Goal: Task Accomplishment & Management: Manage account settings

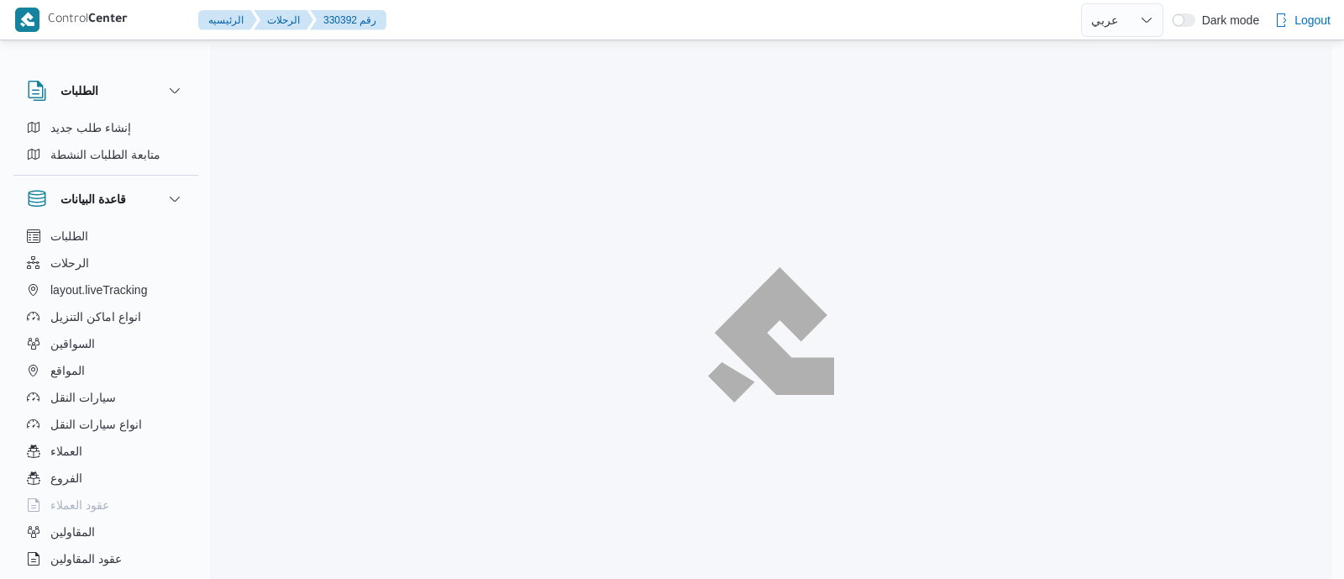
select select "ar"
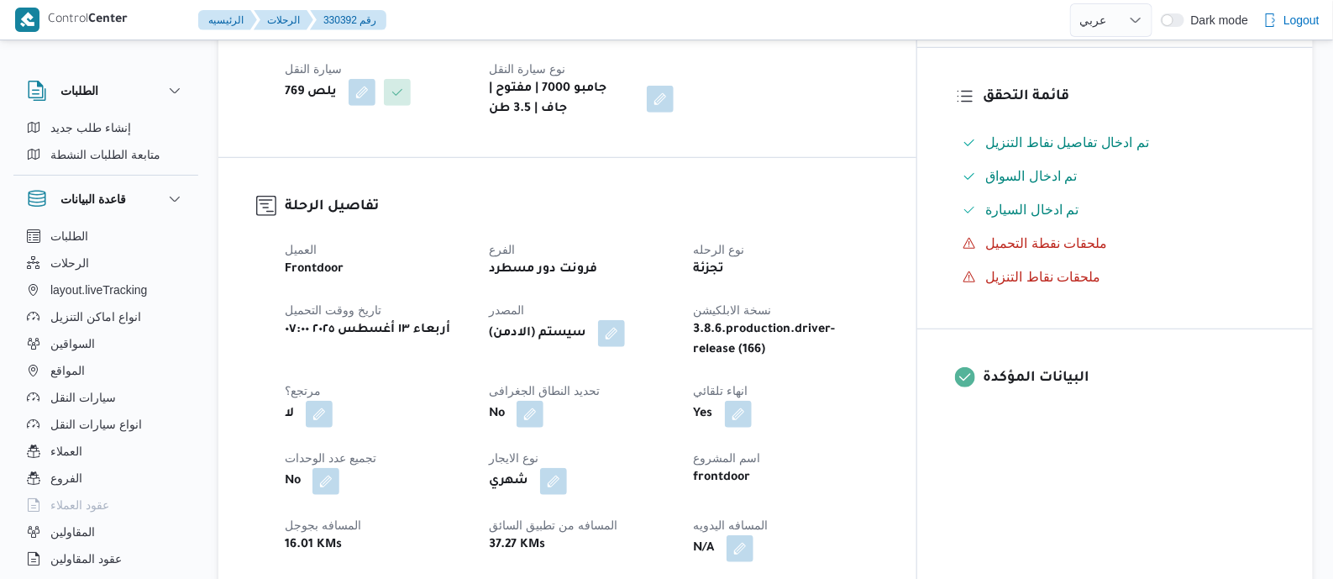
scroll to position [630, 0]
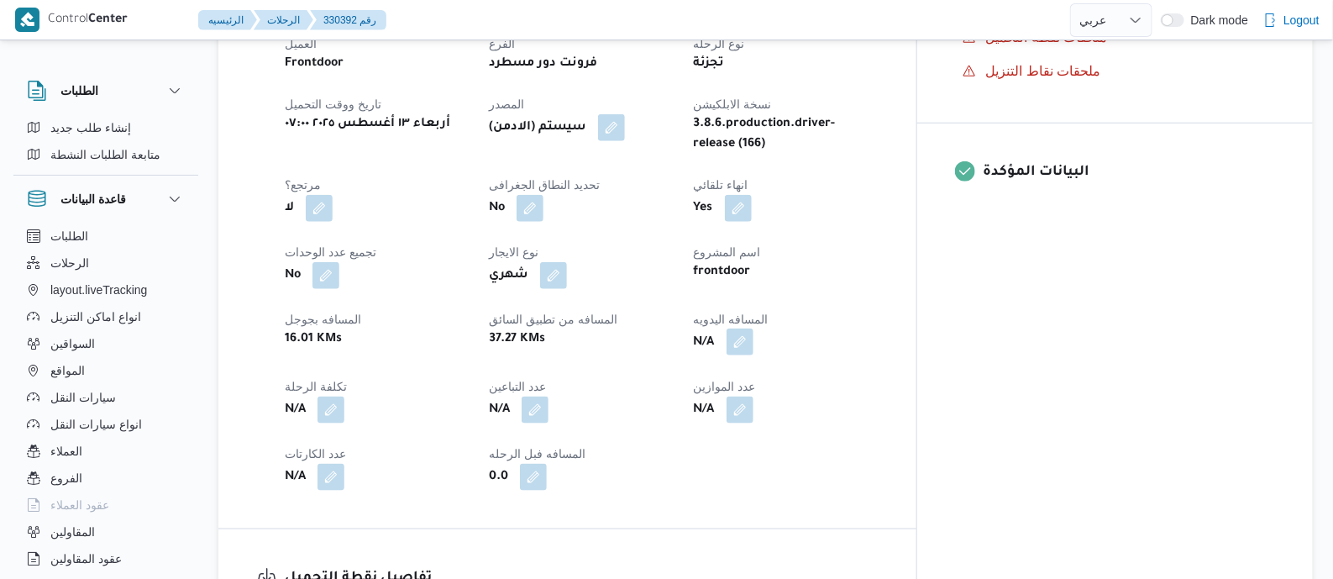
click at [753, 338] on button "button" at bounding box center [739, 341] width 27 height 27
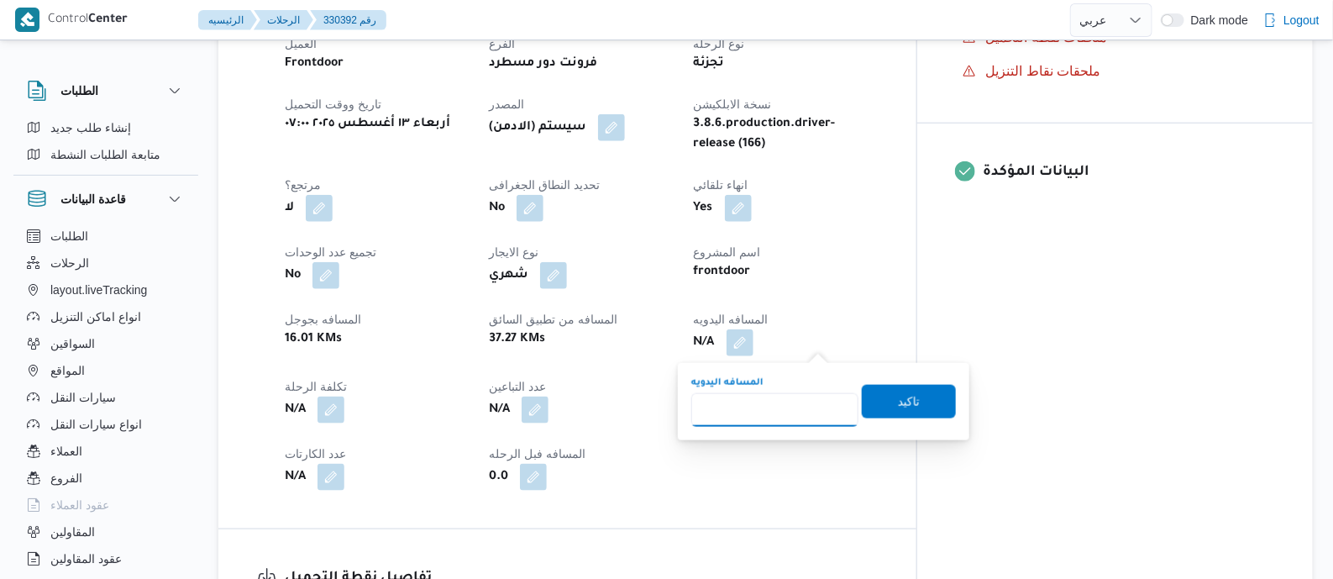
click at [801, 411] on input "المسافه اليدويه" at bounding box center [774, 410] width 167 height 34
type input "70"
click at [903, 388] on span "تاكيد" at bounding box center [909, 401] width 94 height 34
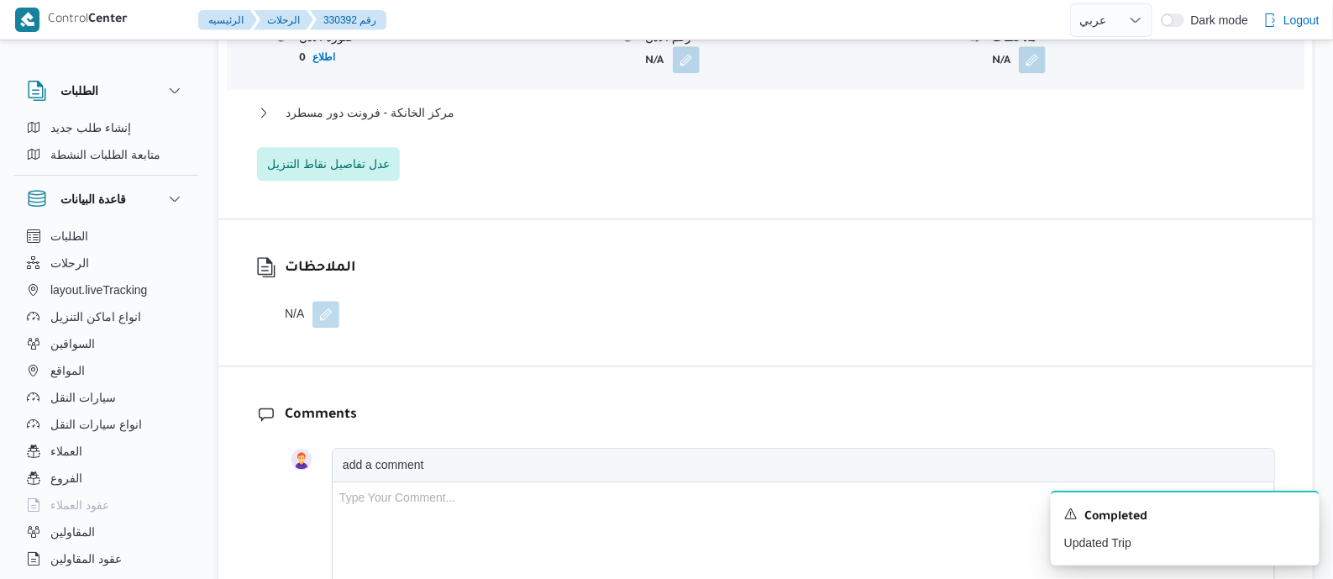
scroll to position [1679, 0]
click at [381, 107] on span "مركز الخانكة - فرونت دور مسطرد" at bounding box center [370, 112] width 169 height 20
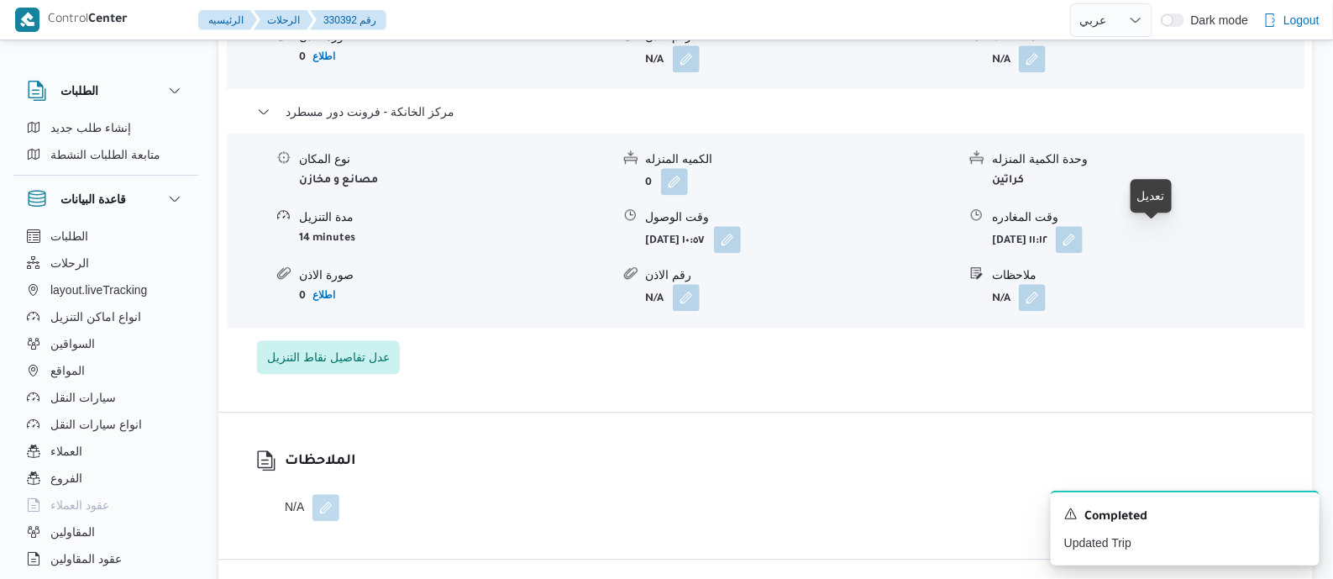
drag, startPoint x: 1158, startPoint y: 237, endPoint x: 1161, endPoint y: 254, distance: 17.0
click at [1083, 243] on button "button" at bounding box center [1069, 239] width 27 height 27
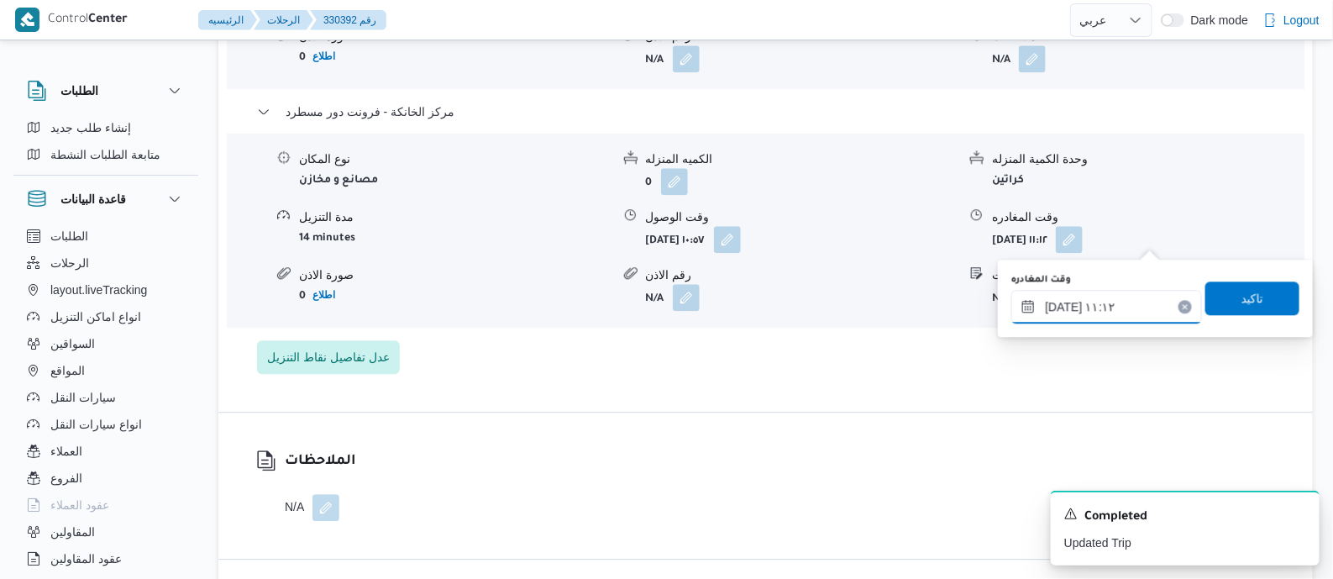
click at [1148, 299] on input "١٣/٠٨/٢٠٢٥ ١١:١٢" at bounding box center [1106, 307] width 191 height 34
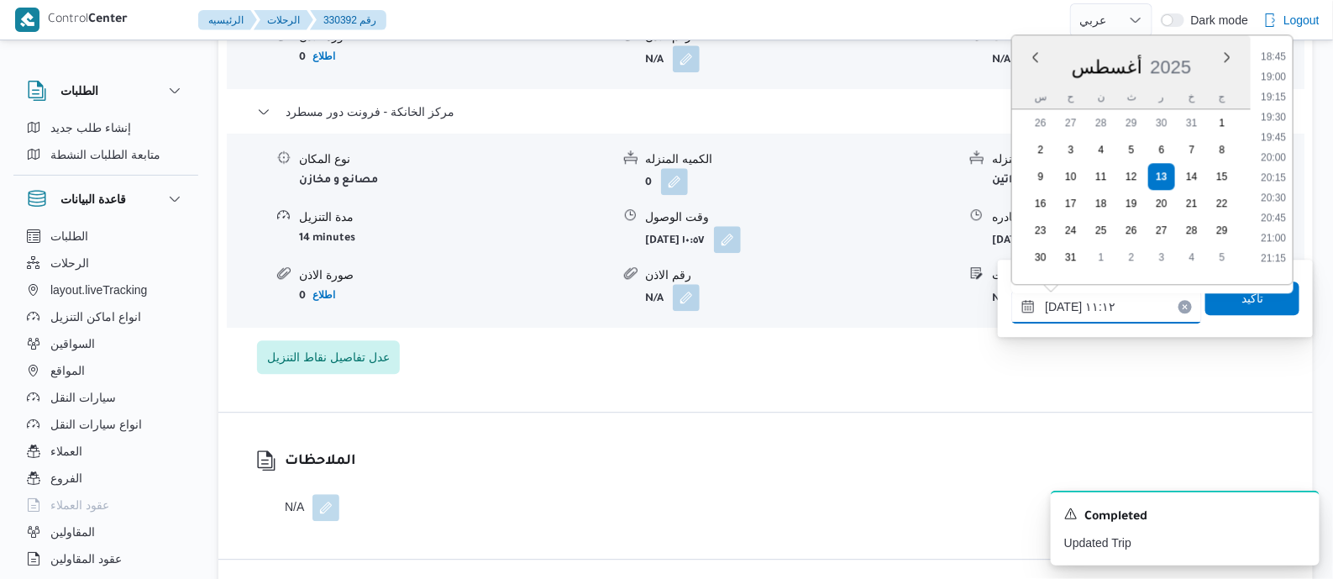
scroll to position [1402, 0]
click at [1282, 165] on li "18:45" at bounding box center [1273, 167] width 39 height 17
type input "١٣/٠٨/٢٠٢٥ ١٨:٤٥"
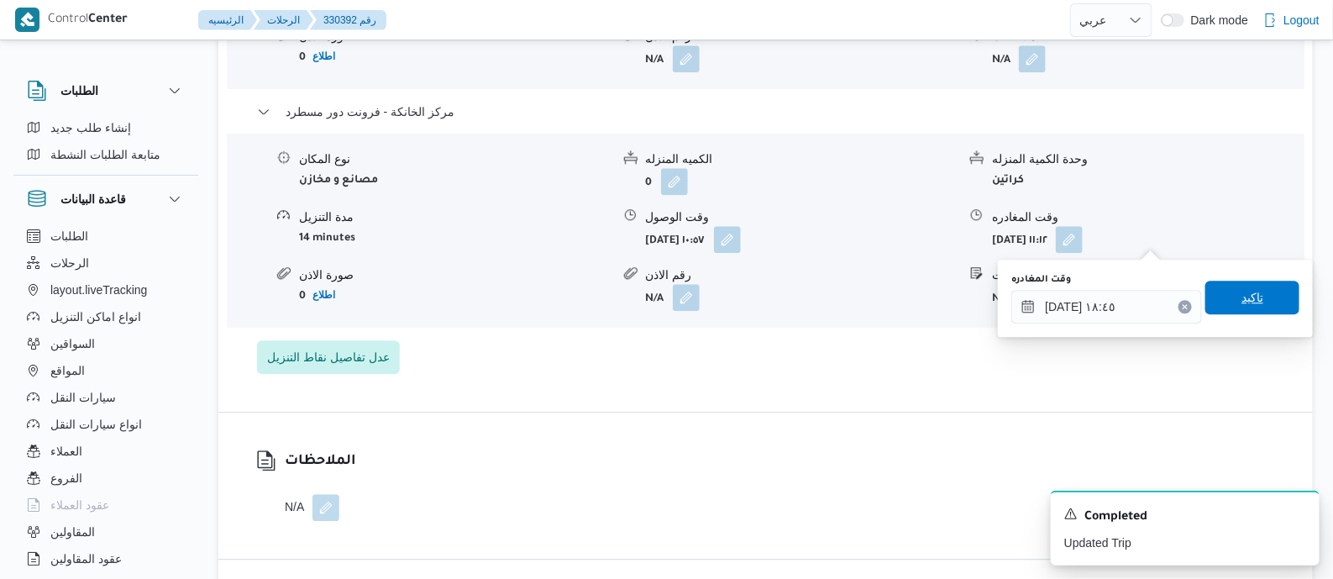
click at [1268, 291] on span "تاكيد" at bounding box center [1252, 298] width 94 height 34
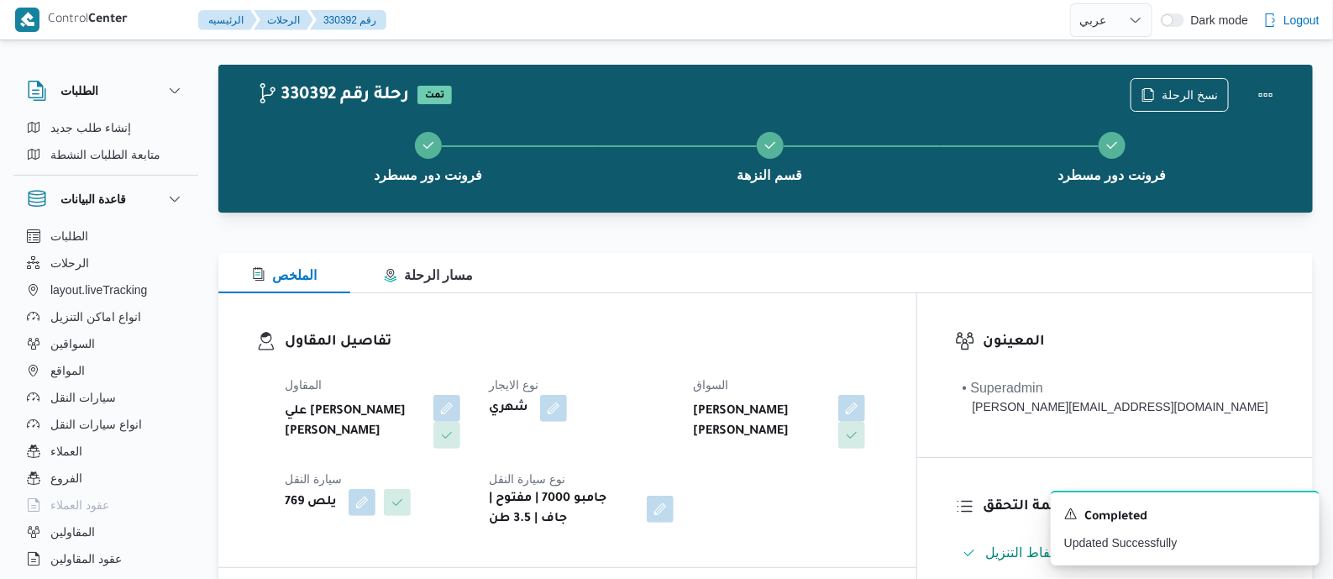
scroll to position [0, 0]
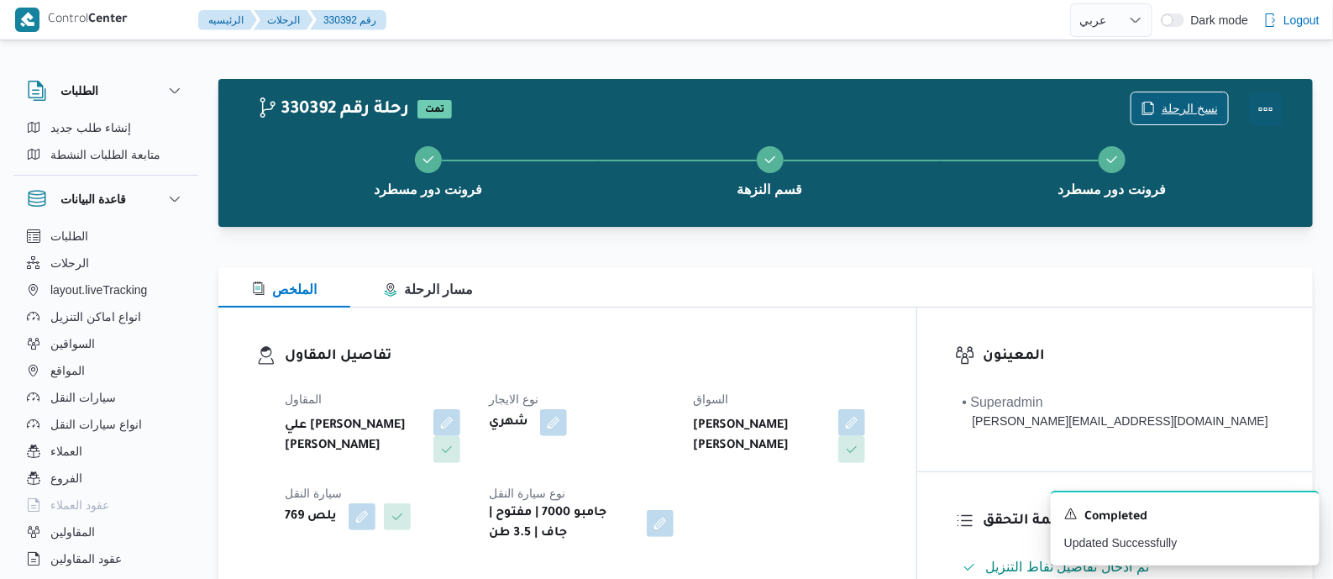
drag, startPoint x: 1269, startPoint y: 106, endPoint x: 1191, endPoint y: 102, distance: 78.2
click at [1267, 106] on button "Actions" at bounding box center [1266, 109] width 34 height 34
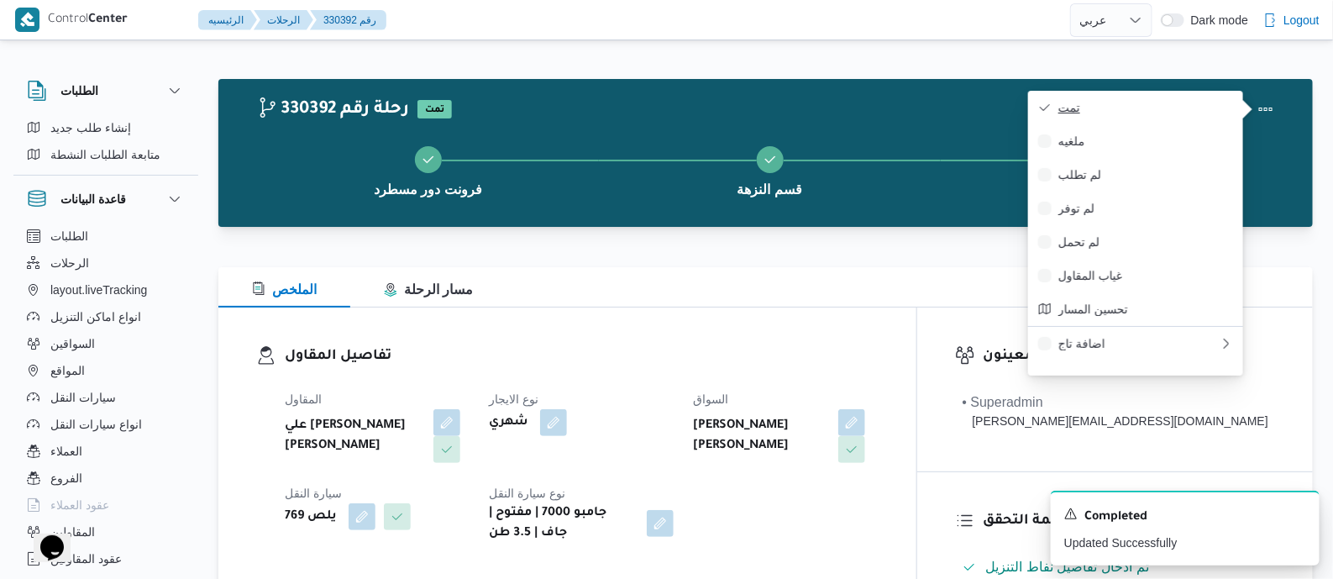
click at [1191, 104] on span "تمت" at bounding box center [1145, 107] width 175 height 13
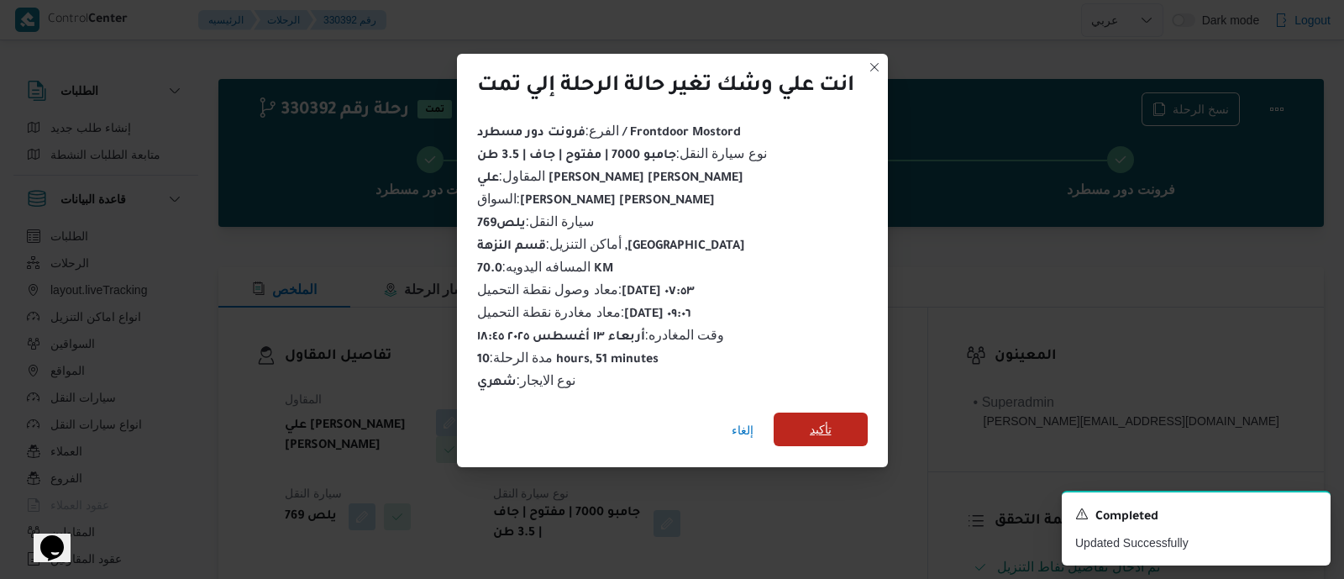
click at [828, 422] on span "تأكيد" at bounding box center [821, 429] width 22 height 20
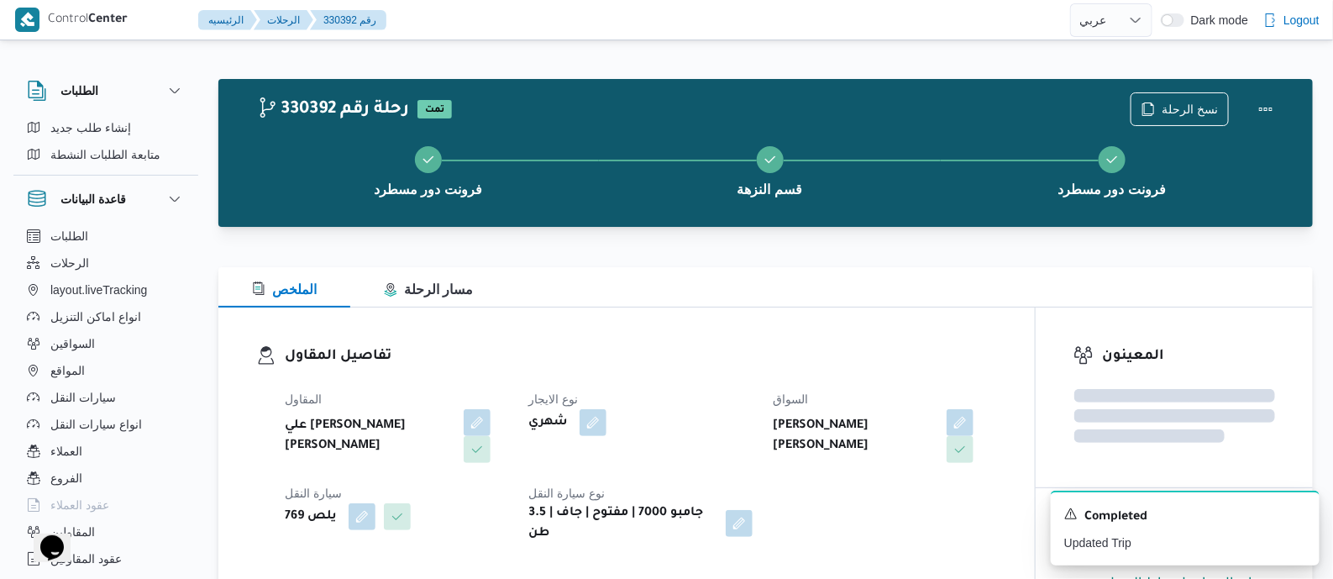
click at [687, 341] on div "تفاصيل المقاول المقاول علي يحيي علي مهران حسنين نوع الايجار شهري السواق محمود ر…" at bounding box center [626, 444] width 816 height 274
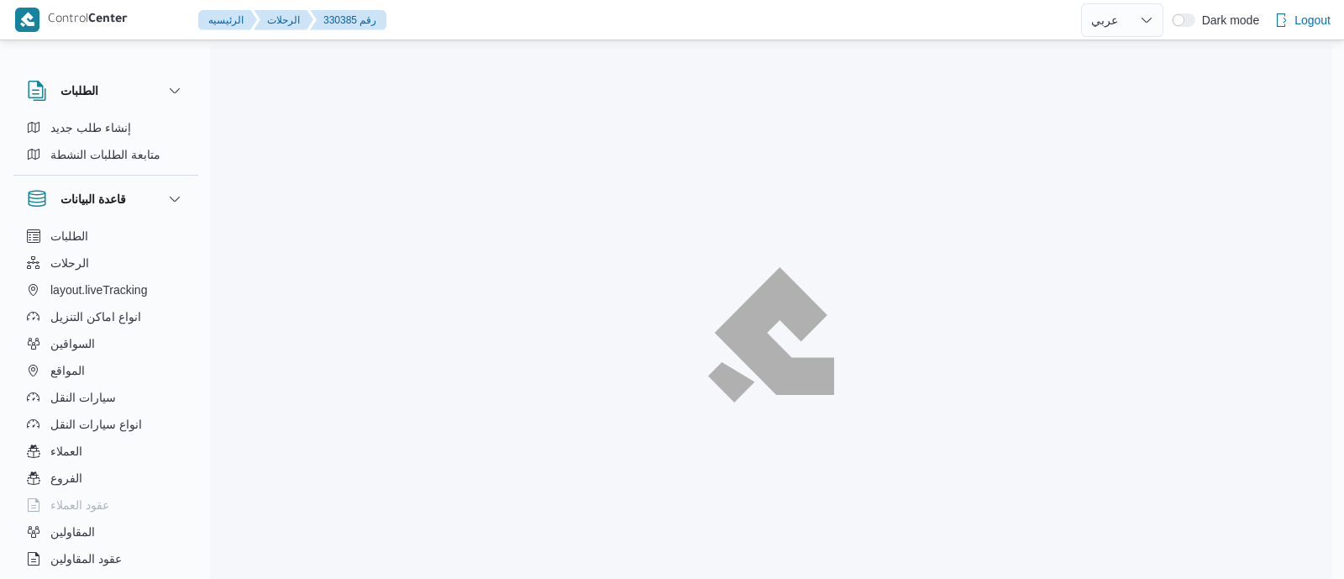
select select "ar"
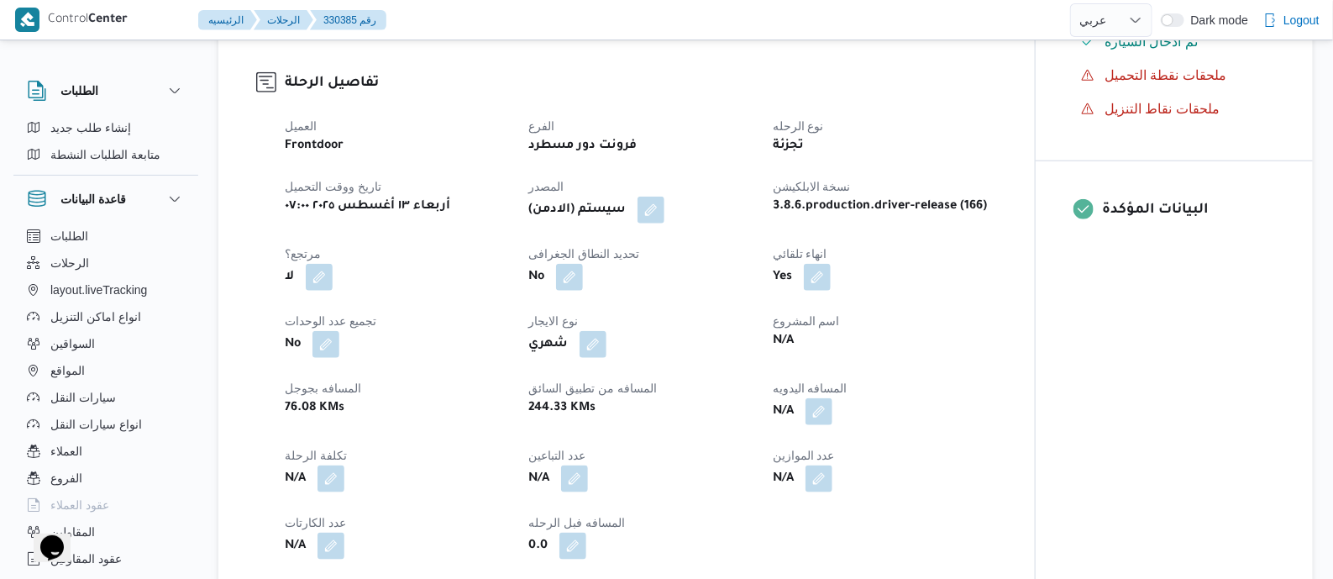
scroll to position [630, 0]
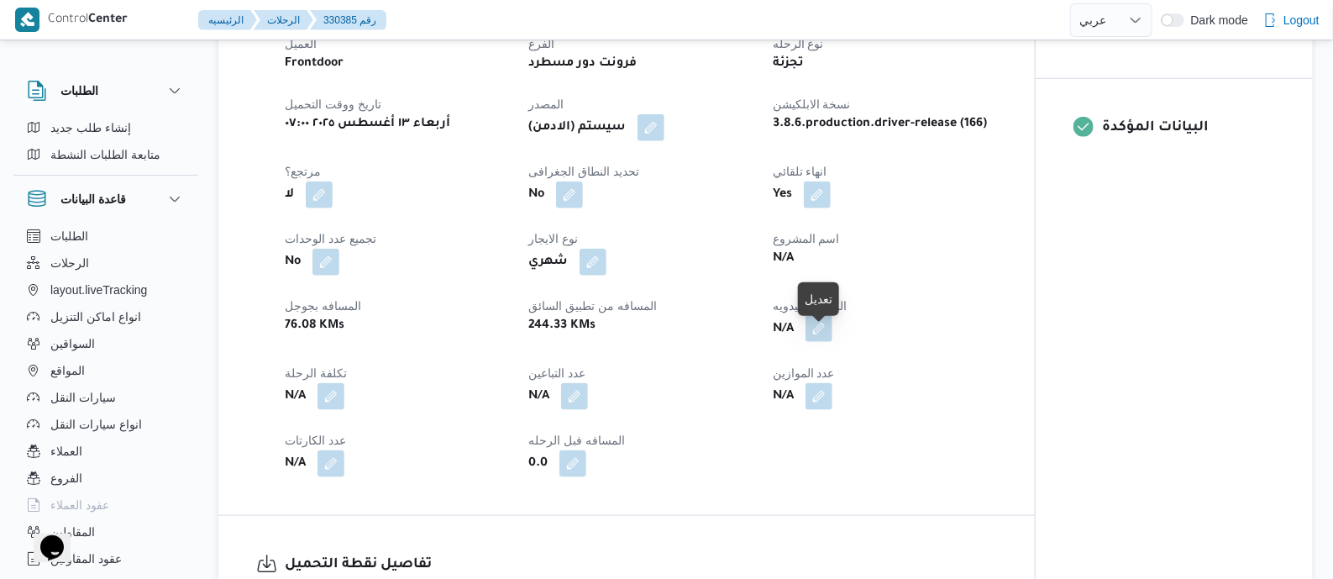
click at [827, 337] on button "button" at bounding box center [818, 328] width 27 height 27
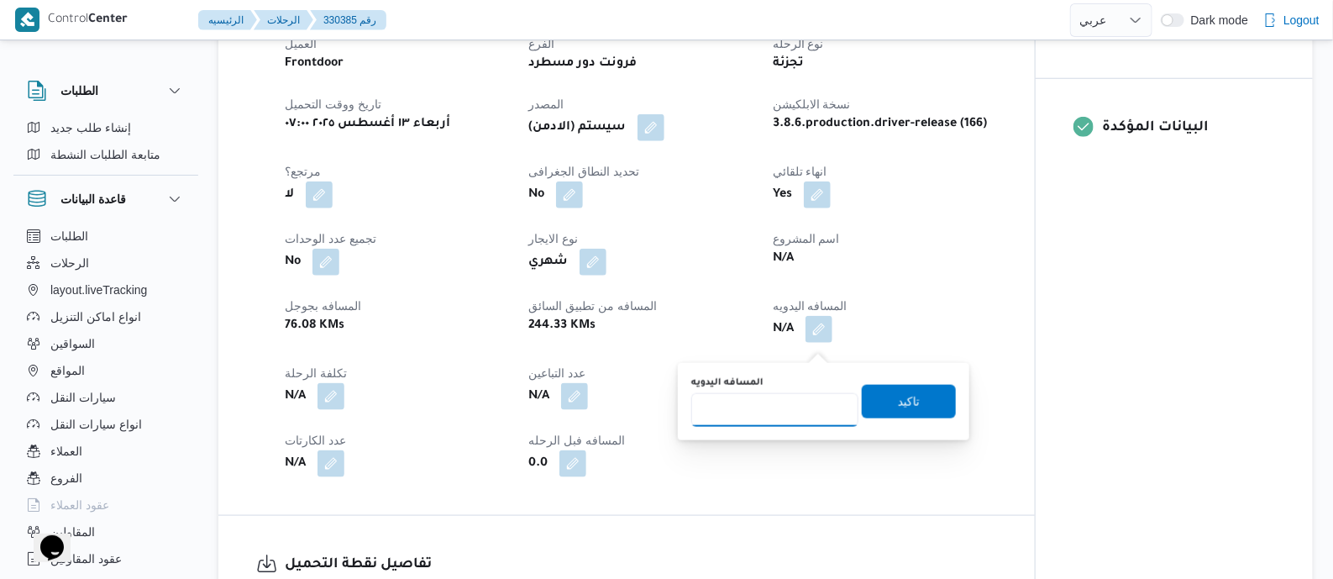
click at [773, 400] on input "المسافه اليدويه" at bounding box center [774, 410] width 167 height 34
type input "145"
click at [914, 401] on span "تاكيد" at bounding box center [909, 401] width 94 height 34
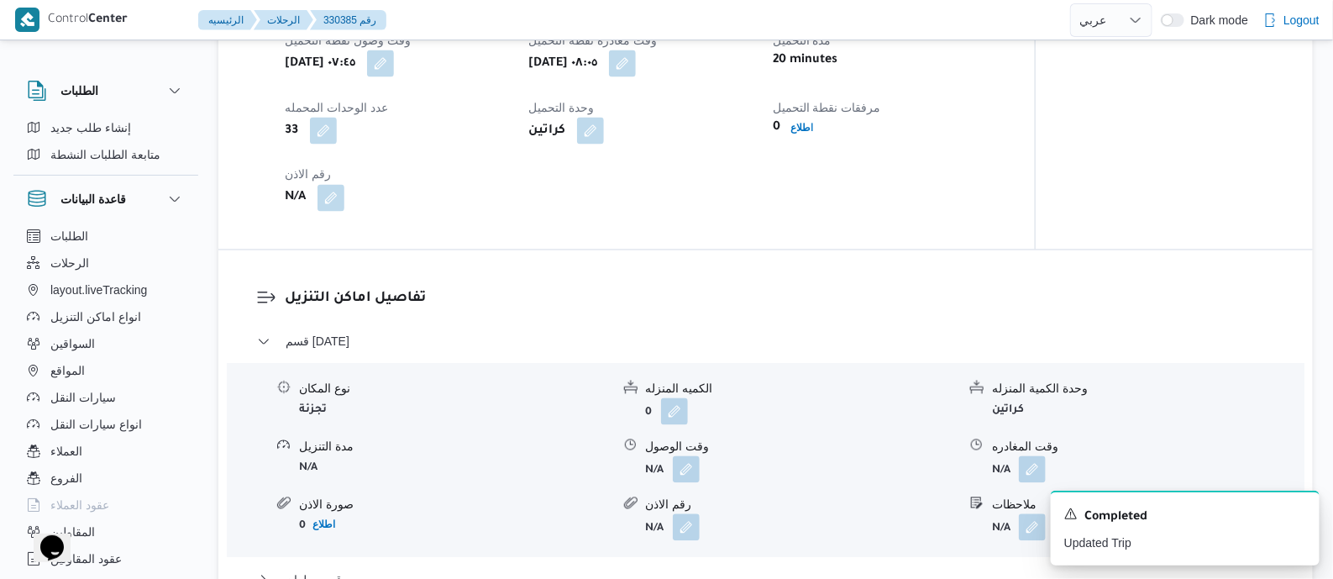
scroll to position [1155, 0]
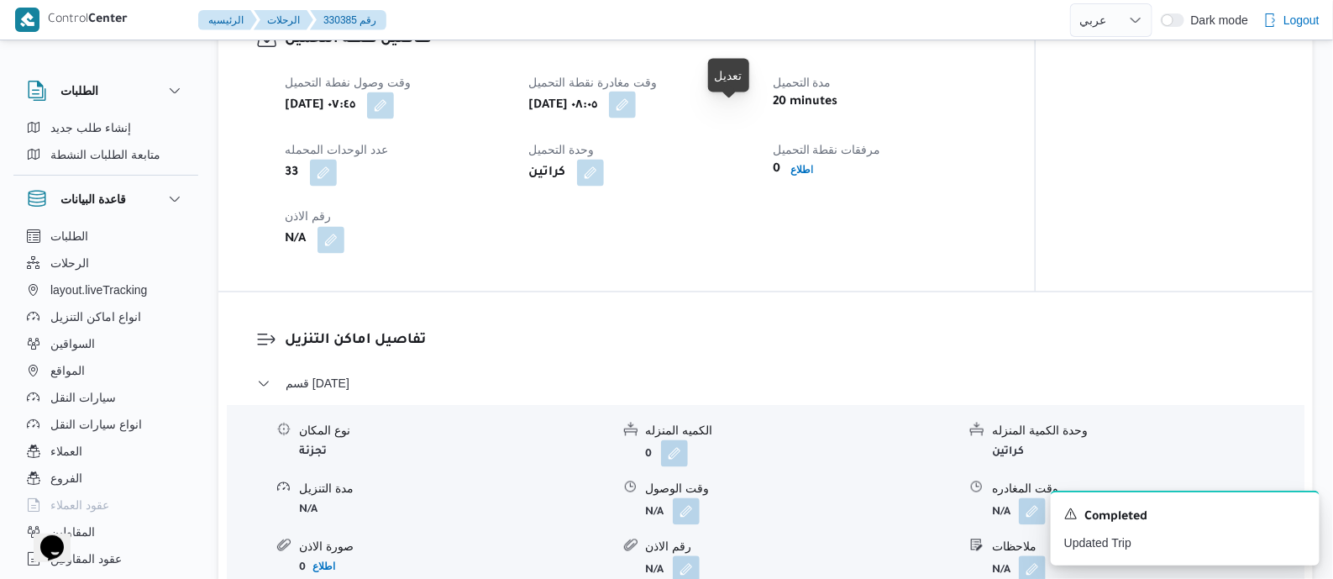
click at [636, 118] on button "button" at bounding box center [622, 105] width 27 height 27
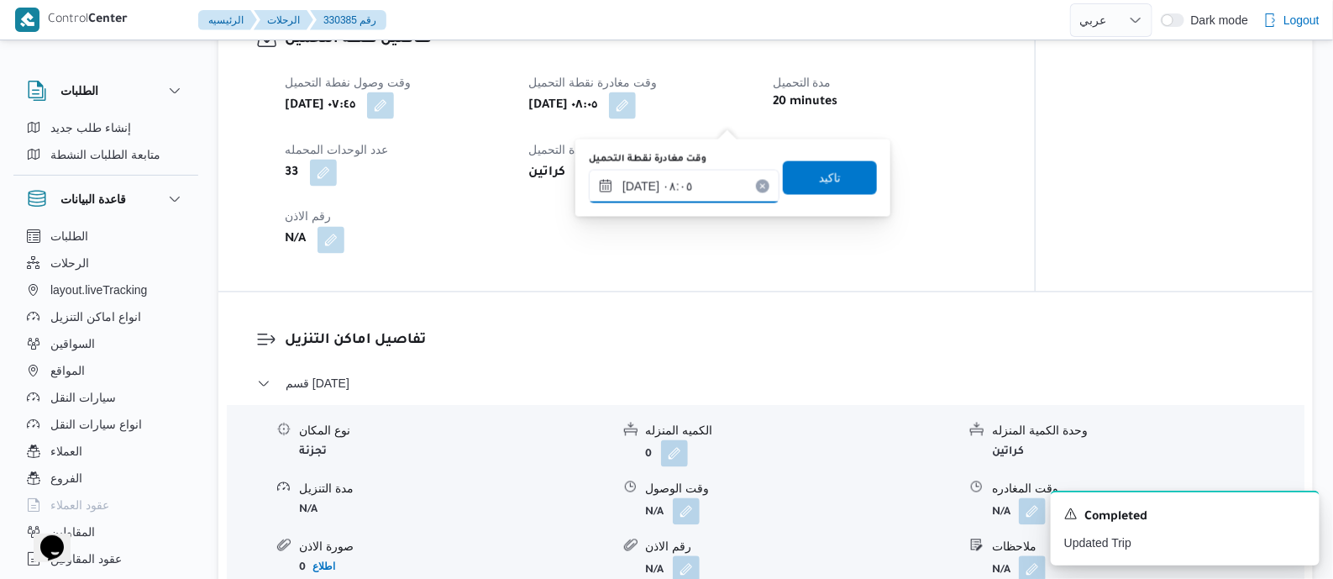
click at [729, 171] on input "١٣/٠٨/٢٠٢٥ ٠٨:٠٥" at bounding box center [684, 187] width 191 height 34
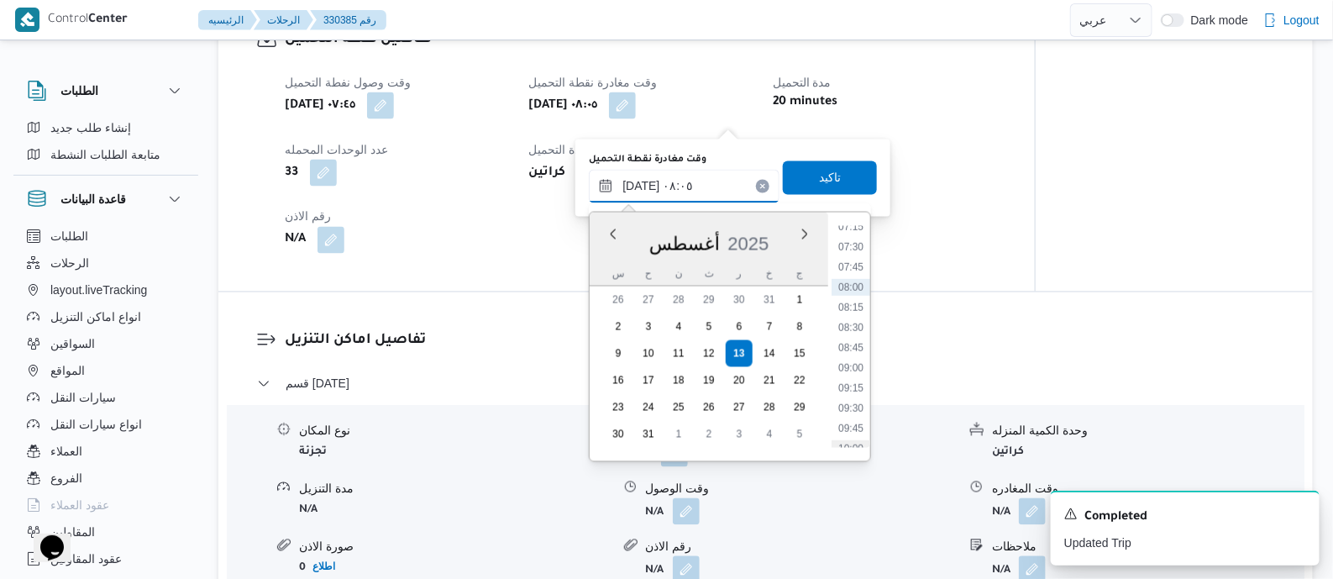
scroll to position [635, 0]
click at [852, 362] on li "09:30" at bounding box center [850, 365] width 39 height 17
type input "١٣/٠٨/٢٠٢٥ ٠٩:٣٠"
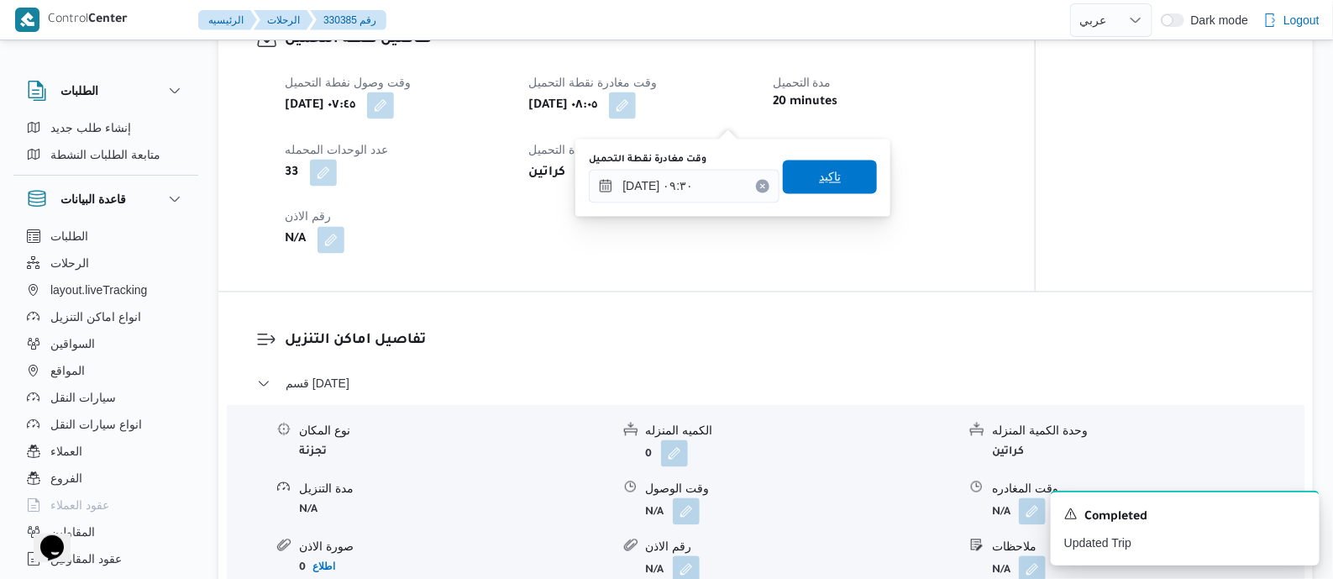
click at [821, 183] on span "تاكيد" at bounding box center [830, 177] width 22 height 20
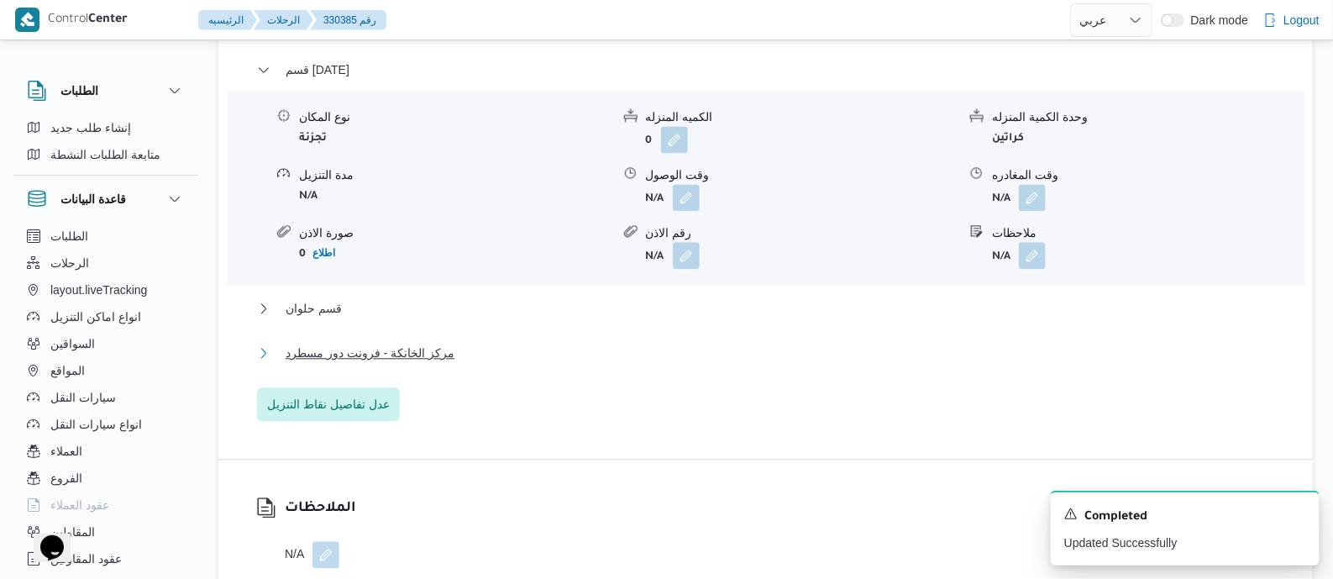
click at [401, 363] on span "مركز الخانكة - فرونت دور مسطرد" at bounding box center [370, 353] width 169 height 20
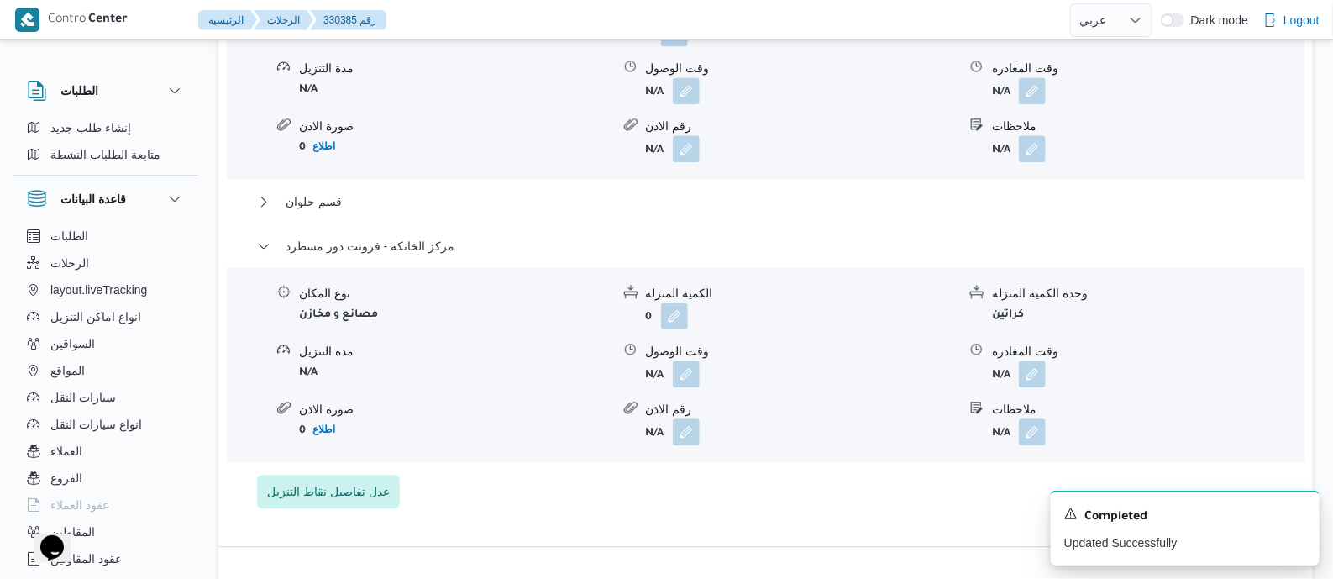
scroll to position [1785, 0]
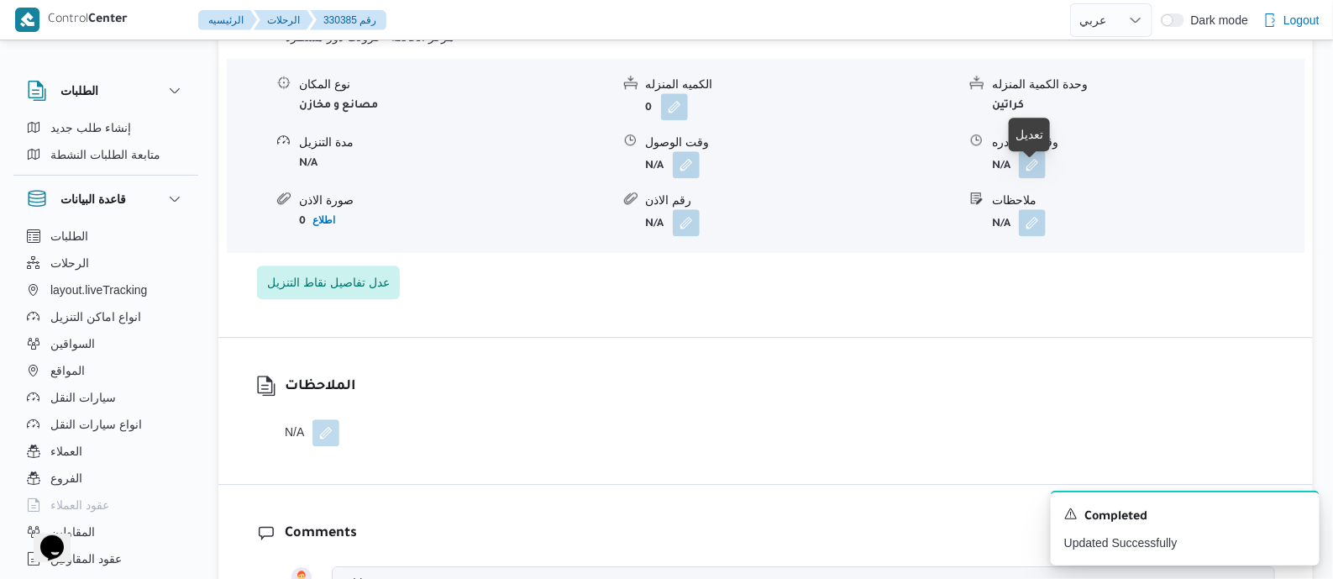
click at [1032, 177] on button "button" at bounding box center [1032, 164] width 27 height 27
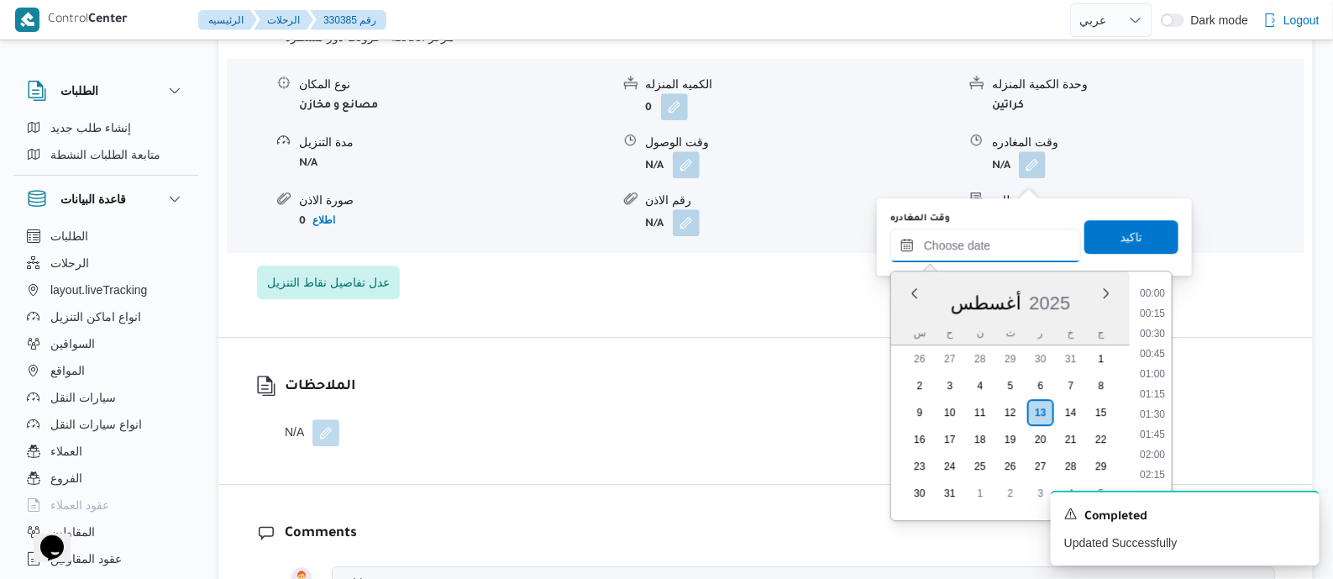
click at [1004, 237] on input "وقت المغادره" at bounding box center [985, 245] width 191 height 34
click at [1161, 348] on li "19:00" at bounding box center [1152, 347] width 39 height 17
type input "[DATE] ١٩:٠٠"
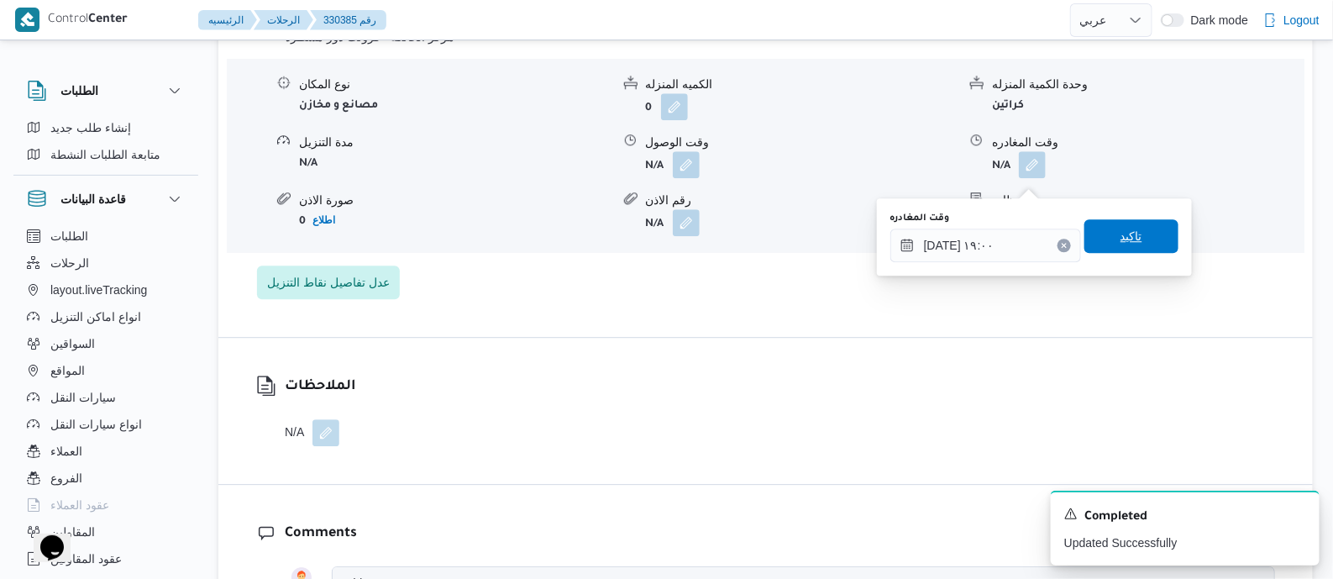
click at [1144, 238] on span "تاكيد" at bounding box center [1131, 236] width 94 height 34
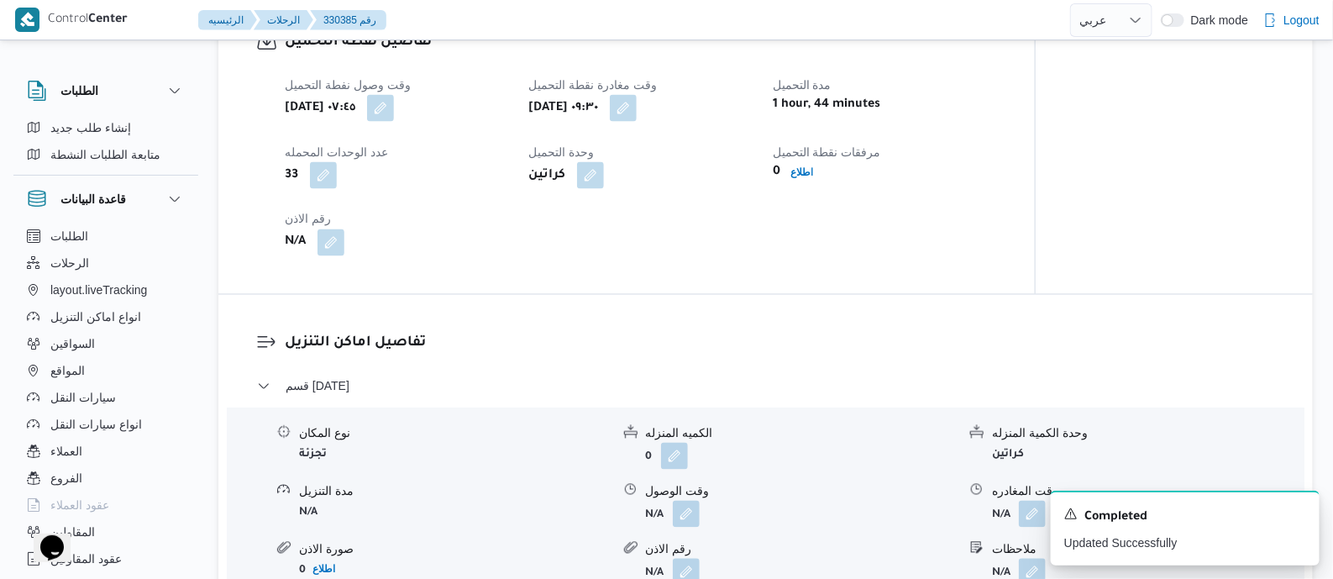
scroll to position [0, 0]
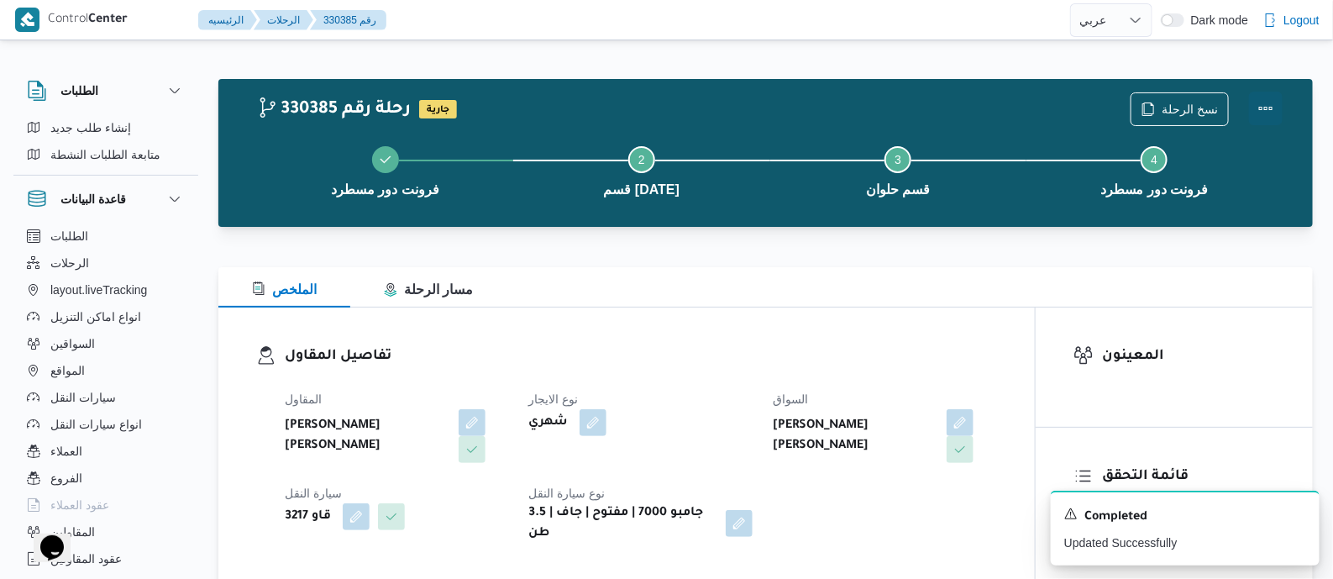
click at [1265, 101] on button "Actions" at bounding box center [1266, 109] width 34 height 34
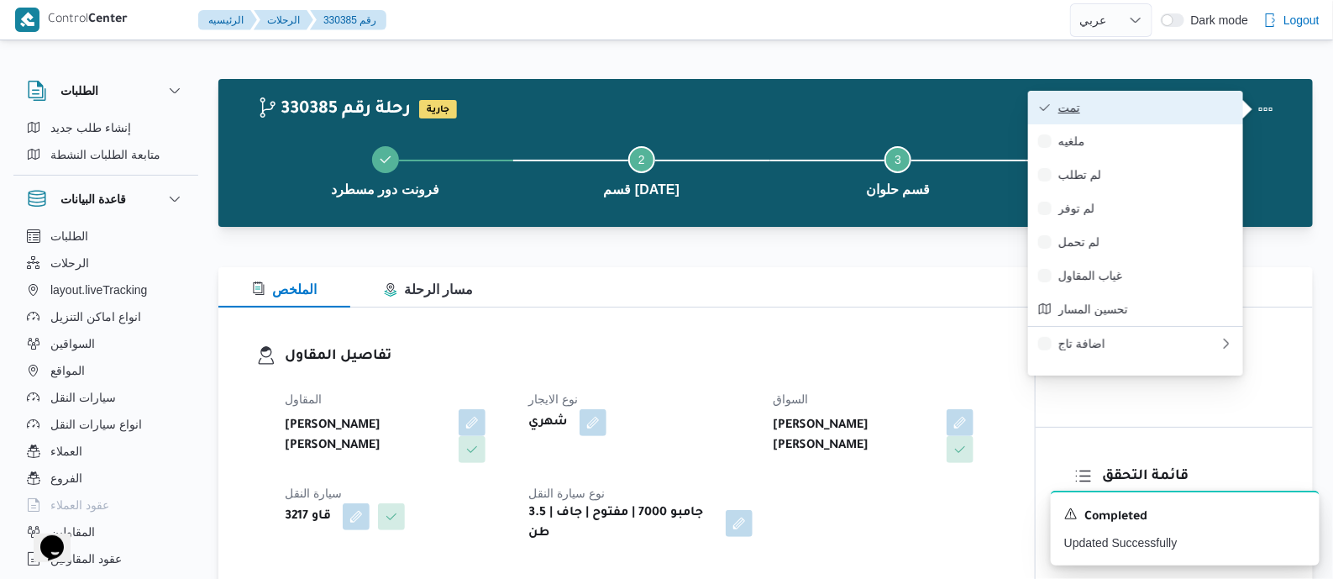
click at [1184, 102] on span "تمت" at bounding box center [1145, 107] width 175 height 13
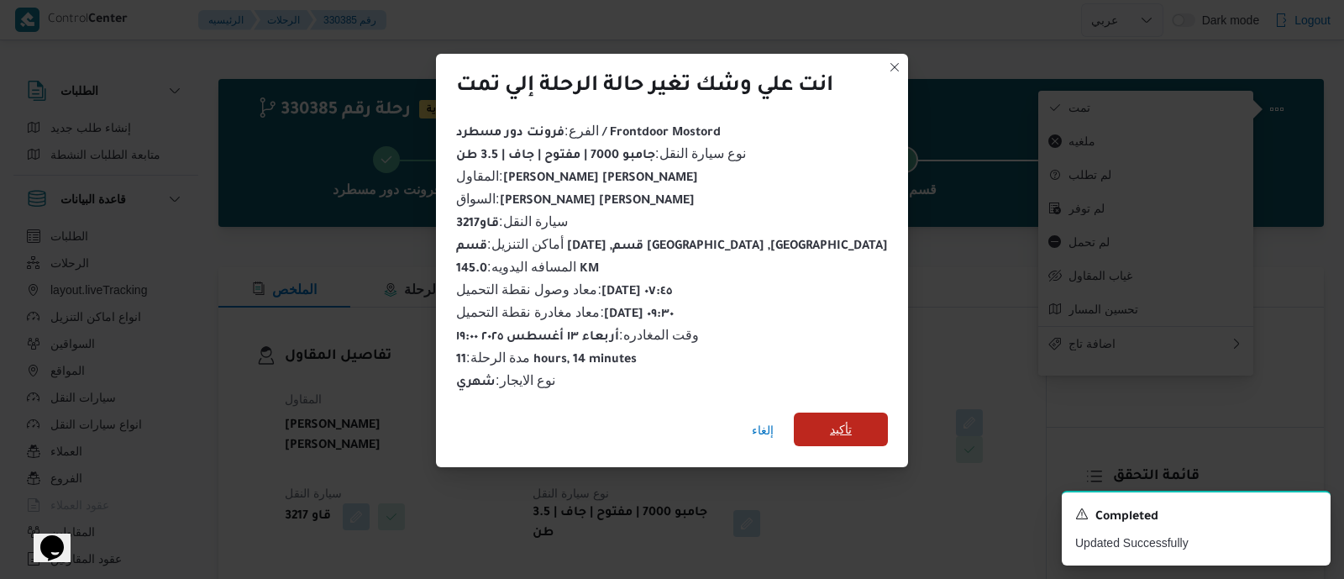
click at [830, 423] on span "تأكيد" at bounding box center [841, 429] width 22 height 20
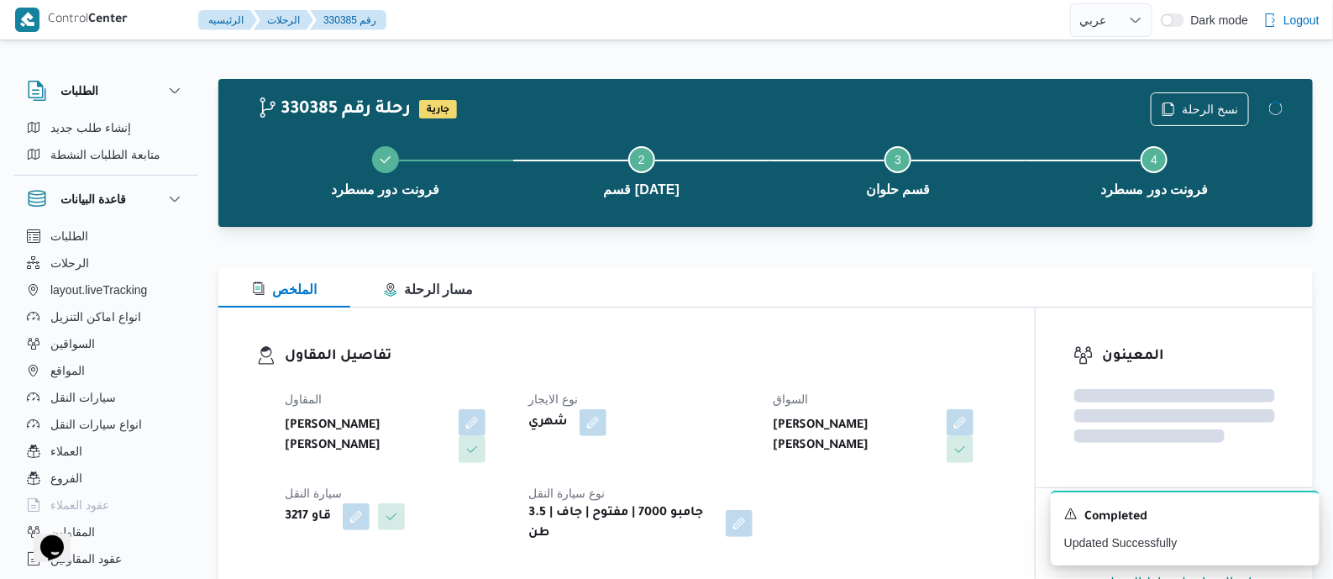
click at [747, 366] on h3 "تفاصيل المقاول" at bounding box center [641, 356] width 712 height 23
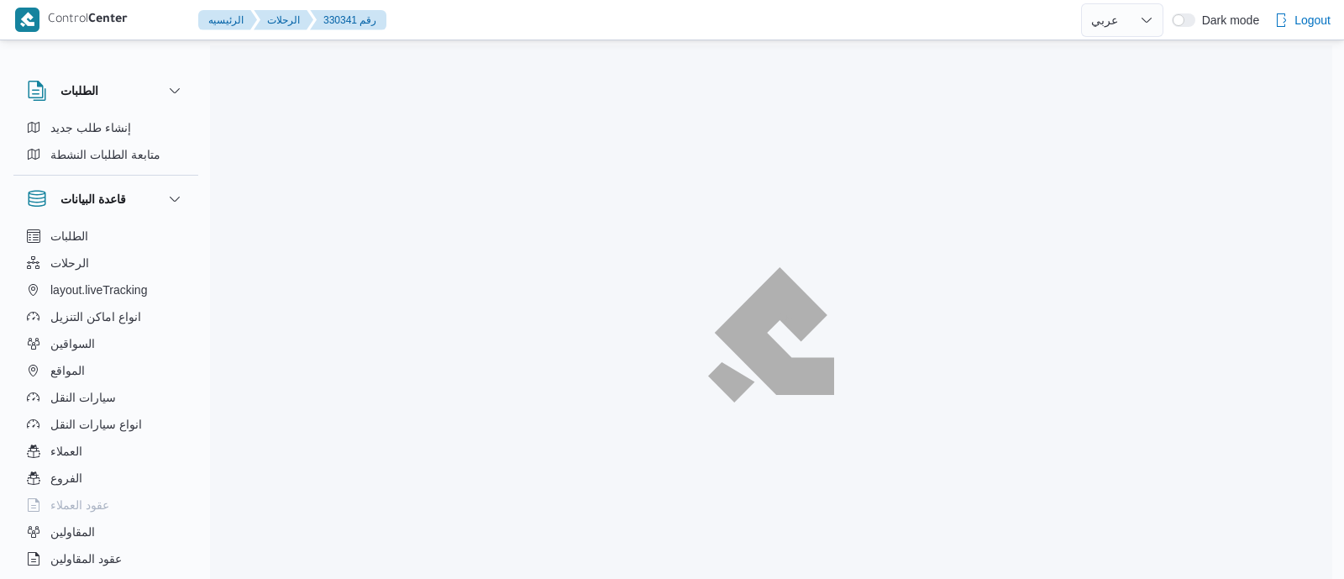
select select "ar"
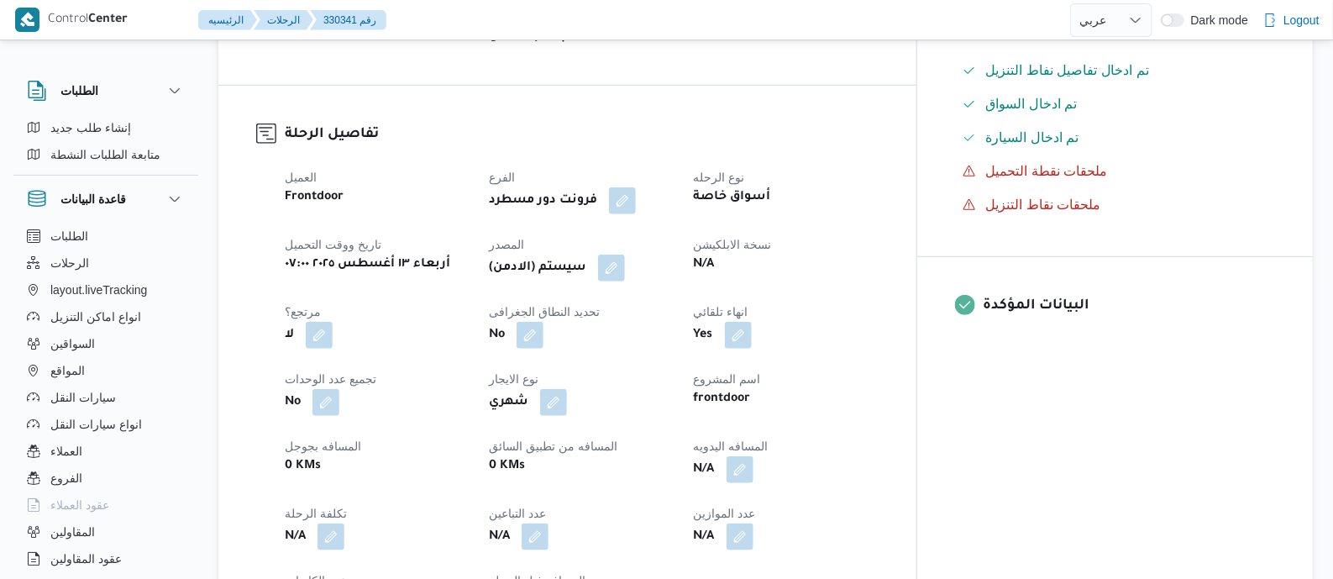
scroll to position [525, 0]
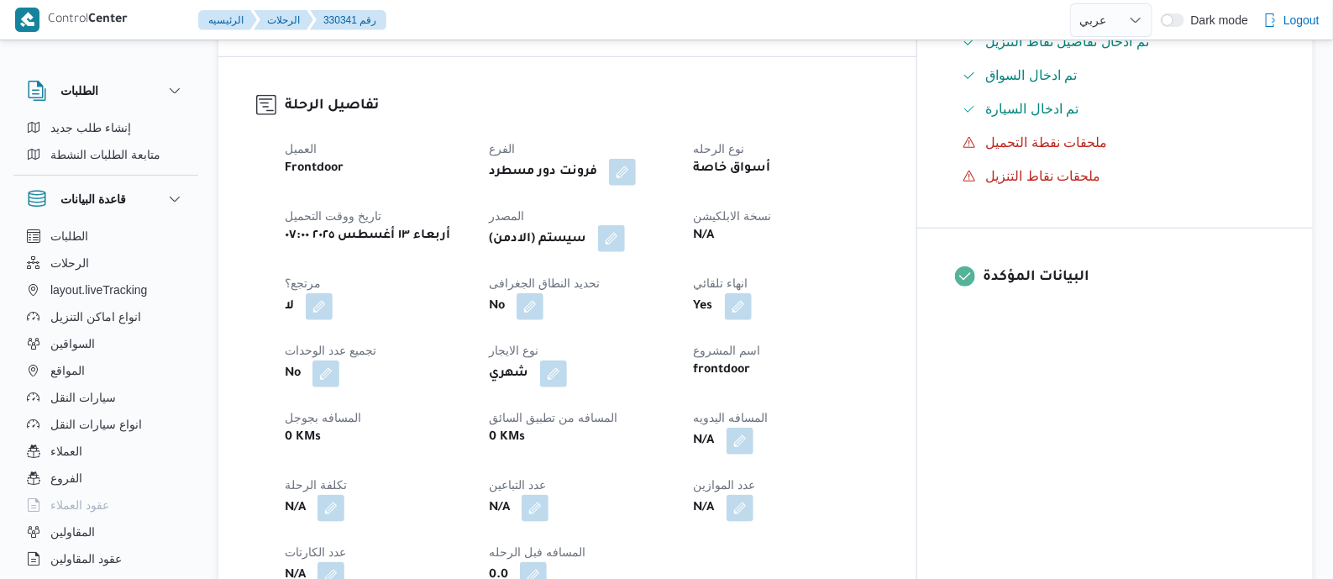
click at [625, 238] on button "button" at bounding box center [611, 238] width 27 height 27
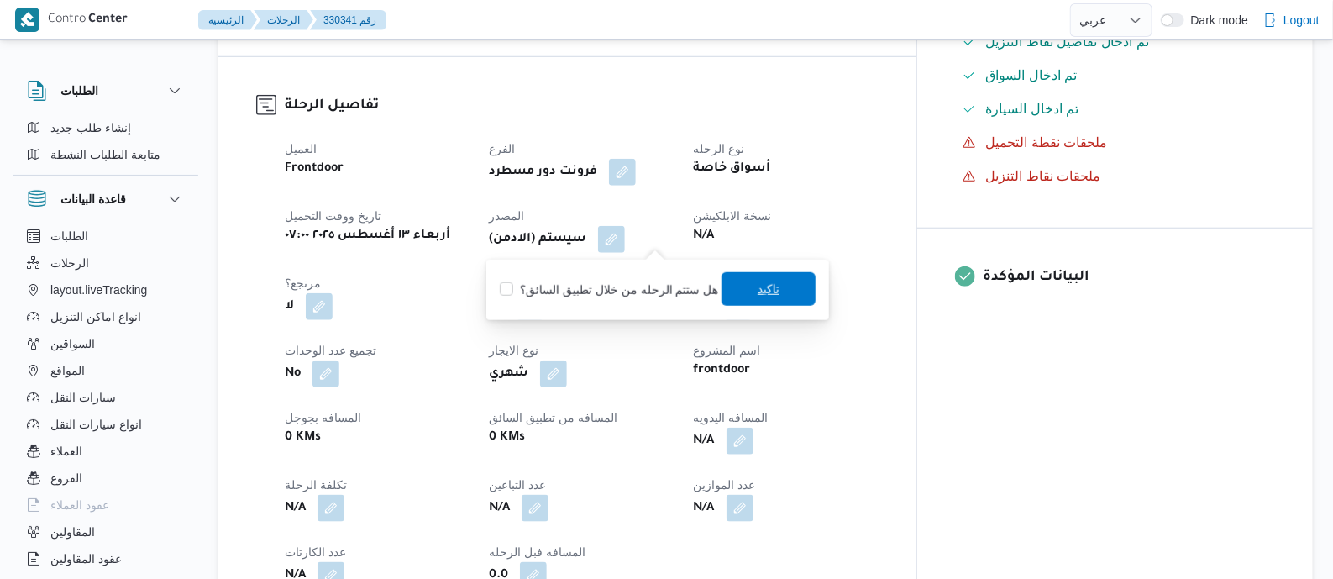
click at [760, 282] on span "تاكيد" at bounding box center [769, 289] width 22 height 20
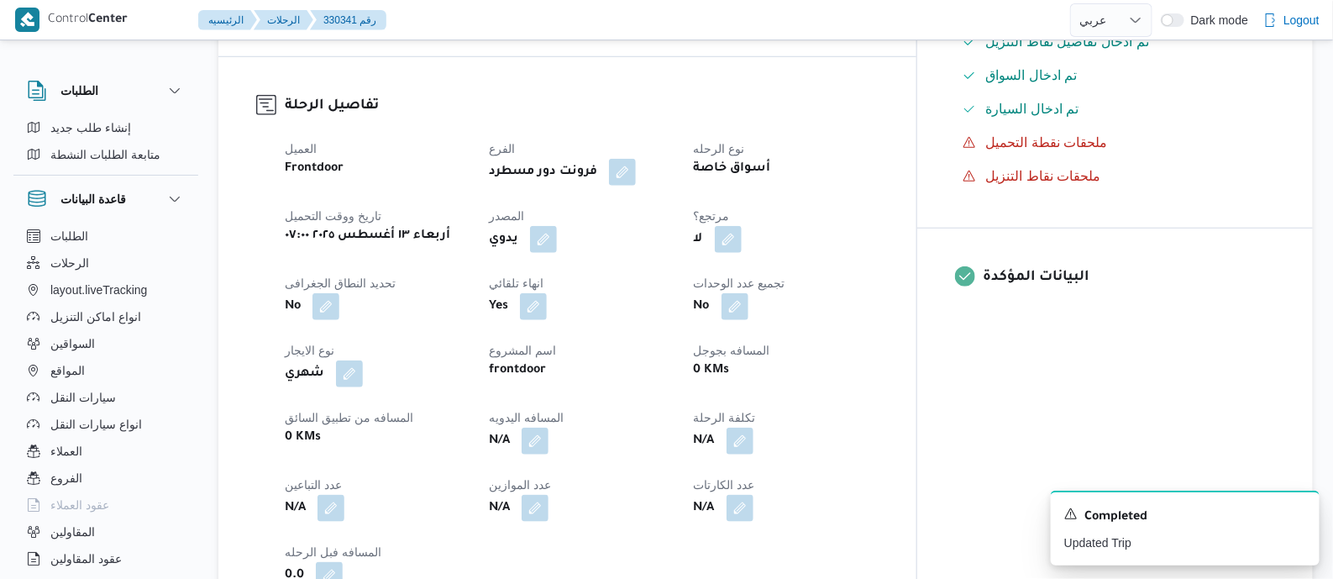
scroll to position [630, 0]
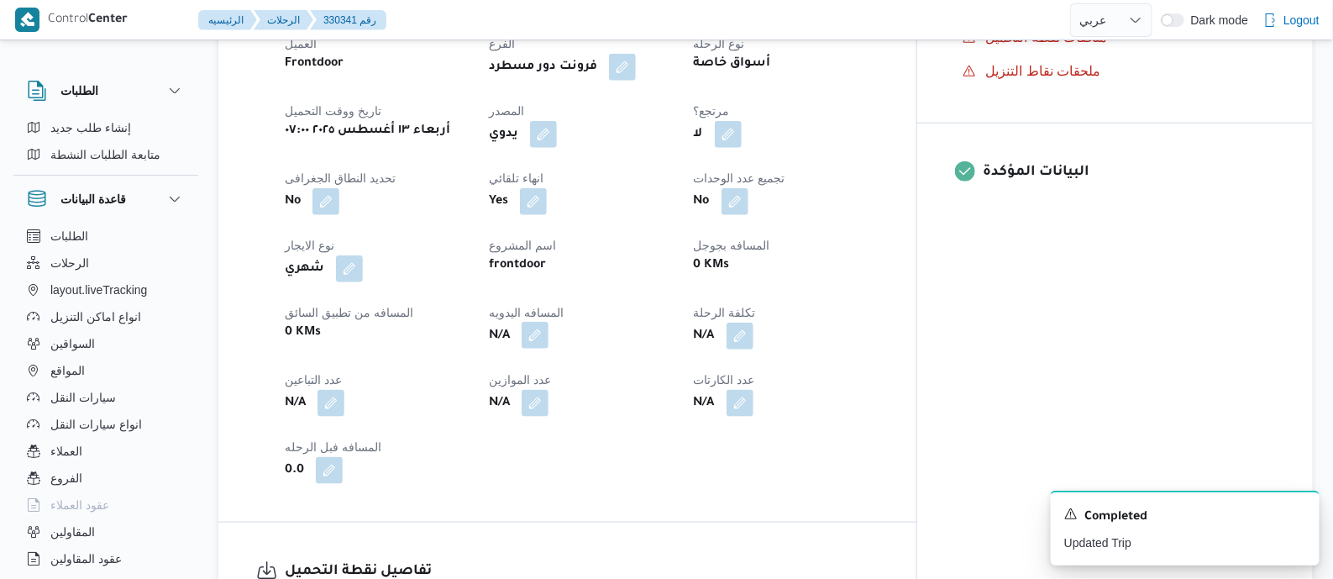
click at [548, 342] on button "button" at bounding box center [535, 335] width 27 height 27
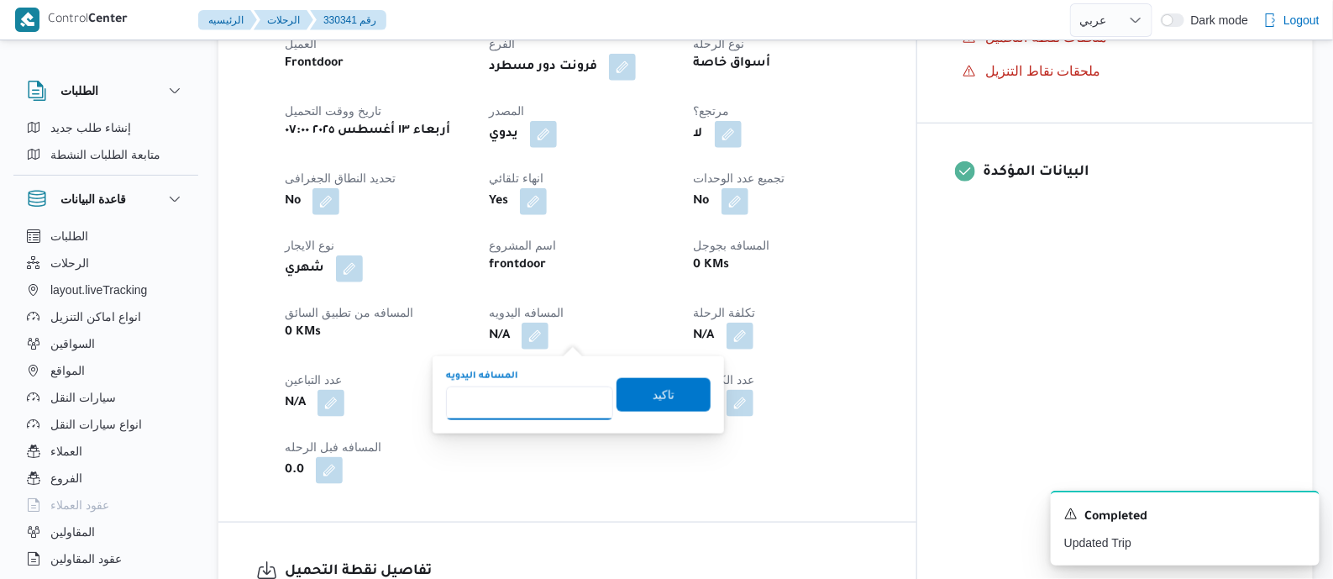
click at [557, 403] on input "المسافه اليدويه" at bounding box center [529, 403] width 167 height 34
type input "120"
click at [676, 399] on span "تاكيد" at bounding box center [663, 394] width 94 height 34
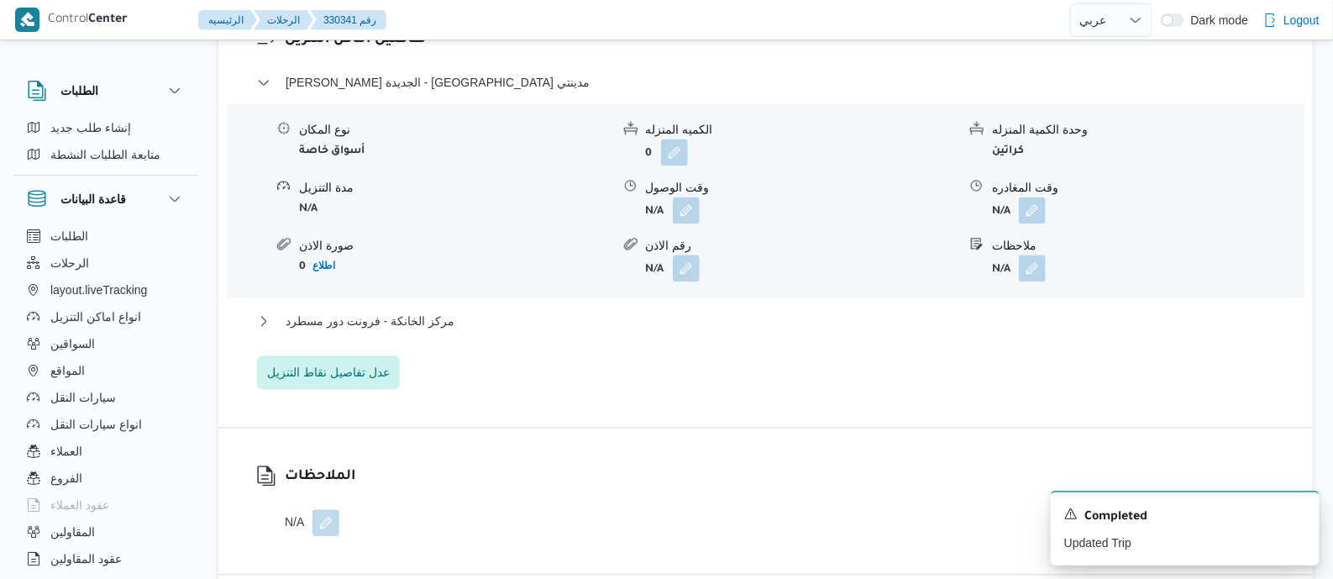
scroll to position [1469, 0]
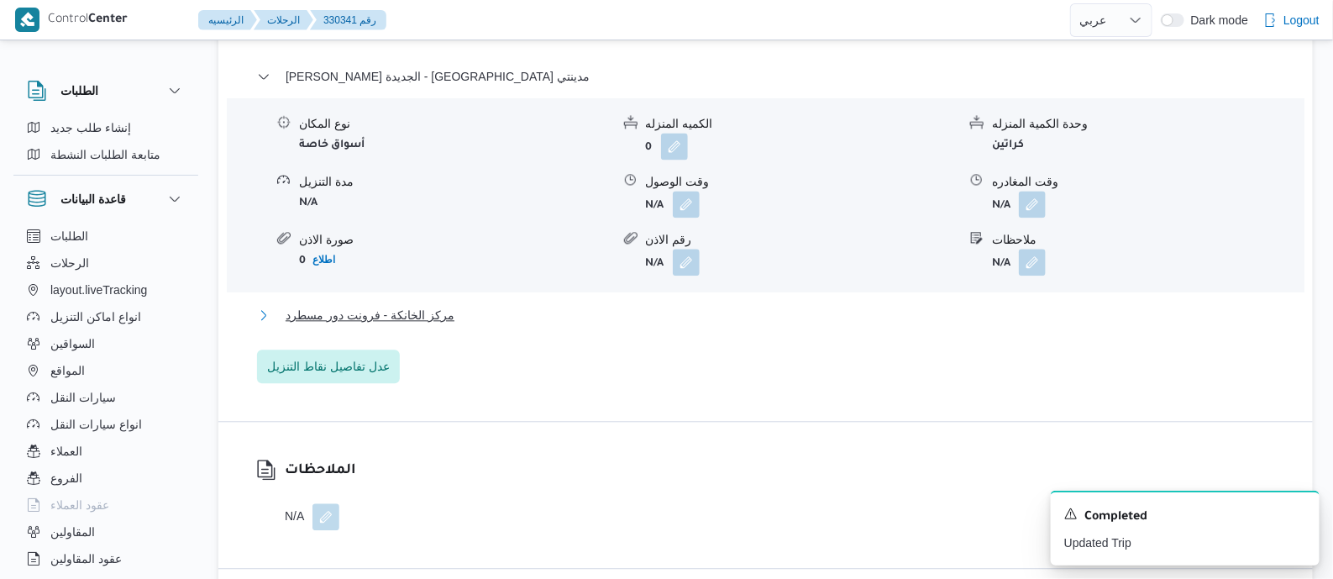
click at [450, 312] on button "مركز الخانكة - فرونت دور مسطرد" at bounding box center [766, 315] width 1018 height 20
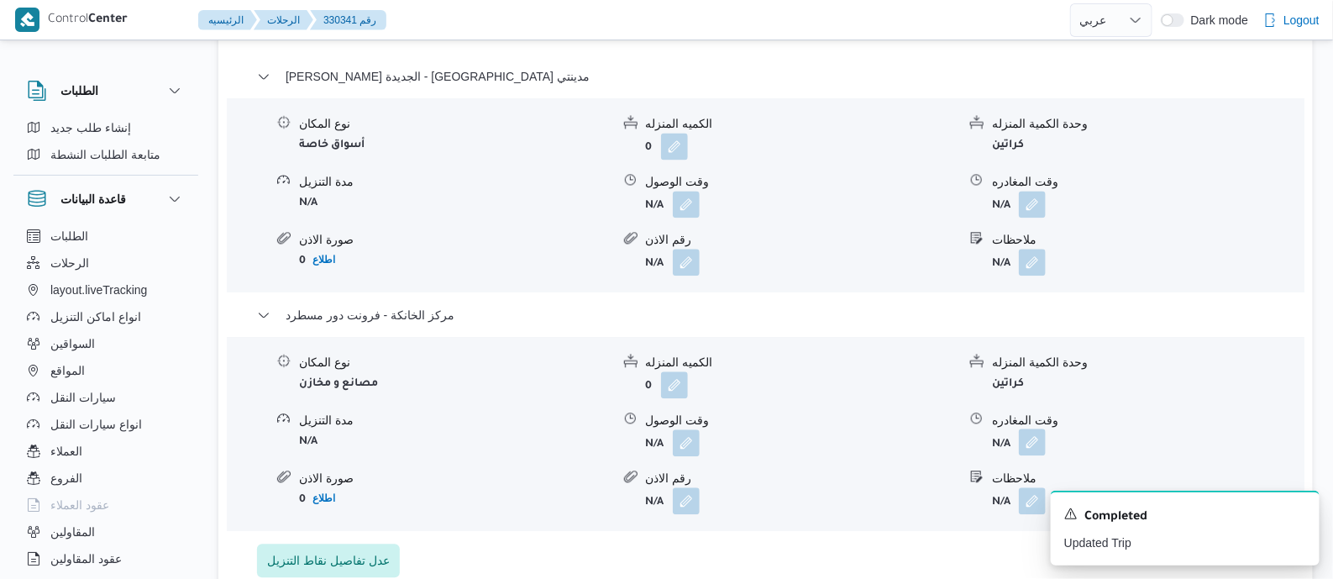
drag, startPoint x: 1037, startPoint y: 434, endPoint x: 1015, endPoint y: 459, distance: 33.3
click at [1037, 435] on button "button" at bounding box center [1032, 441] width 27 height 27
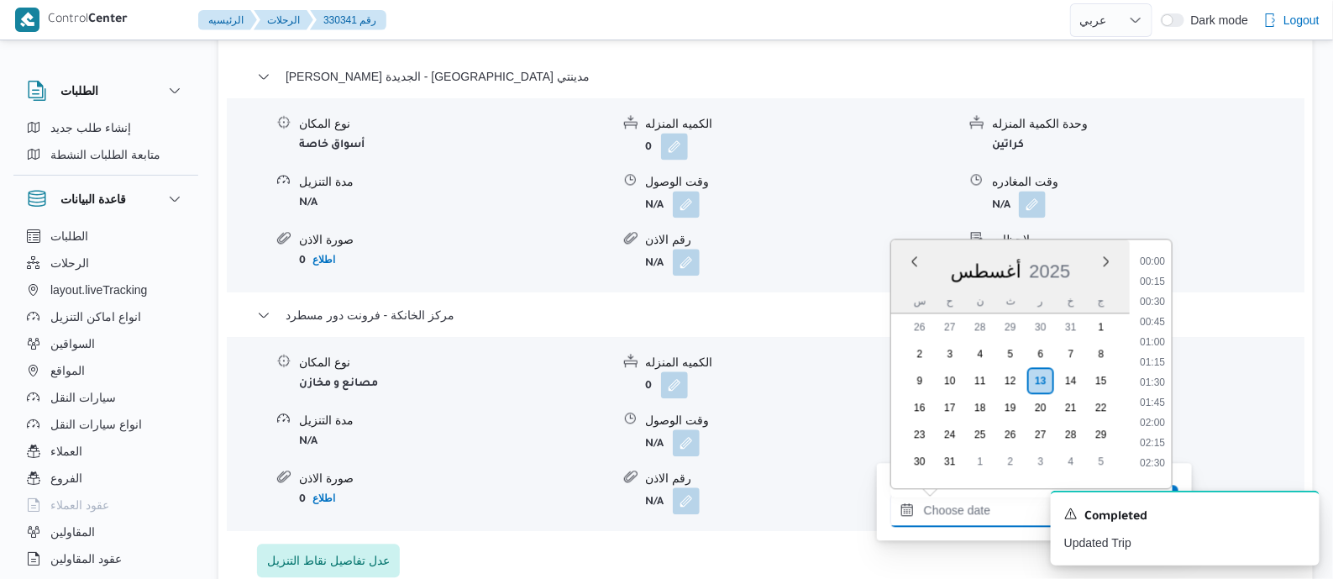
click at [978, 507] on input "وقت المغادره" at bounding box center [985, 510] width 191 height 34
click at [1161, 349] on li "19:30" at bounding box center [1152, 356] width 39 height 17
type input "١٣/٠٨/٢٠٢٥ ١٩:٣٠"
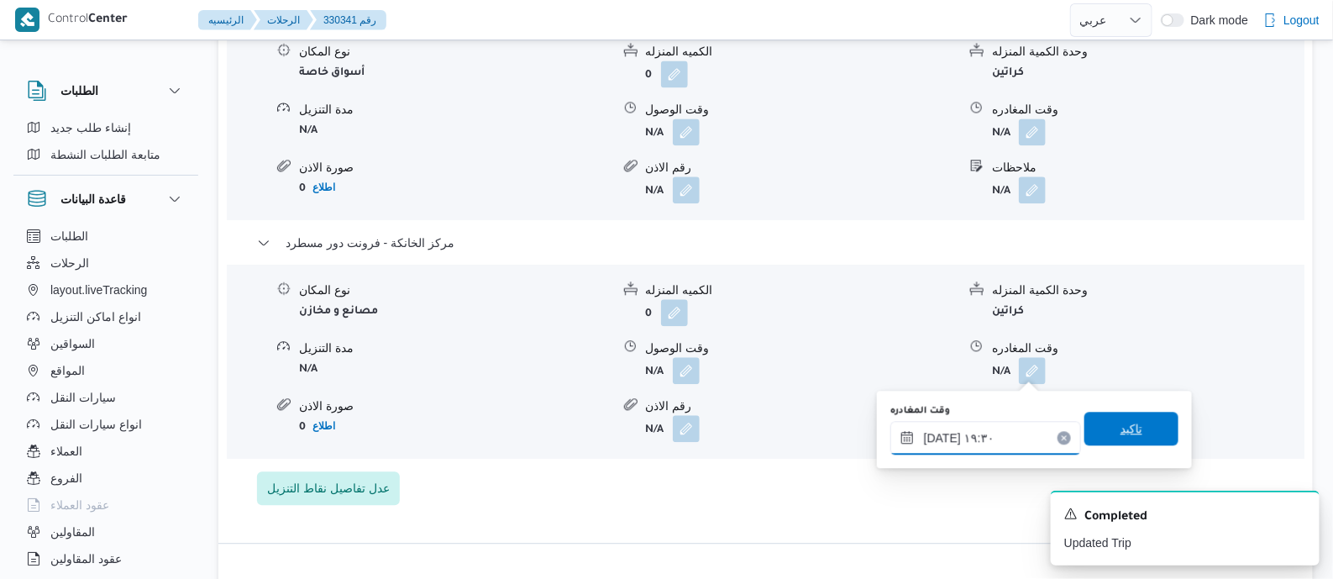
scroll to position [1574, 0]
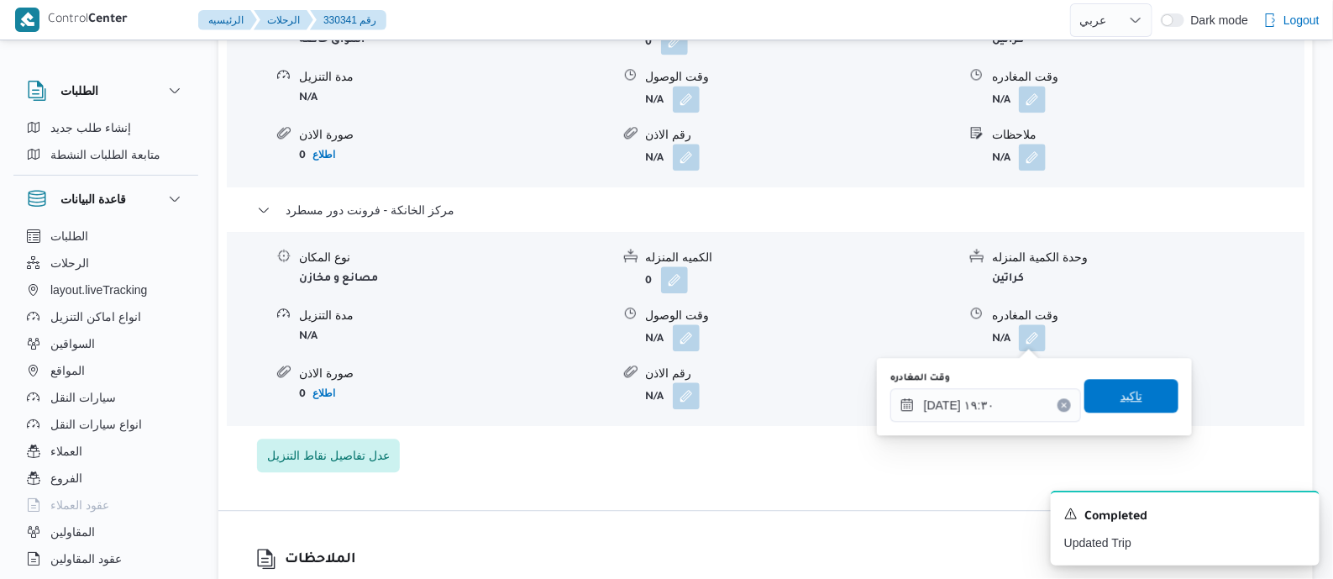
click at [1156, 384] on span "تاكيد" at bounding box center [1131, 396] width 94 height 34
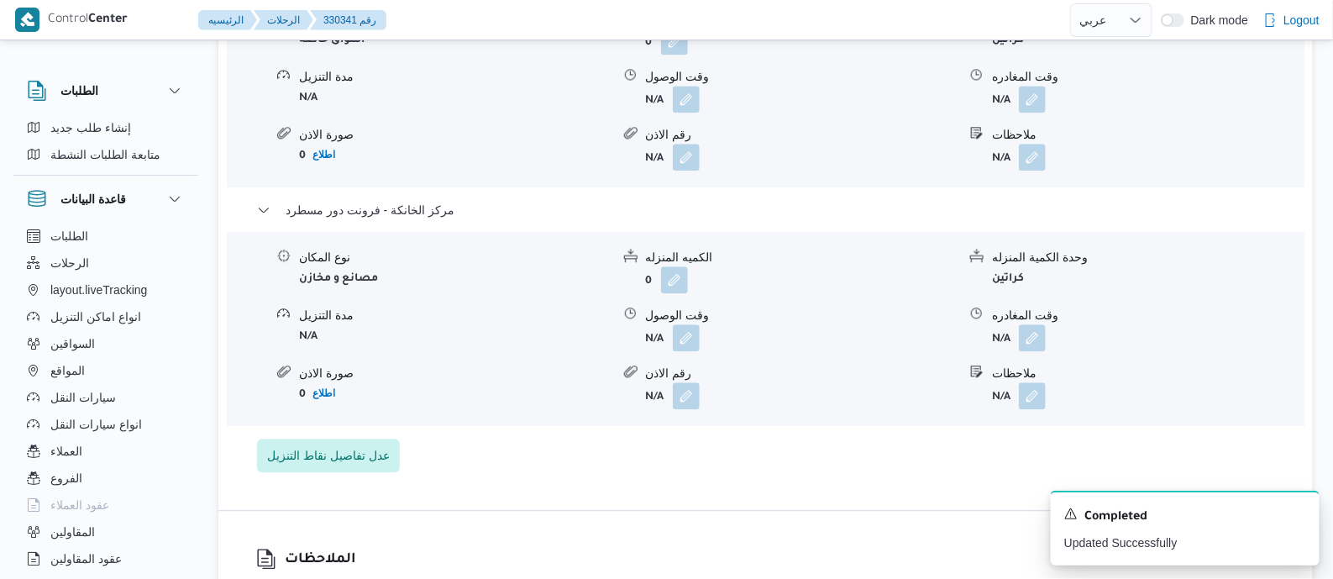
scroll to position [0, 0]
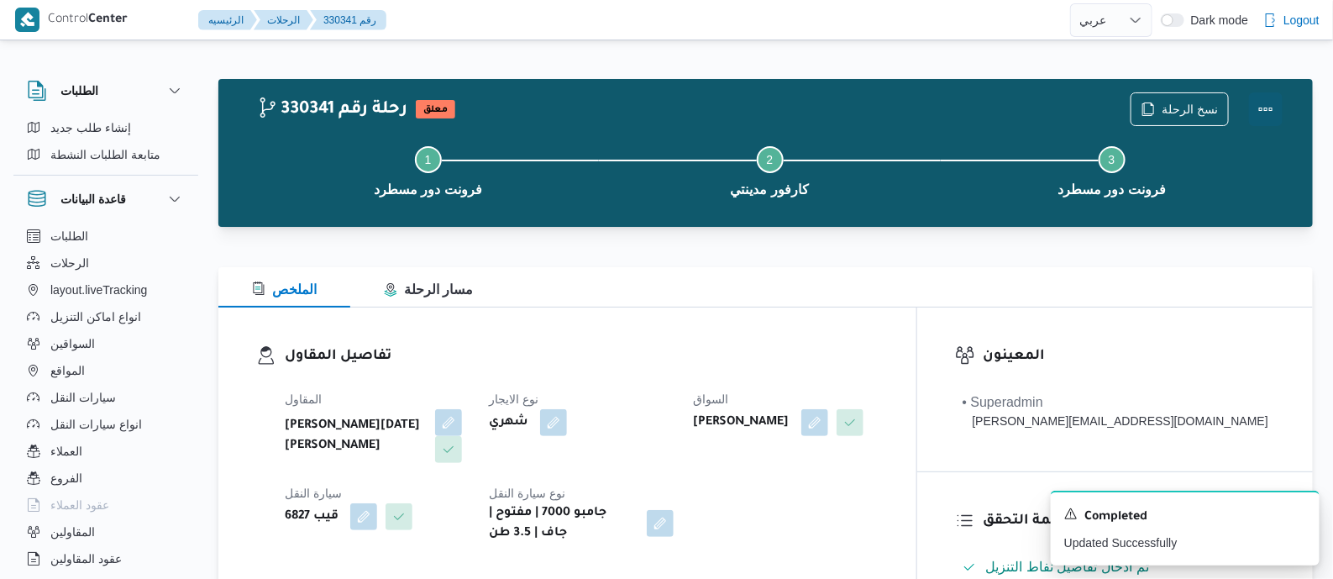
drag, startPoint x: 1263, startPoint y: 97, endPoint x: 1247, endPoint y: 98, distance: 16.0
click at [1258, 97] on button "Actions" at bounding box center [1266, 109] width 34 height 34
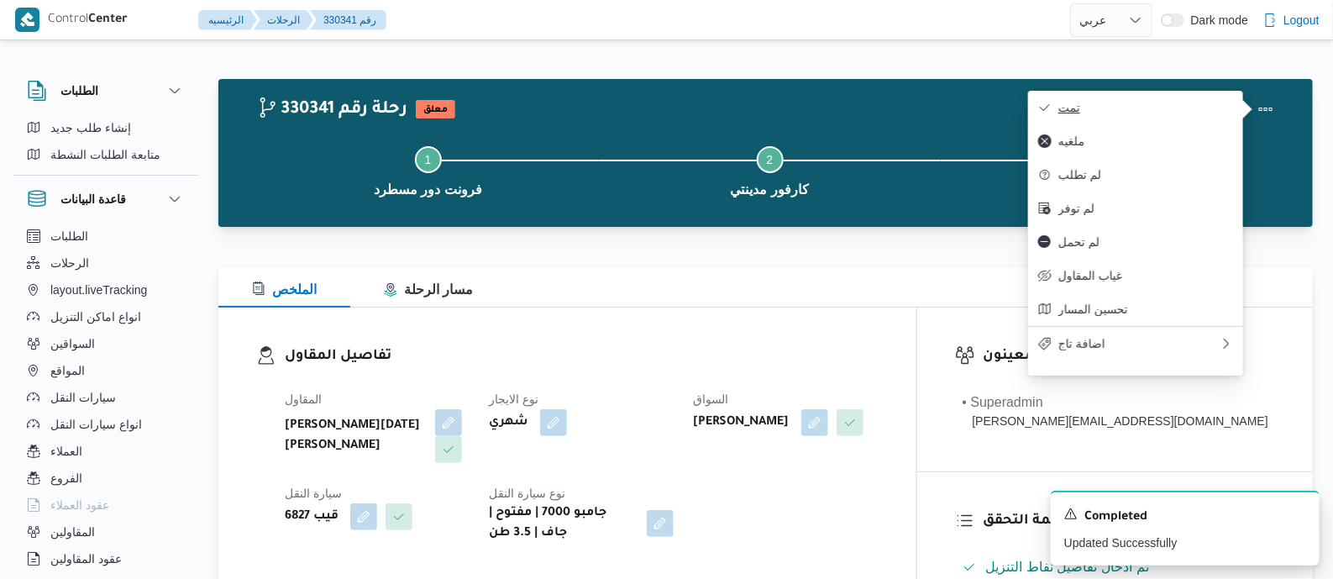
click at [1180, 99] on button "تمت" at bounding box center [1135, 108] width 215 height 34
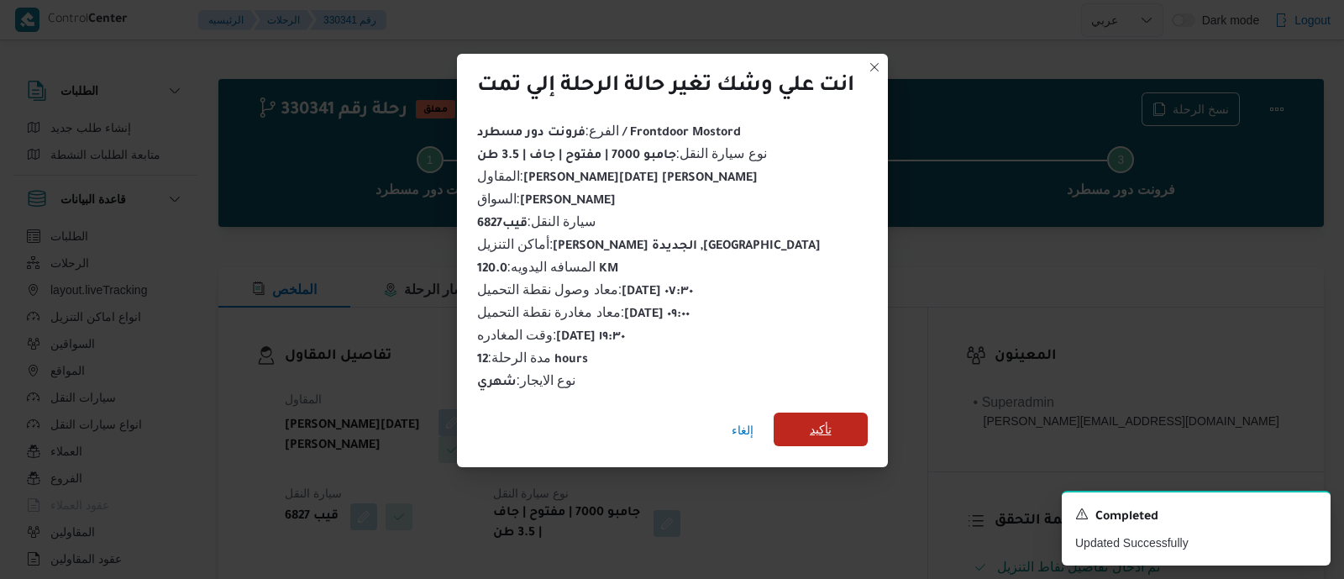
drag, startPoint x: 827, startPoint y: 422, endPoint x: 648, endPoint y: 375, distance: 185.8
click at [827, 423] on span "تأكيد" at bounding box center [821, 429] width 22 height 20
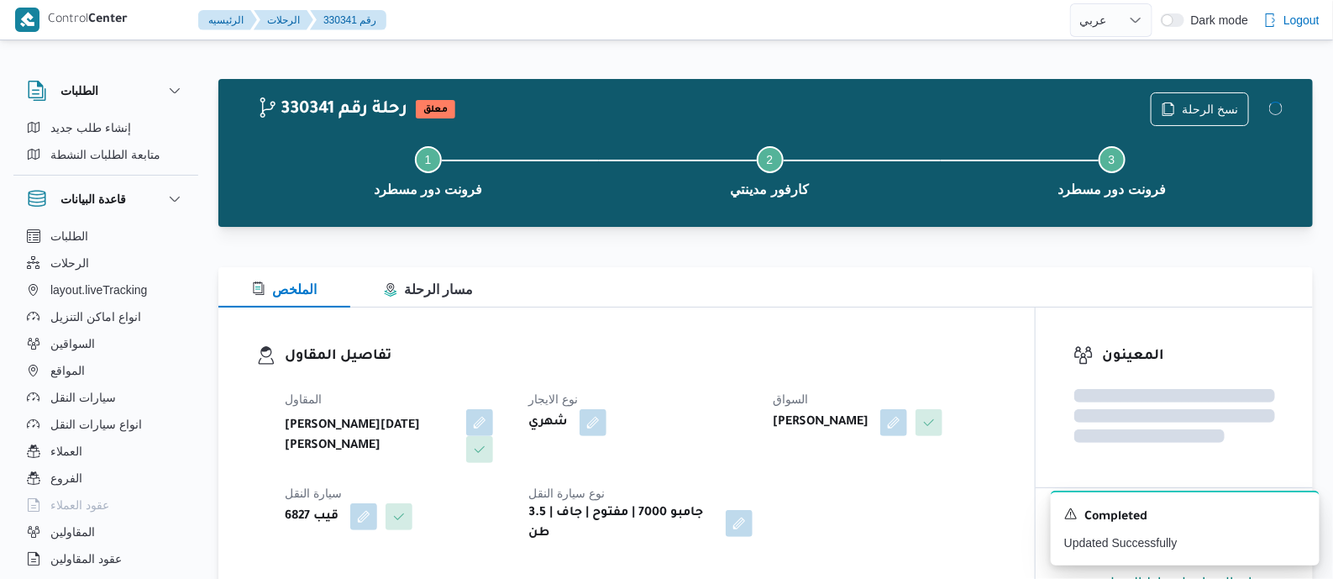
drag, startPoint x: 648, startPoint y: 375, endPoint x: 635, endPoint y: 375, distance: 12.6
click at [647, 375] on dl "تفاصيل المقاول المقاول ابراهيم رمضان ابراهيم عثمان ابوباشا نوع الايجار شهري الس…" at bounding box center [641, 444] width 712 height 198
click at [954, 361] on h3 "تفاصيل المقاول" at bounding box center [641, 356] width 712 height 23
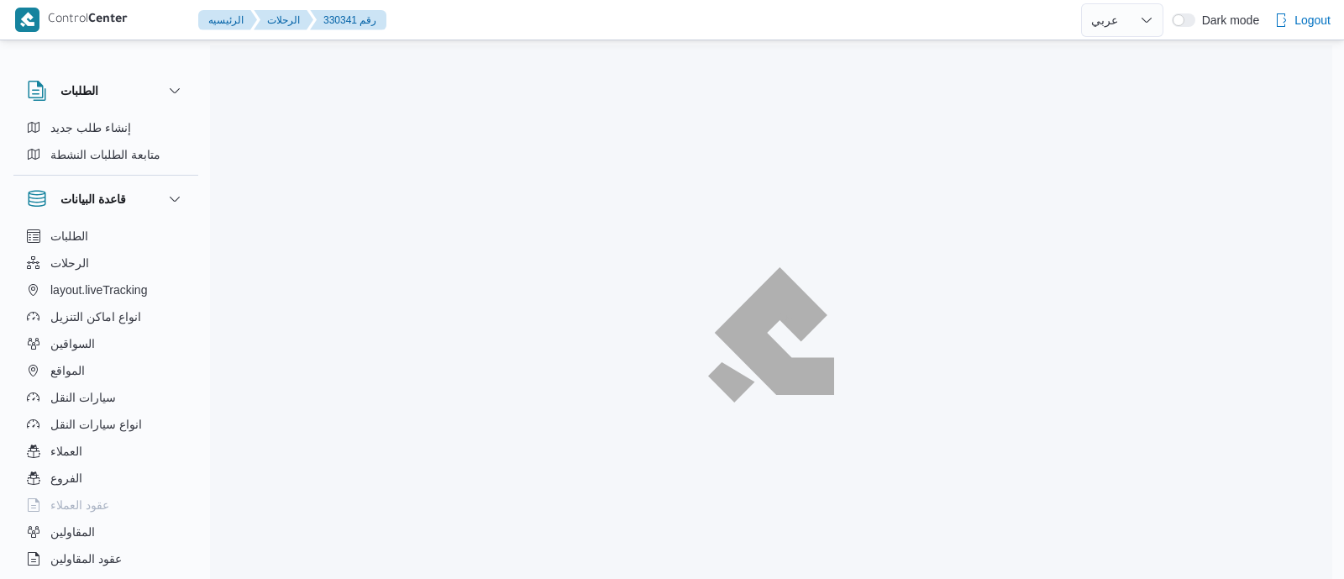
select select "ar"
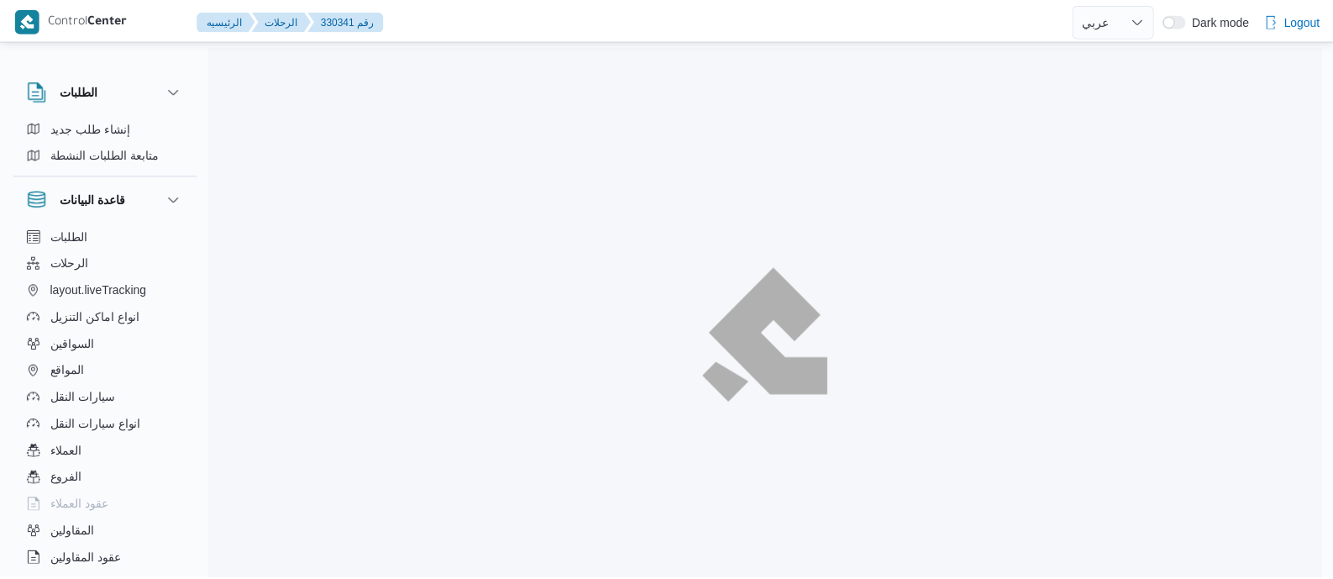
scroll to position [45, 0]
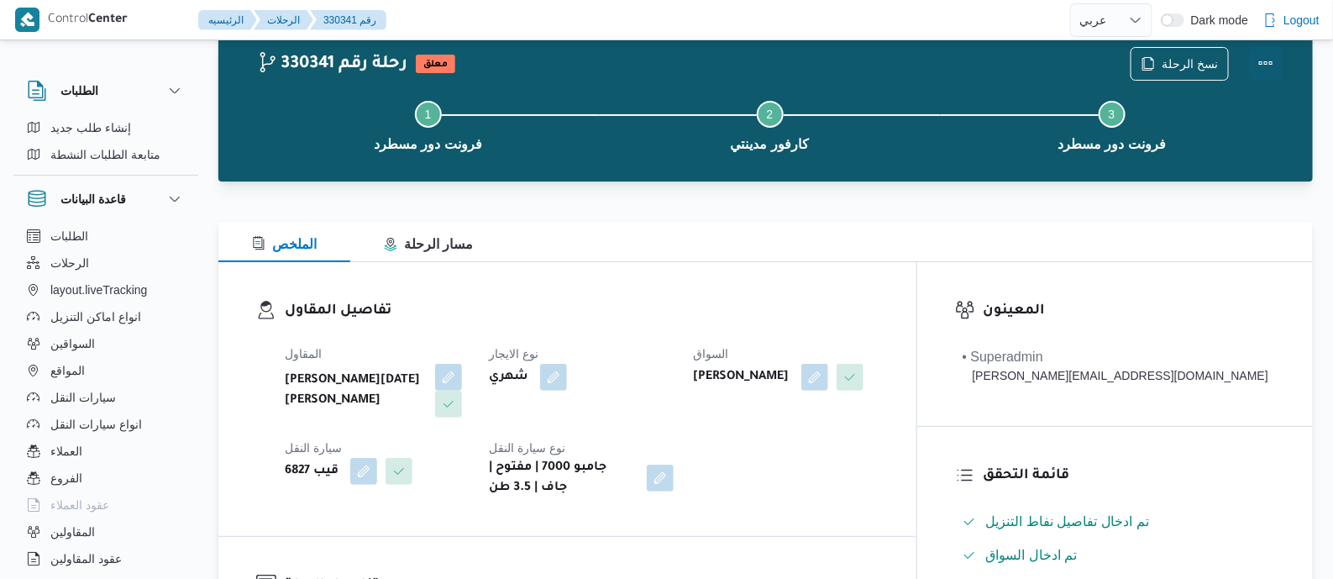
drag, startPoint x: 1267, startPoint y: 57, endPoint x: 1256, endPoint y: 57, distance: 10.1
click at [1267, 57] on button "Actions" at bounding box center [1266, 63] width 34 height 34
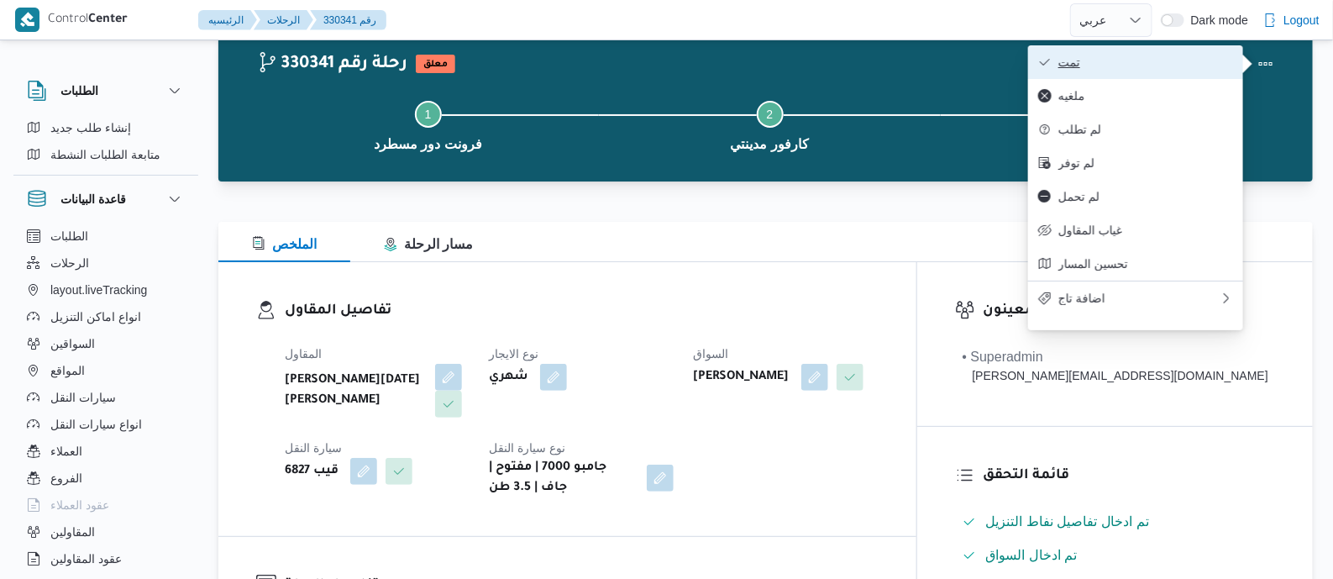
click at [1185, 63] on span "تمت" at bounding box center [1145, 61] width 175 height 13
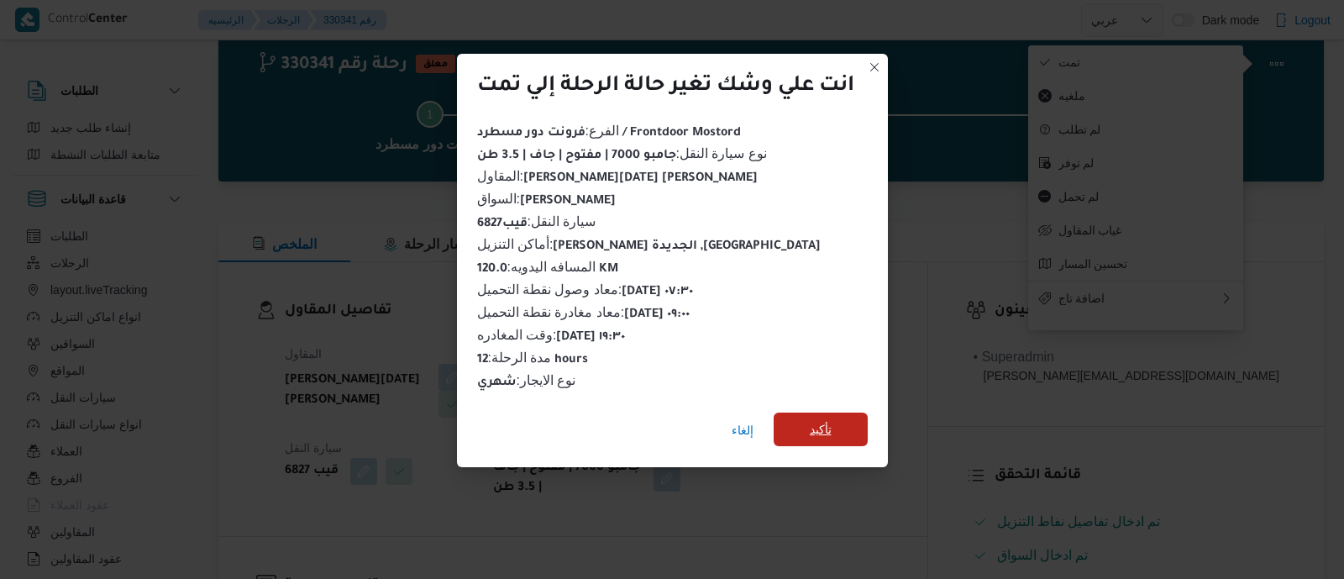
click at [827, 426] on span "تأكيد" at bounding box center [821, 429] width 22 height 20
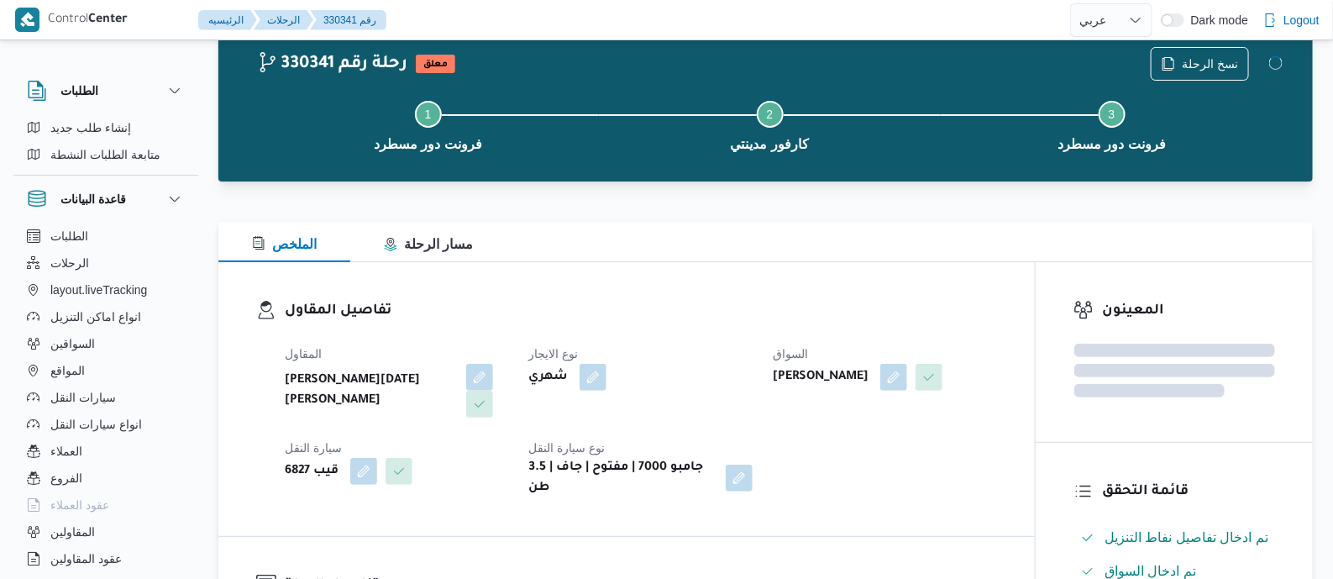
click at [674, 375] on div "شهري" at bounding box center [640, 377] width 227 height 30
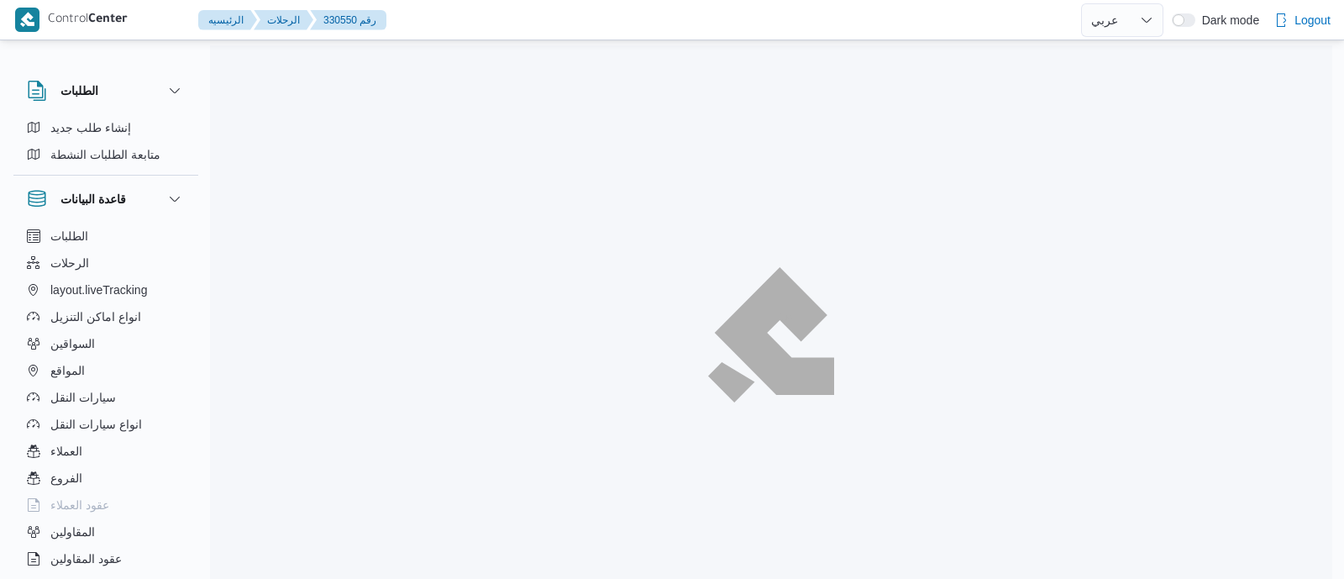
select select "ar"
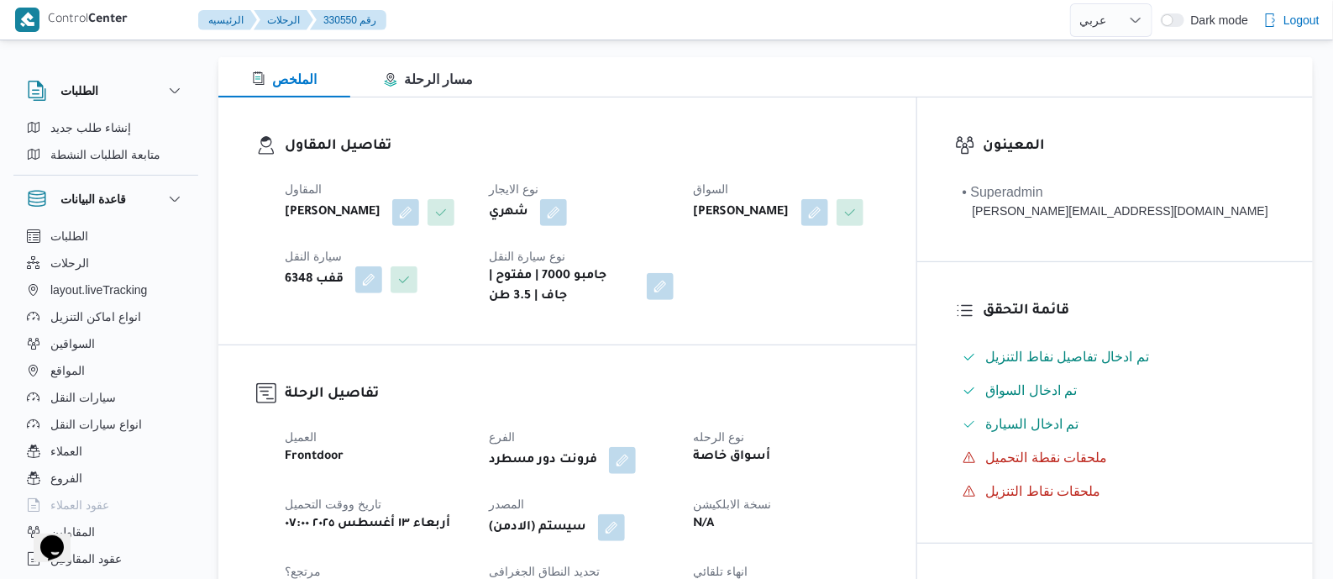
scroll to position [630, 0]
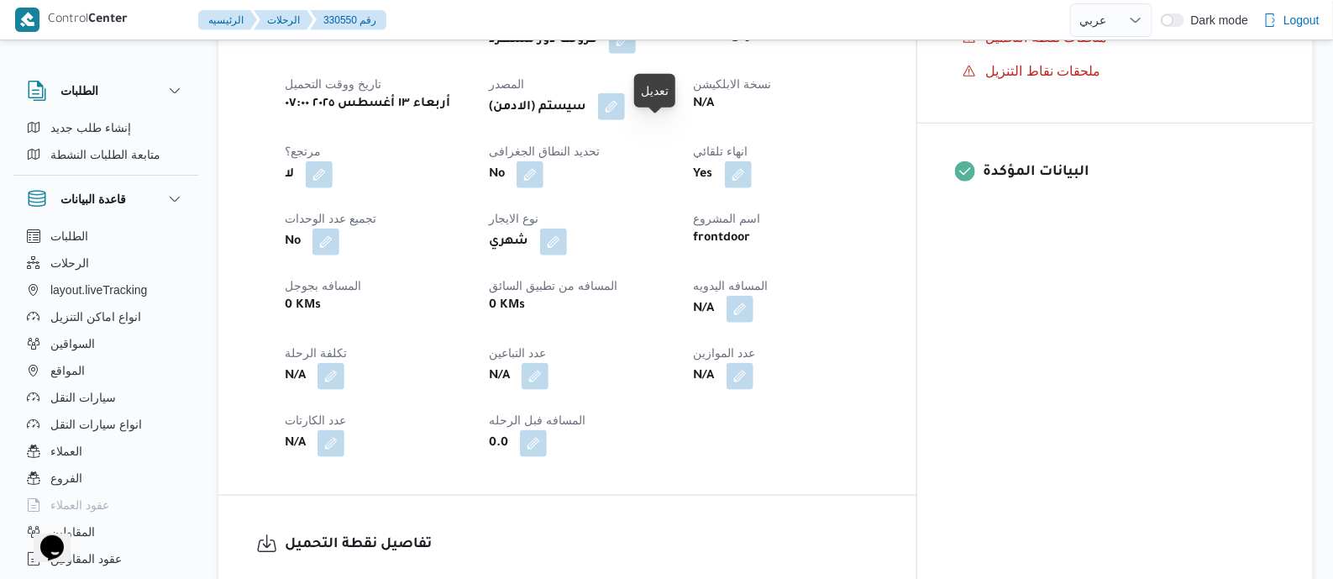
click at [625, 120] on button "button" at bounding box center [611, 106] width 27 height 27
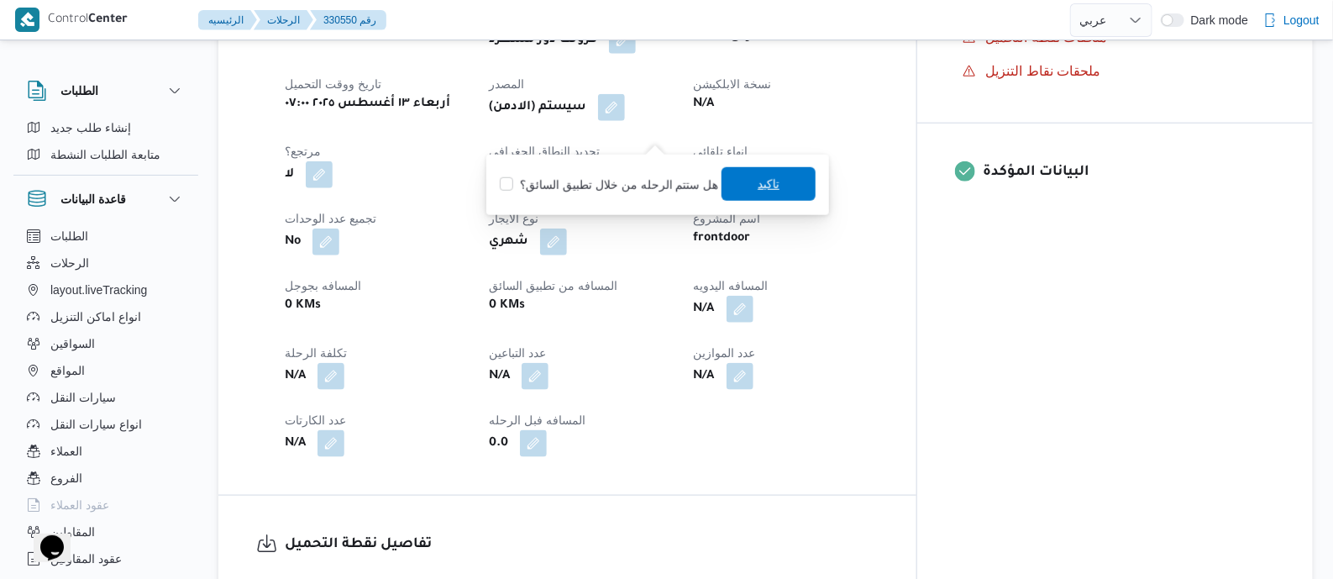
click at [746, 190] on span "تاكيد" at bounding box center [768, 184] width 94 height 34
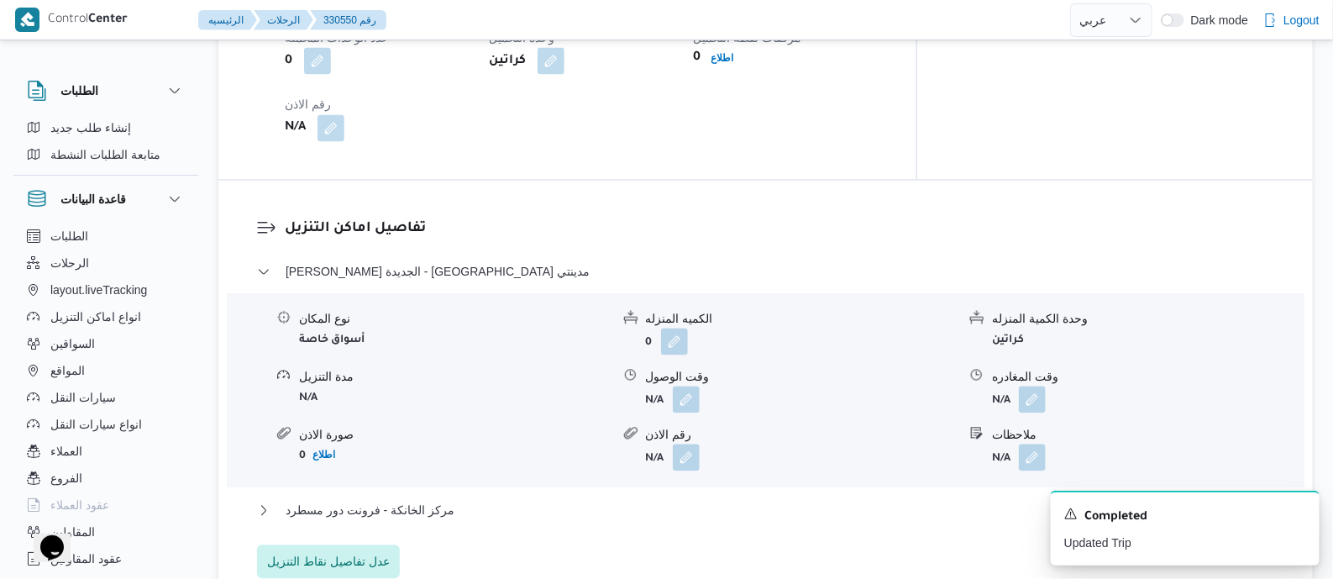
scroll to position [1469, 0]
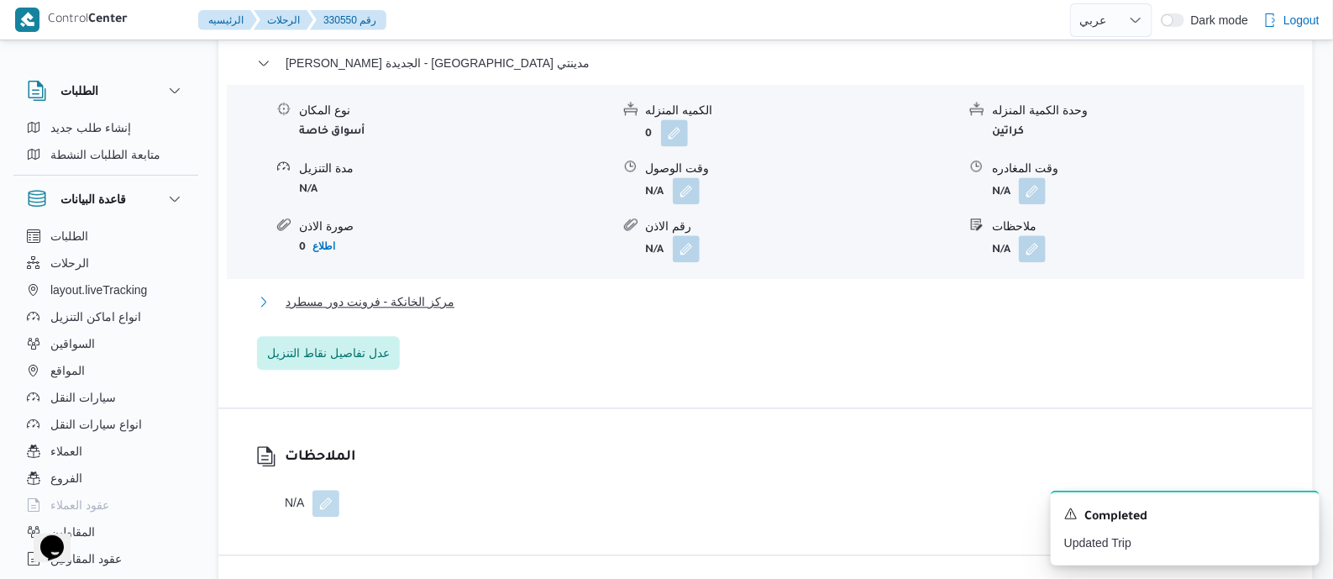
click at [377, 307] on span "مركز الخانكة - فرونت دور مسطرد" at bounding box center [370, 301] width 169 height 20
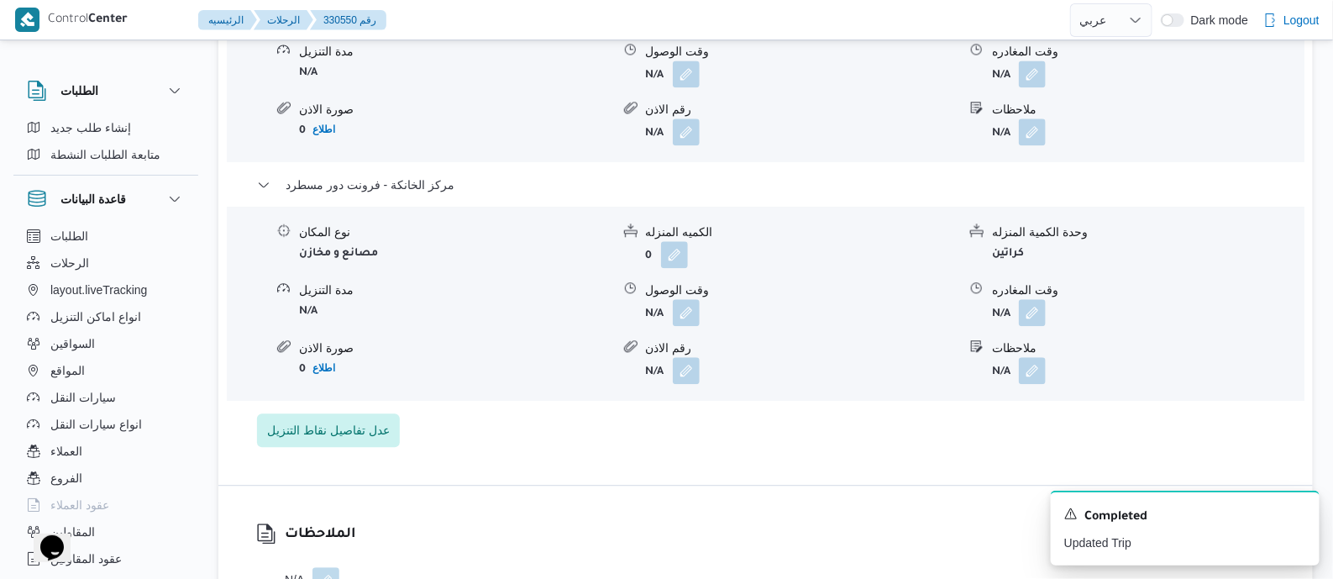
scroll to position [1679, 0]
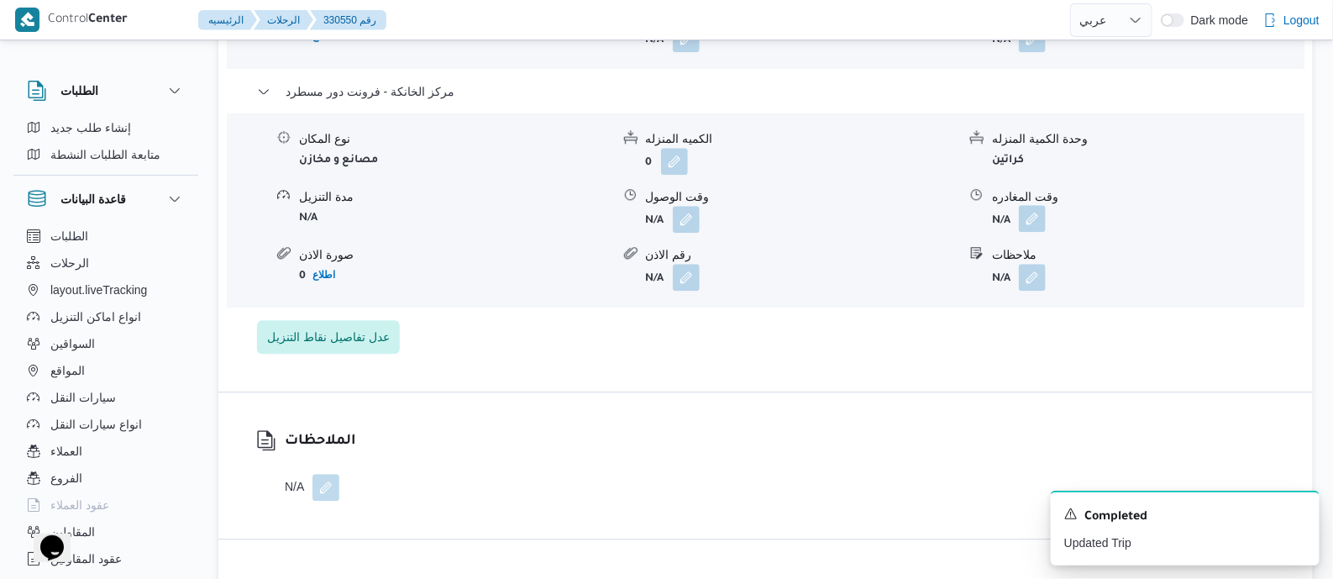
drag, startPoint x: 1029, startPoint y: 228, endPoint x: 1029, endPoint y: 244, distance: 15.1
click at [1030, 229] on button "button" at bounding box center [1032, 218] width 27 height 27
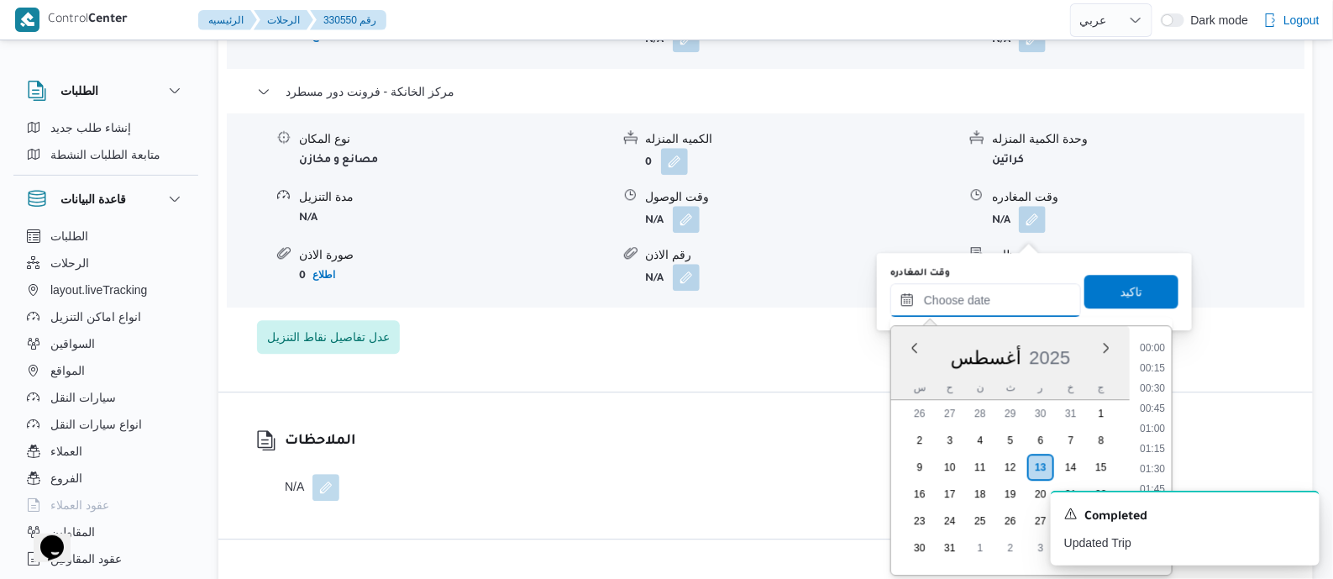
click at [1025, 283] on input "وقت المغادره" at bounding box center [985, 300] width 191 height 34
click at [1162, 389] on ul "00:00 00:15 00:30 00:45 01:00 01:15 01:30 01:45 02:00 02:15 02:30 02:45 03:00 0…" at bounding box center [1152, 450] width 39 height 222
click at [1160, 396] on li "19:00" at bounding box center [1152, 402] width 39 height 17
type input "[DATE] ١٩:٠٠"
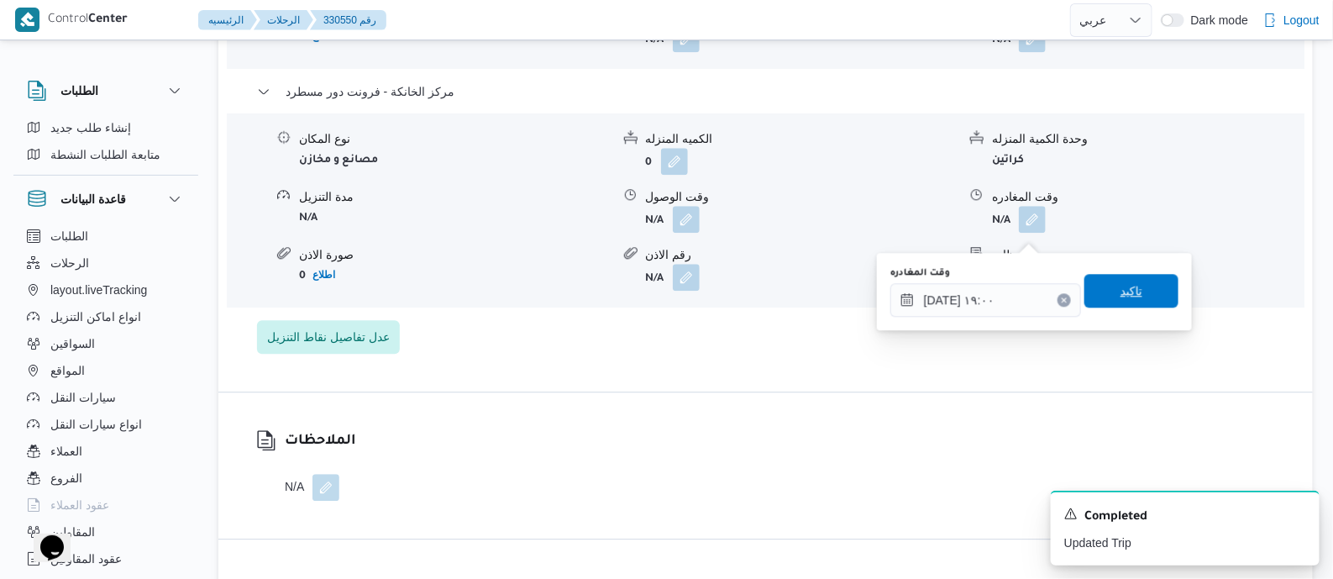
click at [1142, 295] on span "تاكيد" at bounding box center [1131, 291] width 94 height 34
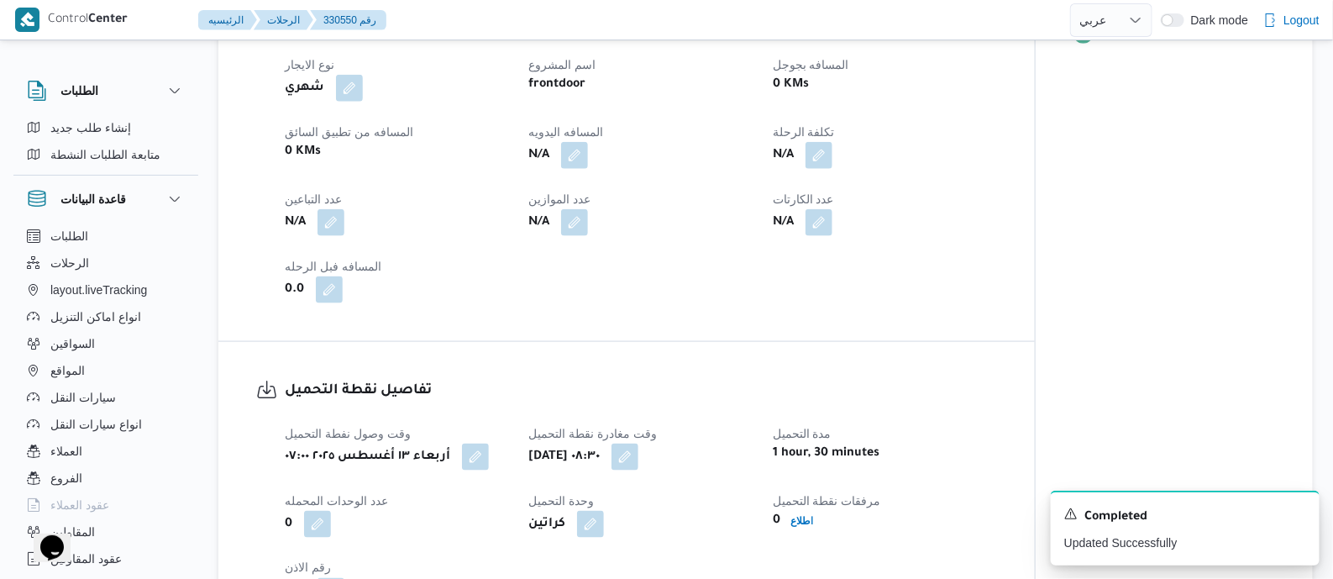
scroll to position [0, 0]
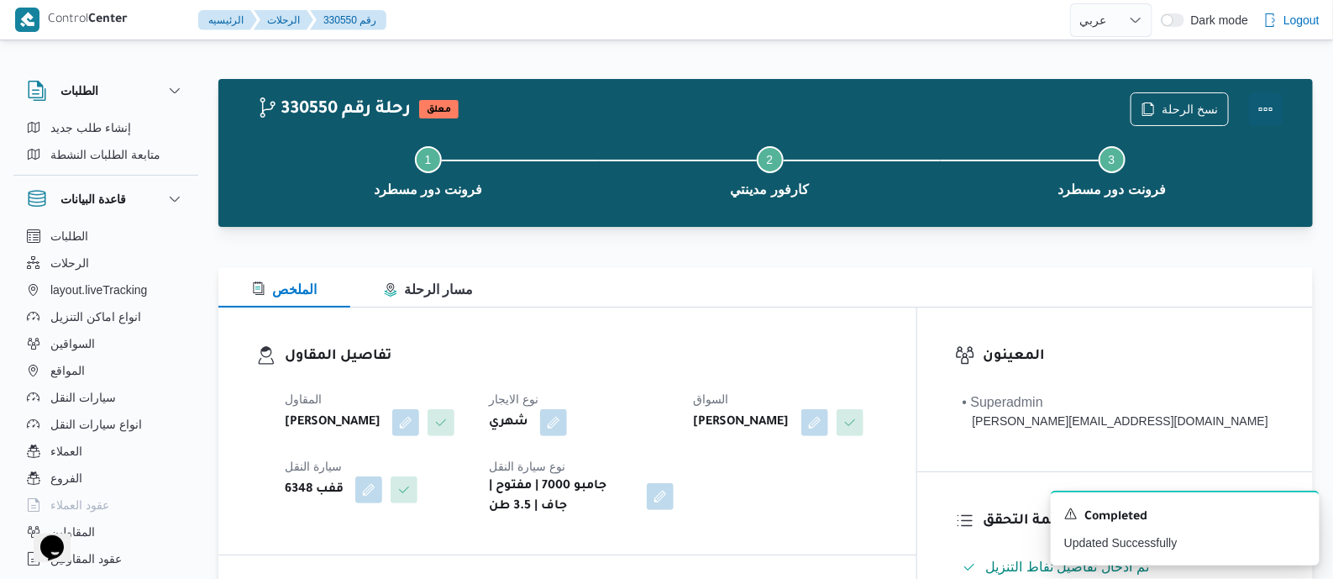
drag, startPoint x: 1270, startPoint y: 102, endPoint x: 1239, endPoint y: 107, distance: 31.4
click at [1258, 102] on button "Actions" at bounding box center [1266, 109] width 34 height 34
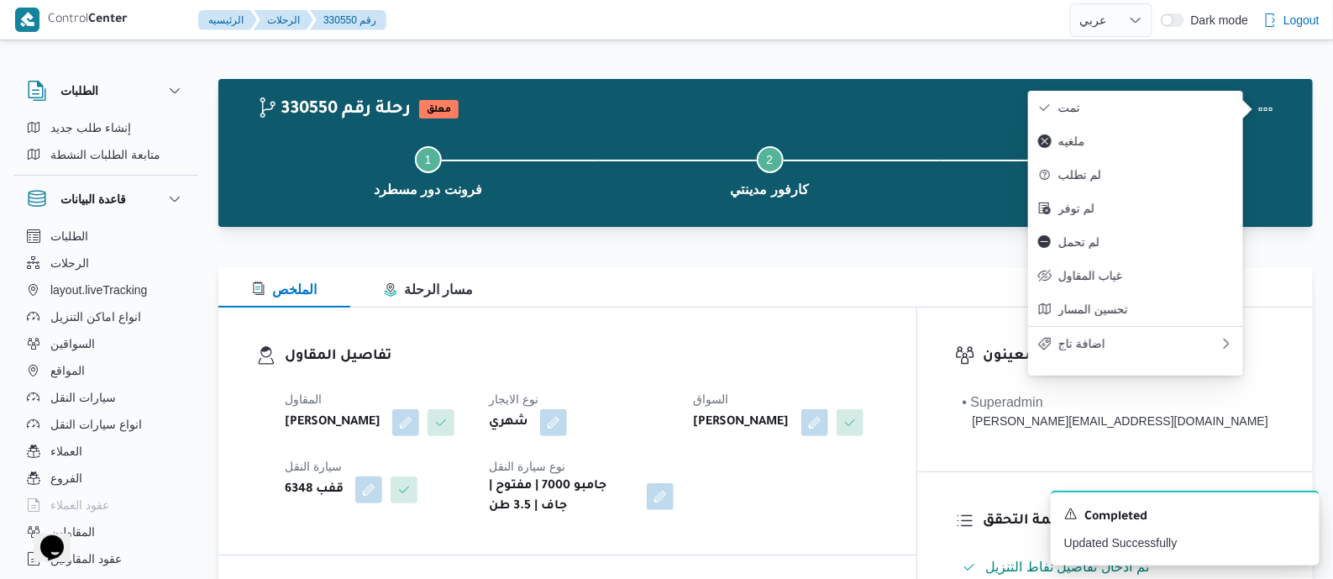
click at [1178, 107] on span "تمت" at bounding box center [1145, 107] width 175 height 13
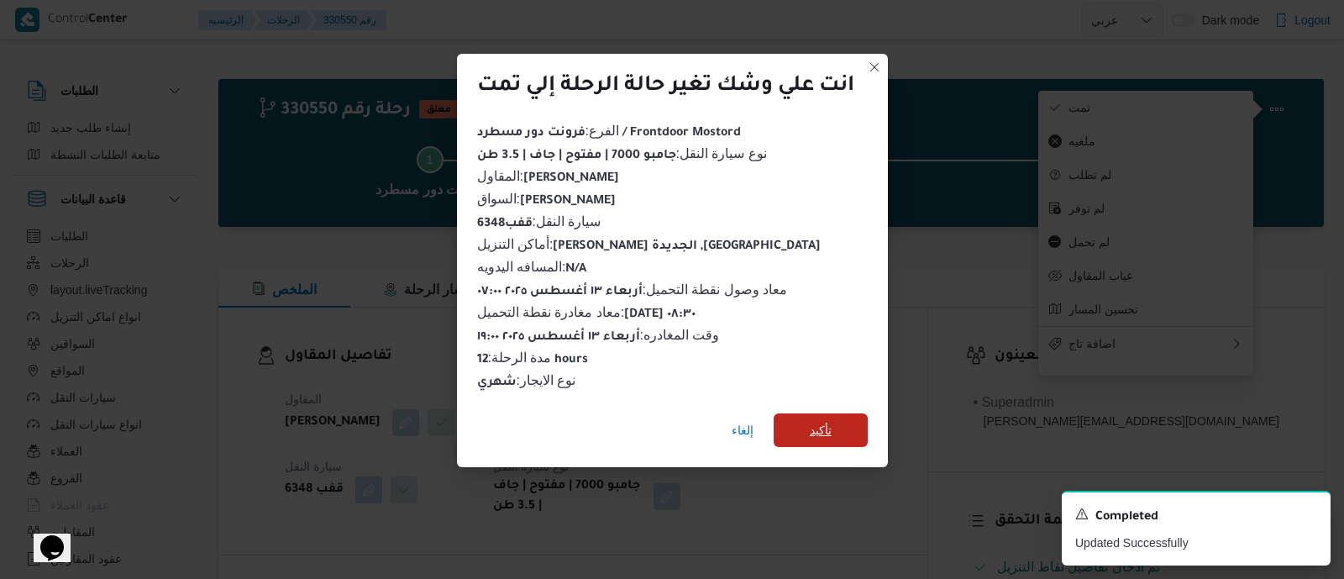
click at [822, 420] on span "تأكيد" at bounding box center [821, 430] width 22 height 20
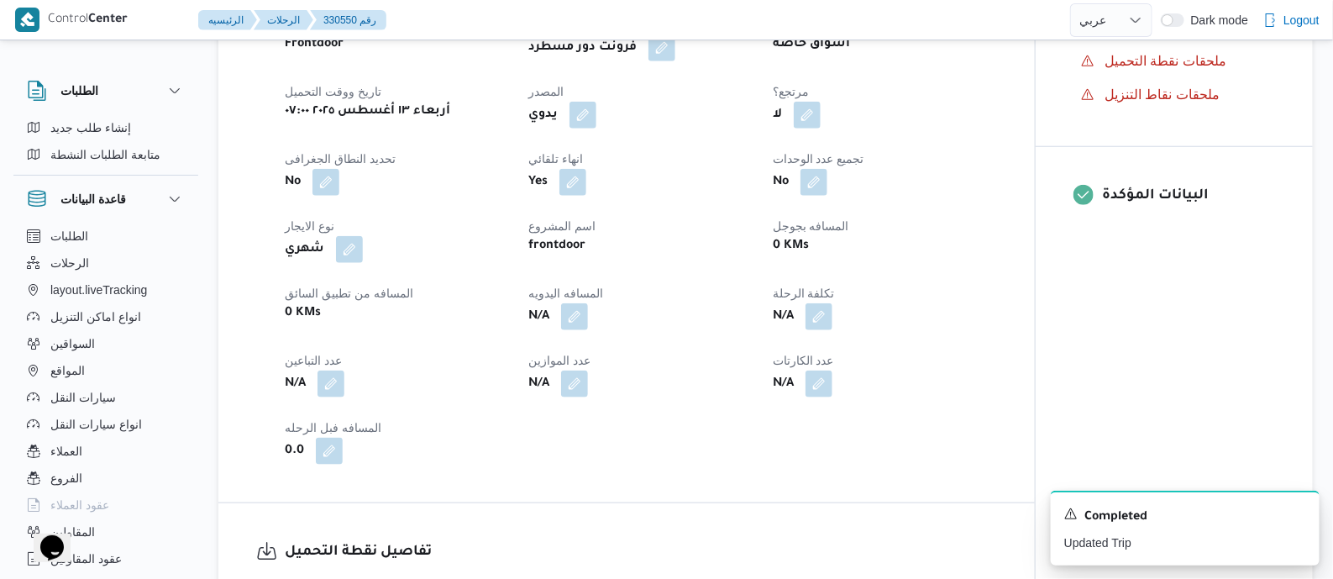
scroll to position [630, 0]
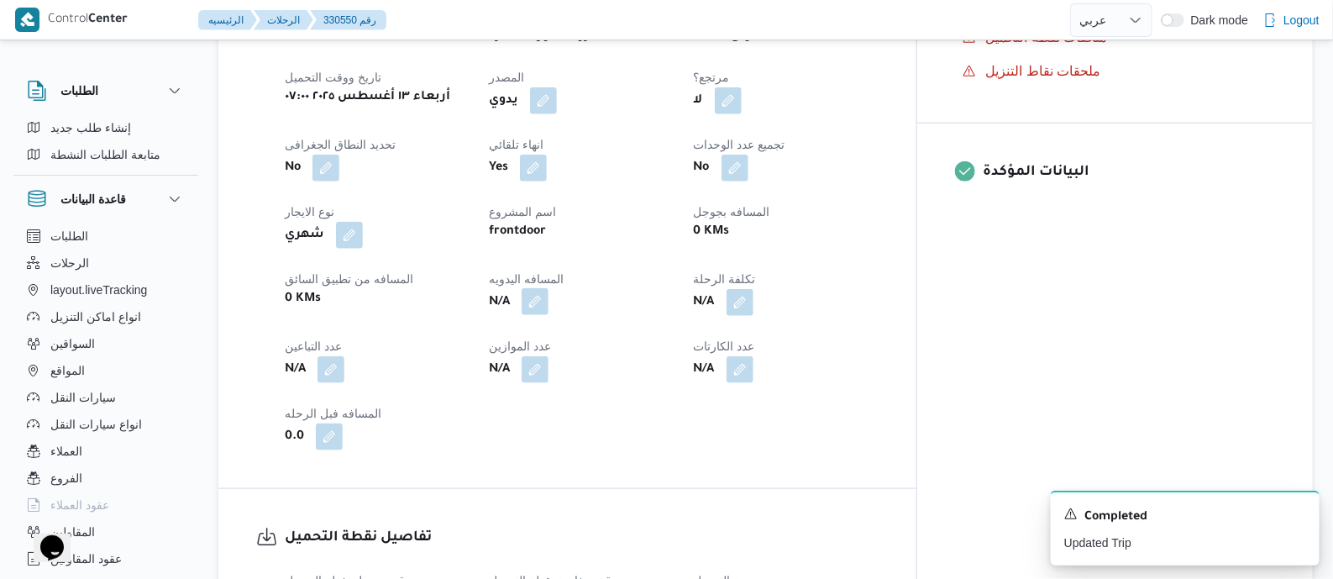
click at [548, 315] on button "button" at bounding box center [535, 301] width 27 height 27
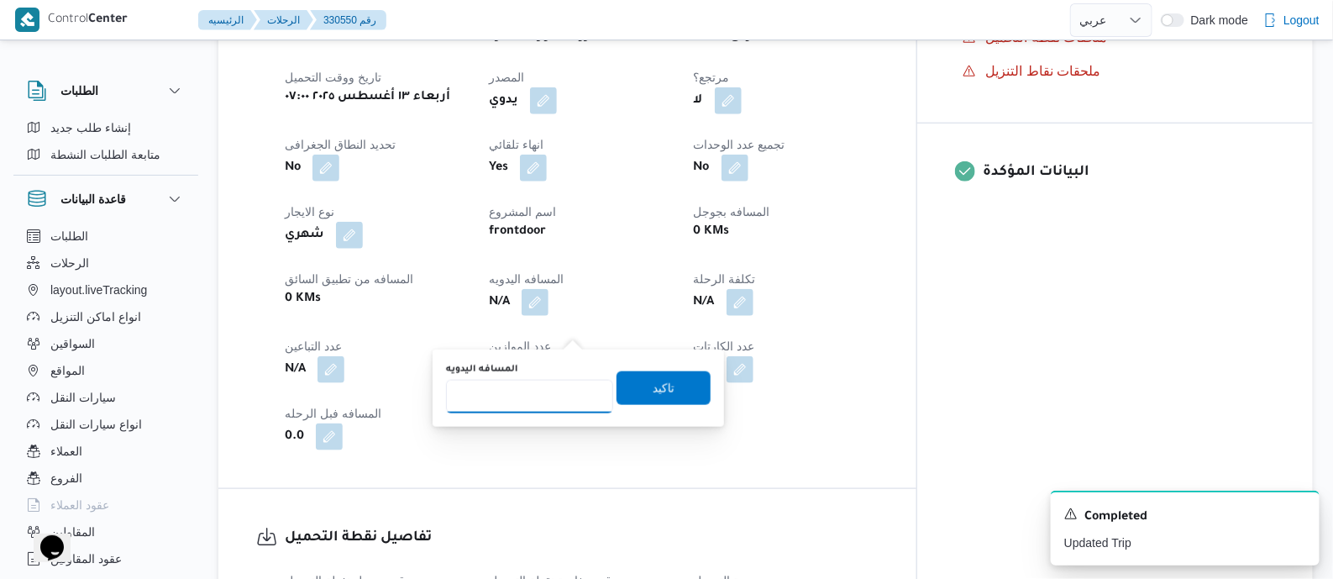
click at [571, 390] on input "المسافه اليدويه" at bounding box center [529, 397] width 167 height 34
type input "120"
click at [653, 383] on span "تاكيد" at bounding box center [664, 387] width 22 height 20
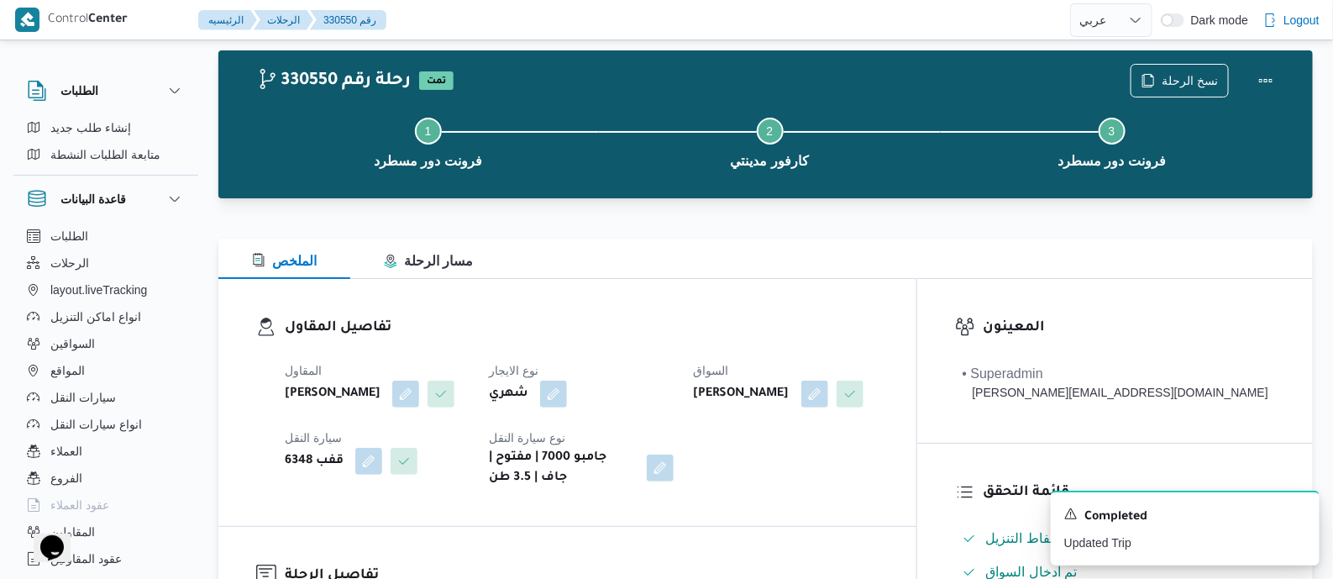
scroll to position [0, 0]
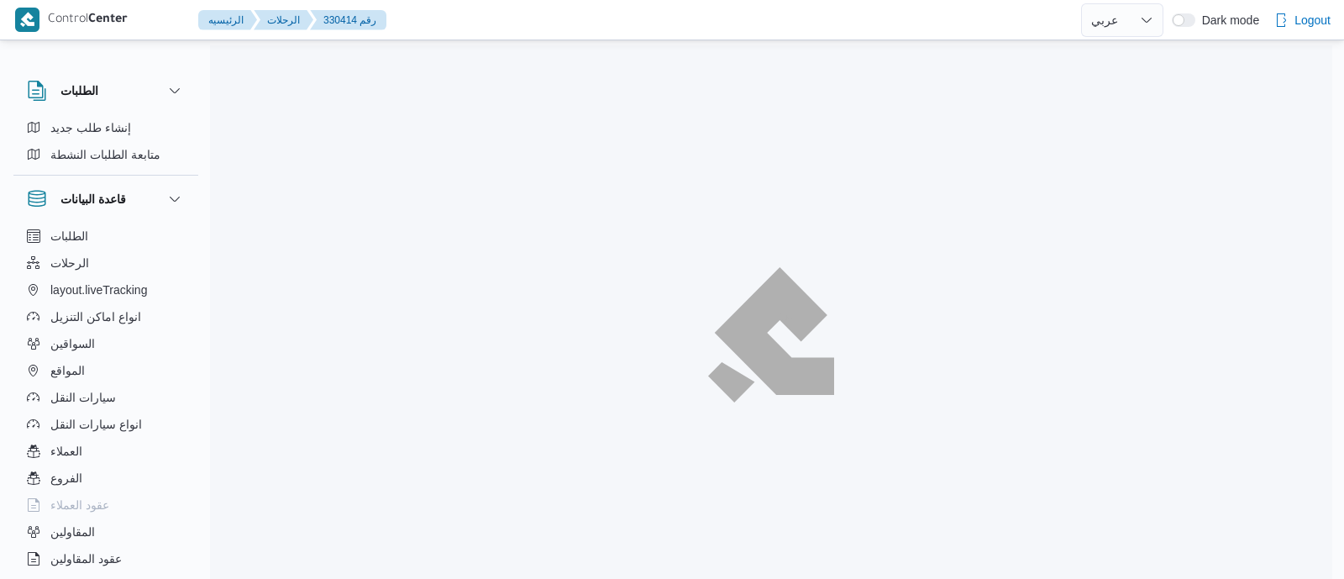
select select "ar"
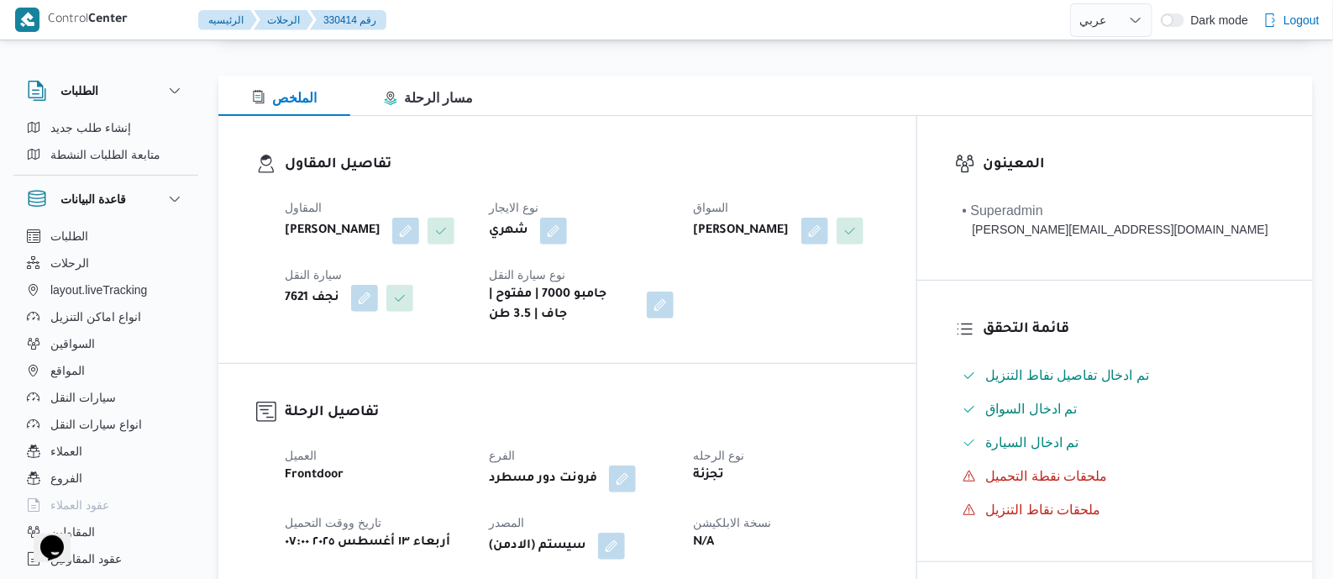
scroll to position [525, 0]
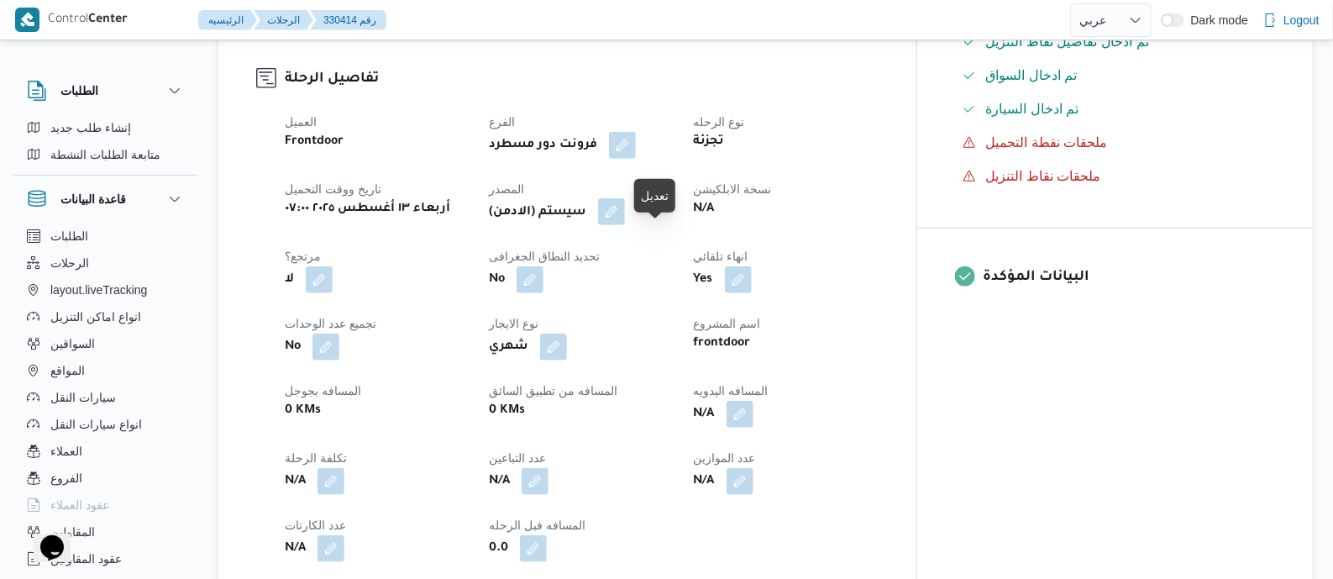
click at [625, 225] on button "button" at bounding box center [611, 211] width 27 height 27
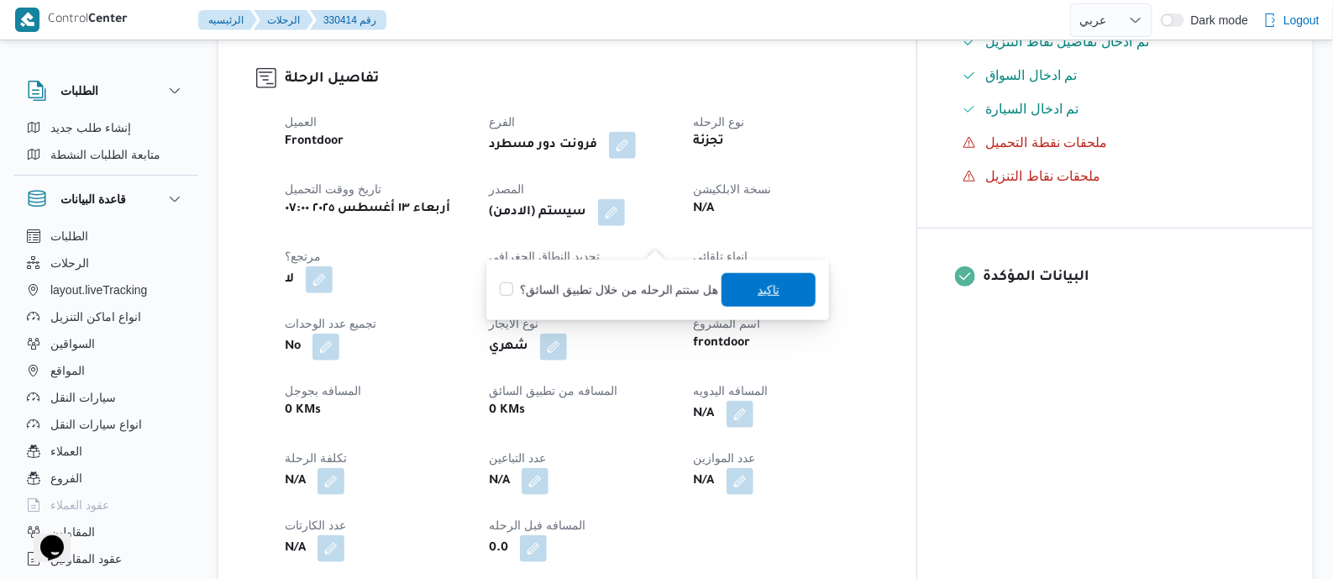
drag, startPoint x: 783, startPoint y: 280, endPoint x: 751, endPoint y: 286, distance: 32.6
click at [782, 280] on span "تاكيد" at bounding box center [768, 290] width 94 height 34
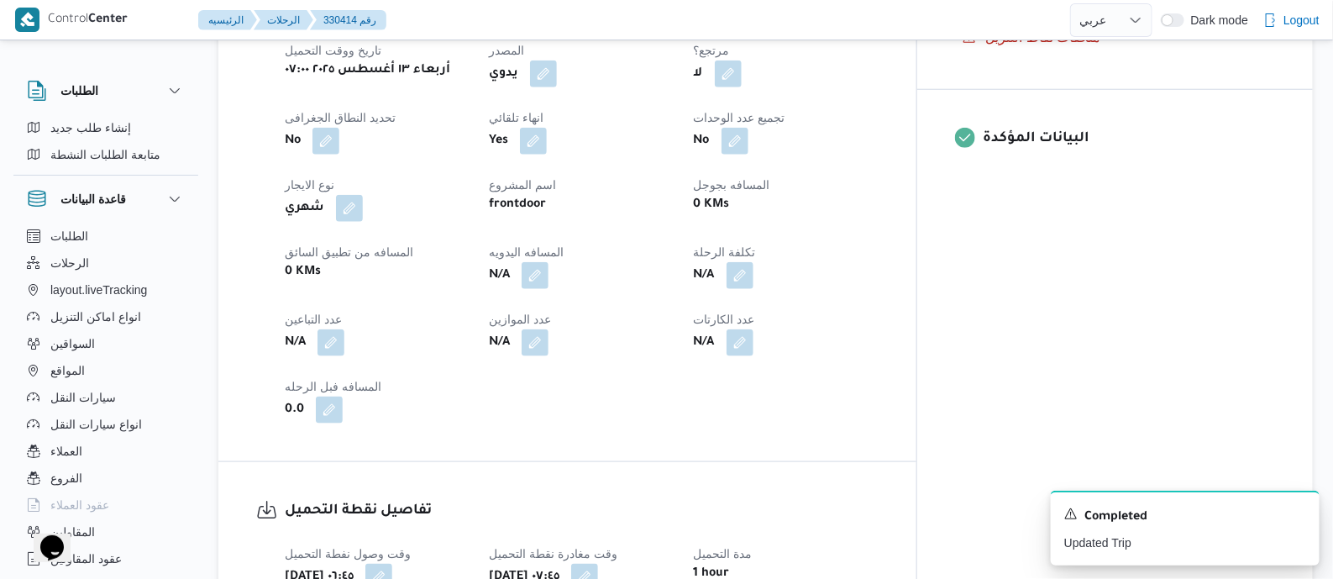
scroll to position [734, 0]
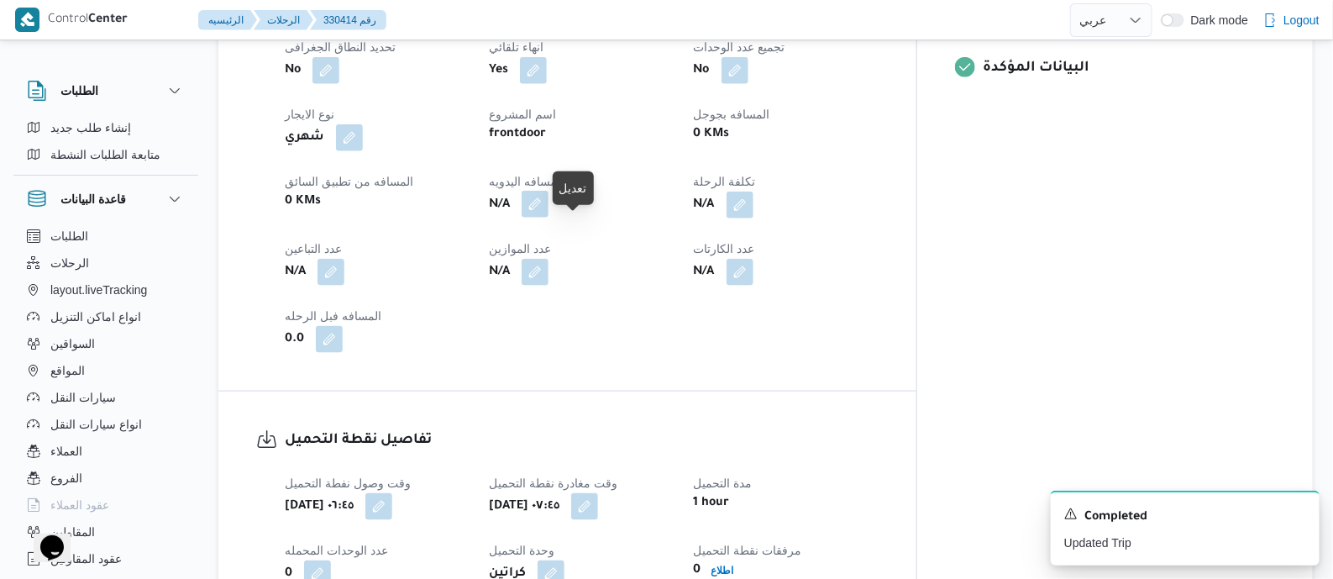
click at [548, 218] on button "button" at bounding box center [535, 204] width 27 height 27
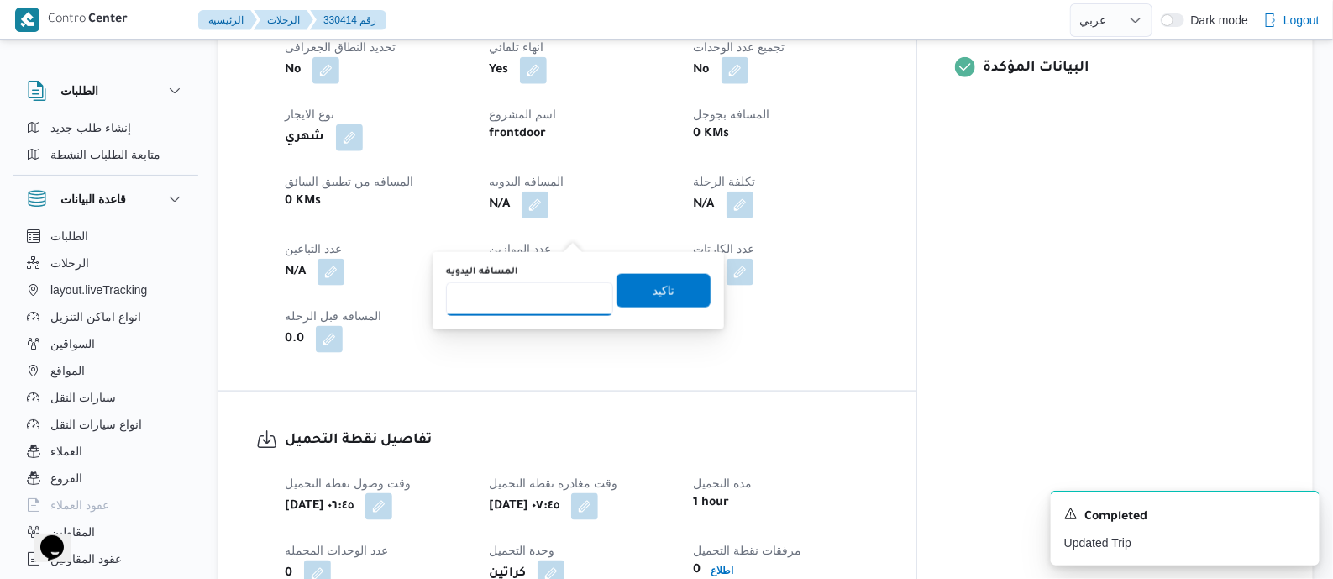
click at [555, 292] on input "المسافه اليدويه" at bounding box center [529, 299] width 167 height 34
type input "135"
click at [653, 291] on span "تاكيد" at bounding box center [664, 290] width 22 height 20
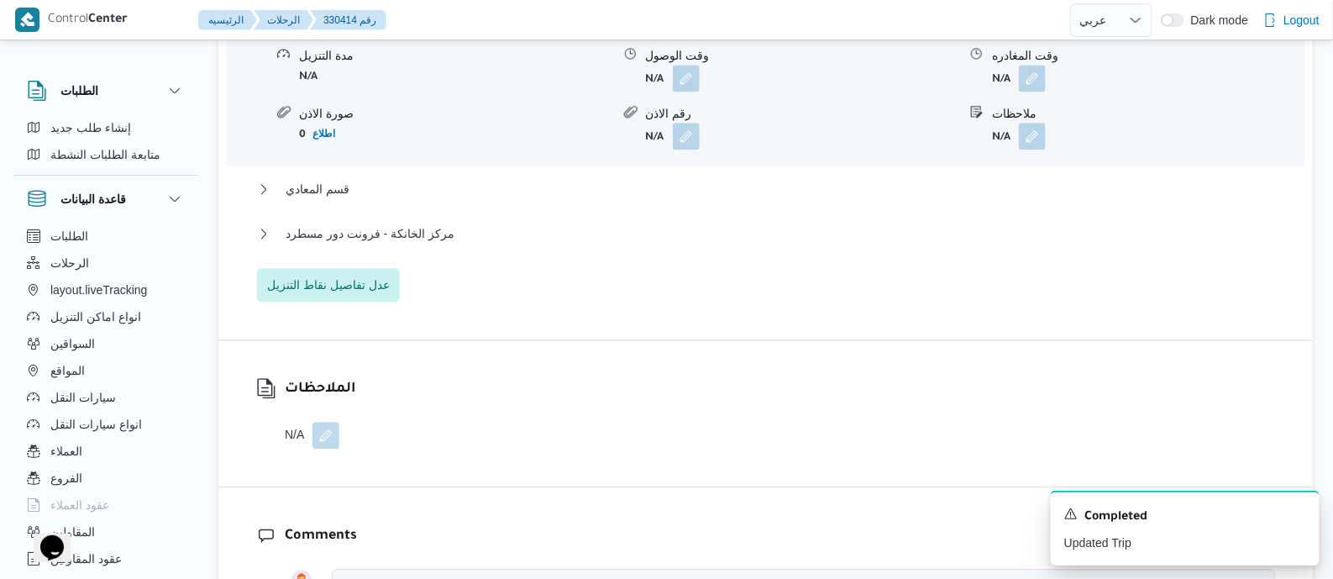
scroll to position [1574, 0]
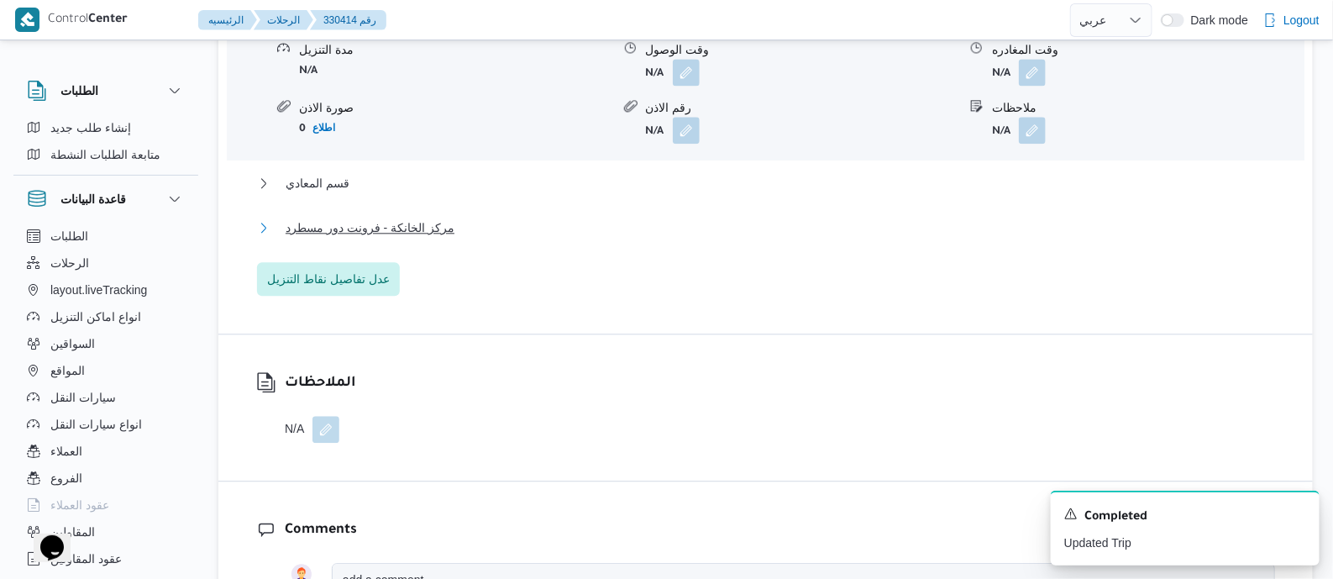
click at [416, 238] on span "مركز الخانكة - فرونت دور مسطرد" at bounding box center [370, 228] width 169 height 20
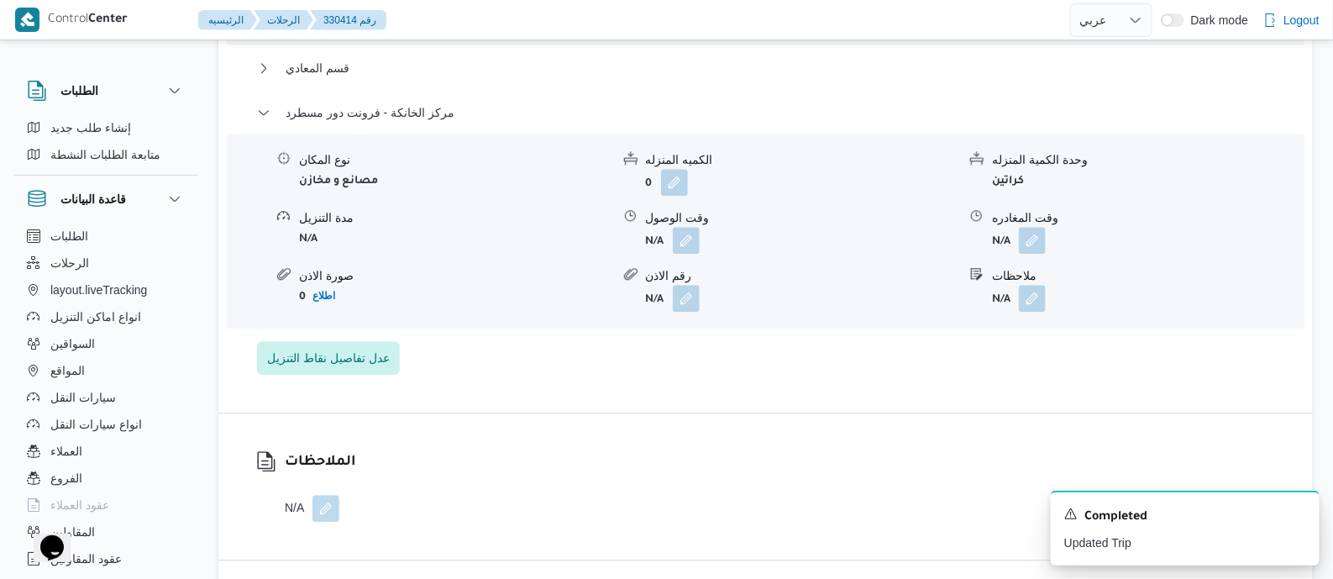
scroll to position [1785, 0]
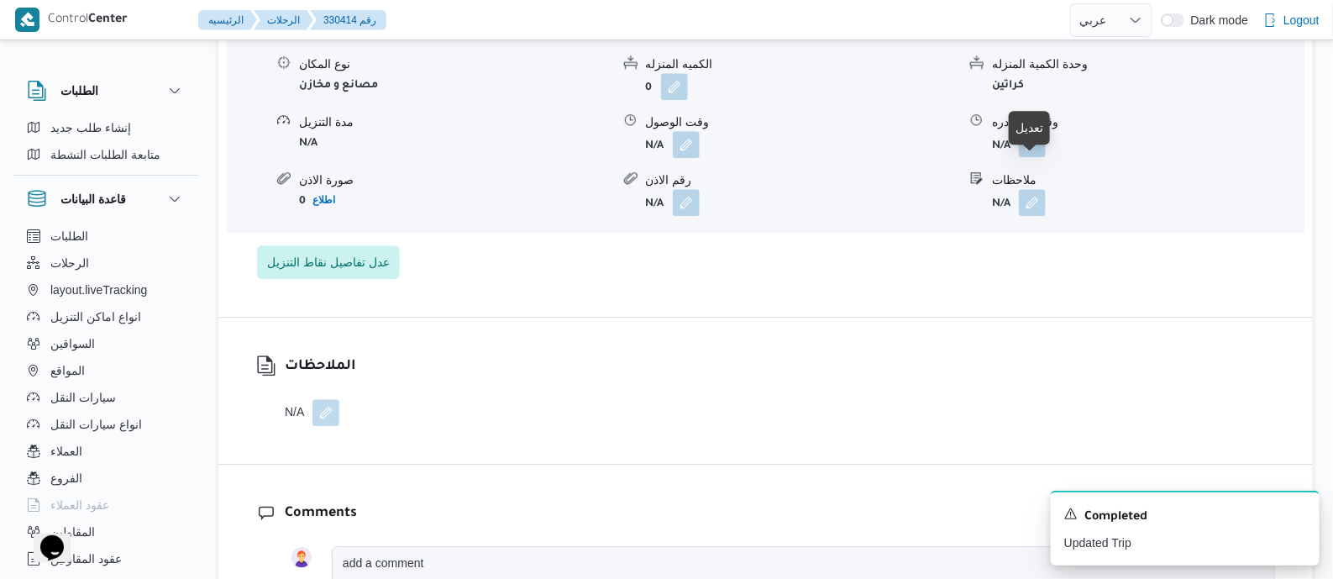
click at [1029, 157] on button "button" at bounding box center [1032, 143] width 27 height 27
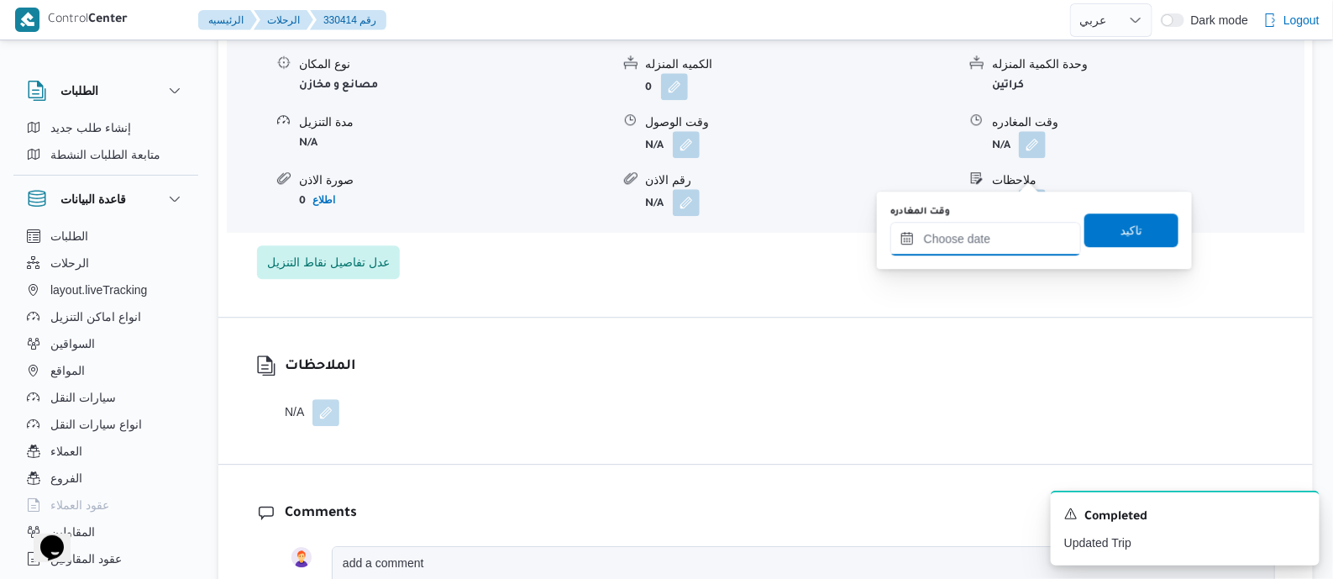
click at [1015, 234] on input "وقت المغادره" at bounding box center [985, 239] width 191 height 34
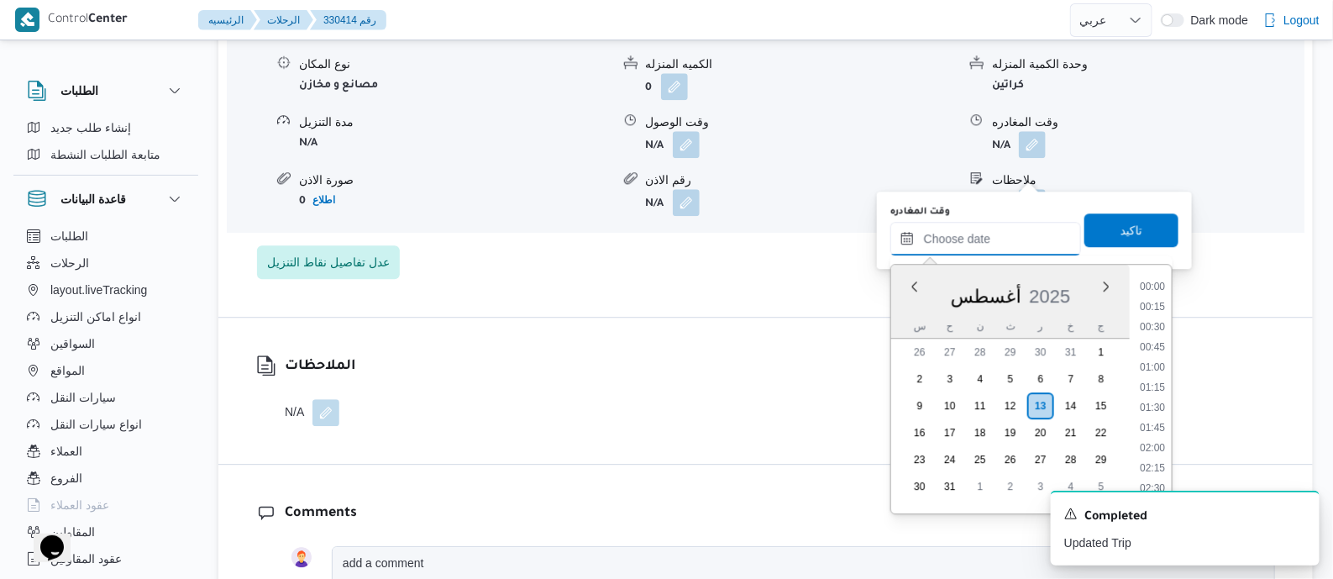
scroll to position [1477, 0]
click at [1160, 301] on li "18:30" at bounding box center [1152, 300] width 39 height 17
type input "١٣/٠٨/٢٠٢٥ ١٨:٣٠"
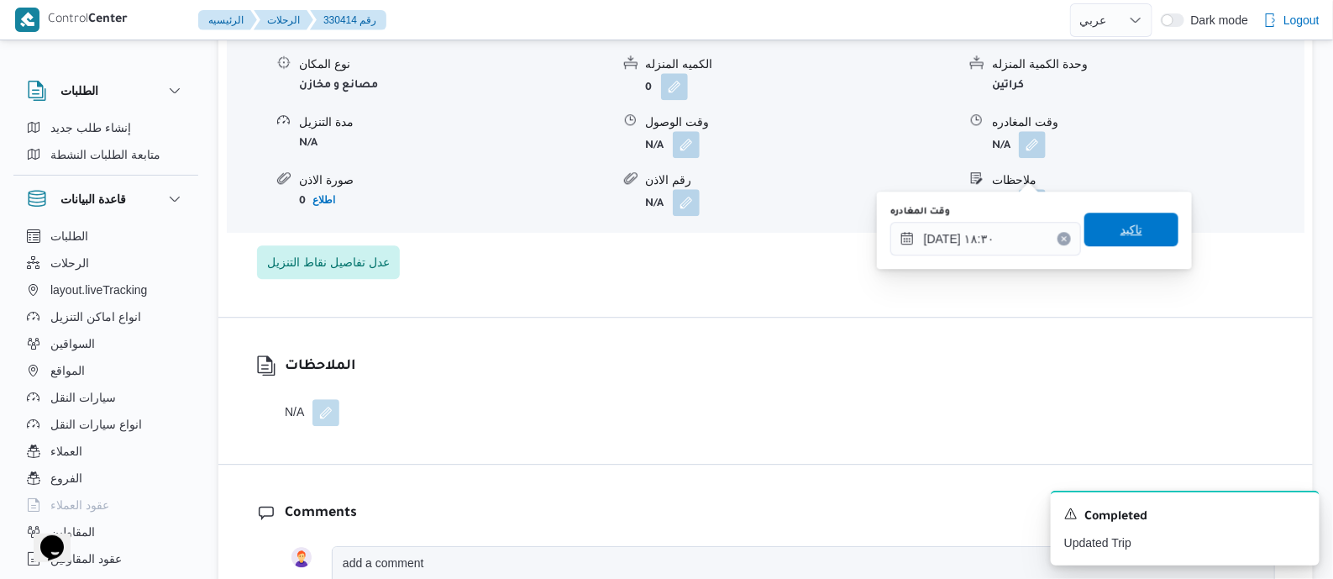
click at [1134, 230] on span "تاكيد" at bounding box center [1131, 229] width 94 height 34
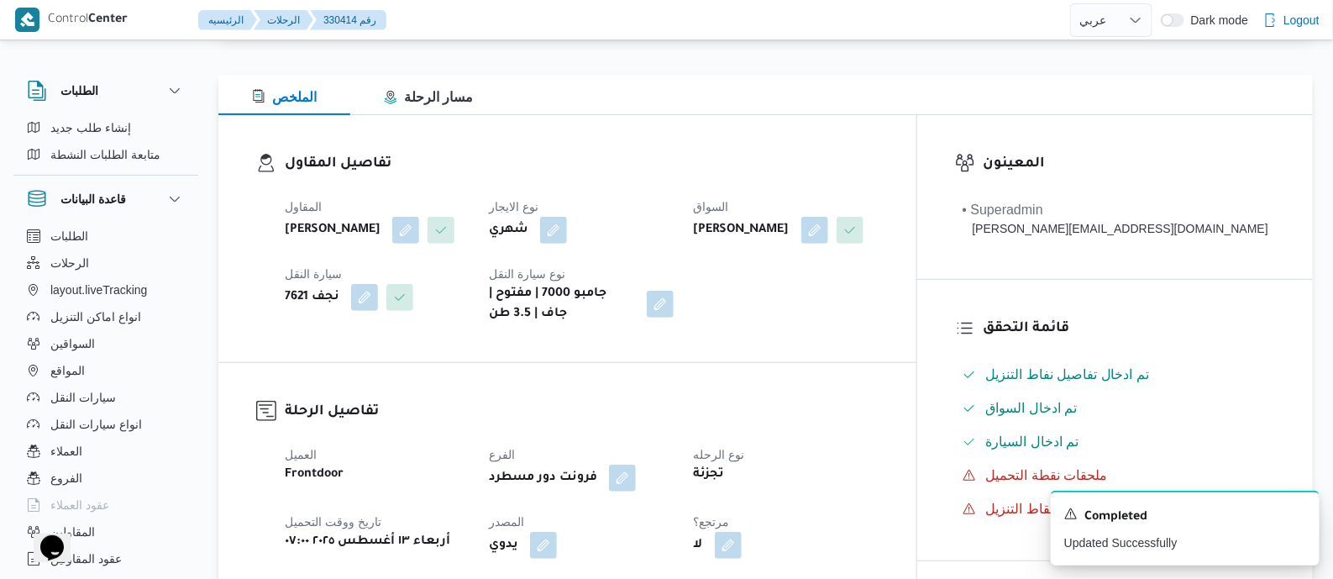
scroll to position [0, 0]
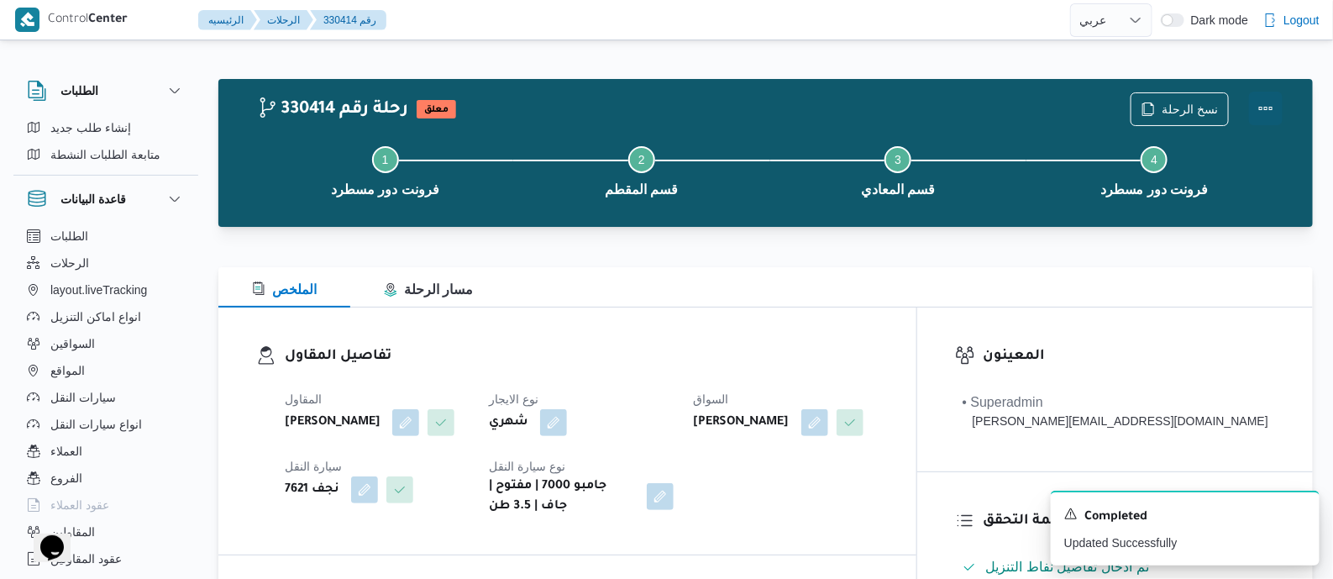
drag, startPoint x: 1268, startPoint y: 103, endPoint x: 1244, endPoint y: 107, distance: 24.6
click at [1260, 104] on button "Actions" at bounding box center [1266, 109] width 34 height 34
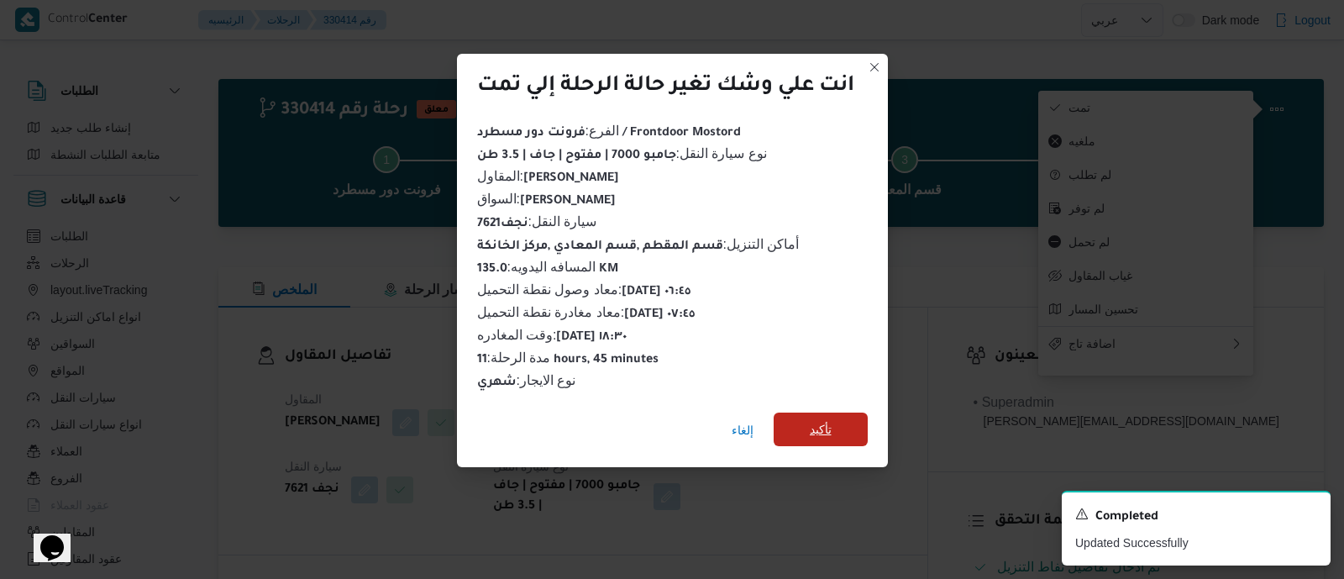
click at [831, 422] on span "تأكيد" at bounding box center [821, 429] width 22 height 20
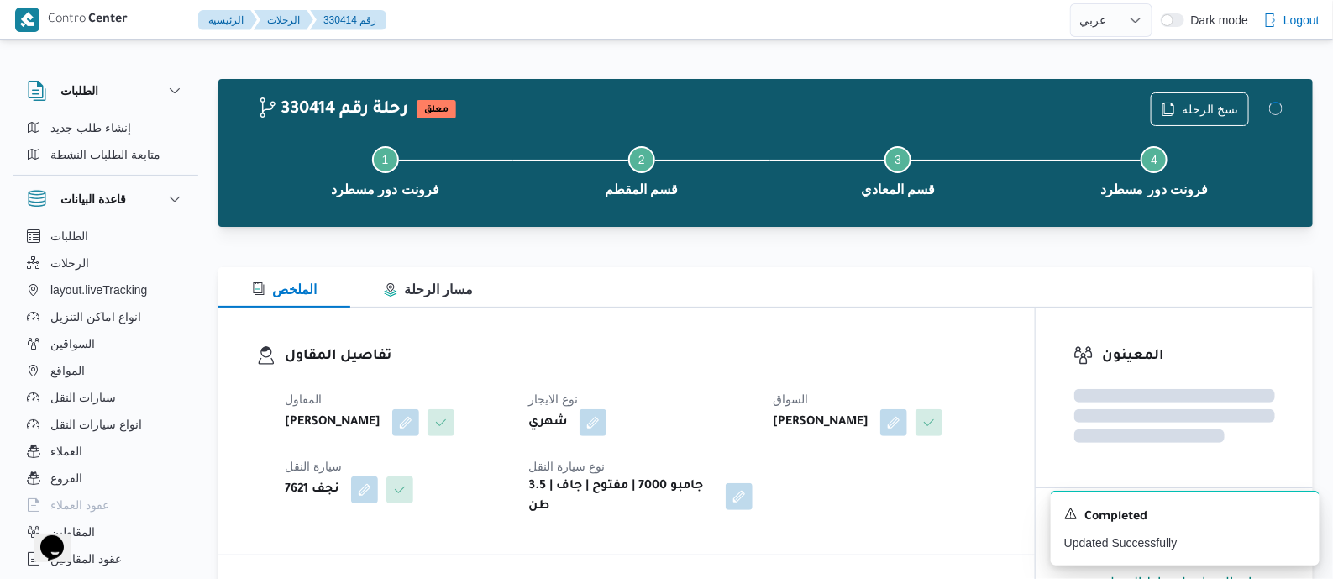
click at [747, 377] on dl "تفاصيل المقاول المقاول علي عبدالناصر علي بخيت علي نوع الايجار شهري السواق وليد …" at bounding box center [641, 430] width 712 height 171
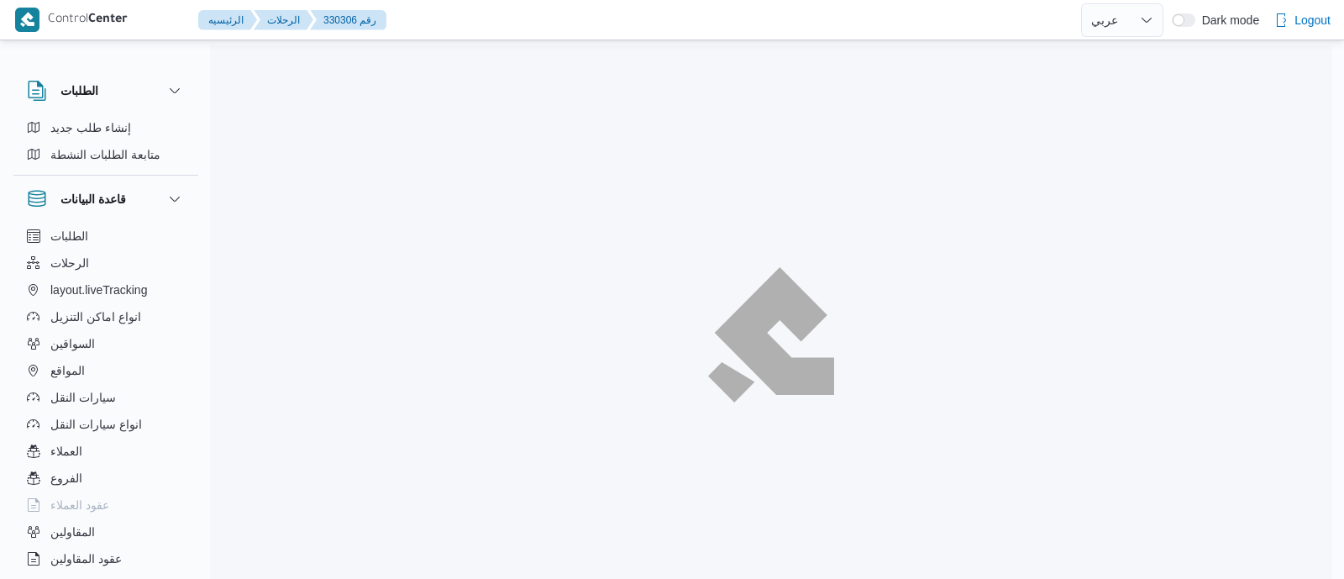
select select "ar"
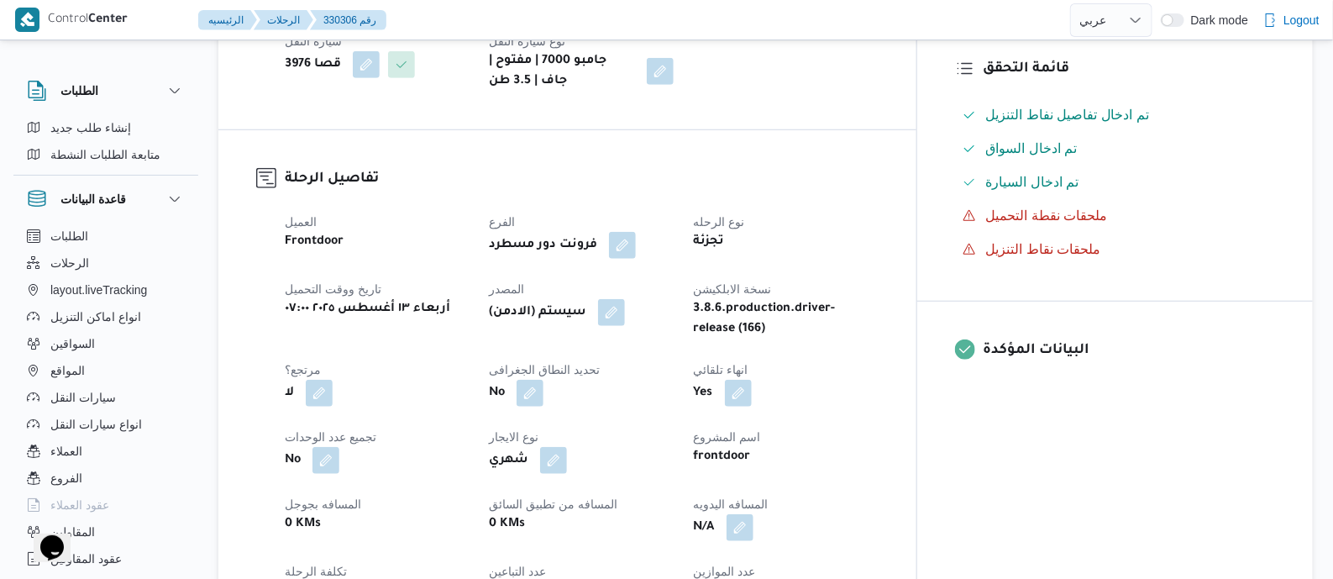
scroll to position [630, 0]
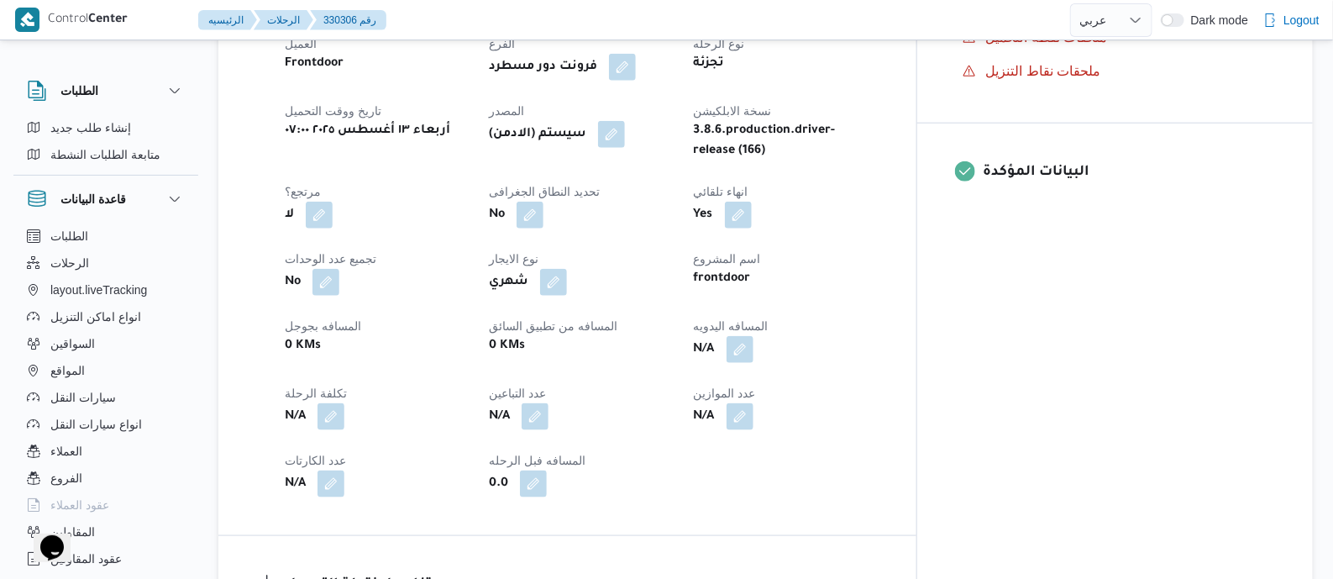
drag, startPoint x: 662, startPoint y: 132, endPoint x: 665, endPoint y: 206, distance: 74.0
click at [625, 132] on button "button" at bounding box center [611, 134] width 27 height 27
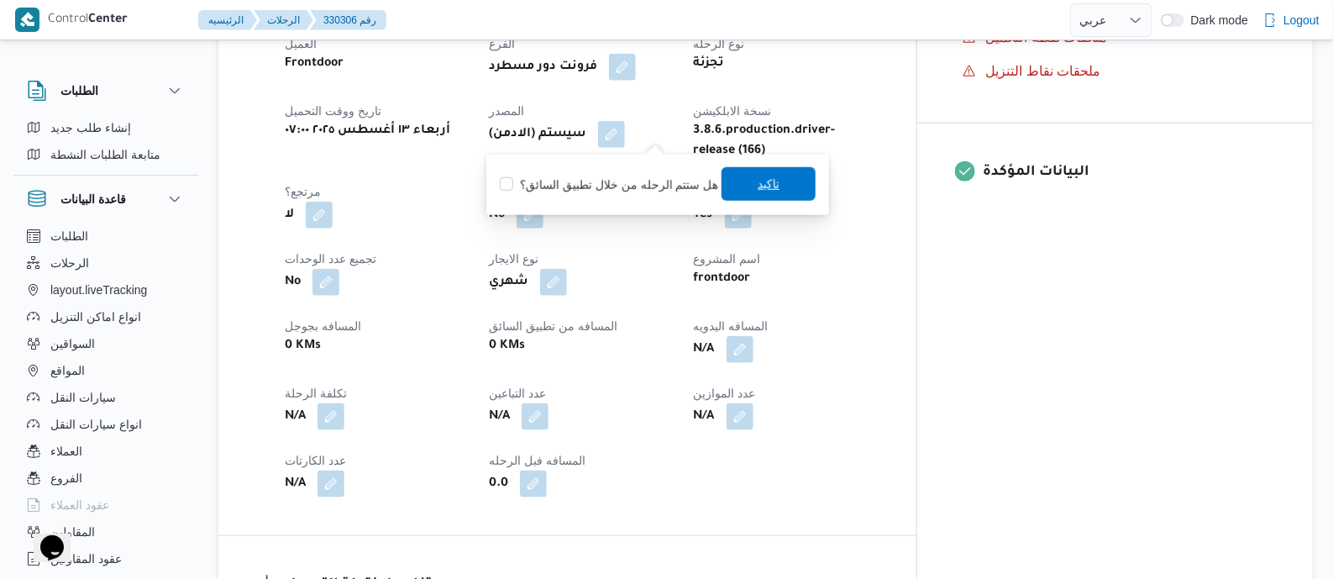
click at [759, 190] on span "تاكيد" at bounding box center [769, 184] width 22 height 20
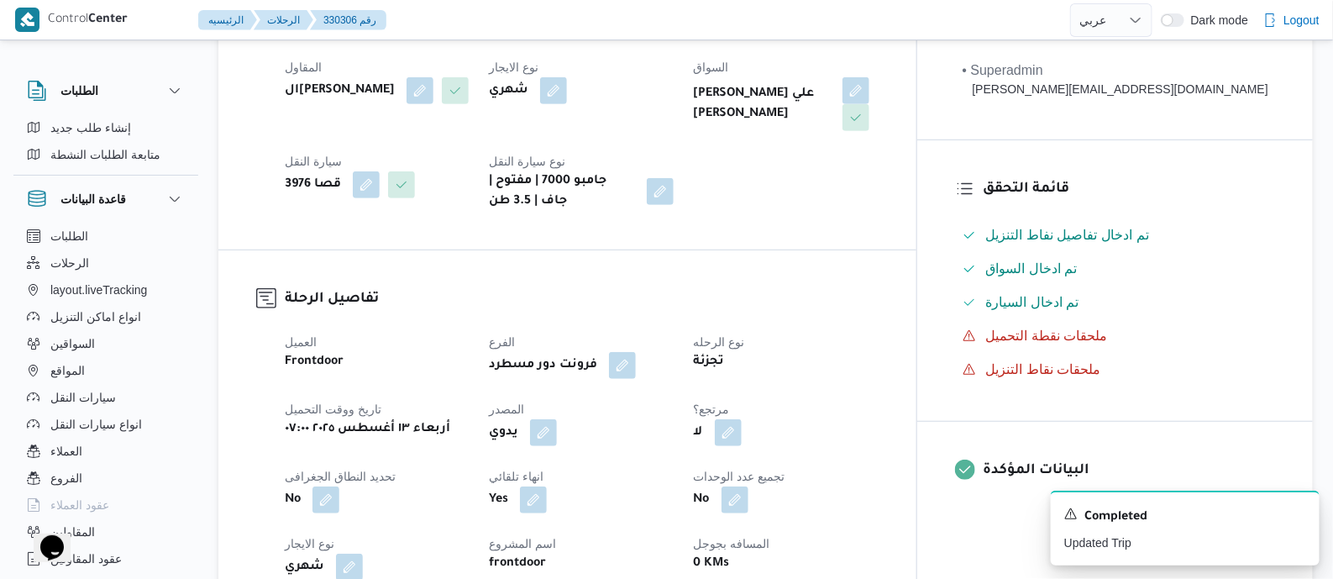
scroll to position [734, 0]
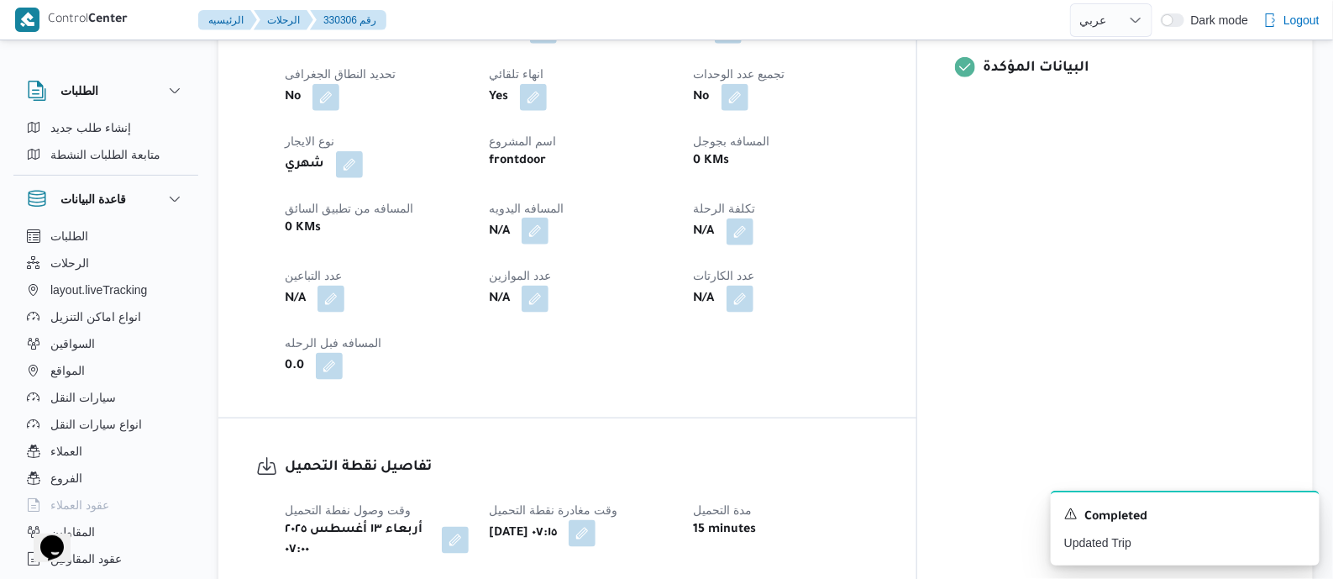
click at [548, 232] on button "button" at bounding box center [535, 231] width 27 height 27
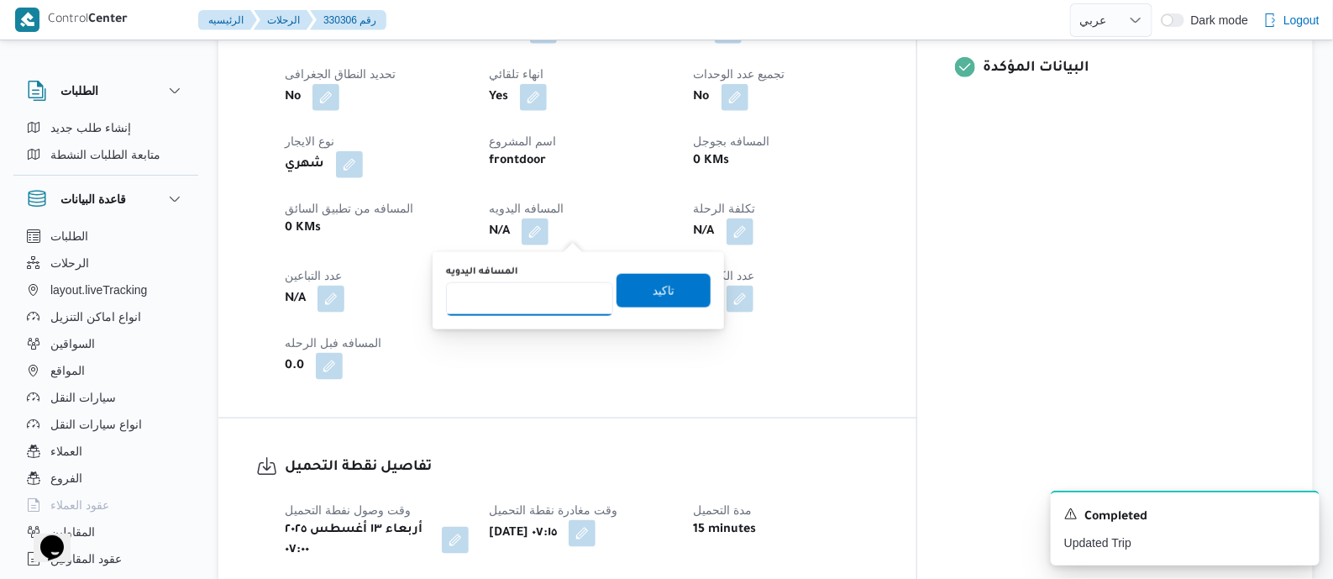
click at [542, 296] on input "المسافه اليدويه" at bounding box center [529, 299] width 167 height 34
type input "125"
click at [663, 294] on span "تاكيد" at bounding box center [664, 290] width 22 height 20
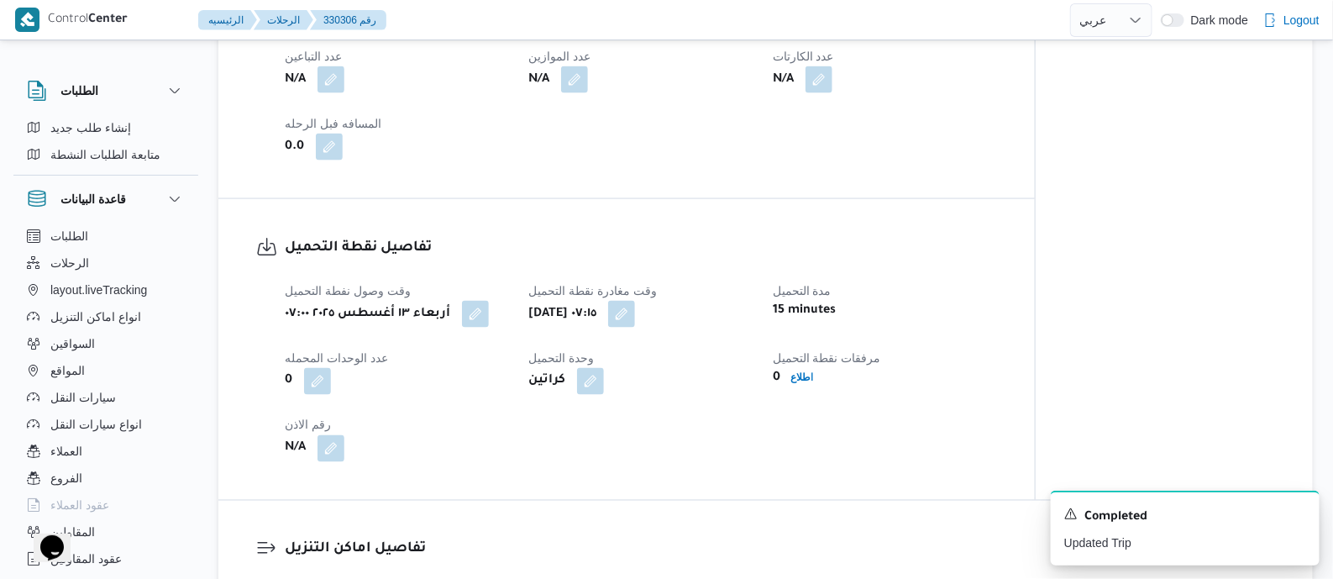
scroll to position [1155, 0]
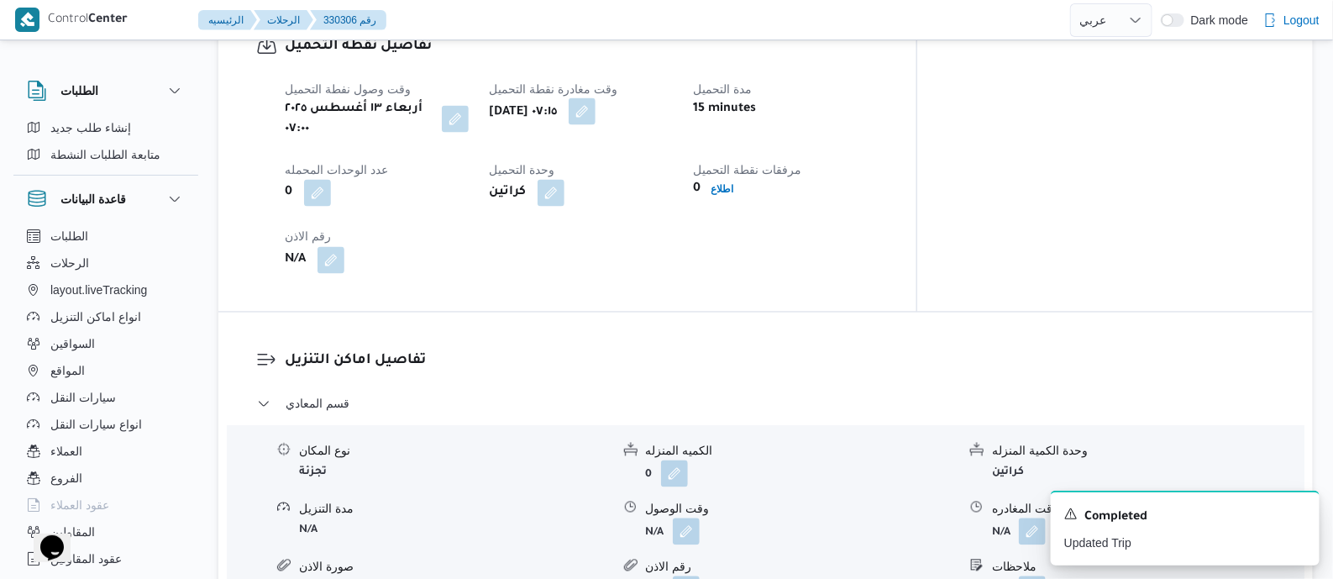
click at [595, 108] on button "button" at bounding box center [582, 111] width 27 height 27
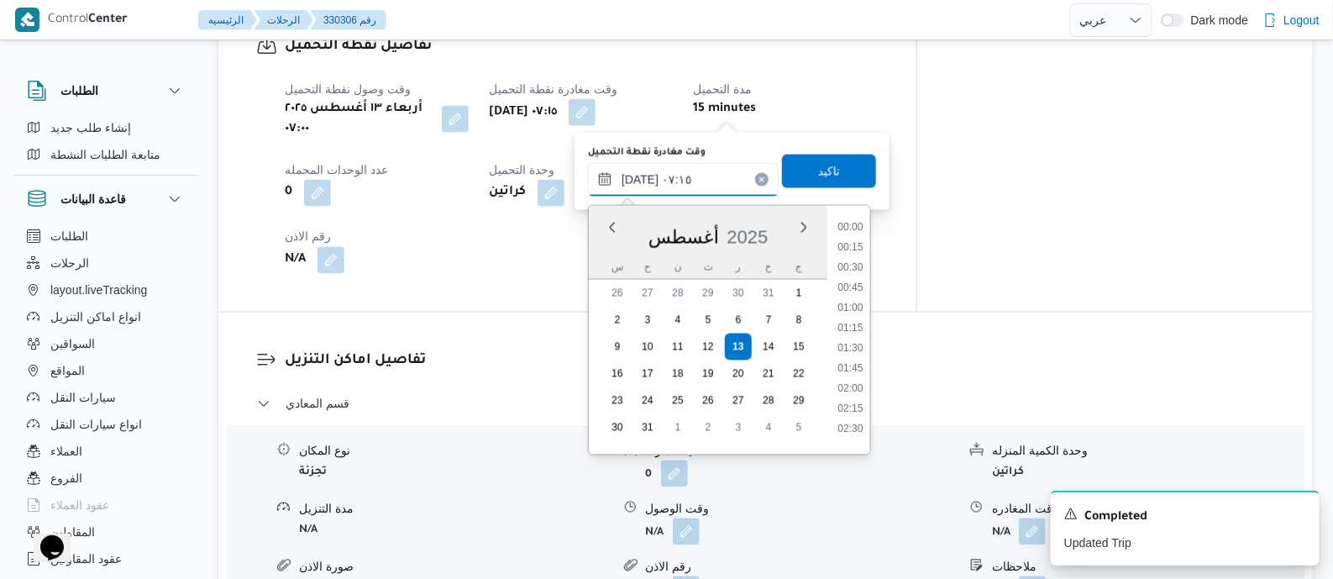
click at [725, 175] on input "[DATE] ٠٧:١٥" at bounding box center [683, 180] width 191 height 34
click at [857, 410] on li "10:45" at bounding box center [850, 414] width 39 height 17
type input "[DATE] ١٠:٤٥"
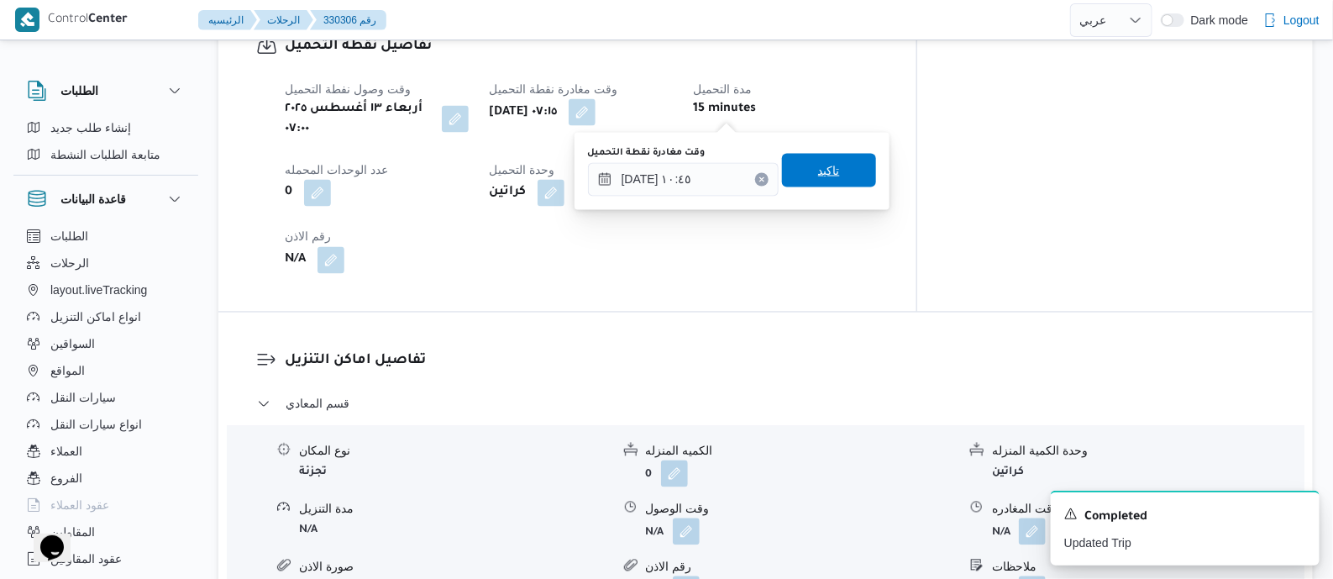
click at [830, 174] on span "تاكيد" at bounding box center [829, 171] width 94 height 34
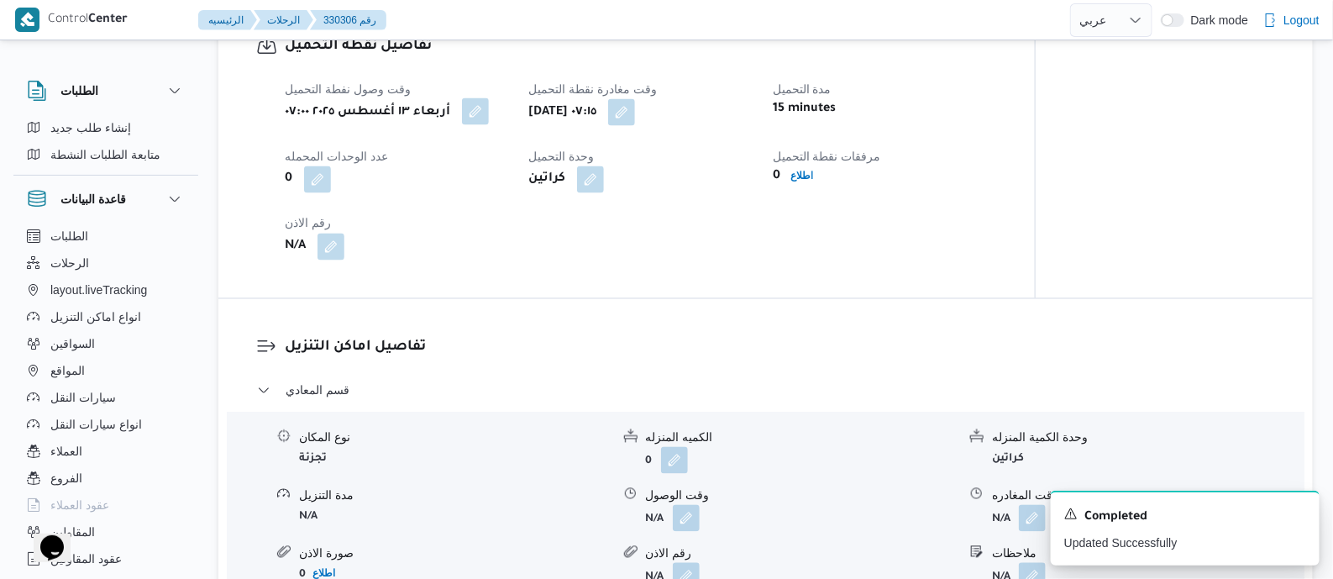
click at [489, 112] on button "button" at bounding box center [475, 111] width 27 height 27
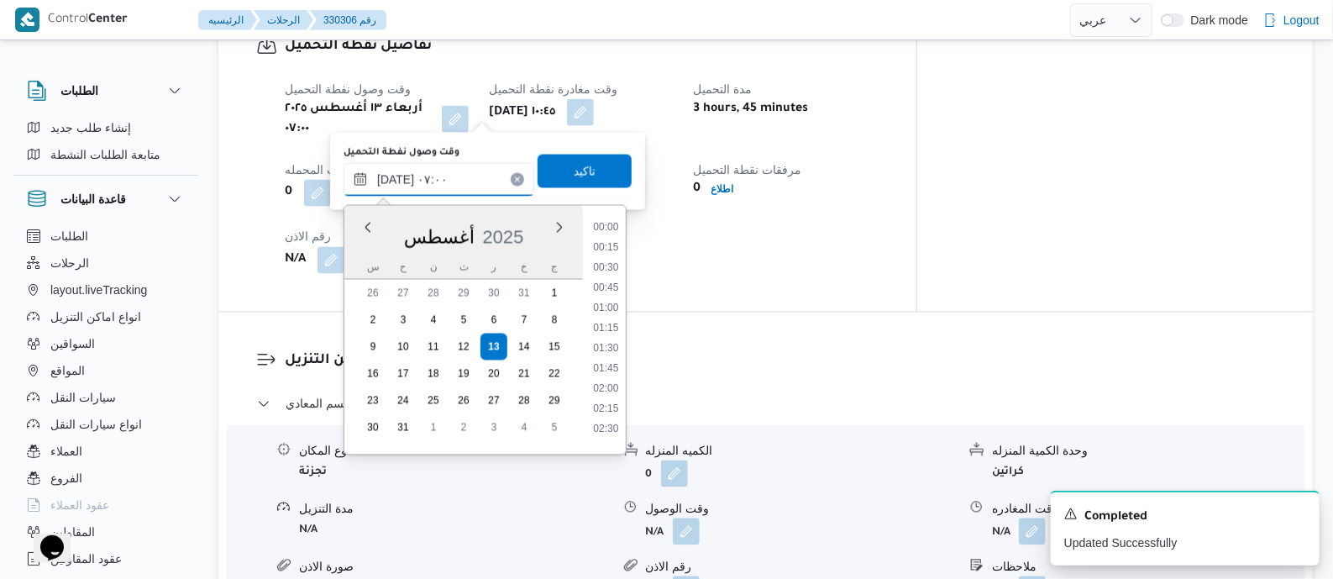
click at [480, 191] on input "١٣/٠٨/٢٠٢٥ ٠٧:٠٠" at bounding box center [439, 180] width 191 height 34
click at [615, 333] on li "09:30" at bounding box center [605, 334] width 39 height 17
type input "١٣/٠٨/٢٠٢٥ ٠٩:٣٠"
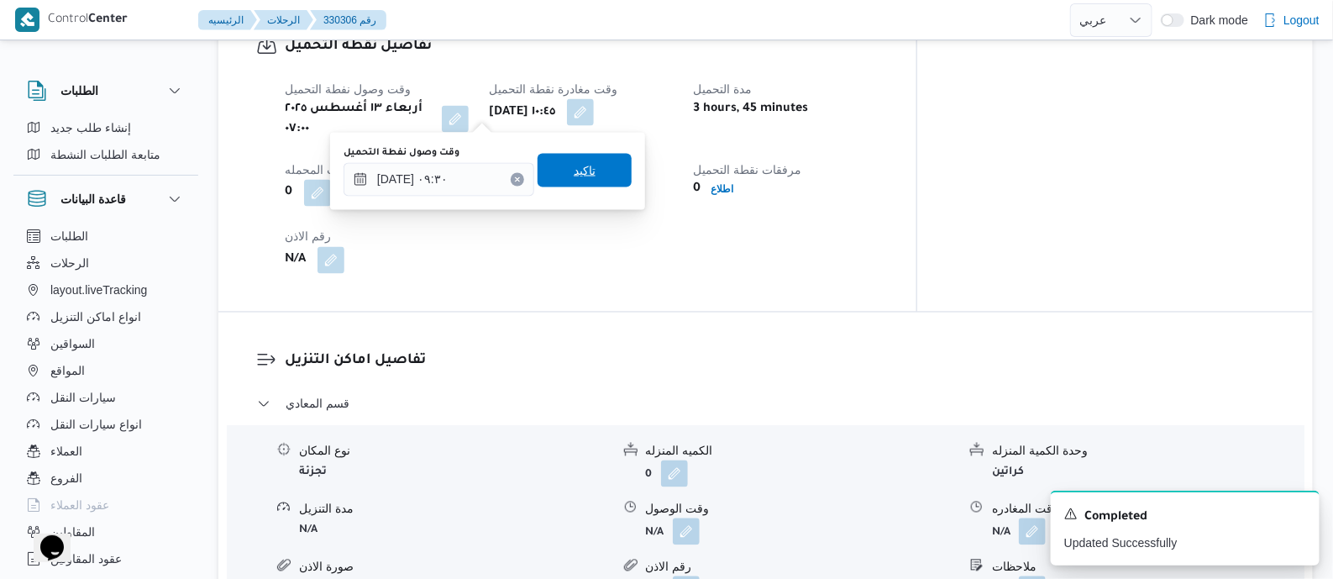
click at [593, 164] on span "تاكيد" at bounding box center [585, 171] width 94 height 34
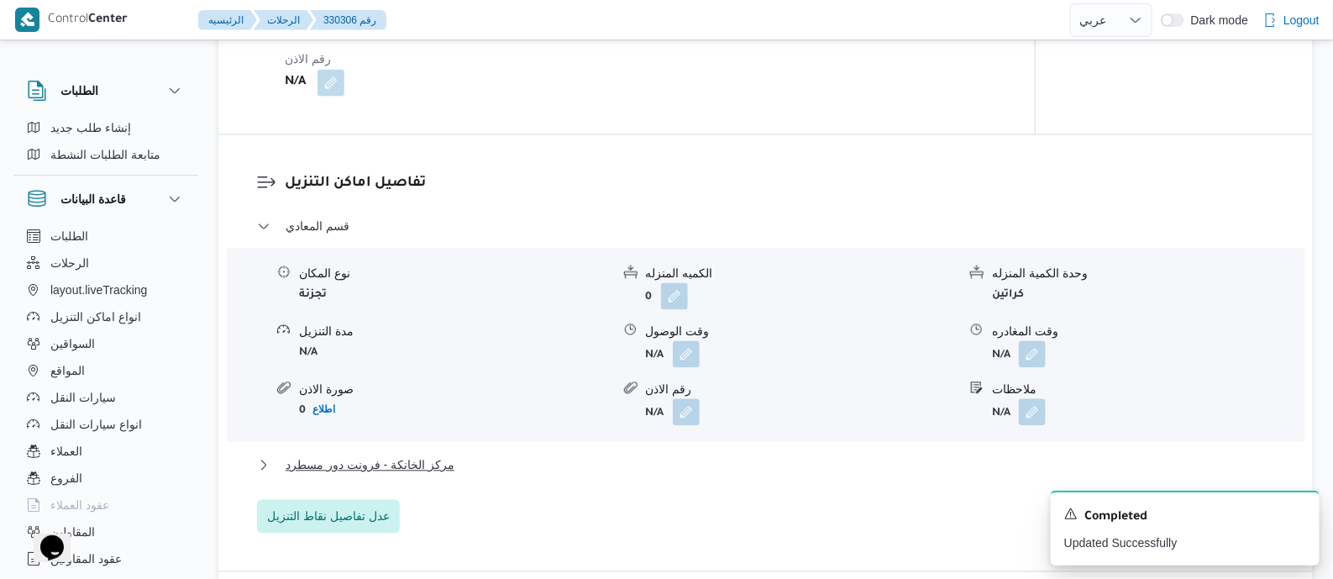
scroll to position [1469, 0]
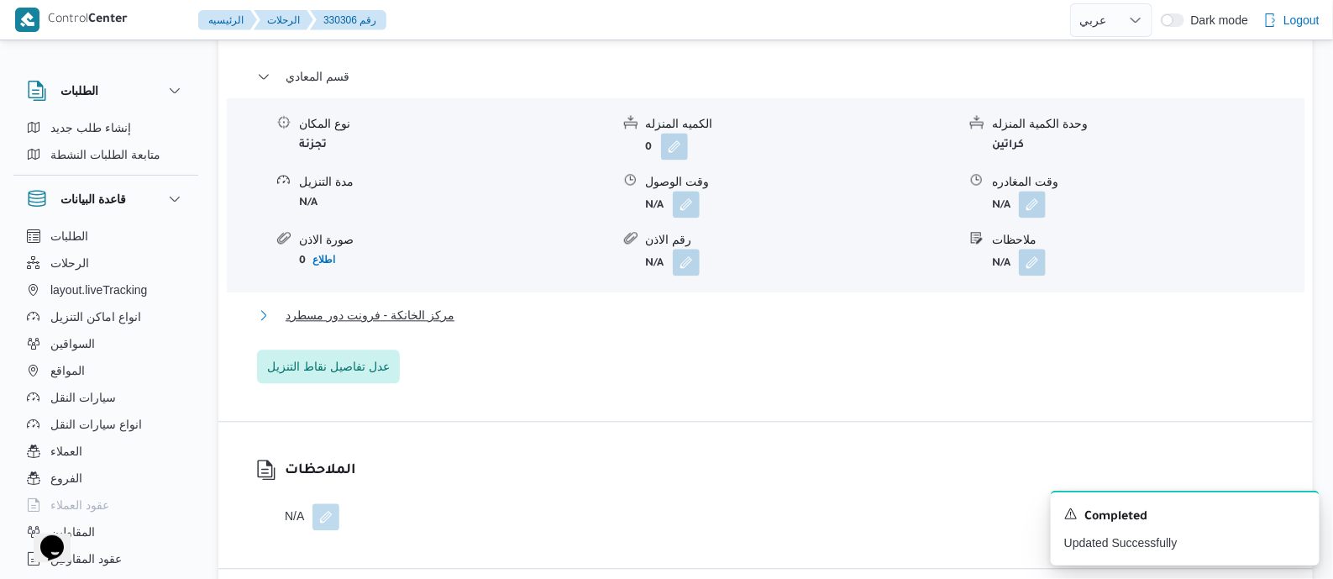
drag, startPoint x: 470, startPoint y: 311, endPoint x: 412, endPoint y: 321, distance: 59.6
click at [462, 313] on button "مركز الخانكة - فرونت دور مسطرد" at bounding box center [766, 315] width 1018 height 20
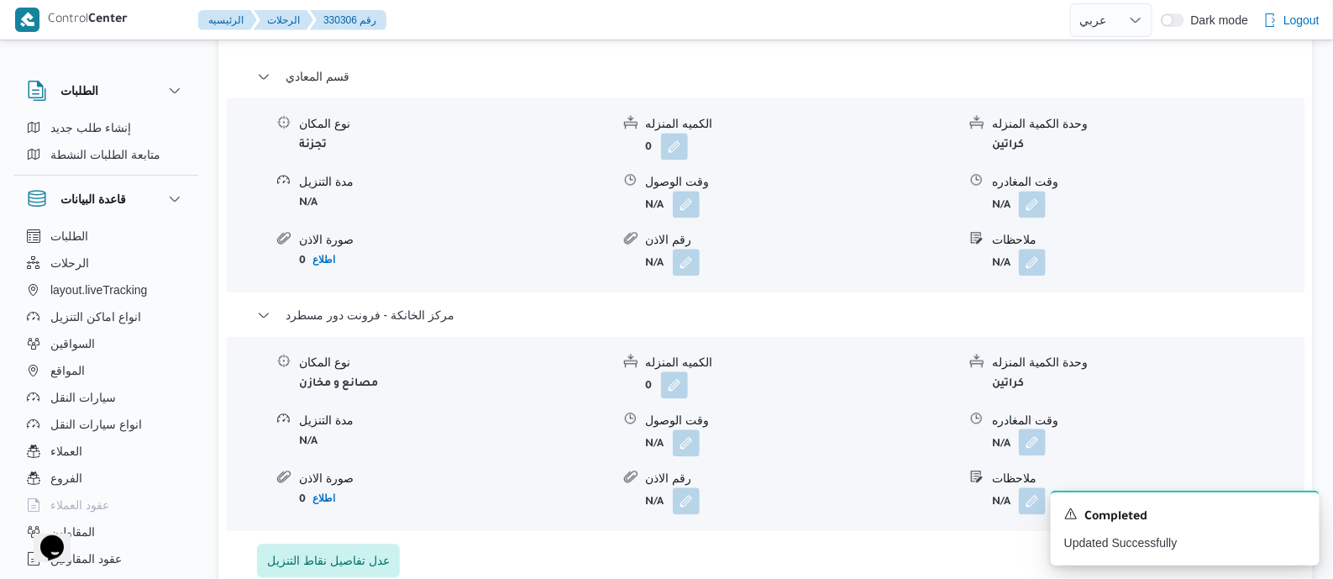
click at [1032, 445] on button "button" at bounding box center [1032, 441] width 27 height 27
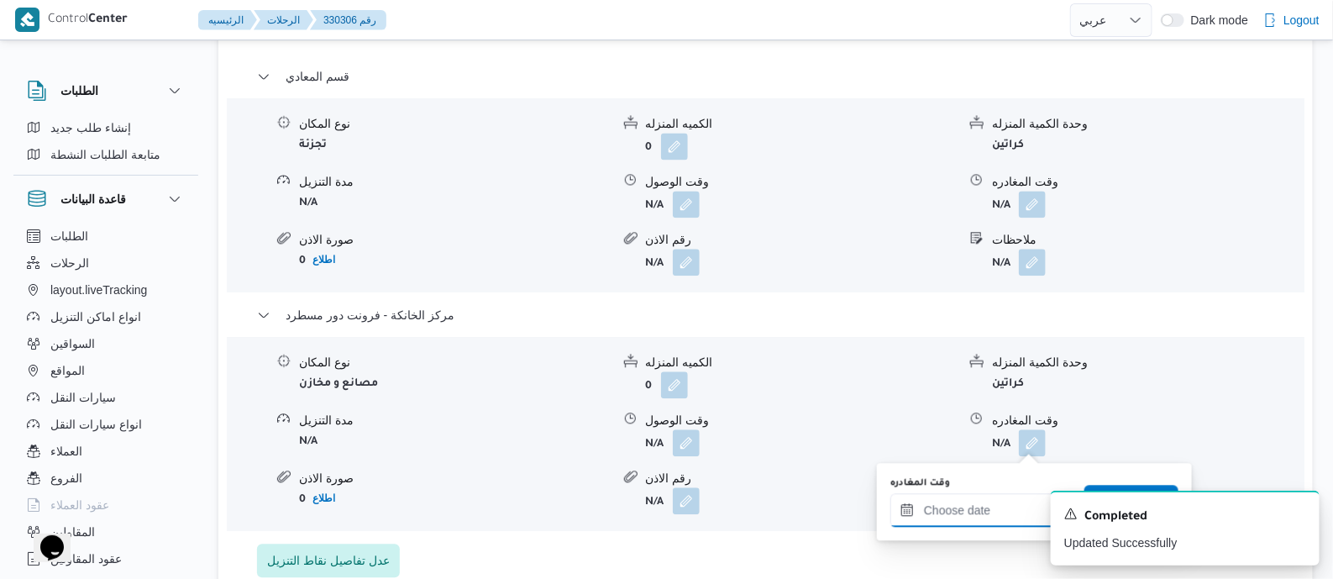
click at [953, 501] on input "وقت المغادره" at bounding box center [985, 510] width 191 height 34
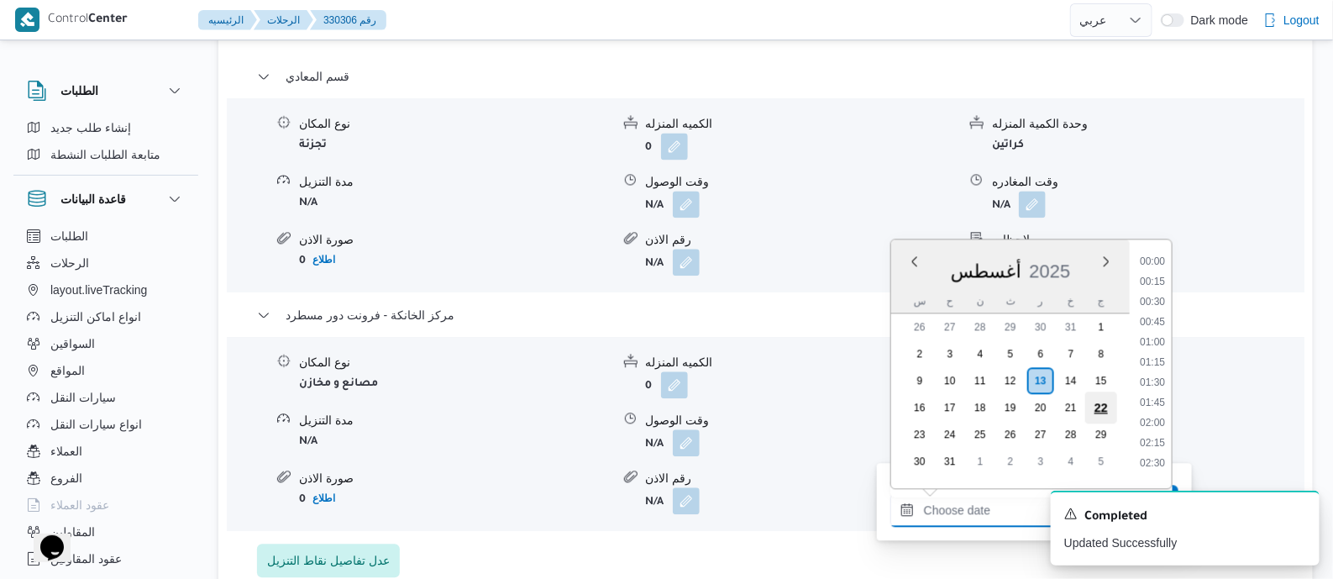
scroll to position [1477, 0]
click at [1151, 354] on li "19:30" at bounding box center [1152, 356] width 39 height 17
type input "[DATE] ١٩:٣٠"
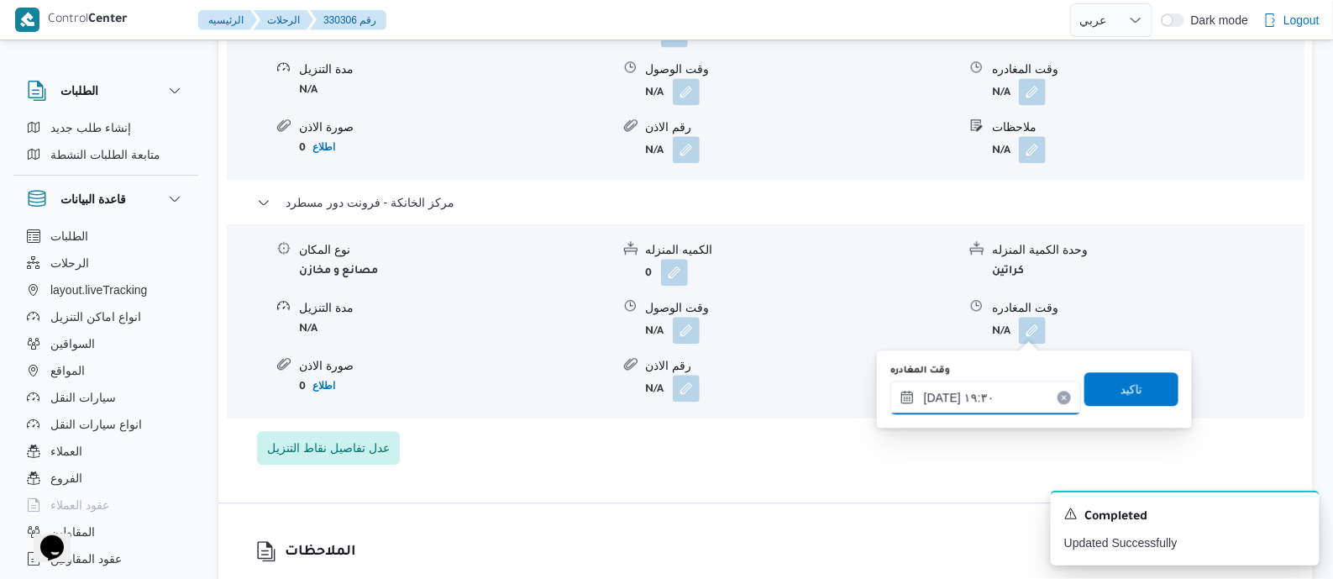
scroll to position [1679, 0]
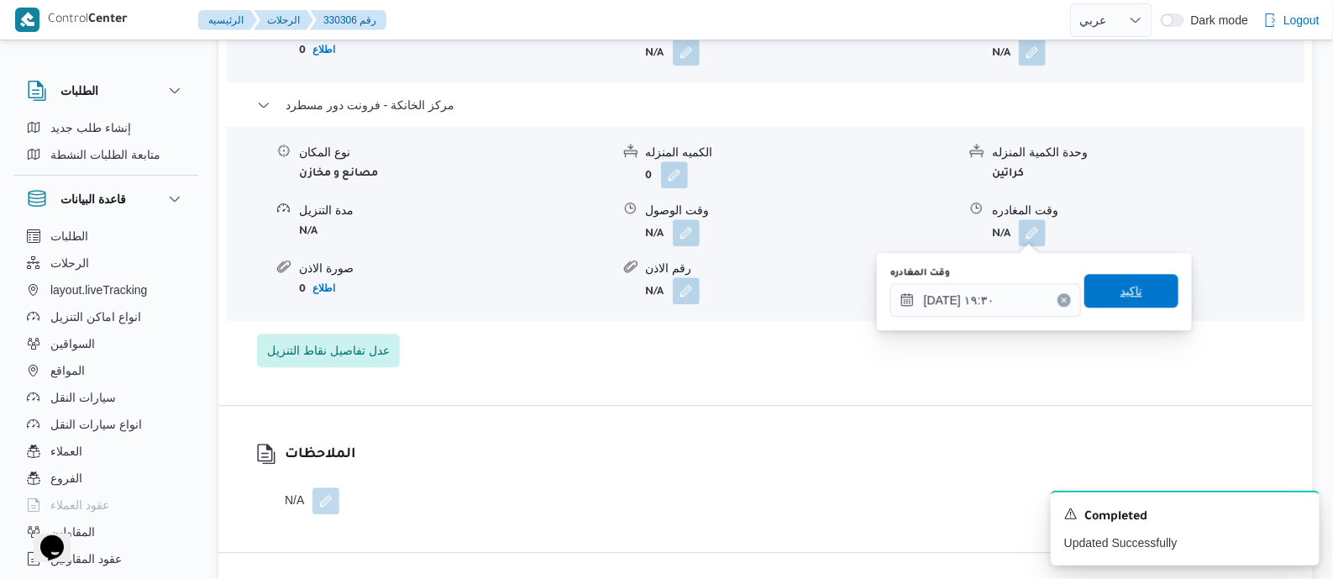
click at [1121, 288] on span "تاكيد" at bounding box center [1131, 291] width 22 height 20
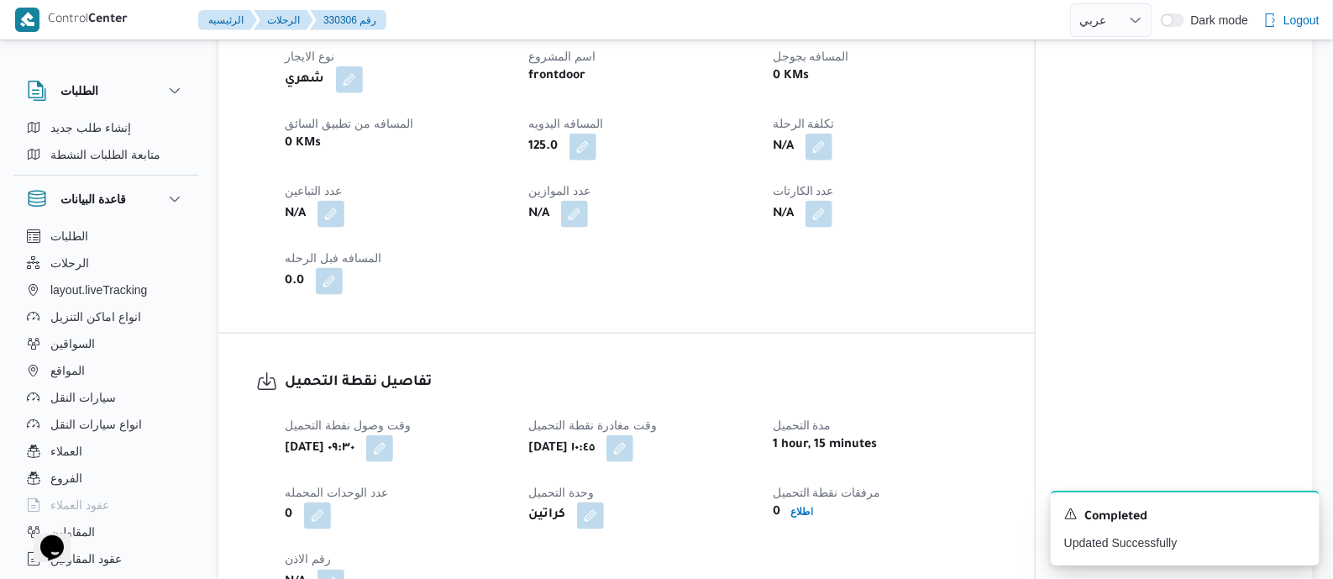
scroll to position [0, 0]
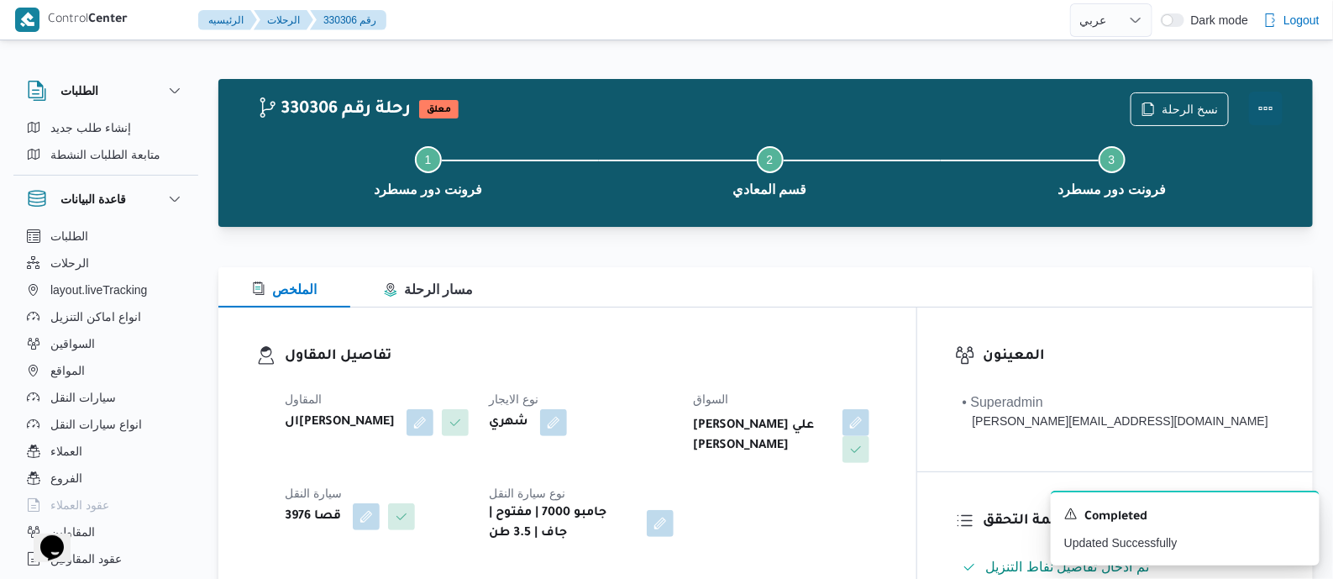
drag, startPoint x: 1269, startPoint y: 102, endPoint x: 1253, endPoint y: 102, distance: 16.0
click at [1268, 102] on button "Actions" at bounding box center [1266, 109] width 34 height 34
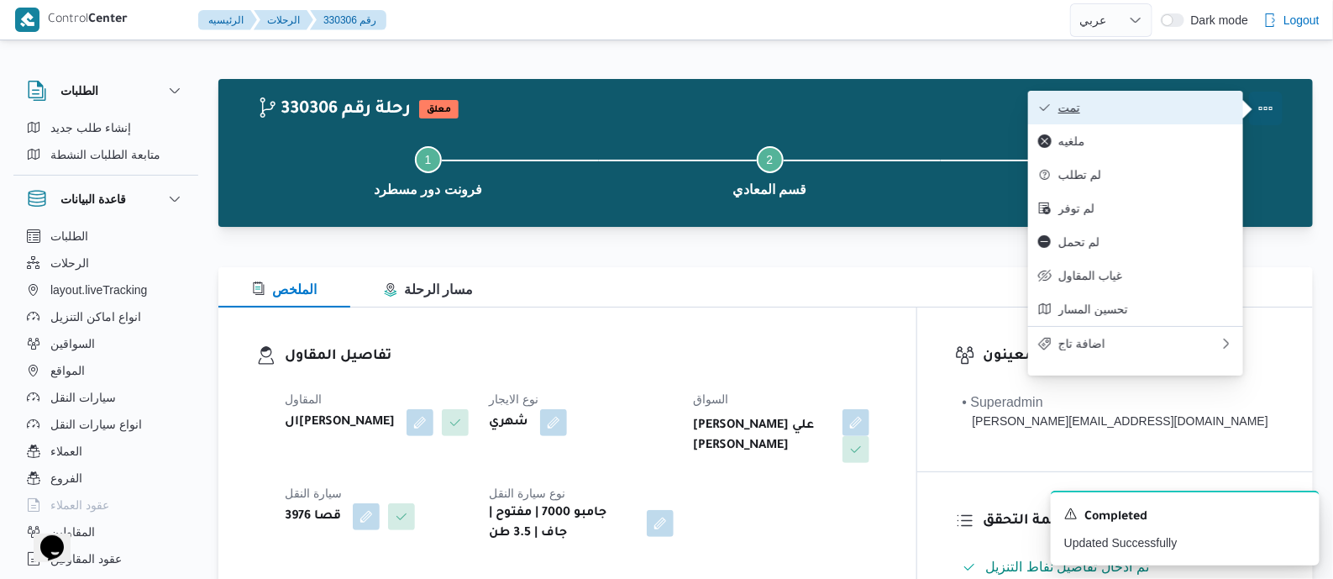
drag, startPoint x: 1253, startPoint y: 102, endPoint x: 1179, endPoint y: 94, distance: 74.4
click at [1179, 94] on button "تمت" at bounding box center [1135, 108] width 215 height 34
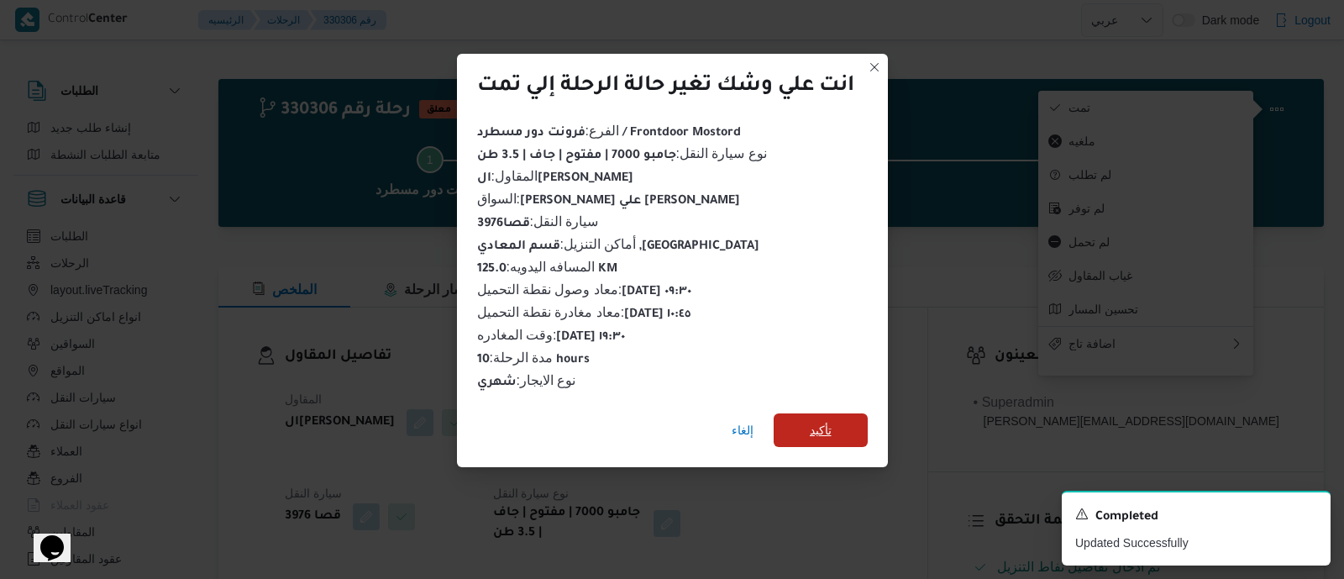
drag, startPoint x: 838, startPoint y: 420, endPoint x: 810, endPoint y: 404, distance: 32.0
click at [837, 420] on span "تأكيد" at bounding box center [821, 430] width 94 height 34
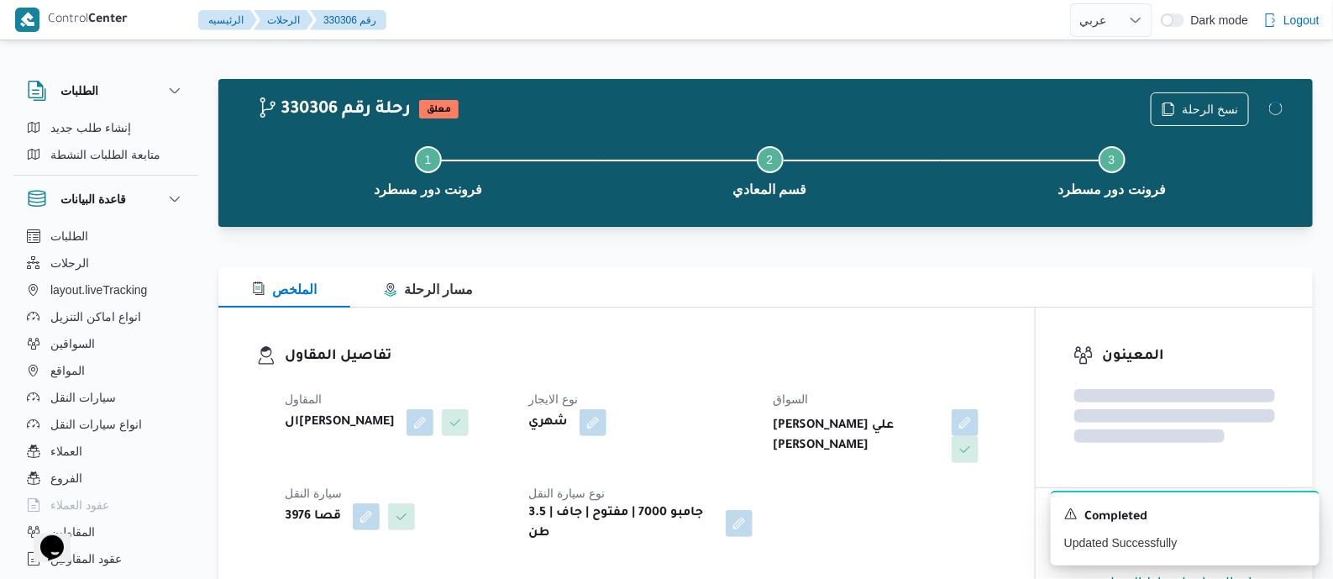
click at [747, 357] on h3 "تفاصيل المقاول" at bounding box center [641, 356] width 712 height 23
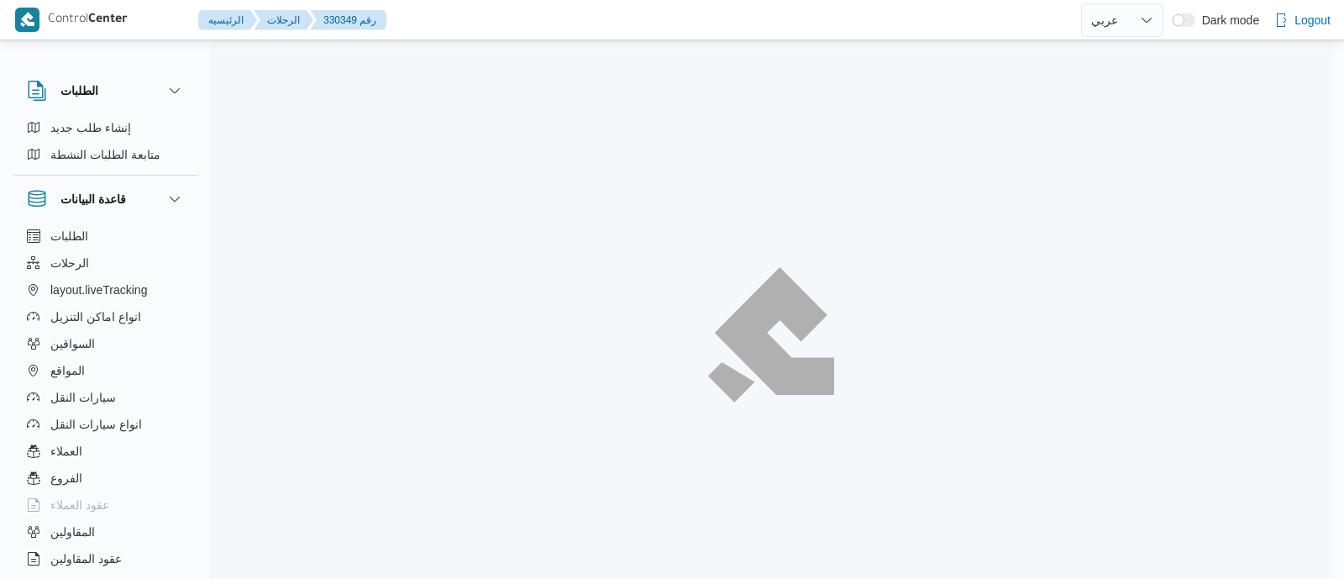
select select "ar"
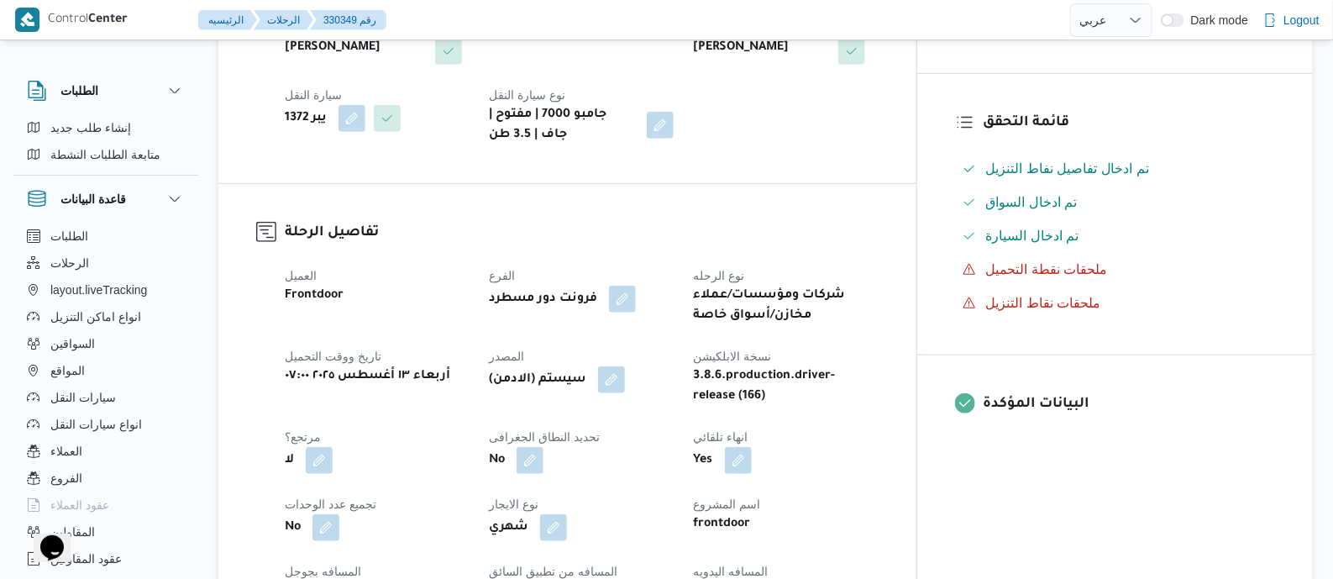
scroll to position [419, 0]
drag, startPoint x: 658, startPoint y: 380, endPoint x: 723, endPoint y: 412, distance: 72.9
click at [625, 380] on button "button" at bounding box center [611, 378] width 27 height 27
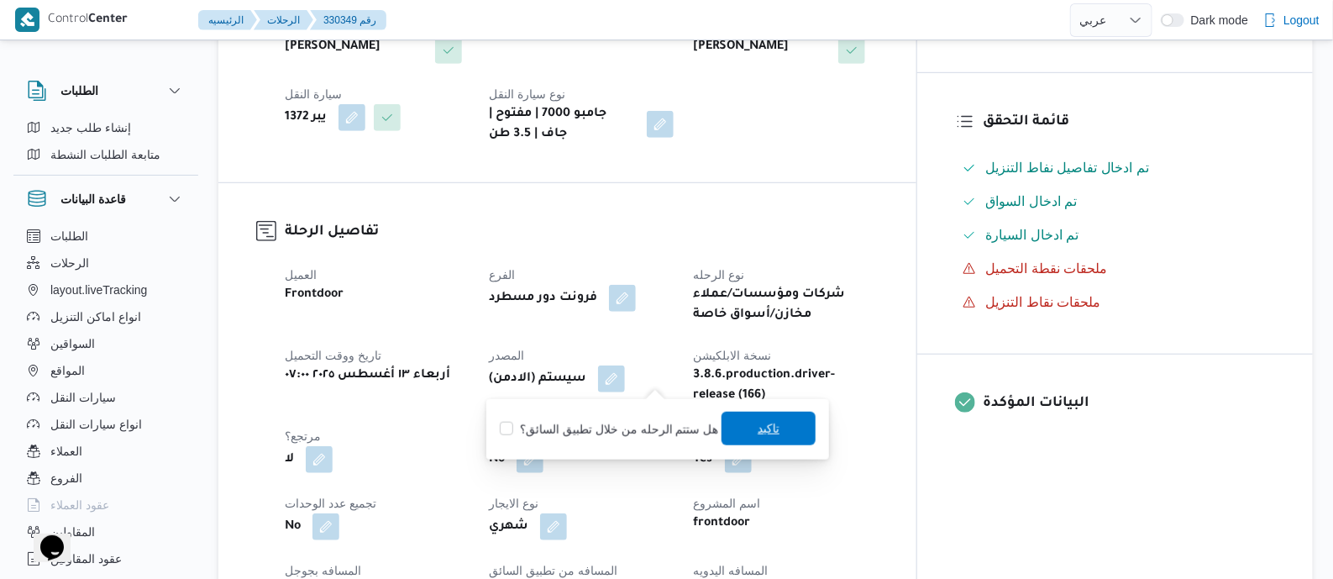
click at [762, 420] on span "تاكيد" at bounding box center [769, 428] width 22 height 20
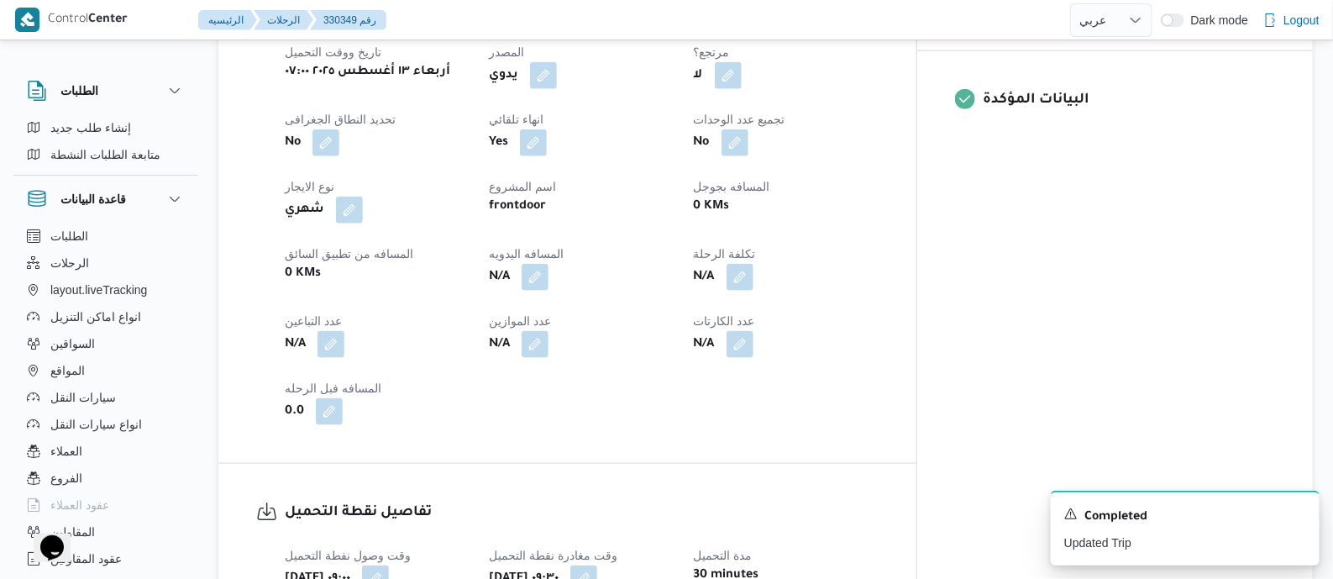
scroll to position [734, 0]
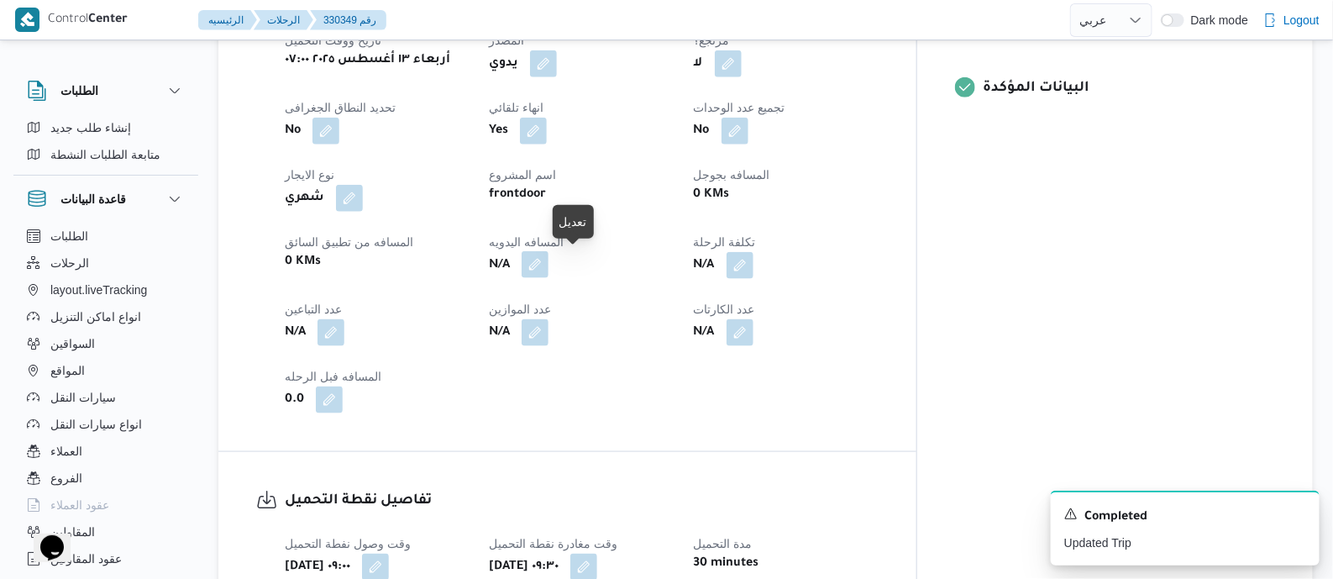
click at [548, 264] on button "button" at bounding box center [535, 264] width 27 height 27
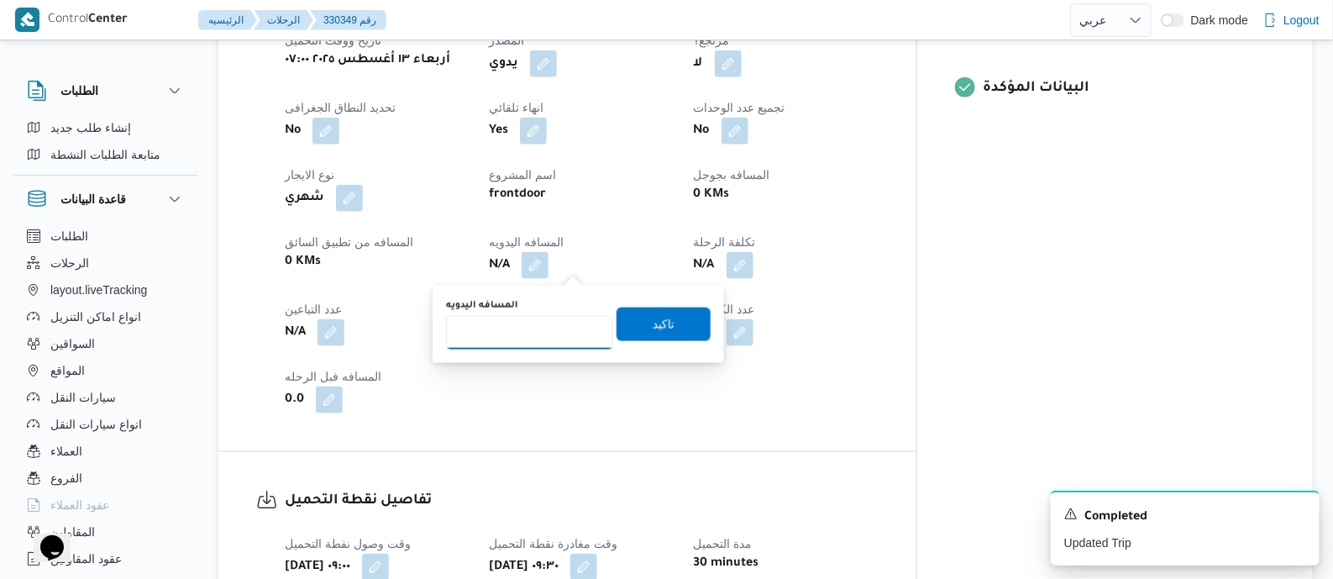
click at [569, 325] on input "المسافه اليدويه" at bounding box center [529, 333] width 167 height 34
type input "90"
click at [663, 323] on span "تاكيد" at bounding box center [664, 323] width 22 height 20
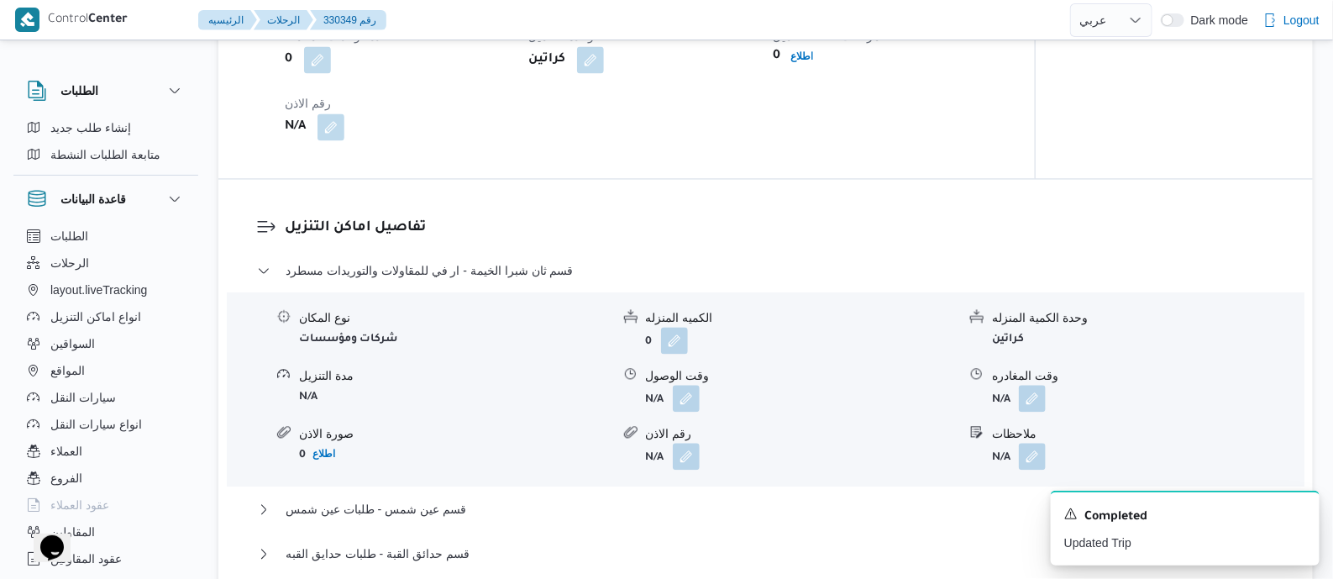
scroll to position [1469, 0]
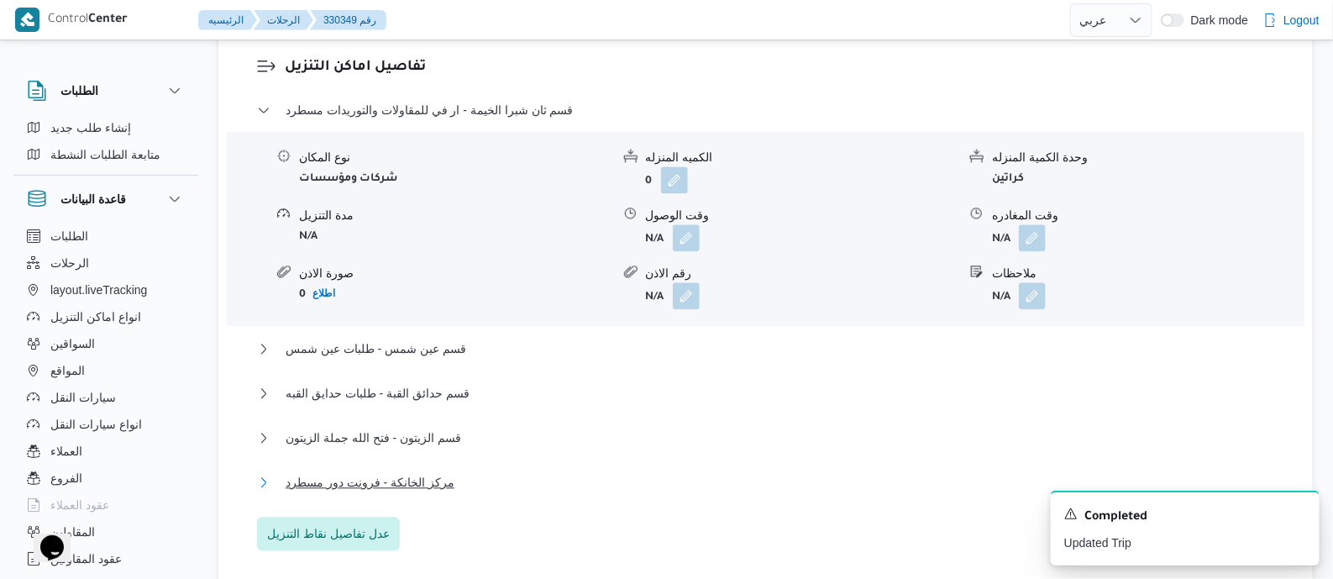
click at [432, 477] on span "مركز الخانكة - فرونت دور مسطرد" at bounding box center [370, 482] width 169 height 20
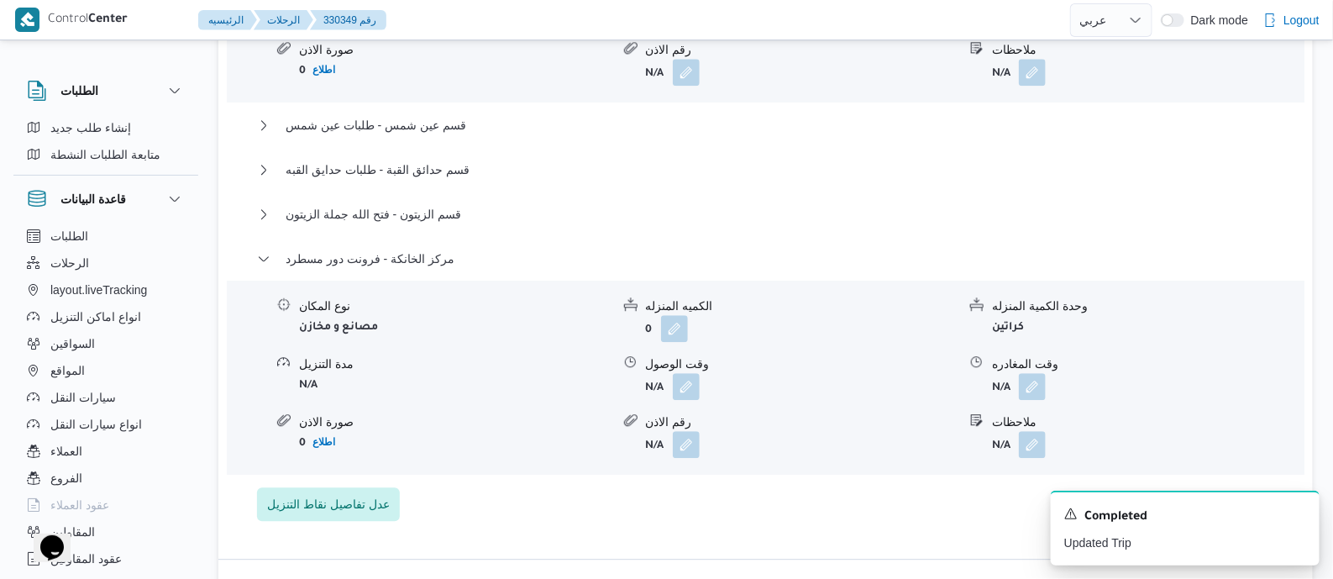
scroll to position [1785, 0]
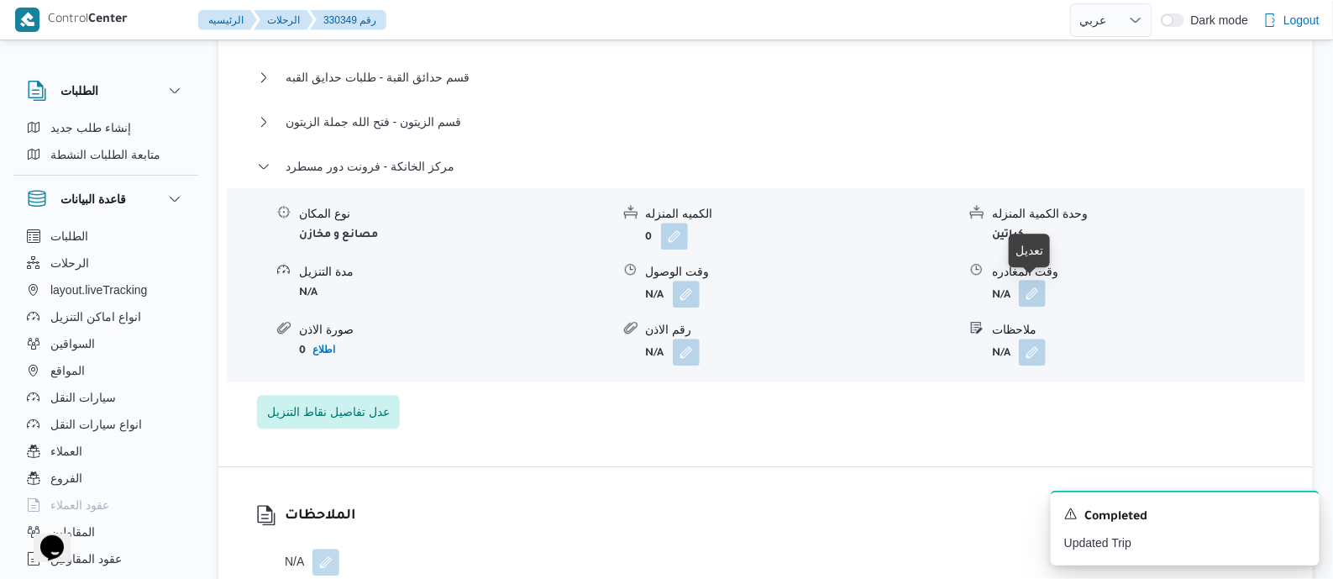
click at [1028, 291] on button "button" at bounding box center [1032, 293] width 27 height 27
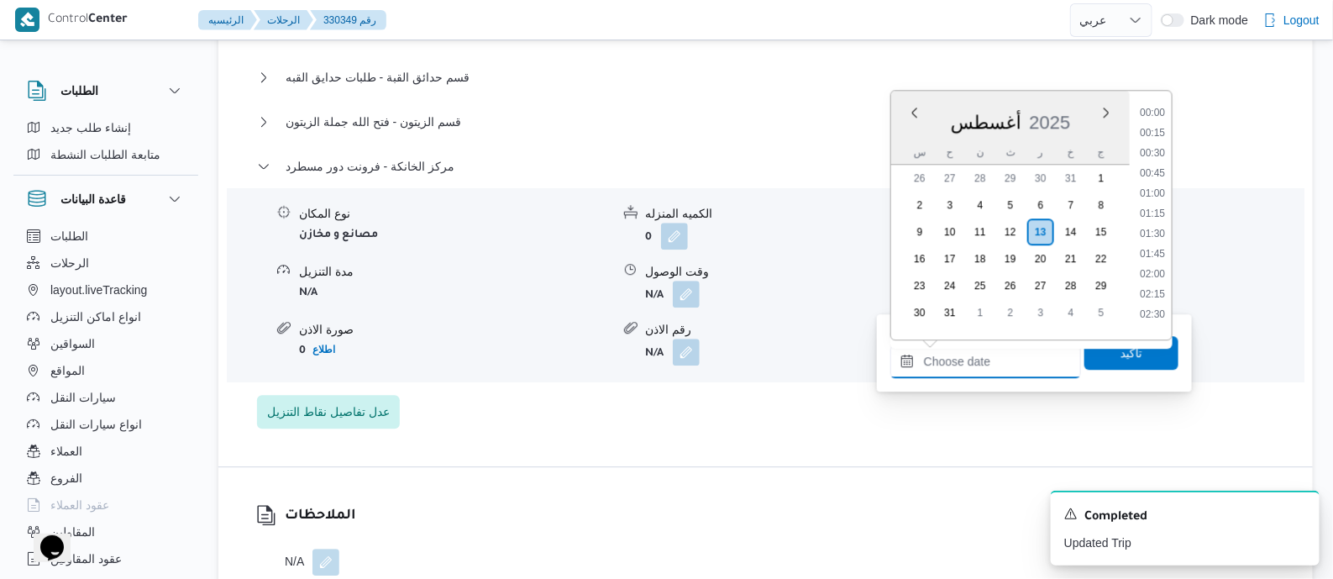
click at [1015, 366] on input "وقت المغادره" at bounding box center [985, 361] width 191 height 34
click at [1157, 204] on li "19:30" at bounding box center [1152, 207] width 39 height 17
type input "١٣/٠٨/٢٠٢٥ ١٩:٣٠"
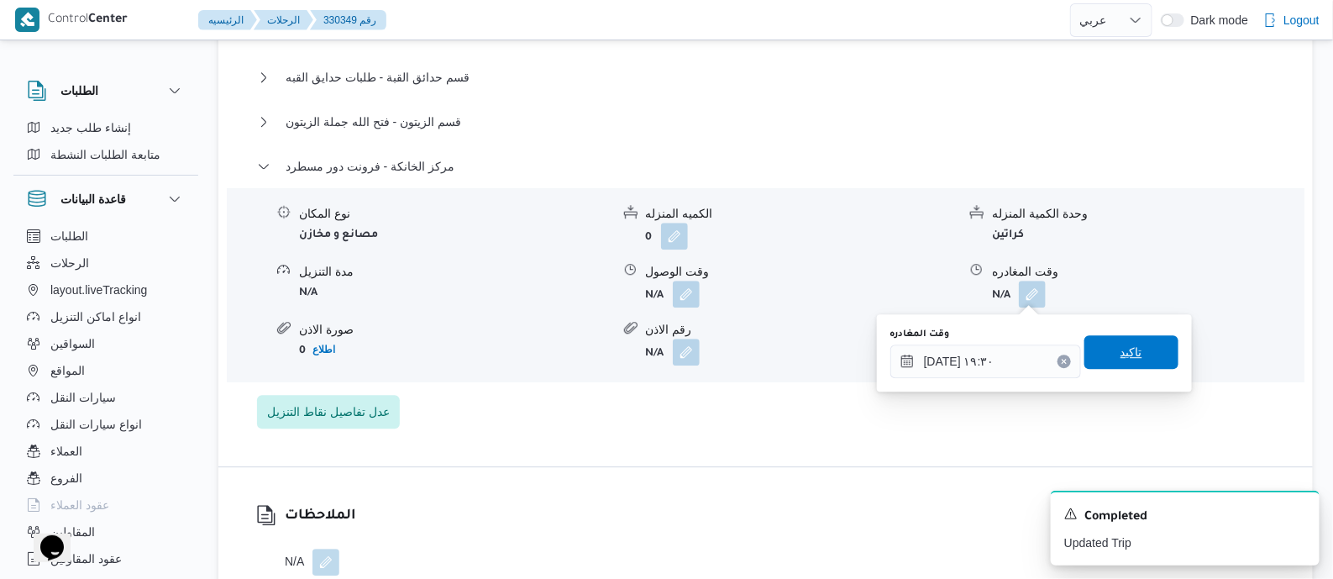
click at [1132, 346] on span "تاكيد" at bounding box center [1131, 352] width 94 height 34
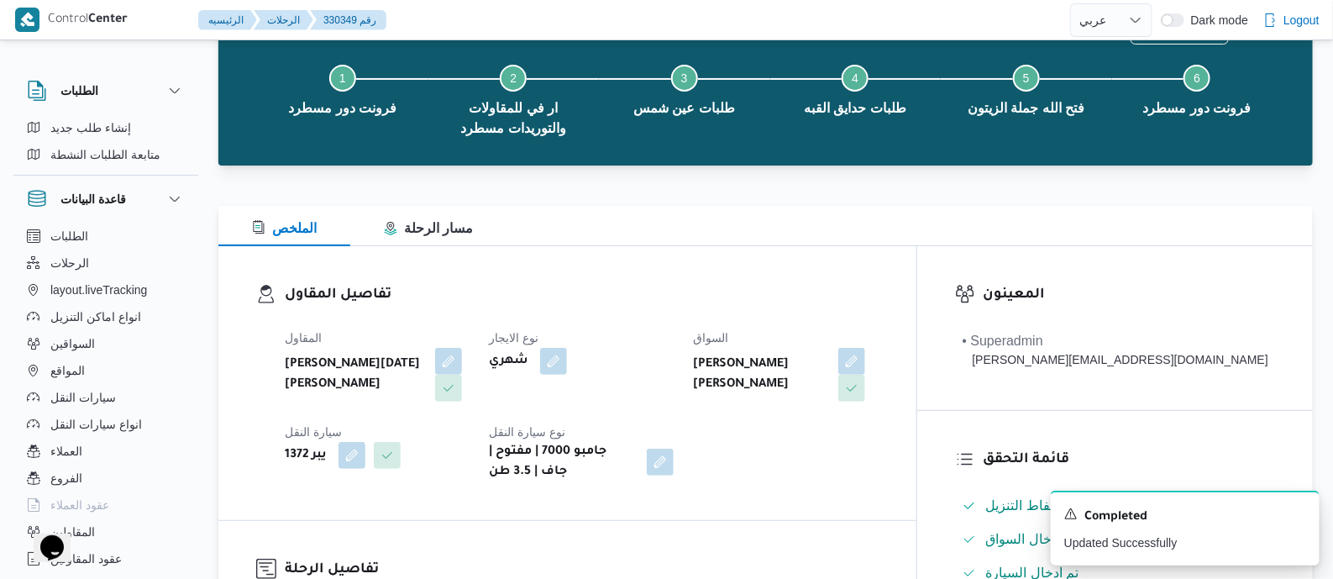
scroll to position [0, 0]
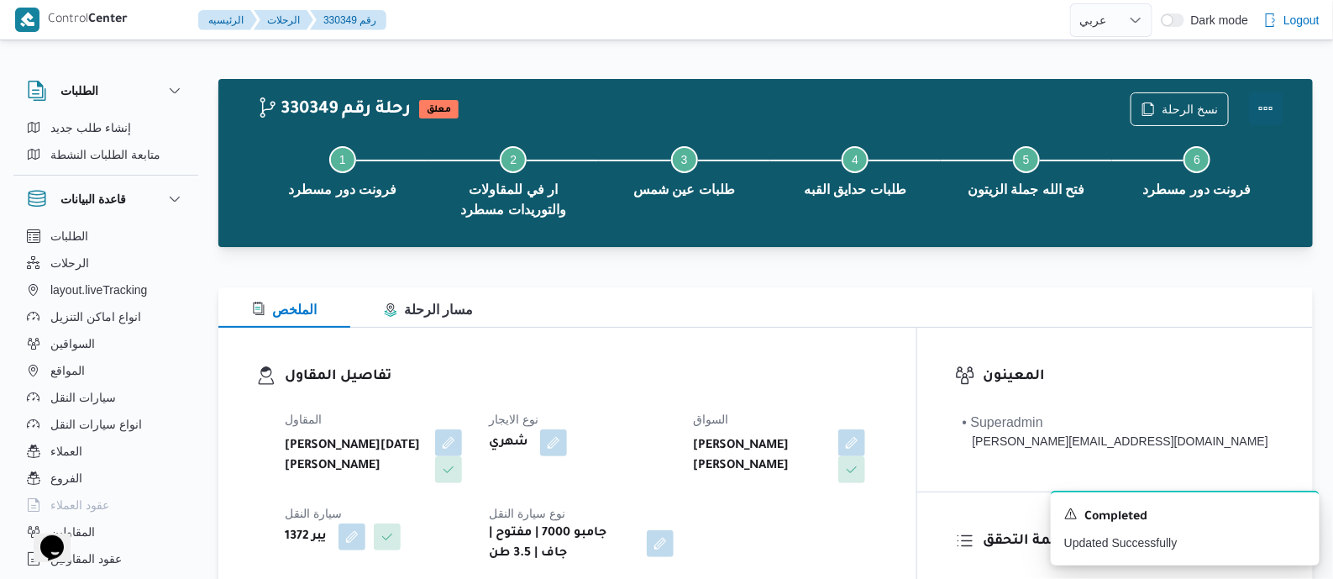
click at [1260, 98] on button "Actions" at bounding box center [1266, 109] width 34 height 34
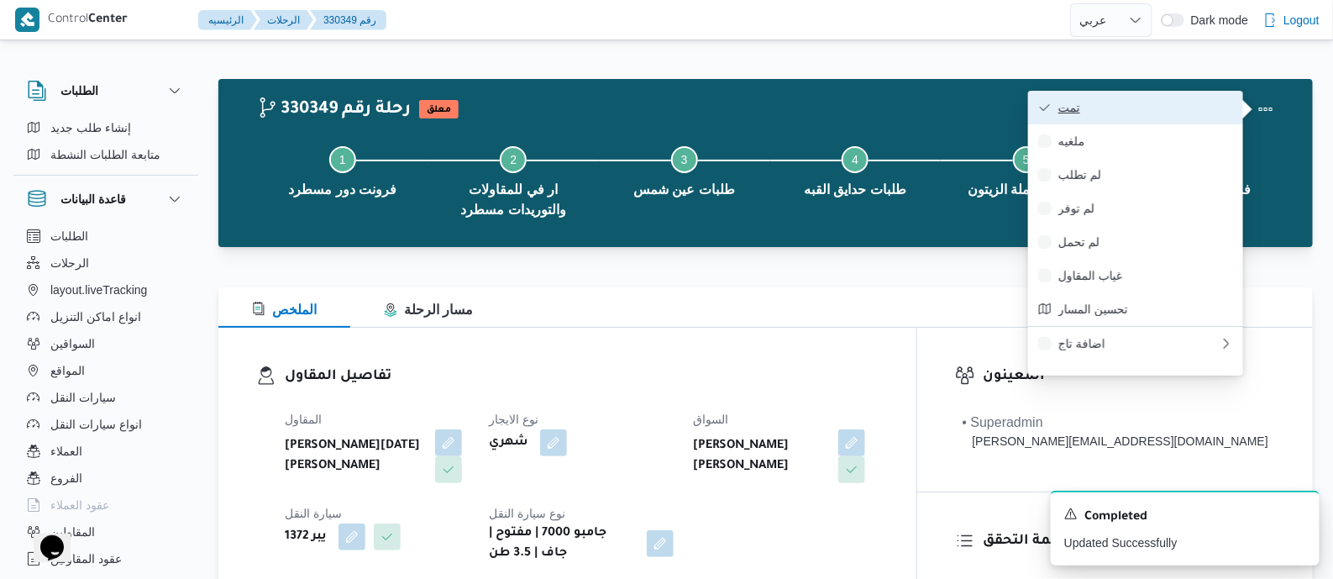
click at [1166, 103] on span "تمت" at bounding box center [1145, 107] width 175 height 13
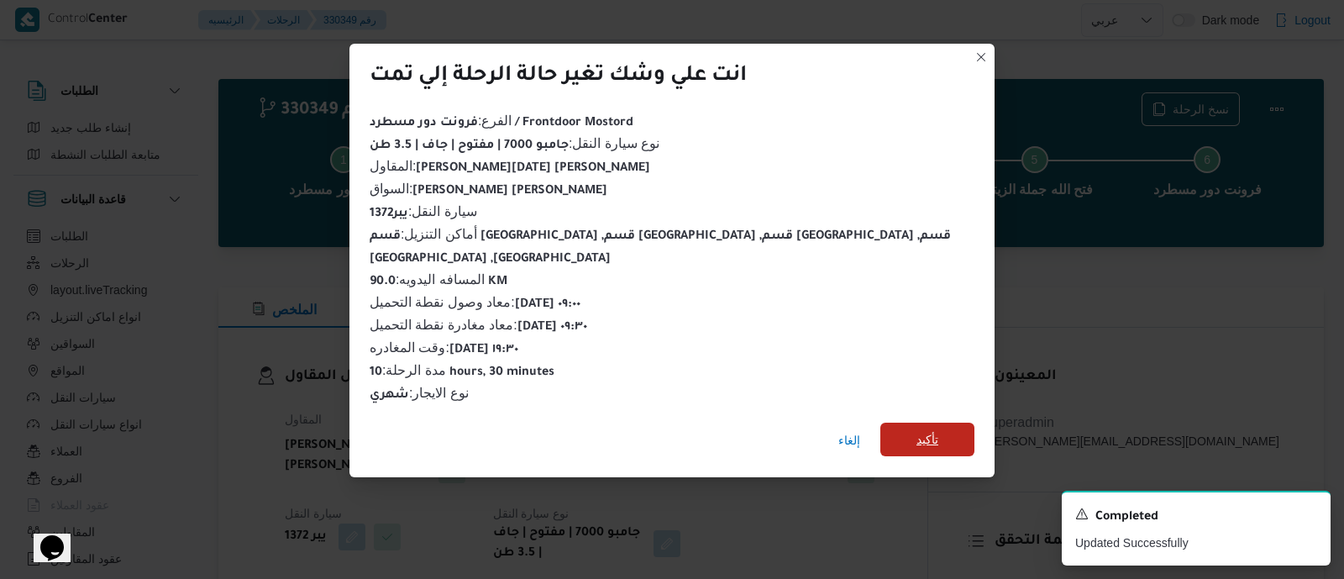
click at [916, 429] on span "تأكيد" at bounding box center [927, 439] width 22 height 20
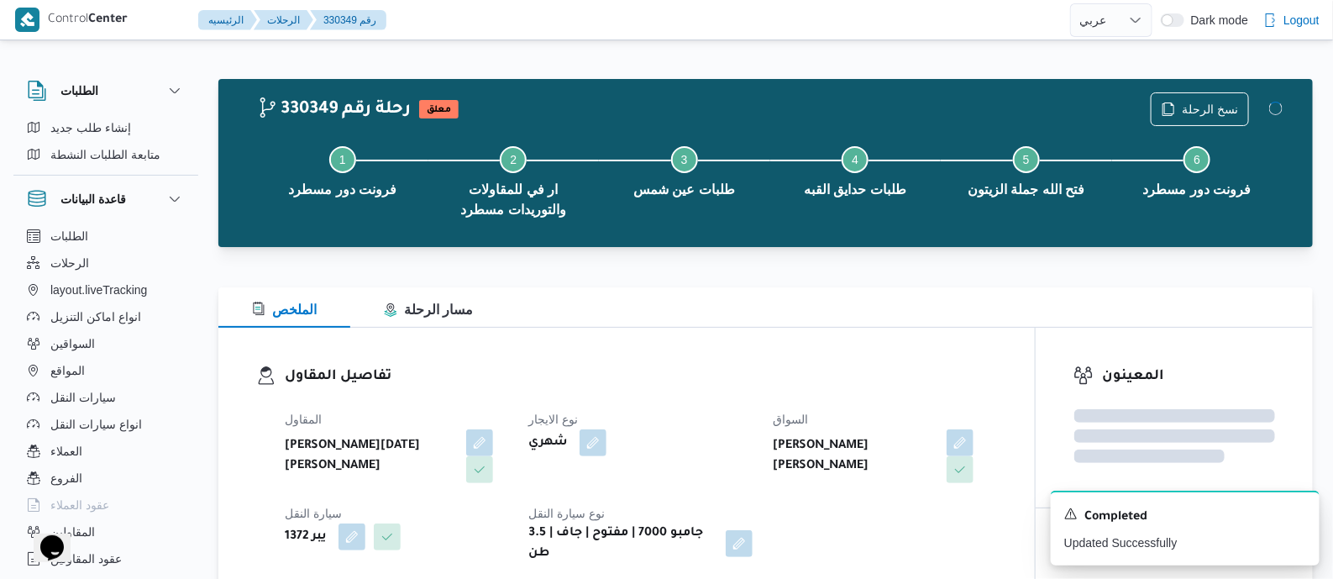
click at [759, 377] on h3 "تفاصيل المقاول" at bounding box center [641, 376] width 712 height 23
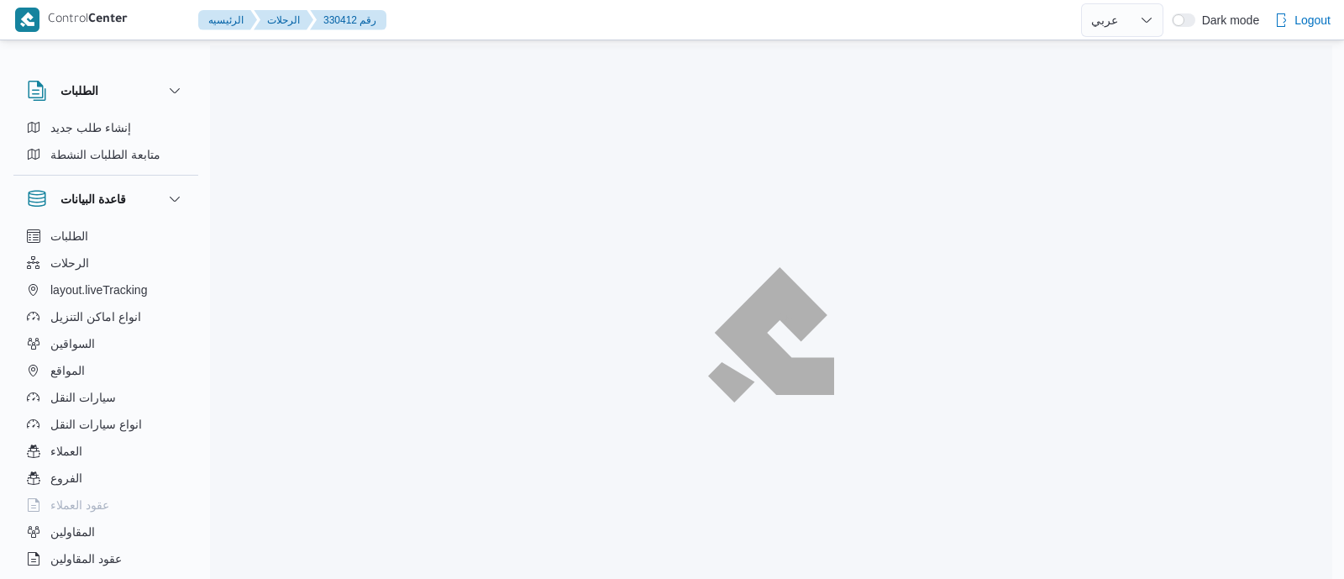
select select "ar"
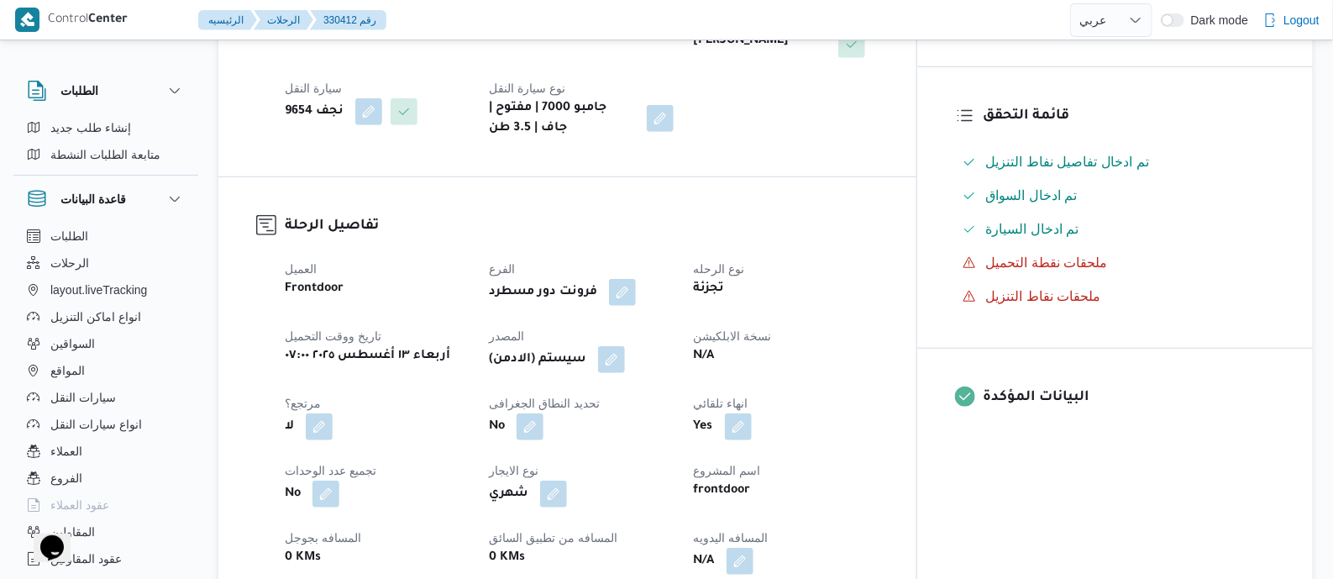
scroll to position [525, 0]
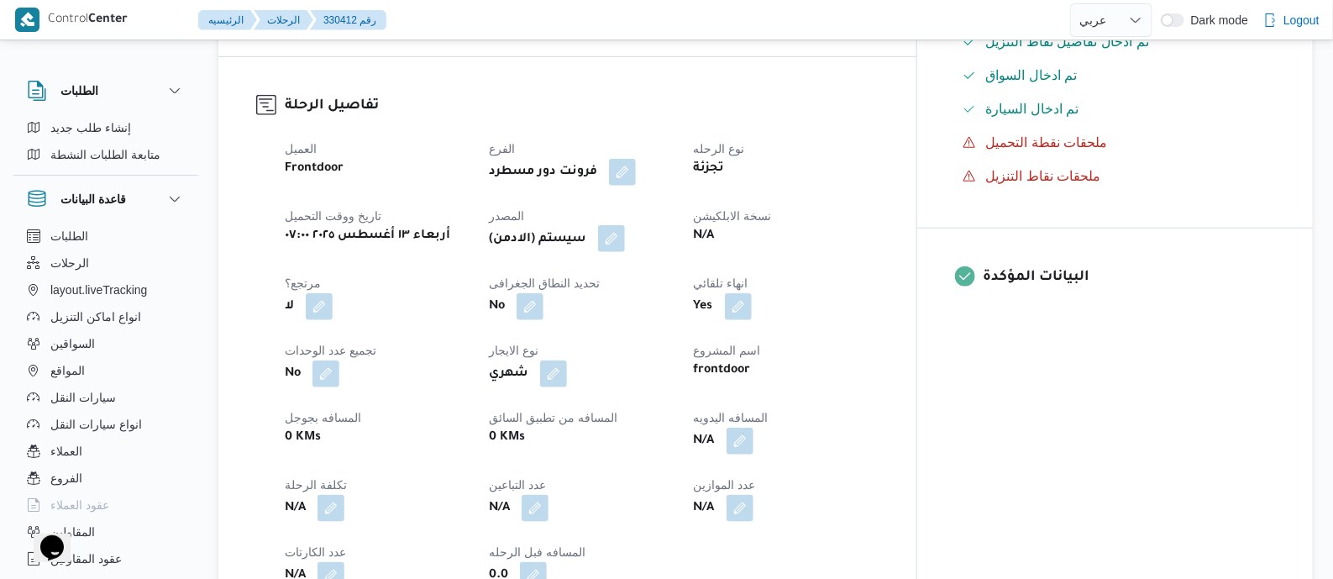
drag, startPoint x: 659, startPoint y: 228, endPoint x: 659, endPoint y: 246, distance: 17.6
click at [625, 228] on button "button" at bounding box center [611, 238] width 27 height 27
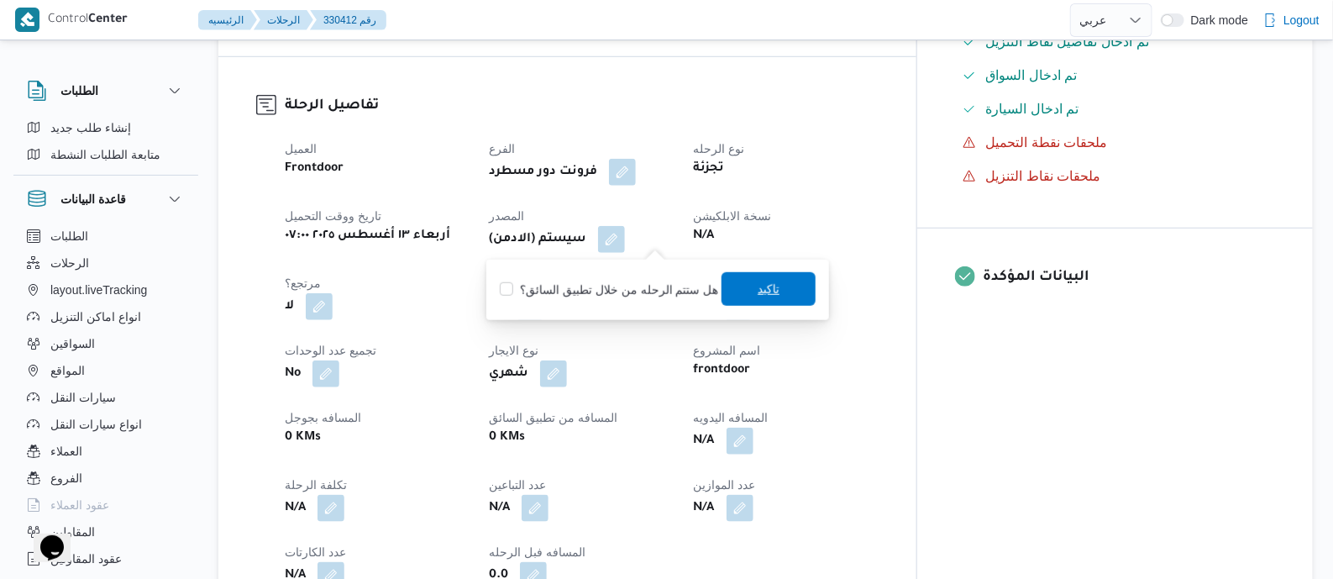
click at [777, 297] on span "تاكيد" at bounding box center [768, 289] width 94 height 34
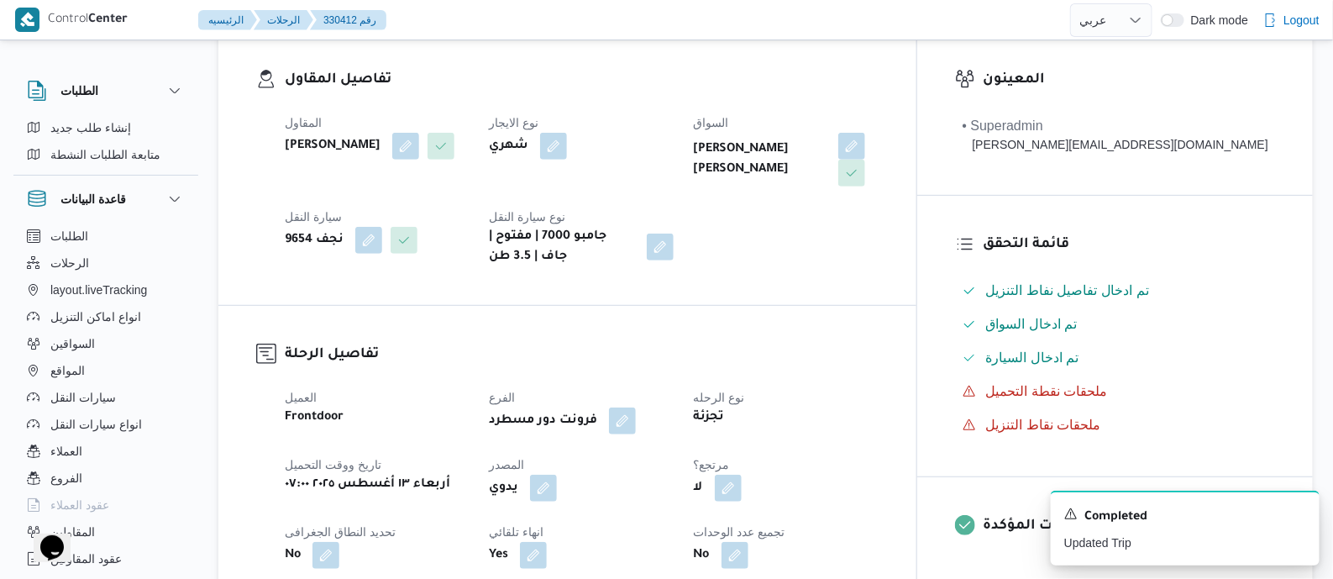
scroll to position [630, 0]
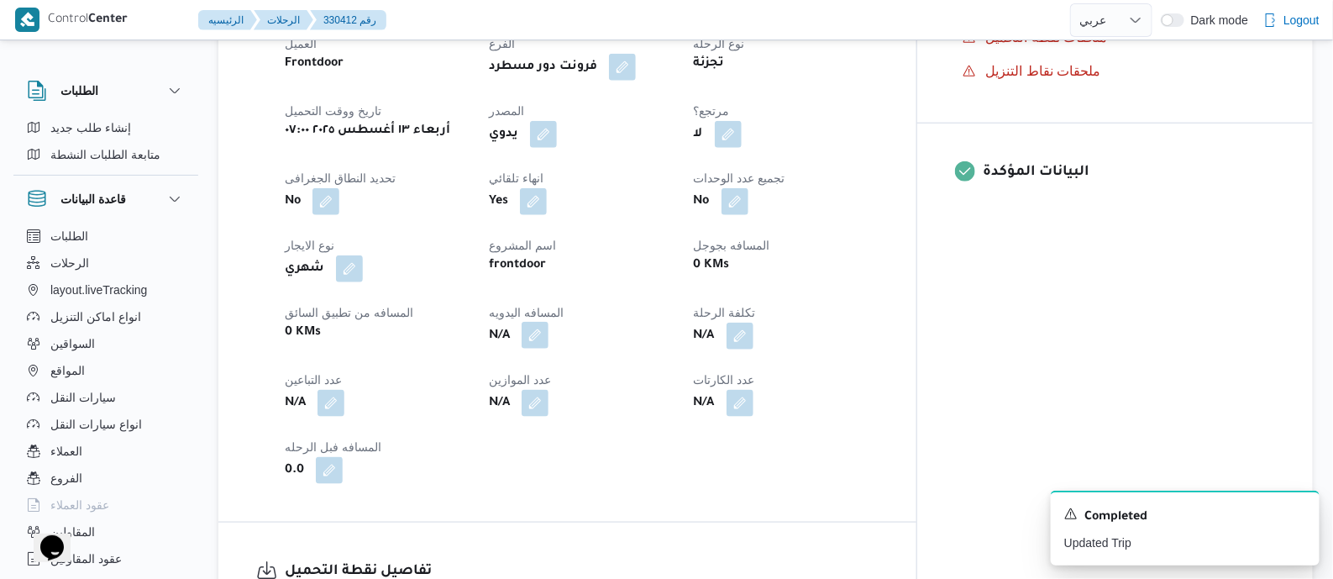
click at [548, 334] on button "button" at bounding box center [535, 335] width 27 height 27
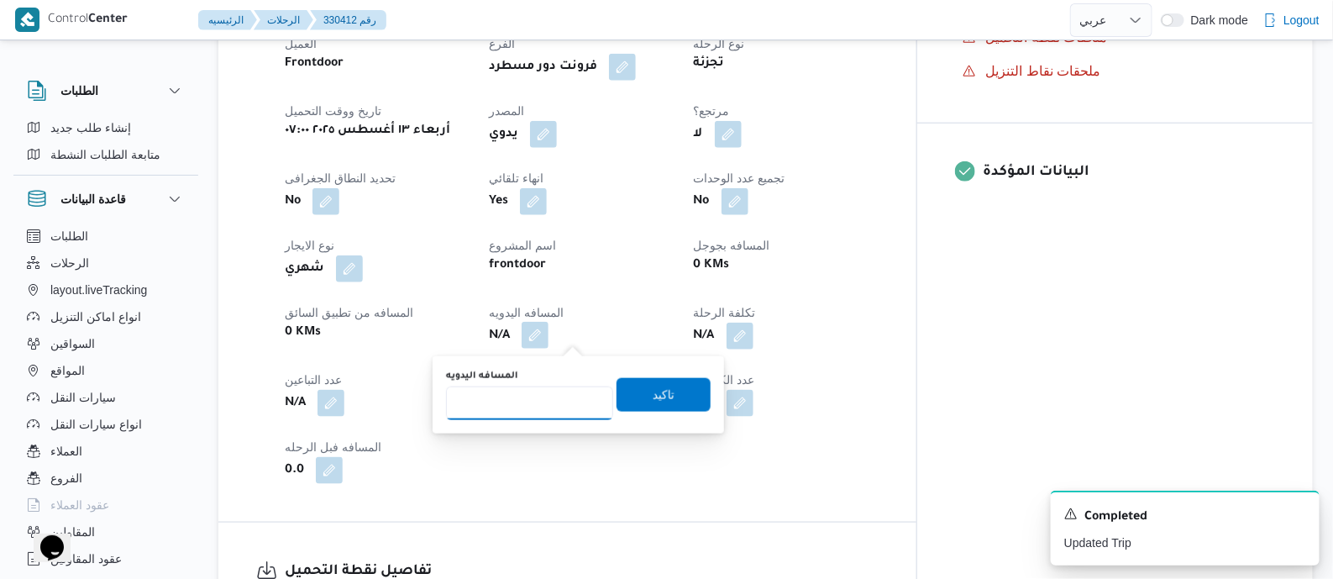
click at [557, 394] on input "المسافه اليدويه" at bounding box center [529, 403] width 167 height 34
type input "140"
click at [655, 381] on span "تاكيد" at bounding box center [663, 394] width 94 height 34
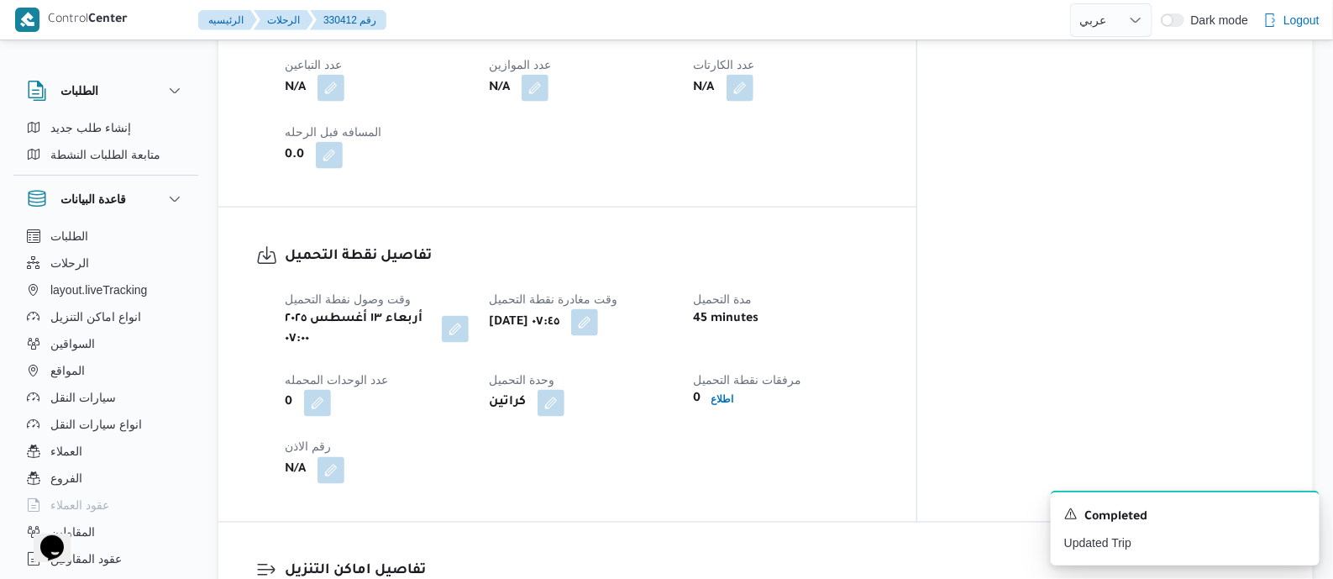
scroll to position [1364, 0]
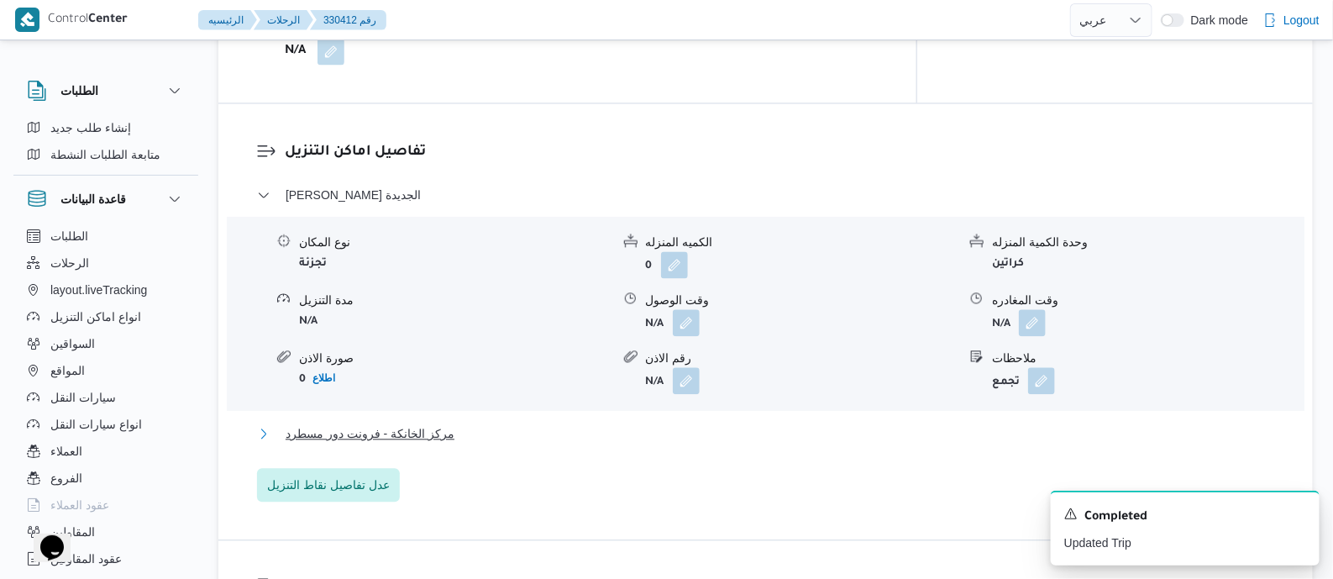
click at [433, 423] on span "مركز الخانكة - فرونت دور مسطرد" at bounding box center [370, 433] width 169 height 20
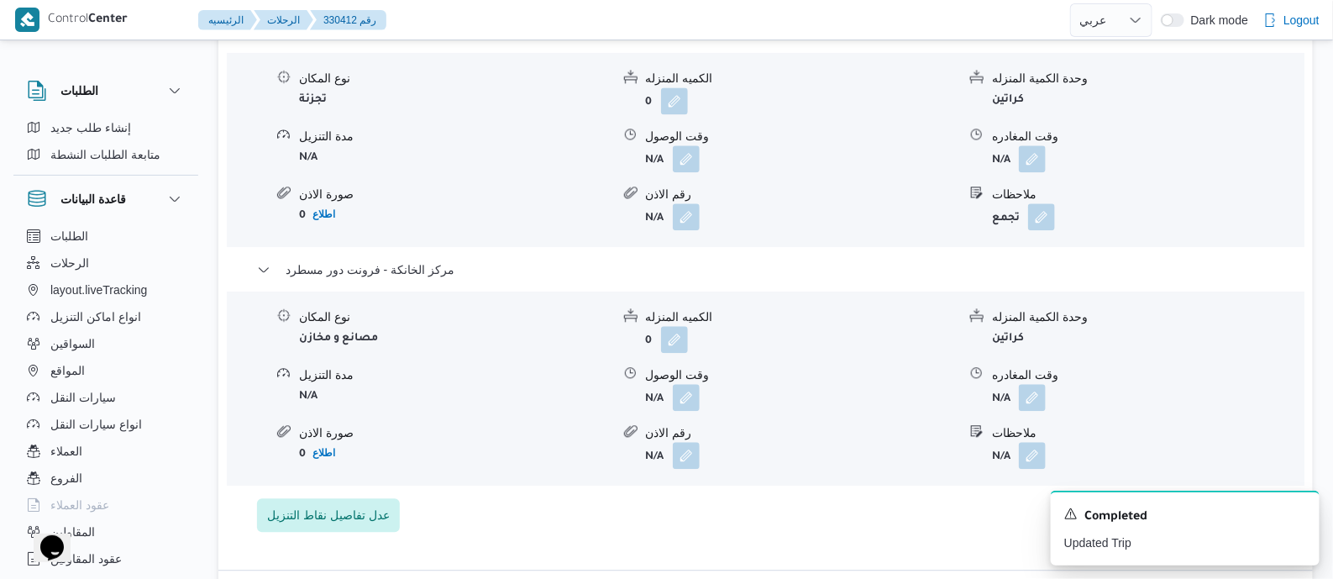
scroll to position [1679, 0]
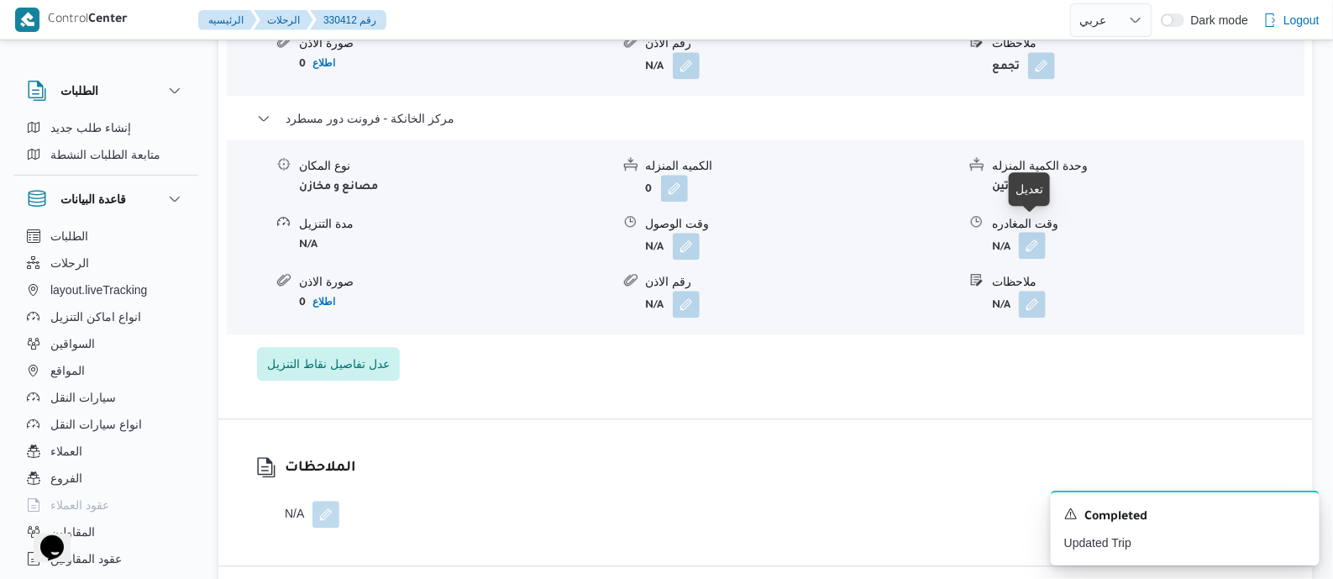
click at [1028, 232] on button "button" at bounding box center [1032, 245] width 27 height 27
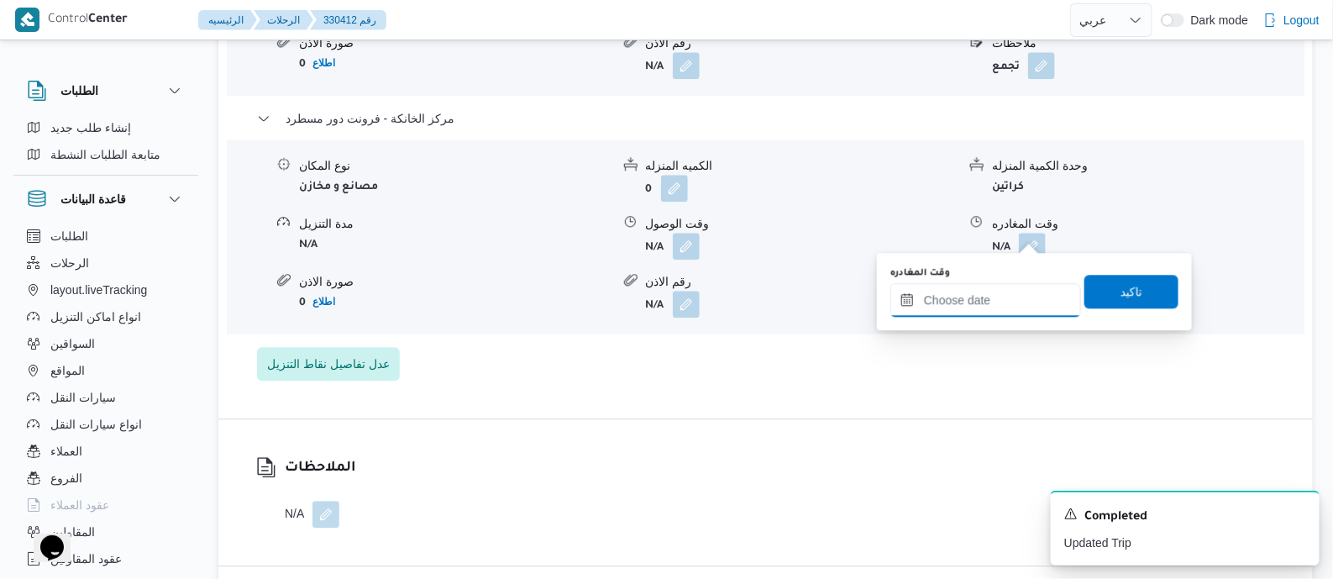
click at [1011, 291] on input "وقت المغادره" at bounding box center [985, 300] width 191 height 34
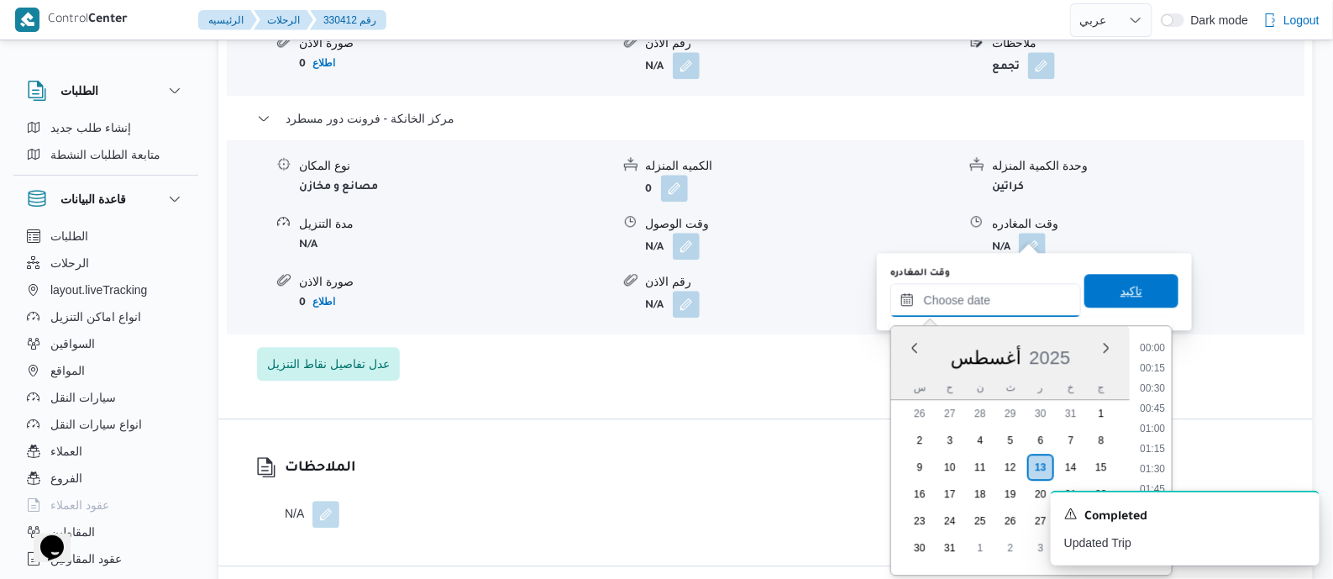
scroll to position [1477, 0]
click at [1162, 359] on li "18:30" at bounding box center [1152, 362] width 39 height 17
type input "١٣/٠٨/٢٠٢٥ ١٨:٣٠"
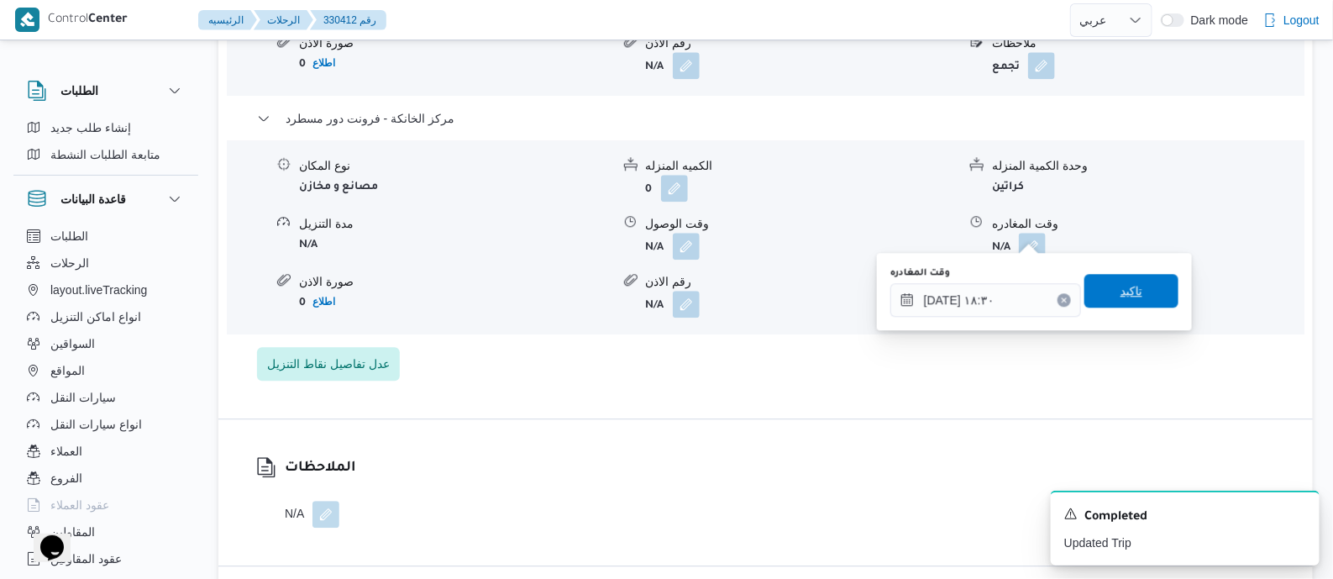
click at [1144, 291] on span "تاكيد" at bounding box center [1131, 291] width 94 height 34
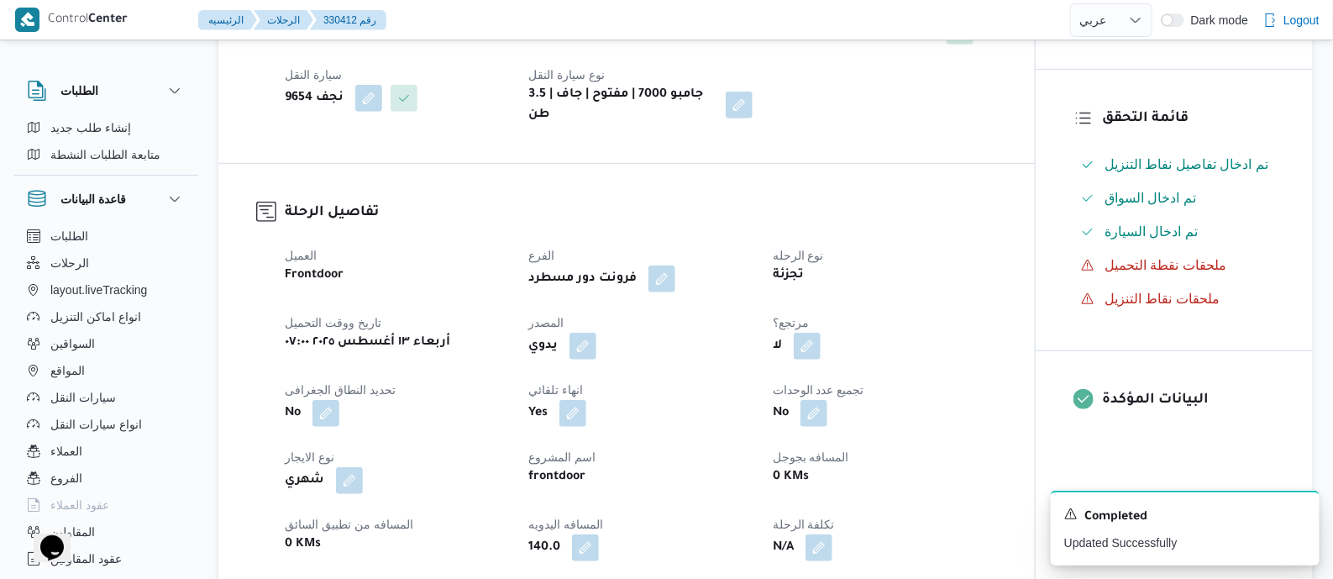
scroll to position [0, 0]
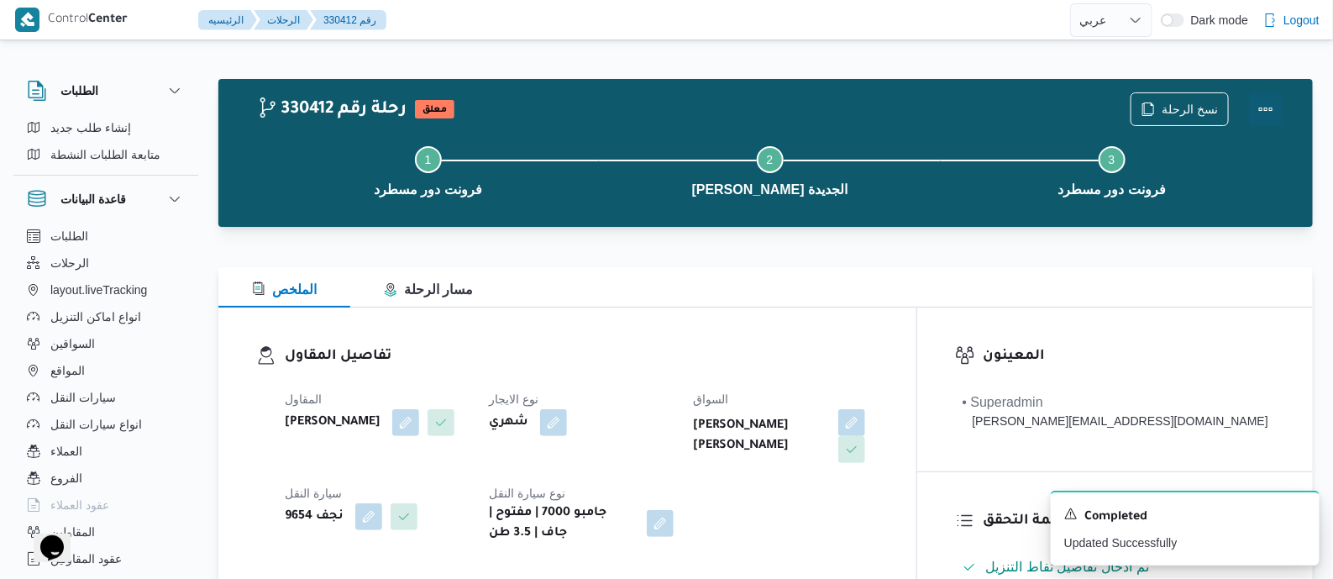
drag, startPoint x: 1267, startPoint y: 98, endPoint x: 1241, endPoint y: 107, distance: 27.4
click at [1264, 100] on button "Actions" at bounding box center [1266, 109] width 34 height 34
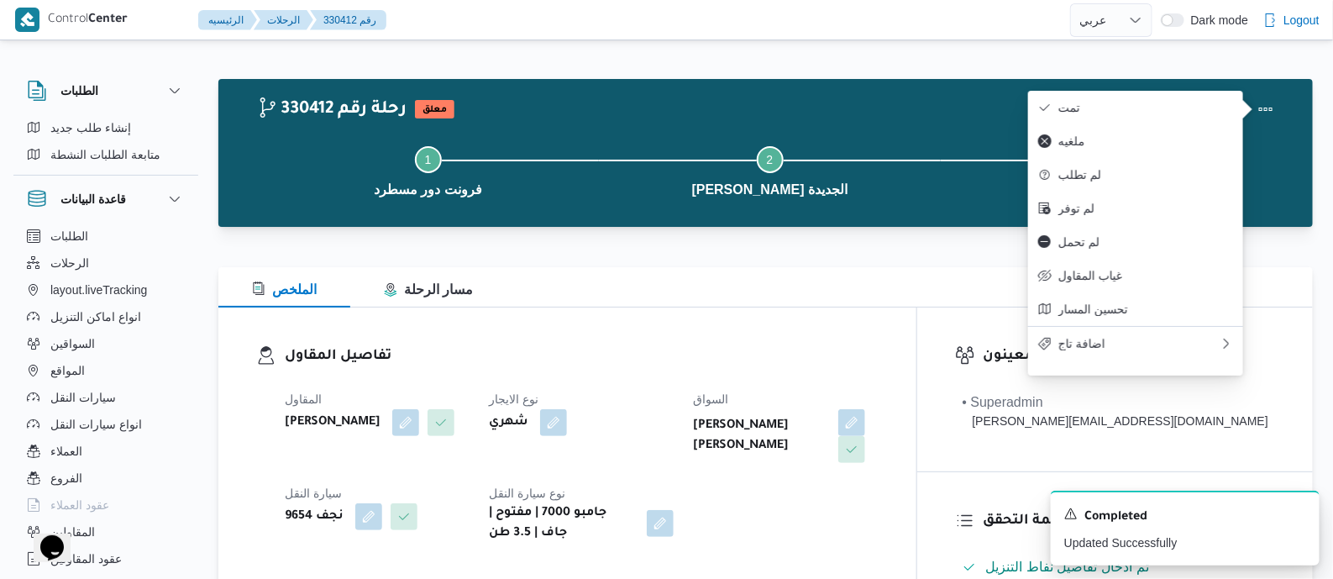
click at [1180, 110] on span "تمت" at bounding box center [1145, 107] width 175 height 13
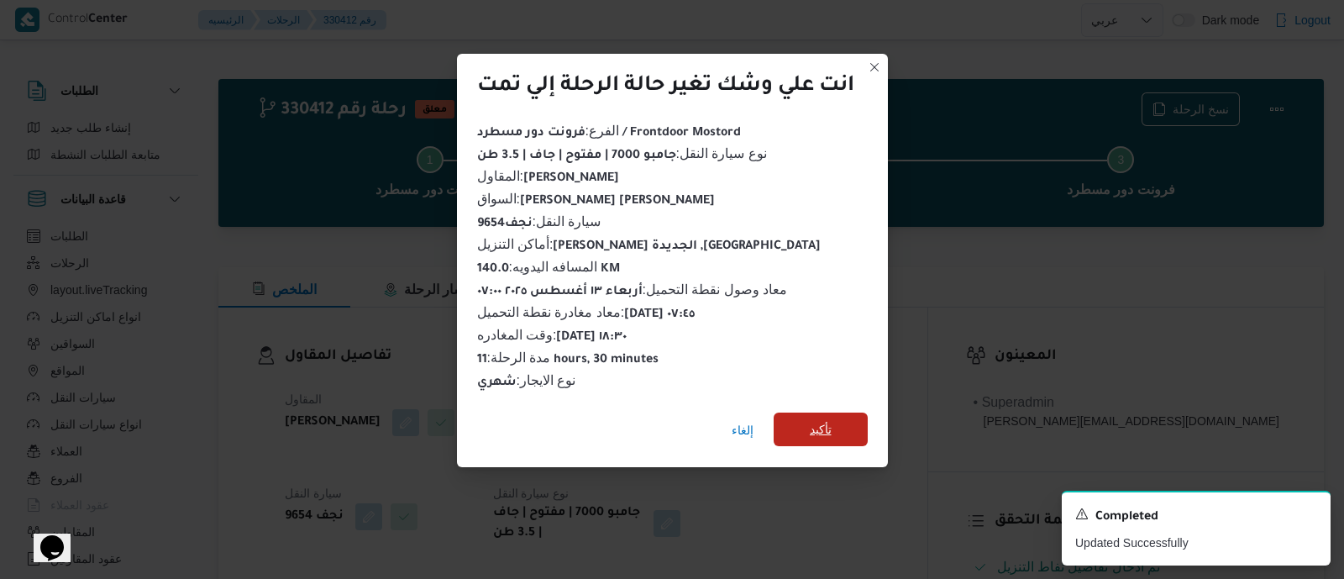
click at [828, 419] on span "تأكيد" at bounding box center [821, 429] width 22 height 20
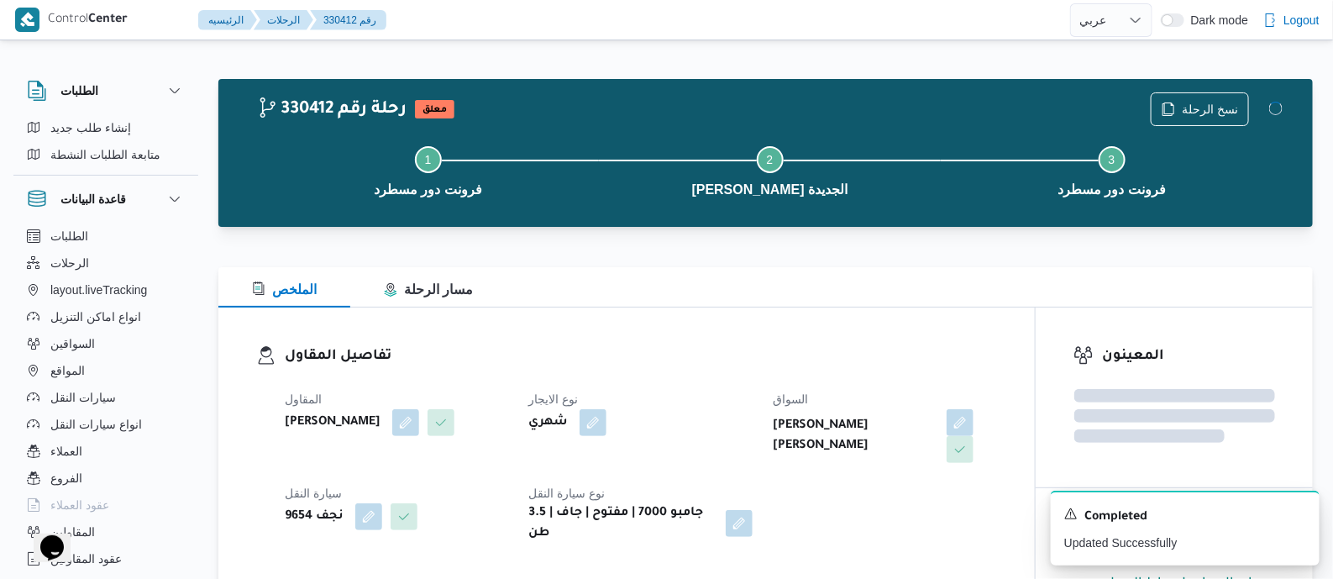
click at [766, 384] on div "المقاول علي عبدالناصر علي بخيت علي نوع الايجار شهري السواق محمد عبداللطيف عبدال…" at bounding box center [641, 466] width 732 height 175
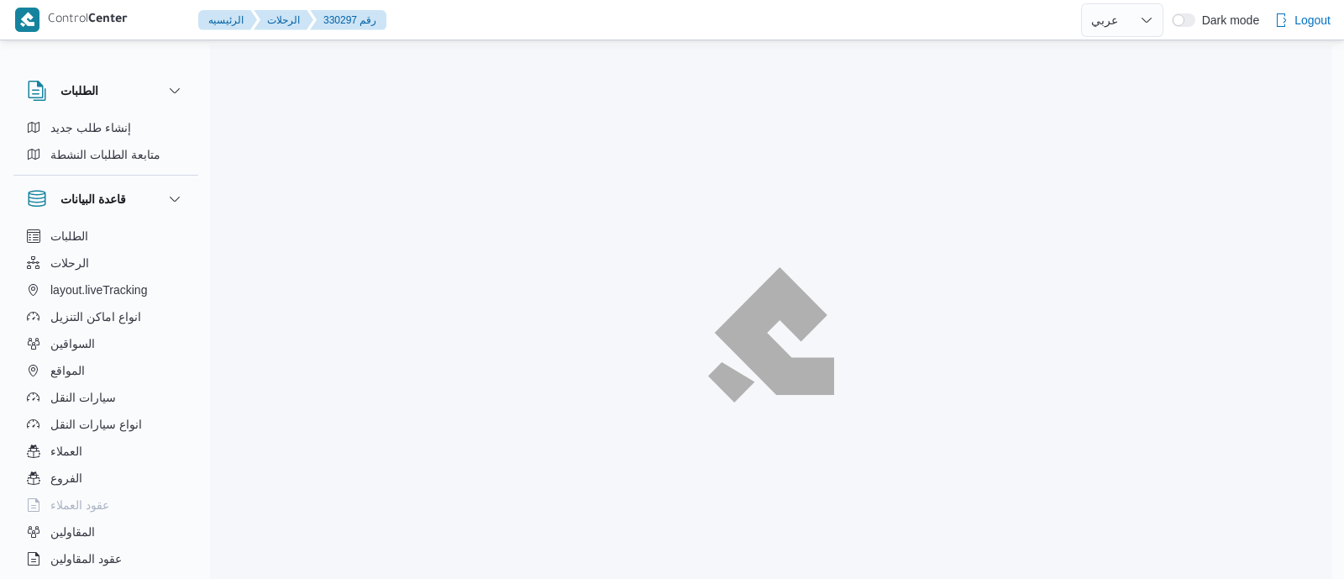
select select "ar"
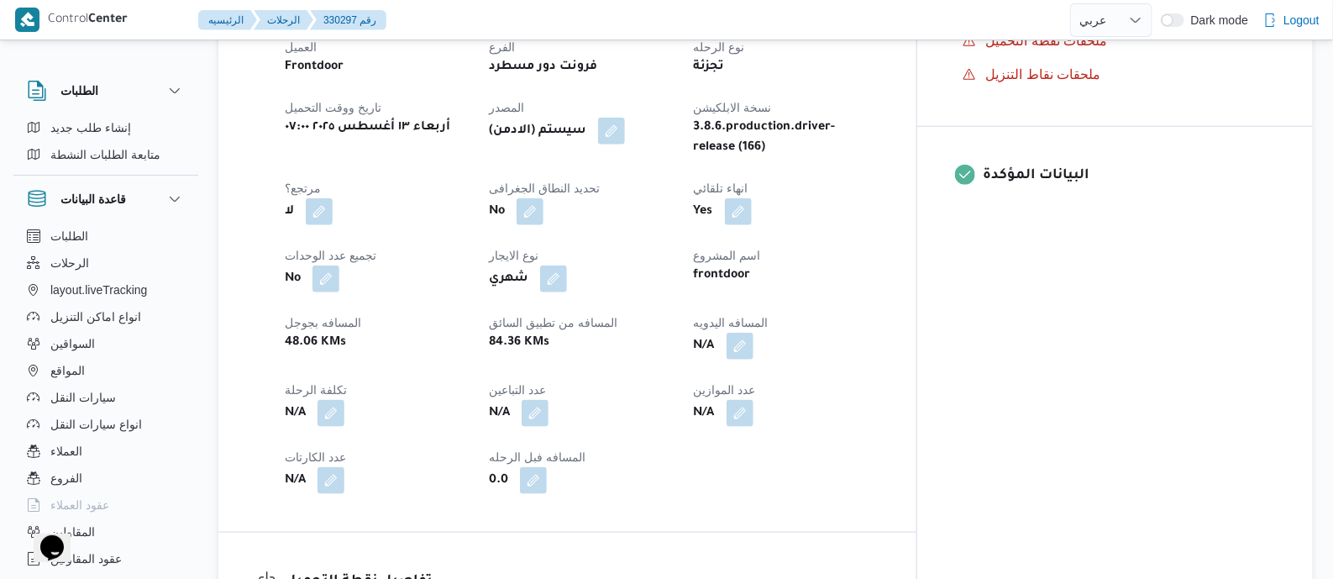
scroll to position [630, 0]
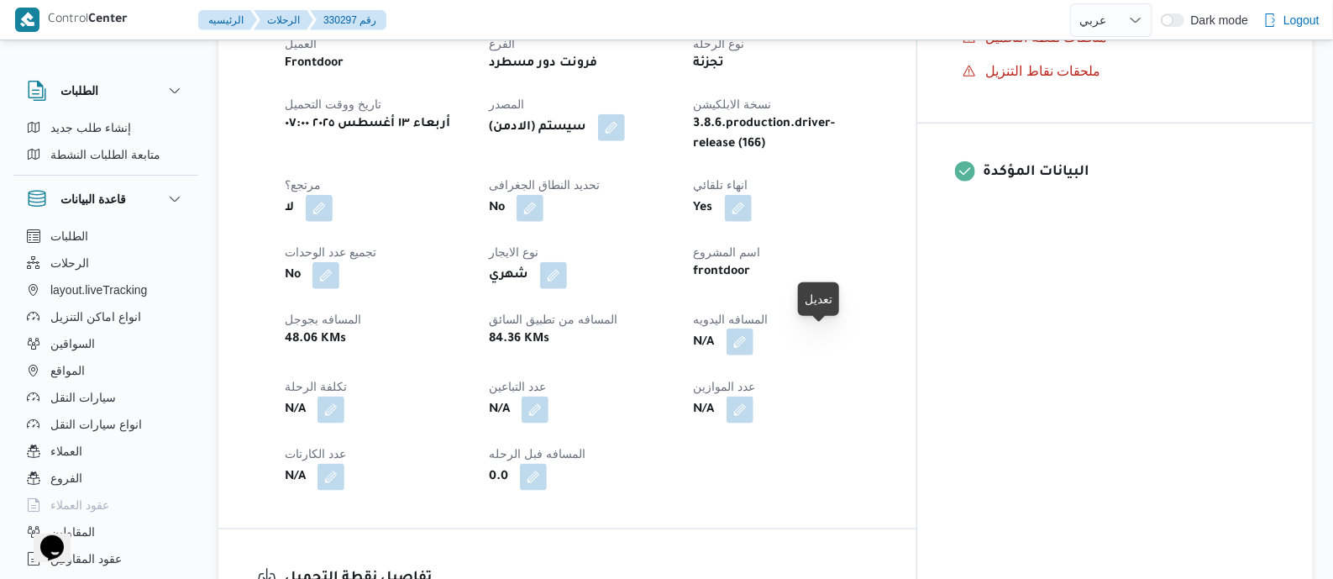
click at [753, 341] on button "button" at bounding box center [739, 341] width 27 height 27
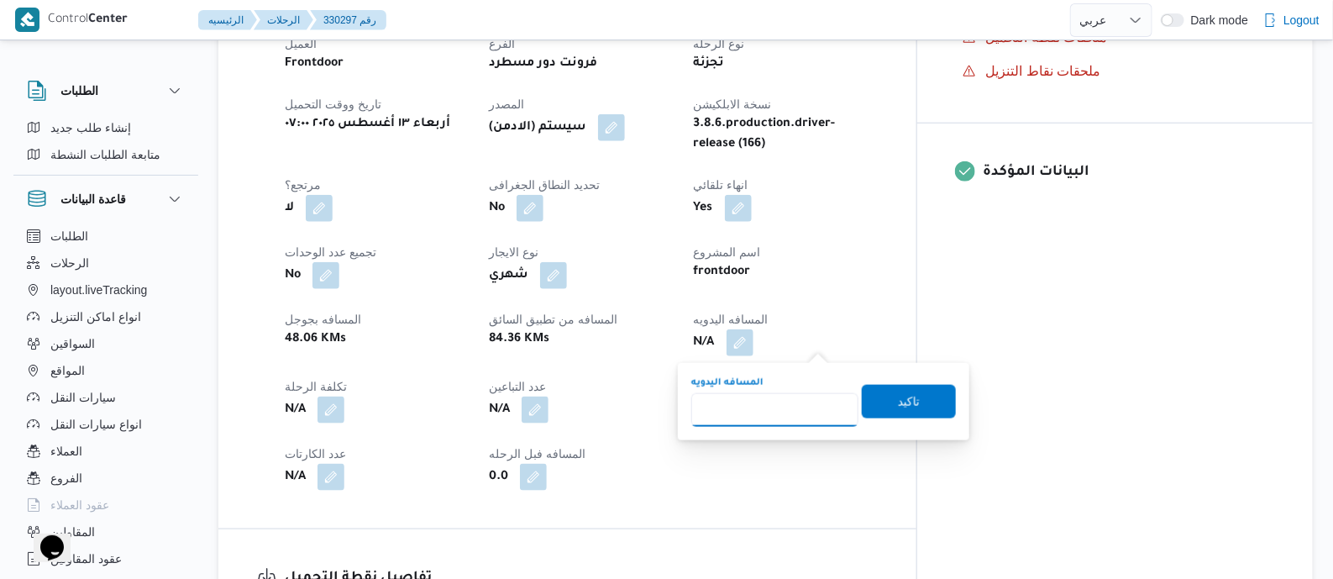
click at [791, 407] on input "المسافه اليدويه" at bounding box center [774, 410] width 167 height 34
type input "135"
click at [916, 400] on span "تاكيد" at bounding box center [909, 401] width 94 height 34
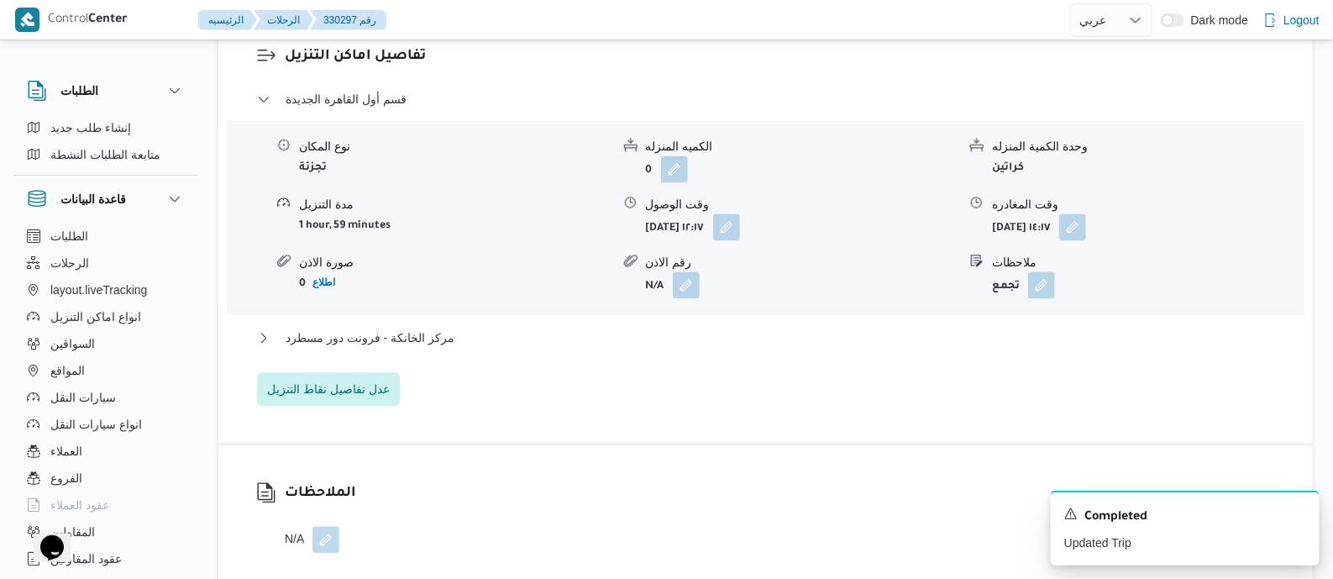
scroll to position [1469, 0]
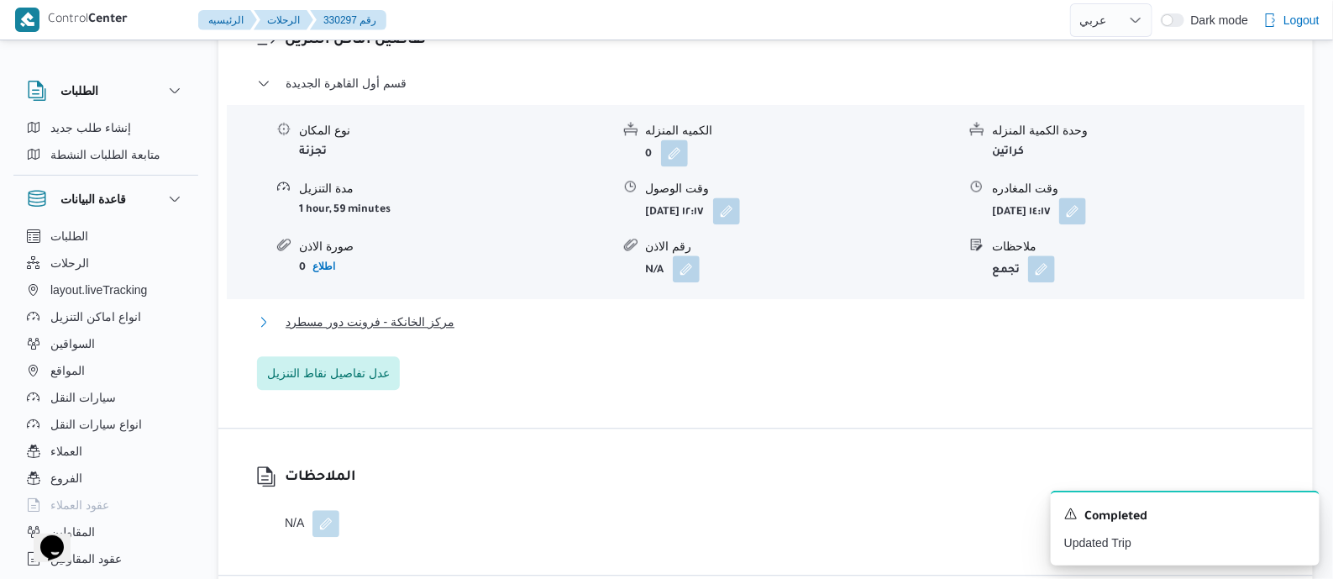
click at [405, 317] on span "مركز الخانكة - فرونت دور مسطرد" at bounding box center [370, 322] width 169 height 20
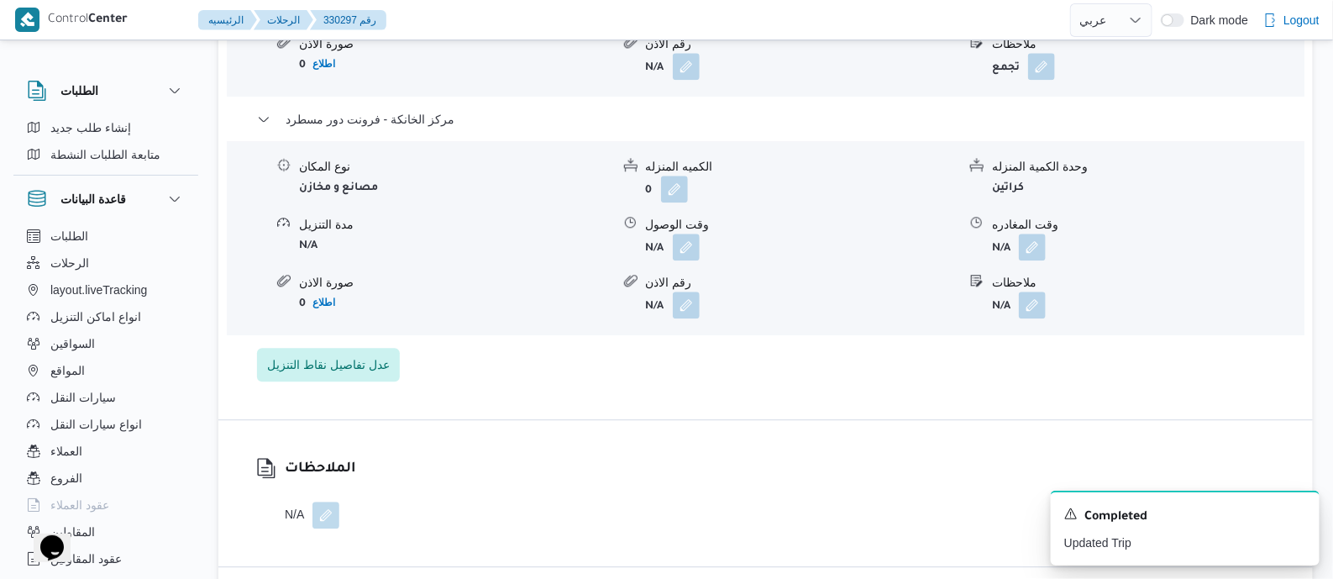
scroll to position [1679, 0]
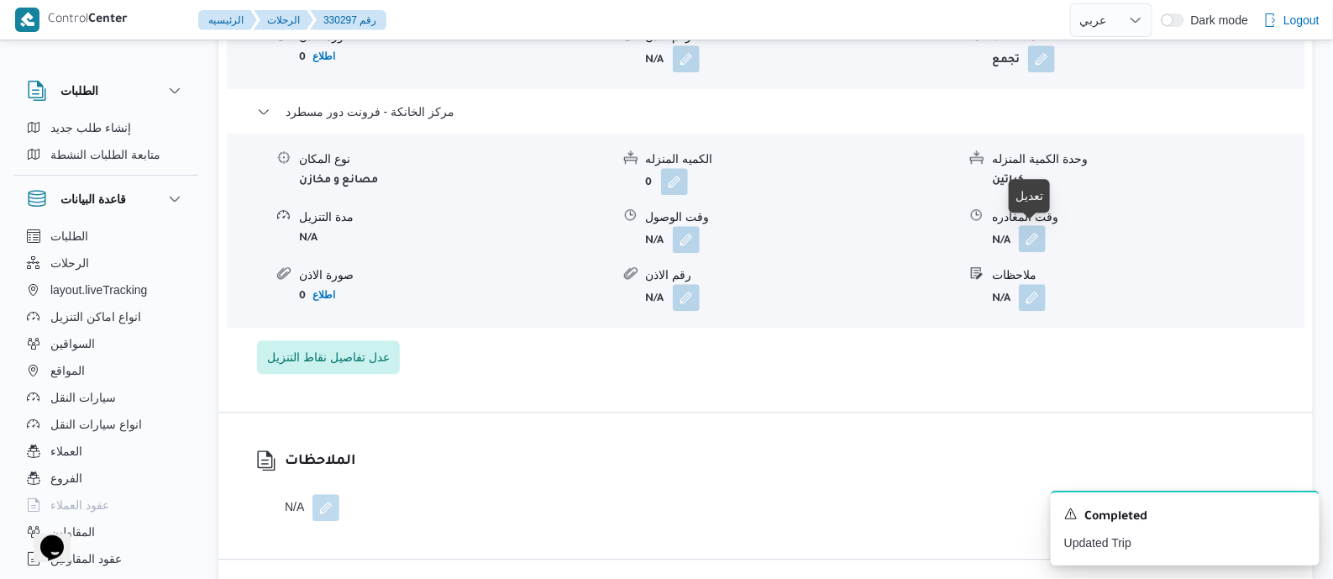
click at [1033, 240] on button "button" at bounding box center [1032, 238] width 27 height 27
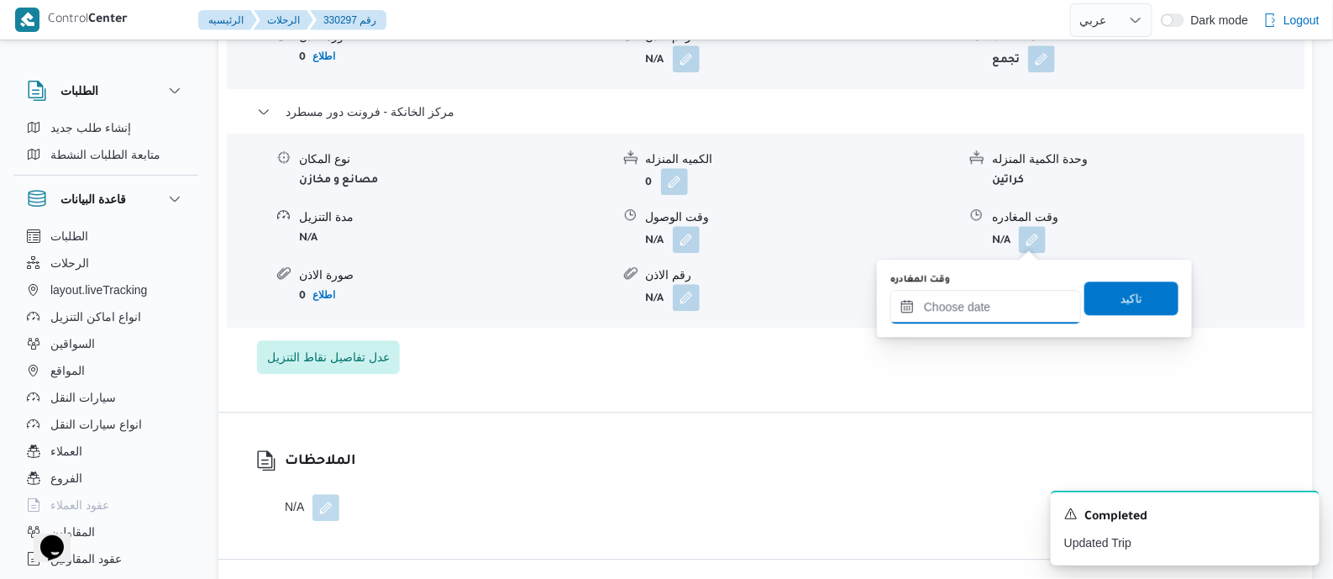
click at [1021, 307] on input "وقت المغادره" at bounding box center [985, 307] width 191 height 34
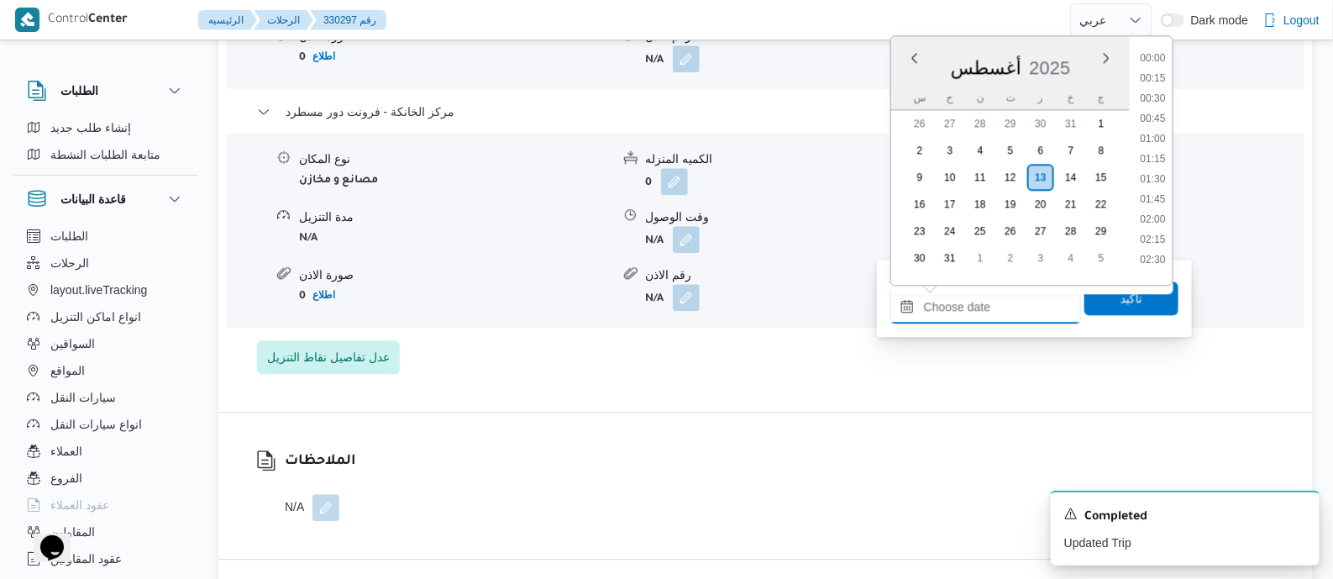
scroll to position [1498, 0]
click at [1159, 73] on li "18:45" at bounding box center [1152, 71] width 39 height 17
type input "[DATE] ١٨:٤٥"
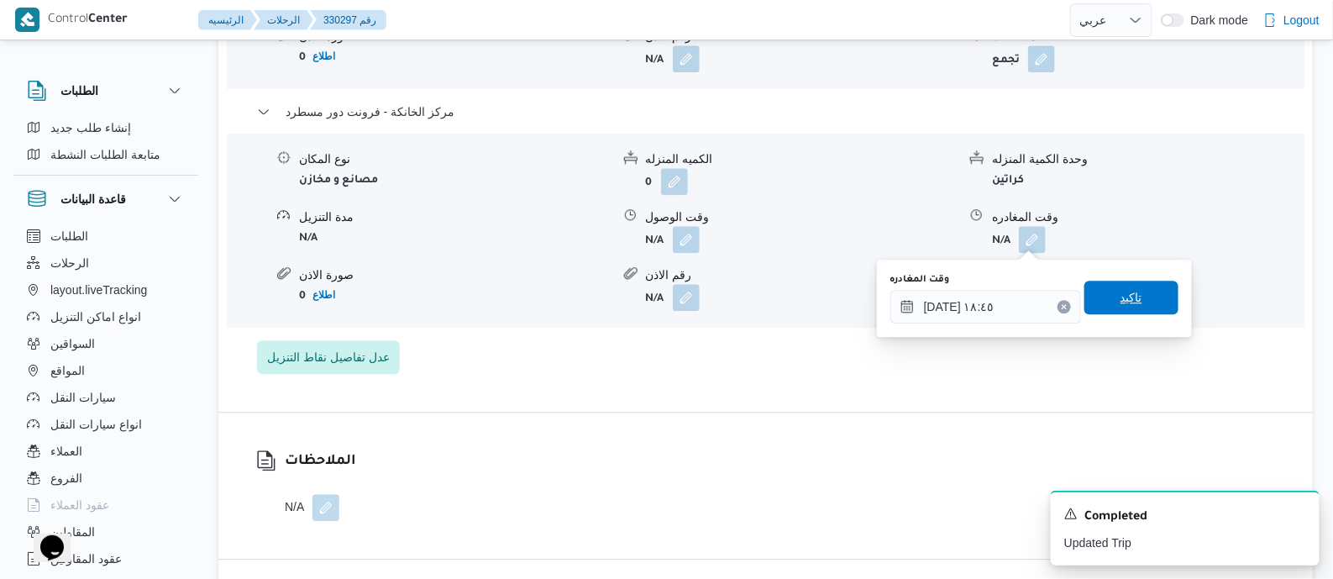
click at [1123, 291] on span "تاكيد" at bounding box center [1131, 297] width 22 height 20
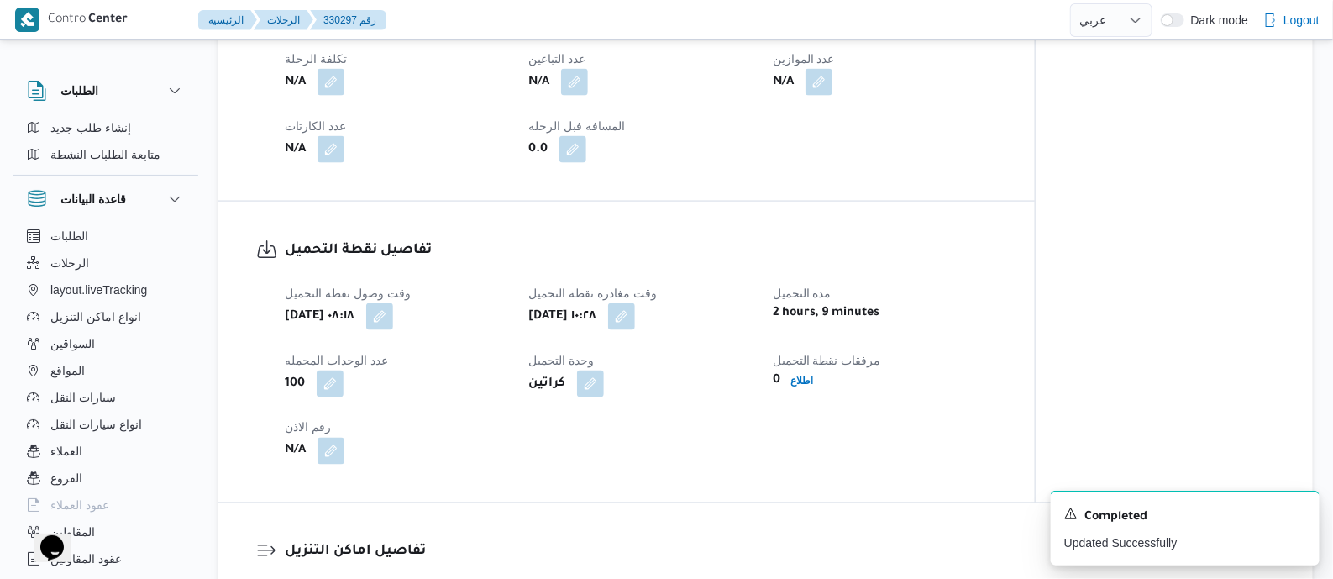
scroll to position [0, 0]
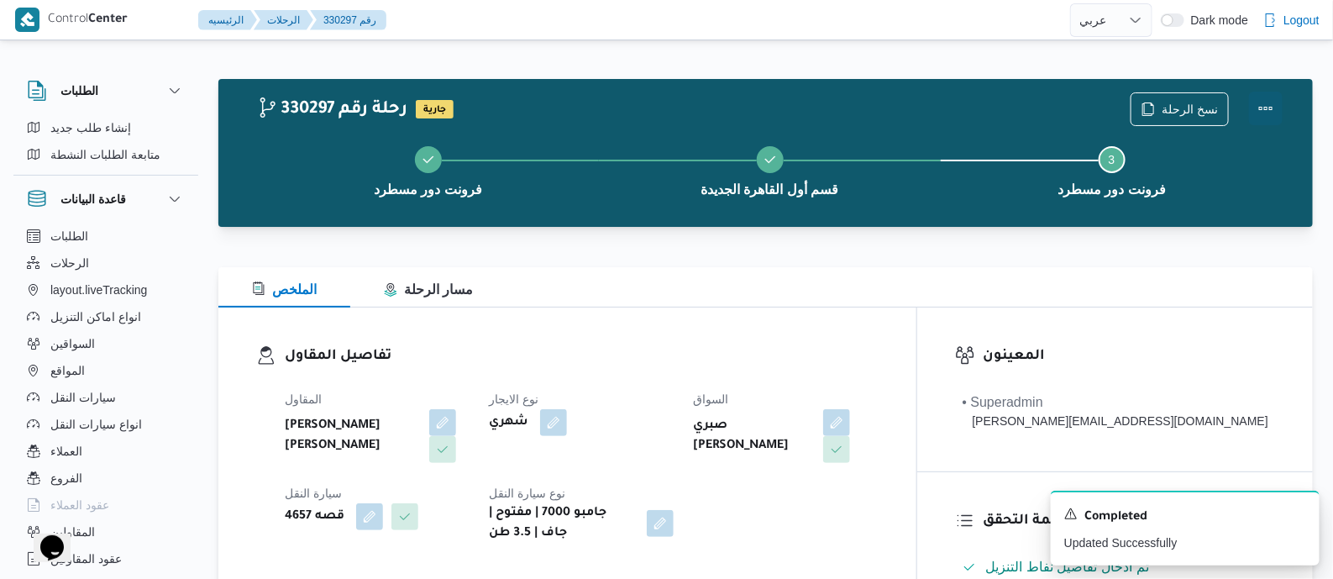
drag, startPoint x: 1267, startPoint y: 100, endPoint x: 1255, endPoint y: 102, distance: 11.9
click at [1262, 100] on button "Actions" at bounding box center [1266, 109] width 34 height 34
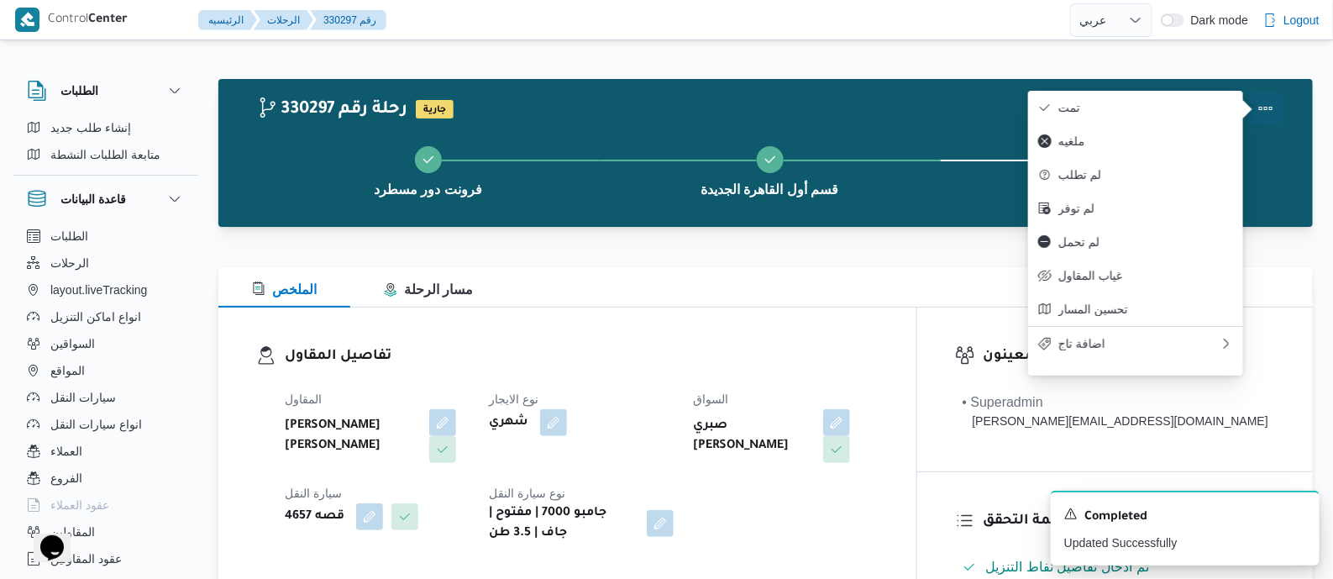
click at [1146, 111] on span "تمت" at bounding box center [1145, 107] width 175 height 13
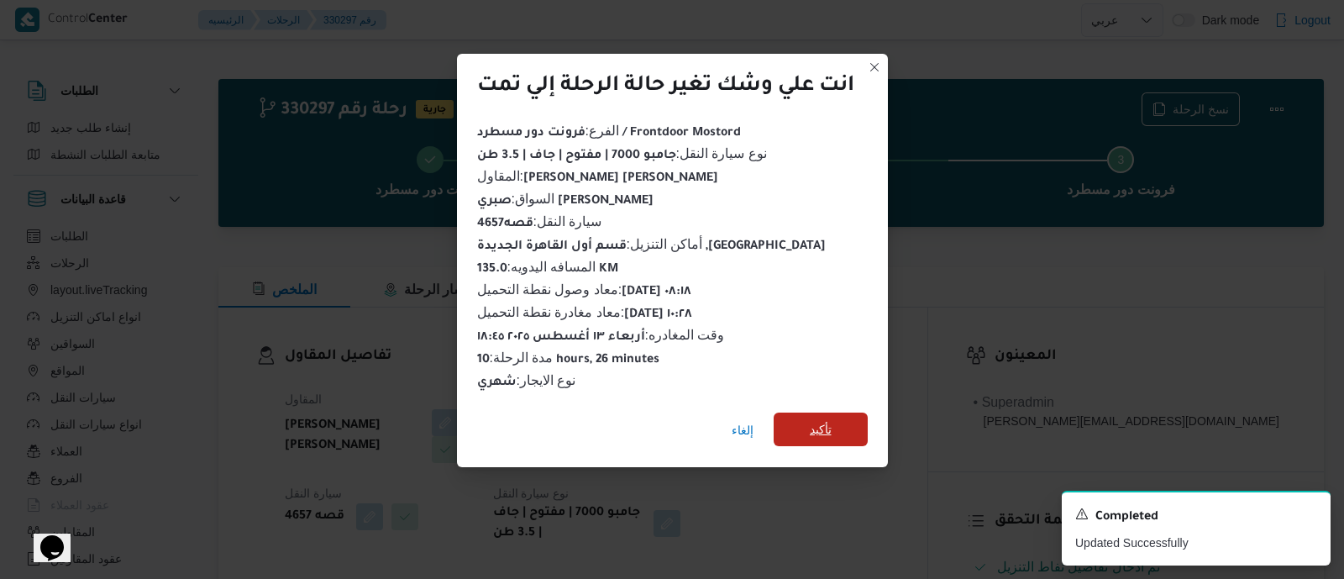
drag, startPoint x: 809, startPoint y: 429, endPoint x: 714, endPoint y: 385, distance: 104.5
click at [807, 430] on span "تأكيد" at bounding box center [821, 429] width 94 height 34
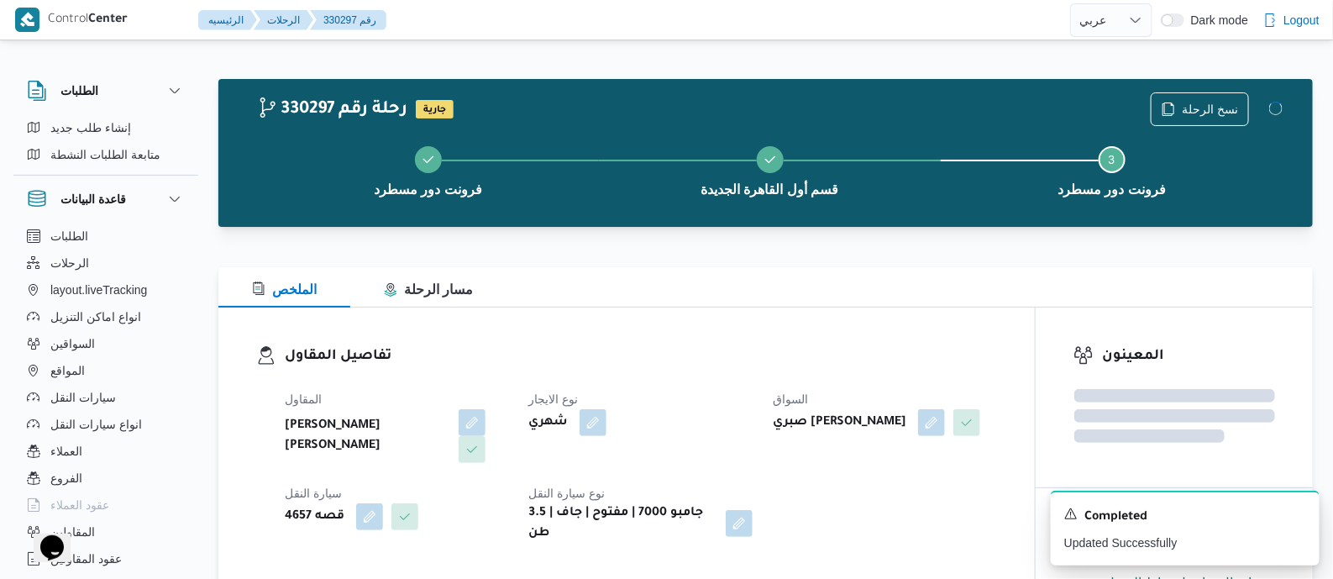
click at [714, 385] on div "المقاول عبدالمنعم مجدي السيد عواد نوع الايجار شهري السواق صبري ايمن صبري عبدالس…" at bounding box center [641, 466] width 732 height 175
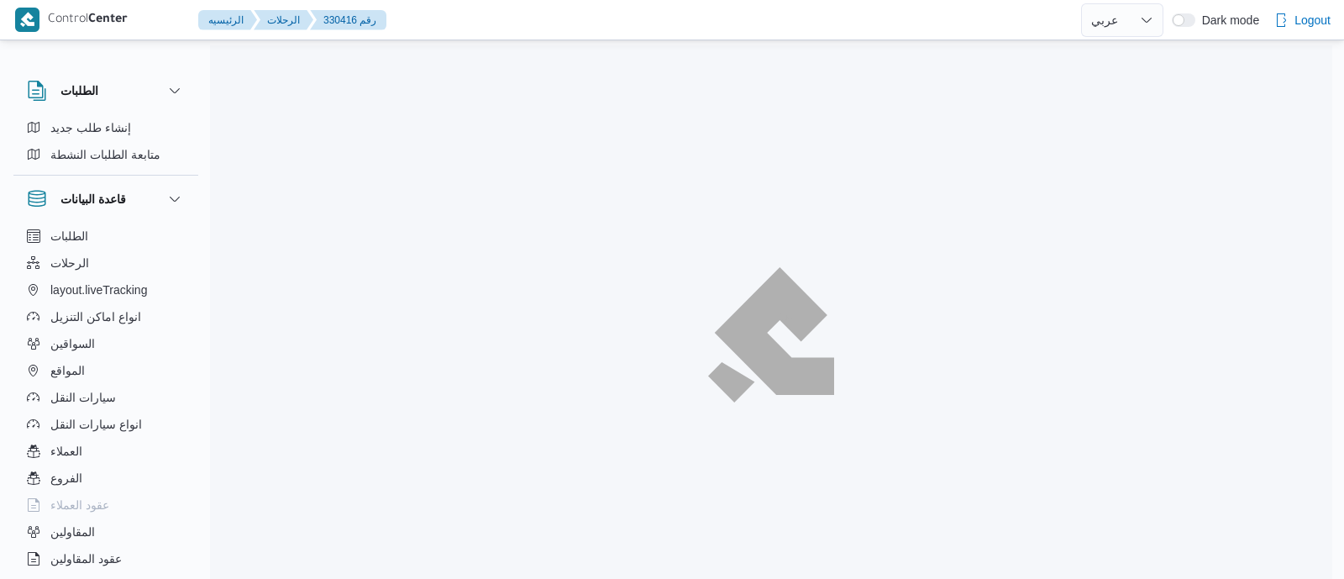
select select "ar"
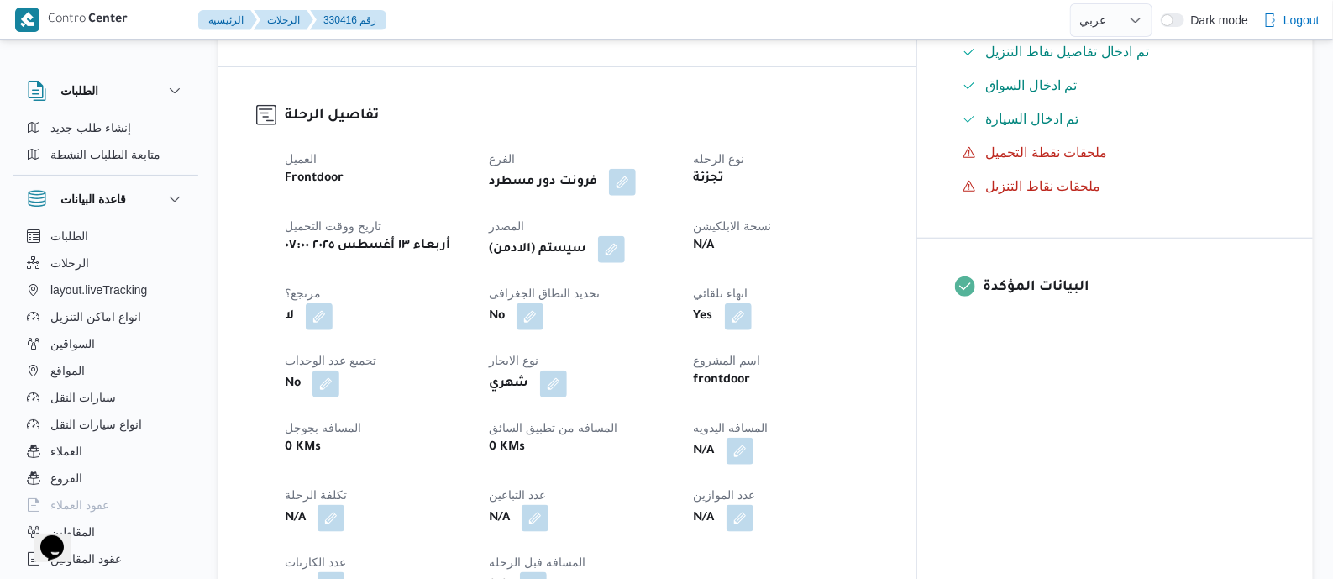
scroll to position [525, 0]
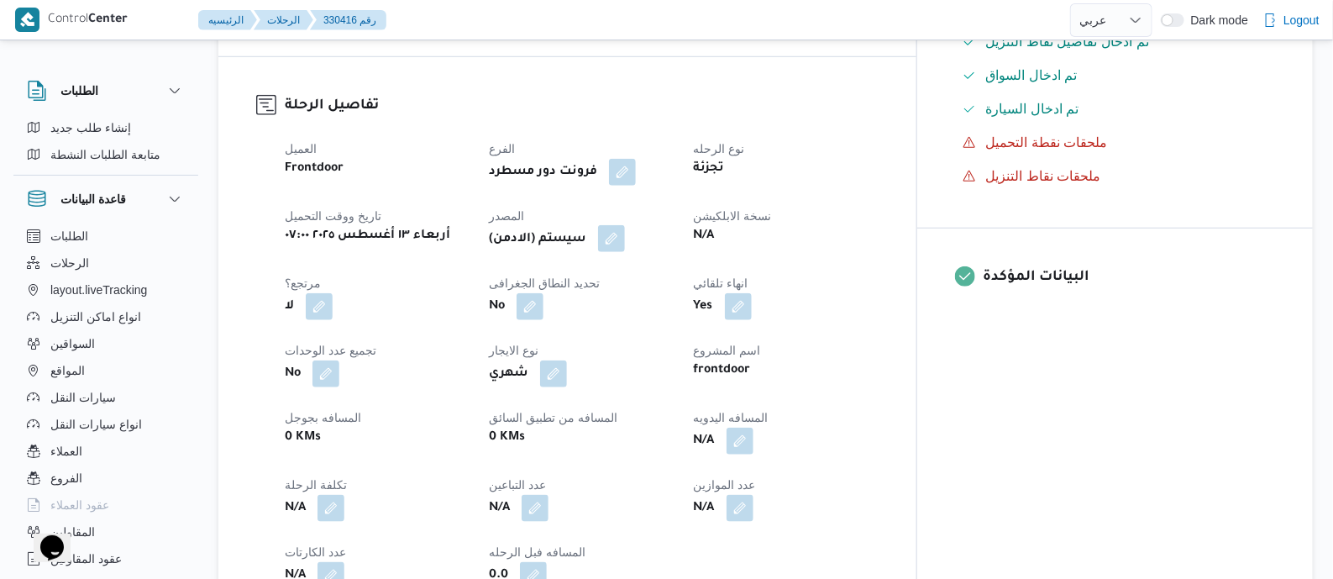
click at [625, 237] on button "button" at bounding box center [611, 238] width 27 height 27
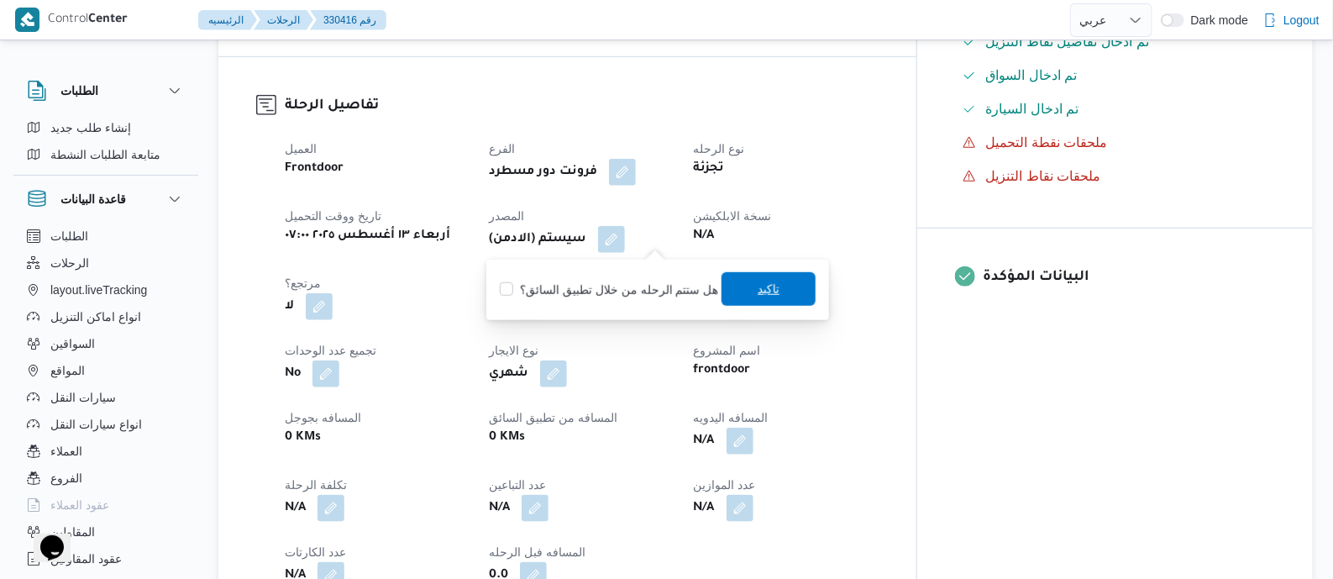
click at [766, 289] on span "تاكيد" at bounding box center [769, 289] width 22 height 20
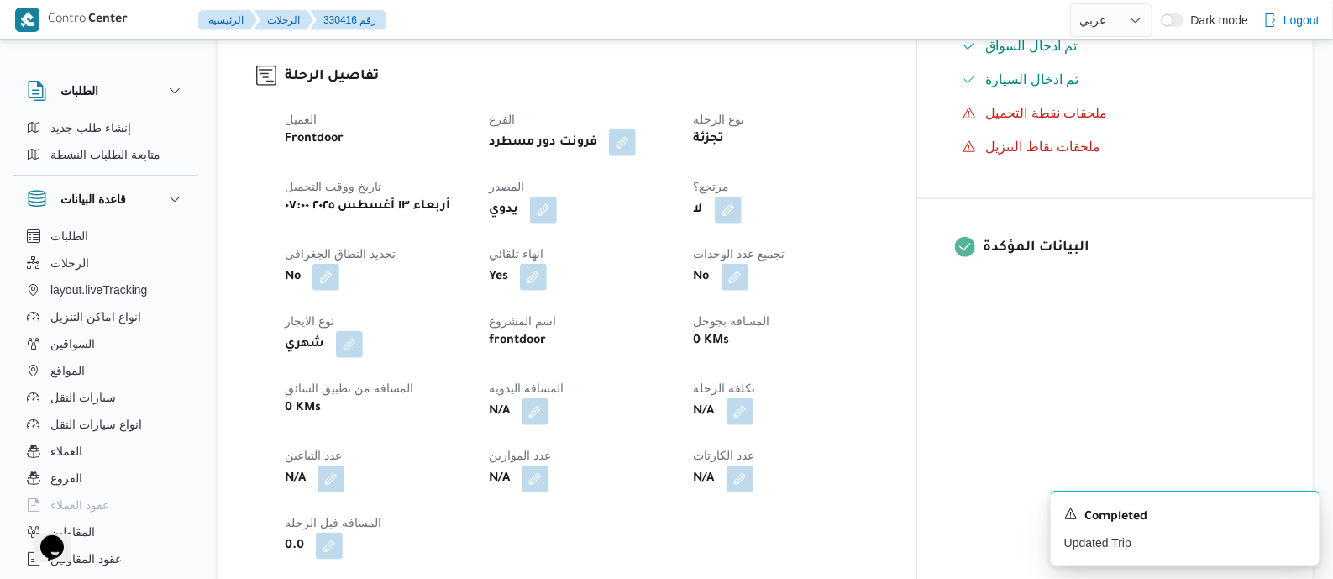
scroll to position [630, 0]
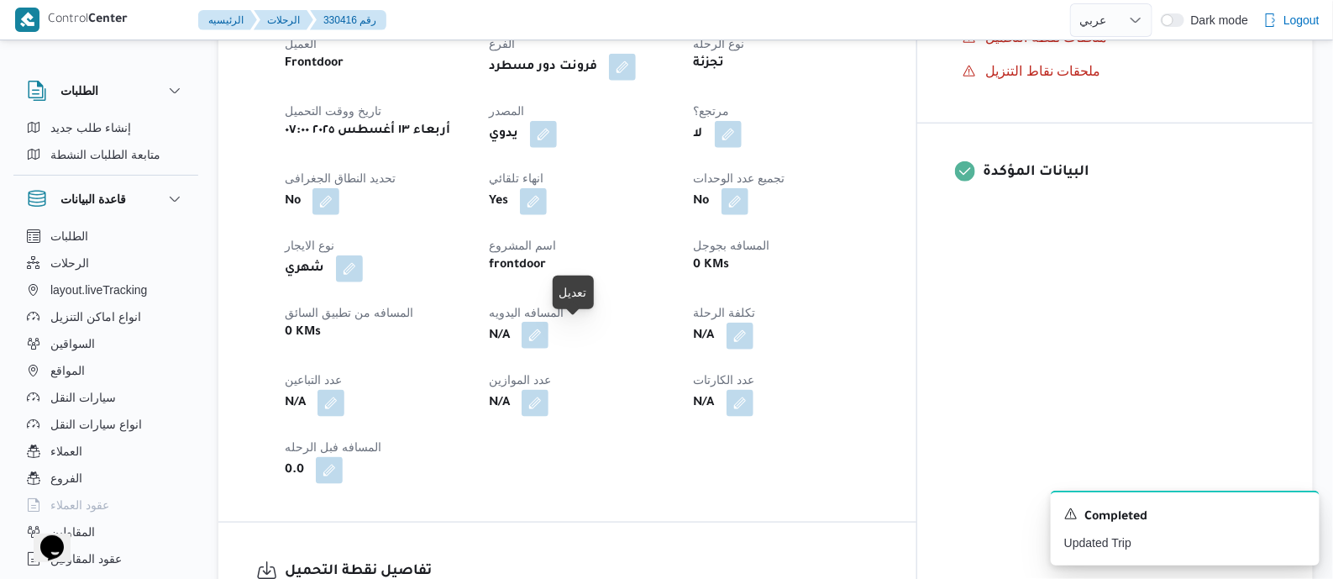
click at [548, 328] on button "button" at bounding box center [535, 335] width 27 height 27
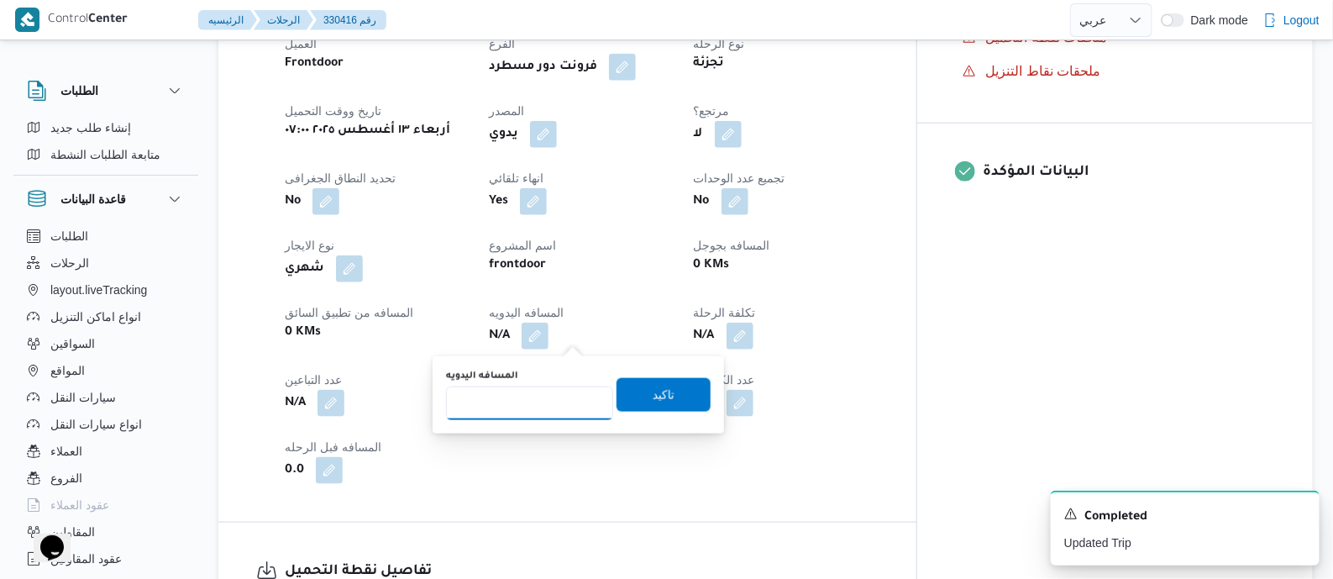
drag, startPoint x: 576, startPoint y: 342, endPoint x: 569, endPoint y: 395, distance: 53.4
click at [569, 395] on input "المسافه اليدويه" at bounding box center [529, 403] width 167 height 34
type input "145"
click at [659, 392] on span "تاكيد" at bounding box center [664, 394] width 22 height 20
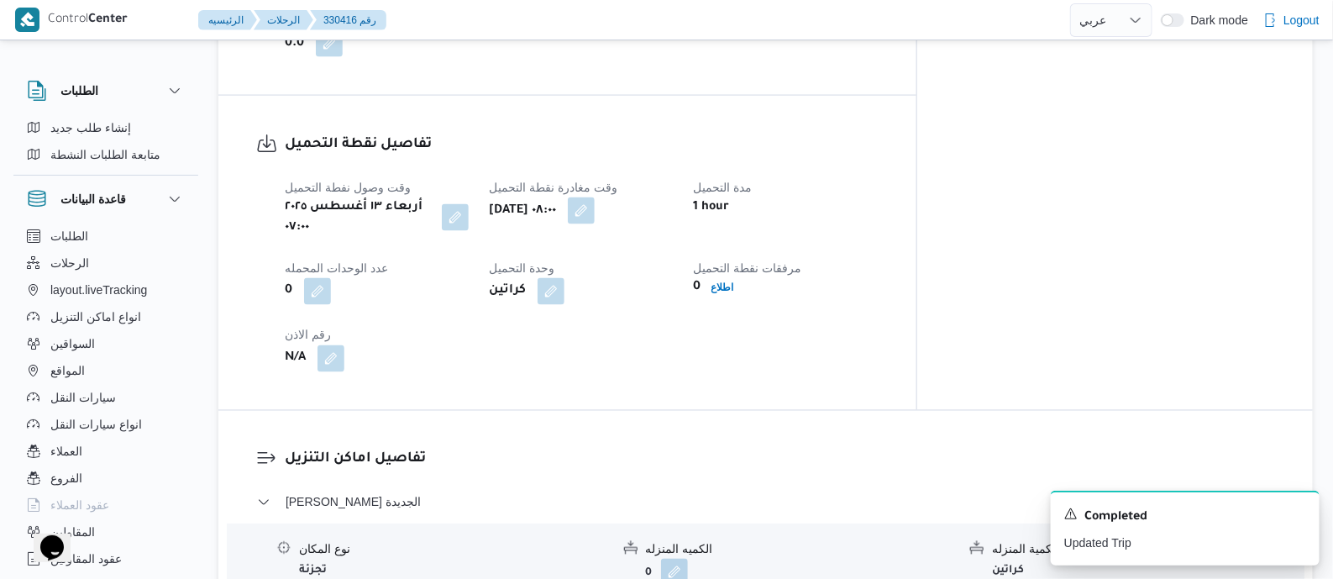
scroll to position [1050, 0]
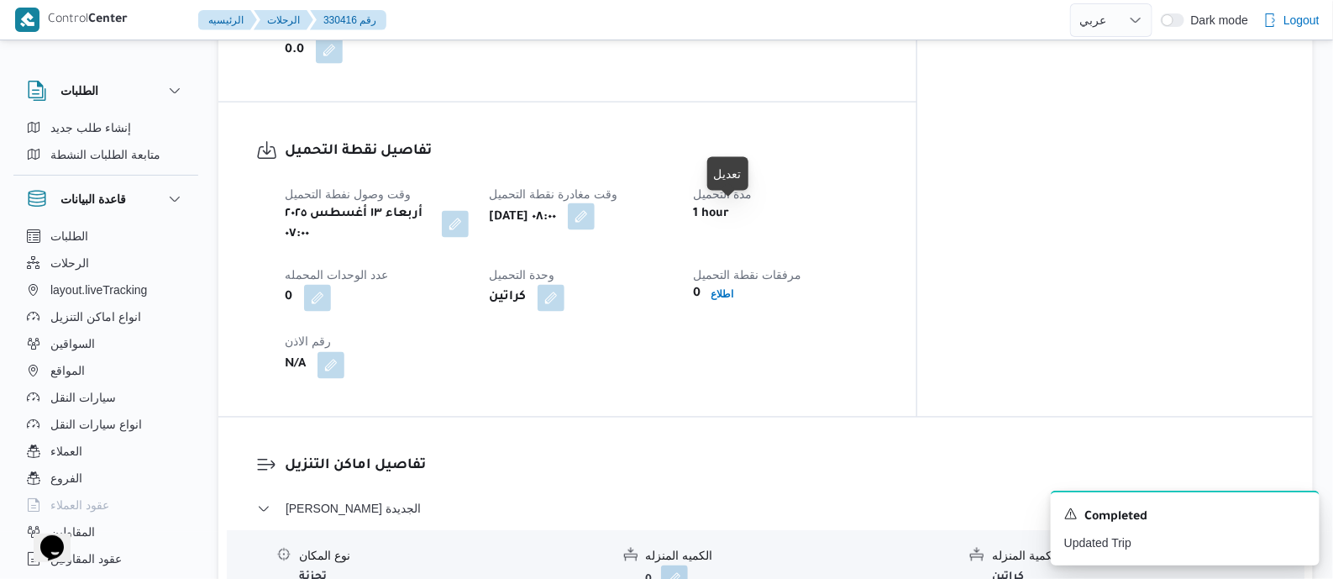
click at [595, 217] on button "button" at bounding box center [581, 216] width 27 height 27
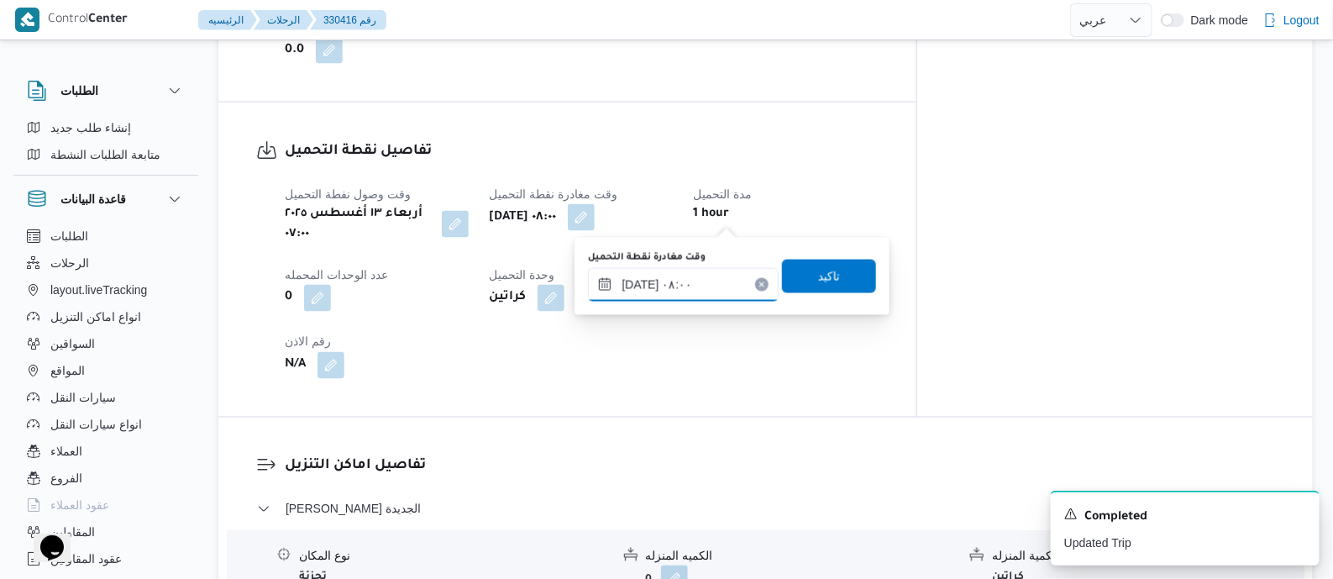
click at [718, 289] on input "١٣/٠٨/٢٠٢٥ ٠٨:٠٠" at bounding box center [683, 285] width 191 height 34
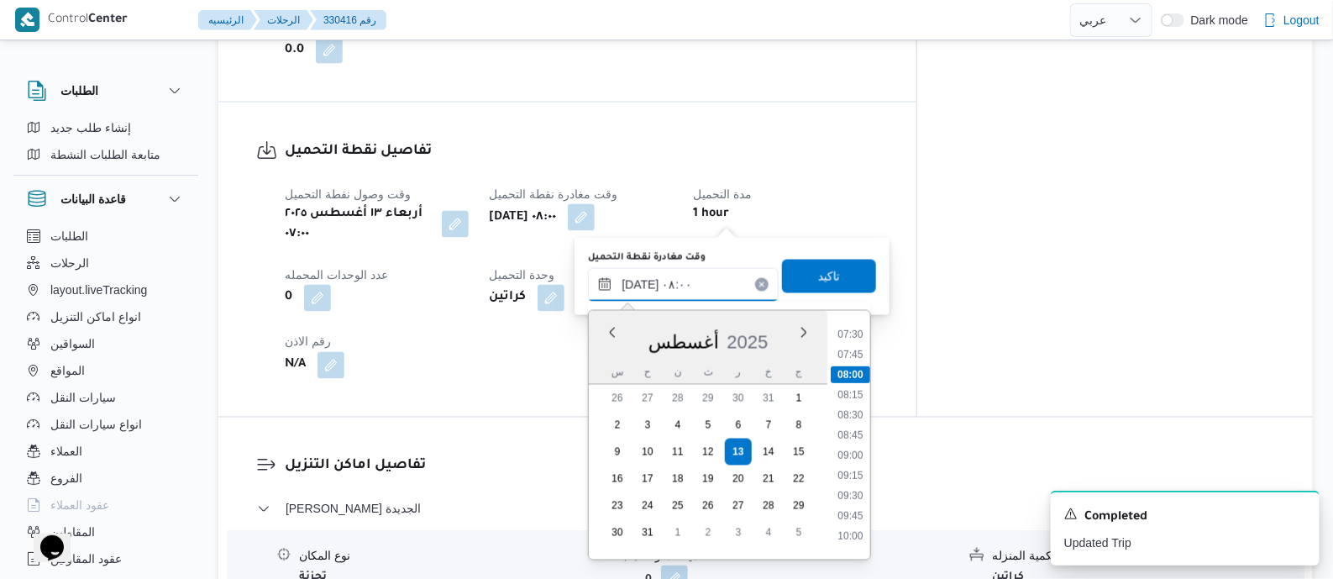
scroll to position [635, 0]
click at [864, 501] on li "10:00" at bounding box center [850, 504] width 39 height 17
type input "١٣/٠٨/٢٠٢٥ ١٠:٠٠"
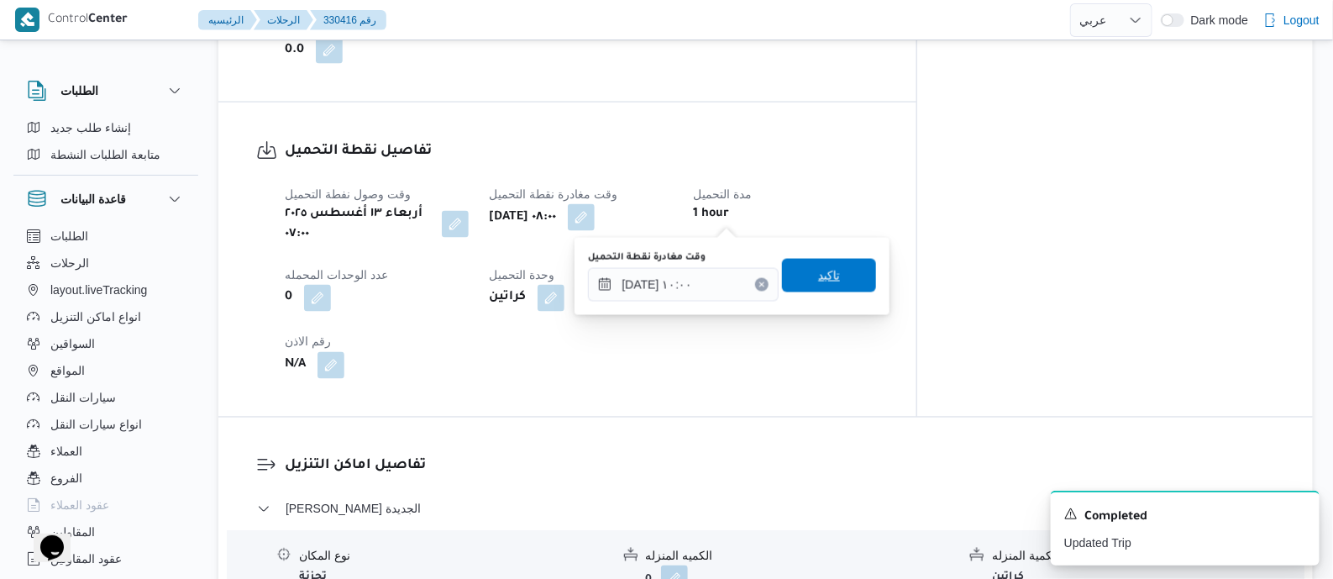
click at [835, 262] on span "تاكيد" at bounding box center [829, 276] width 94 height 34
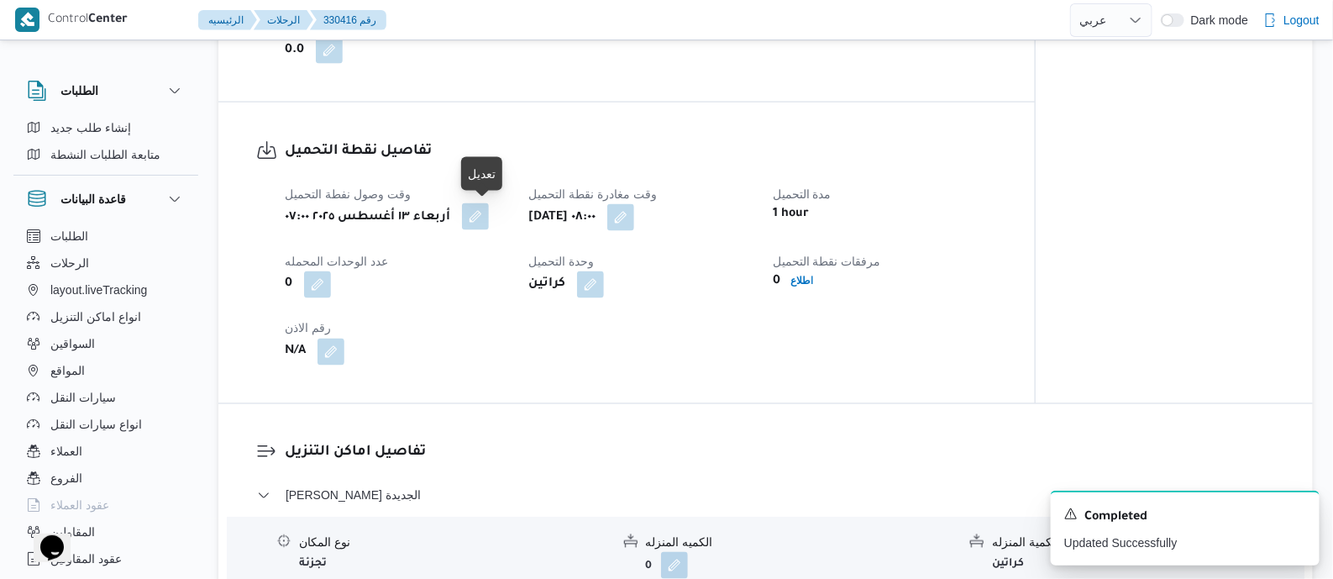
click at [487, 223] on button "button" at bounding box center [475, 216] width 27 height 27
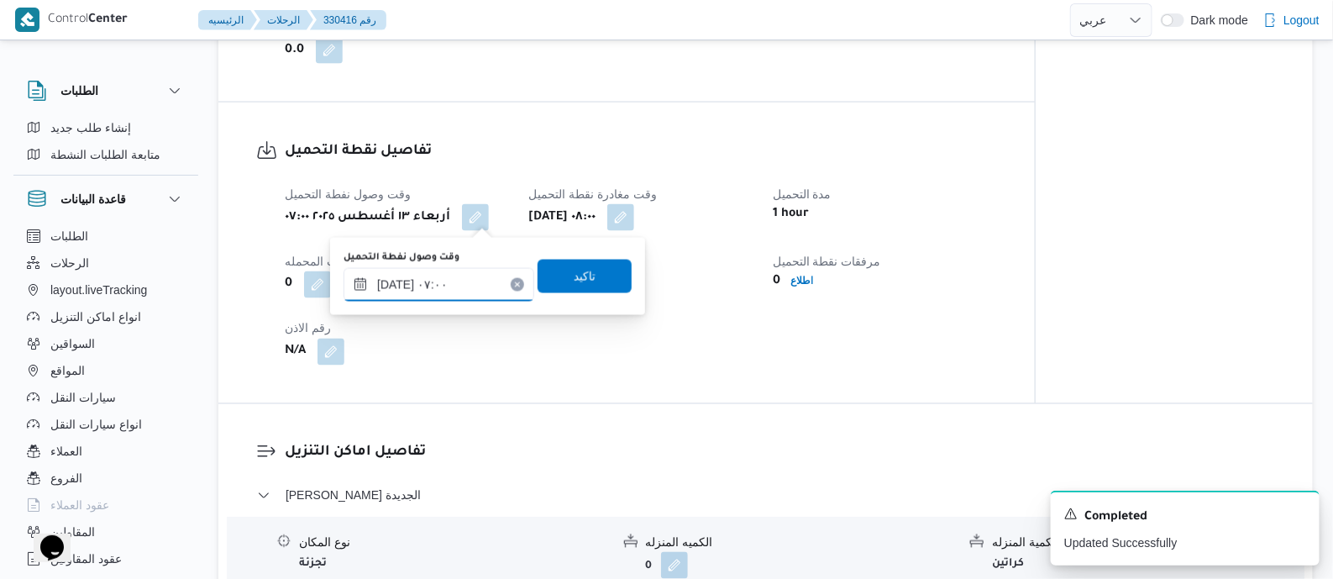
click at [487, 281] on input "١٣/٠٨/٢٠٢٥ ٠٧:٠٠" at bounding box center [439, 285] width 191 height 34
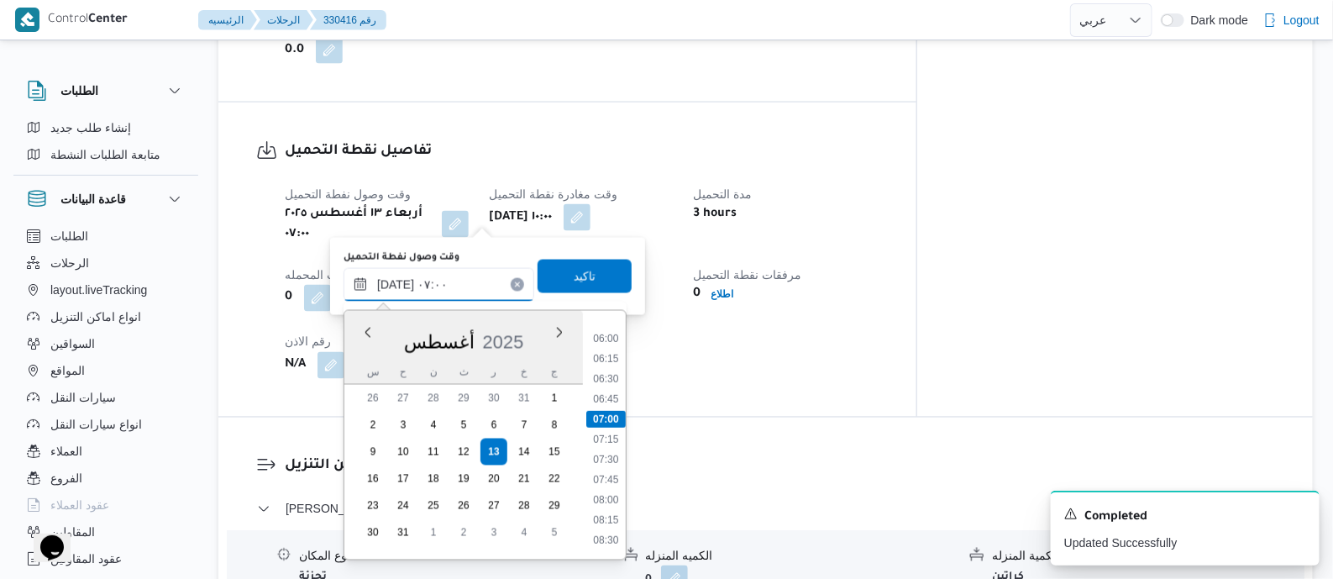
scroll to position [554, 0]
click at [611, 506] on li "09:00" at bounding box center [605, 504] width 39 height 17
type input "١٣/٠٨/٢٠٢٥ ٠٩:٠٠"
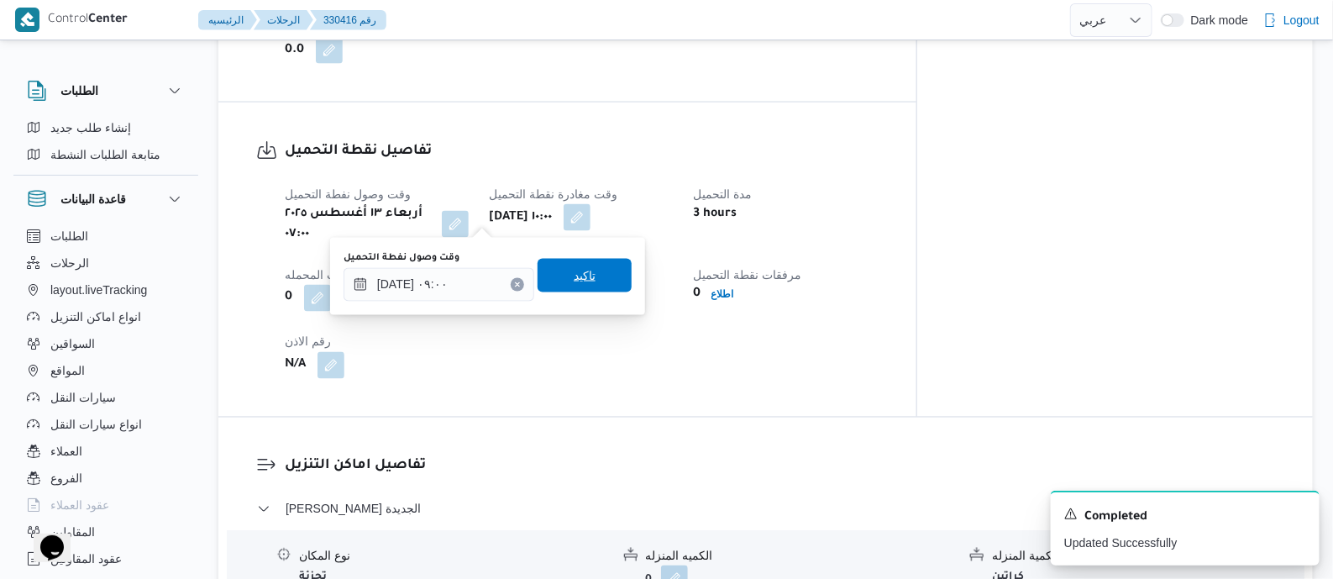
click at [590, 275] on span "تاكيد" at bounding box center [585, 276] width 94 height 34
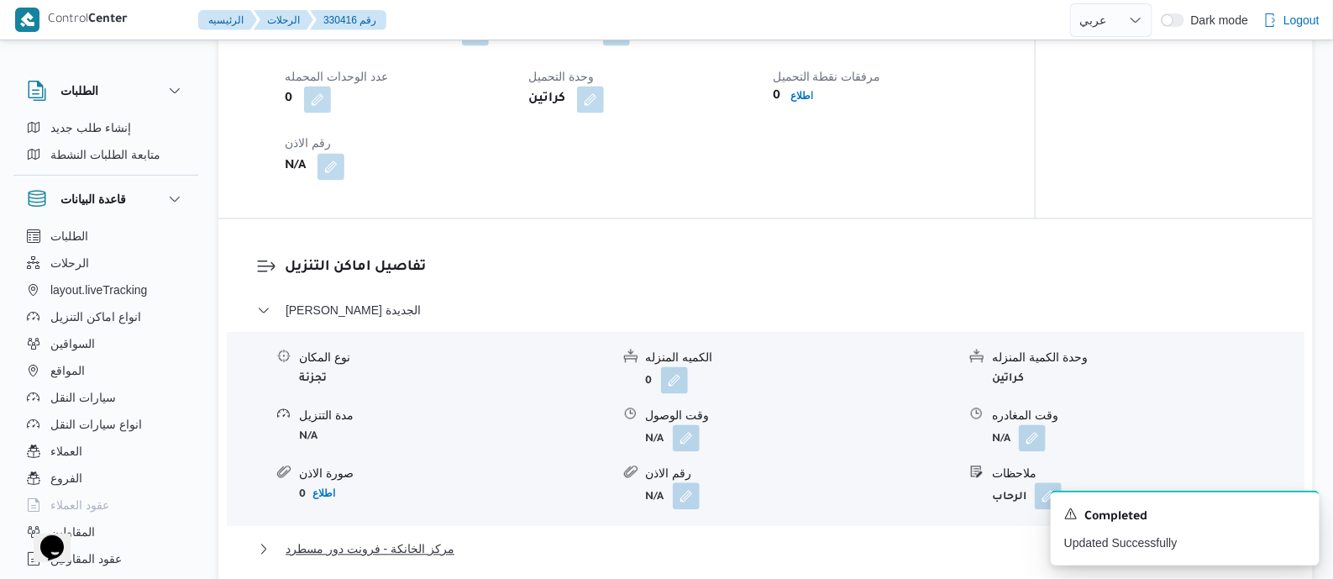
scroll to position [1469, 0]
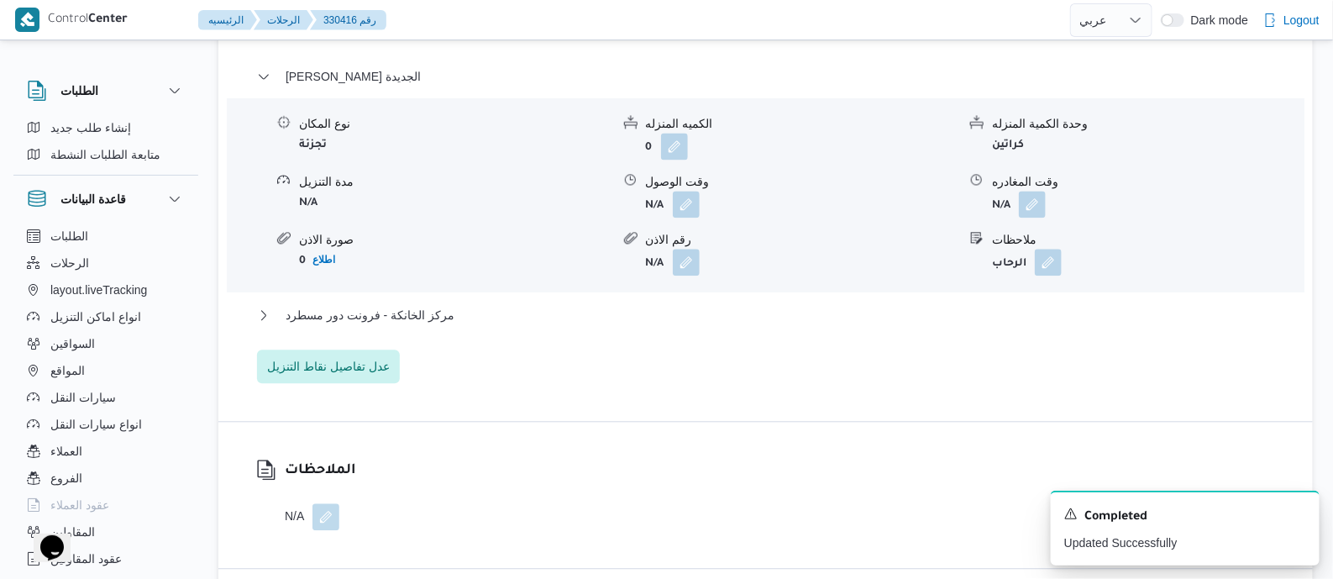
click at [399, 300] on div "ثانى القاهرة الجديدة نوع المكان تجزئة الكميه المنزله 0 وحدة الكمية المنزله كرات…" at bounding box center [766, 224] width 1018 height 317
click at [417, 320] on span "مركز الخانكة - فرونت دور مسطرد" at bounding box center [370, 315] width 169 height 20
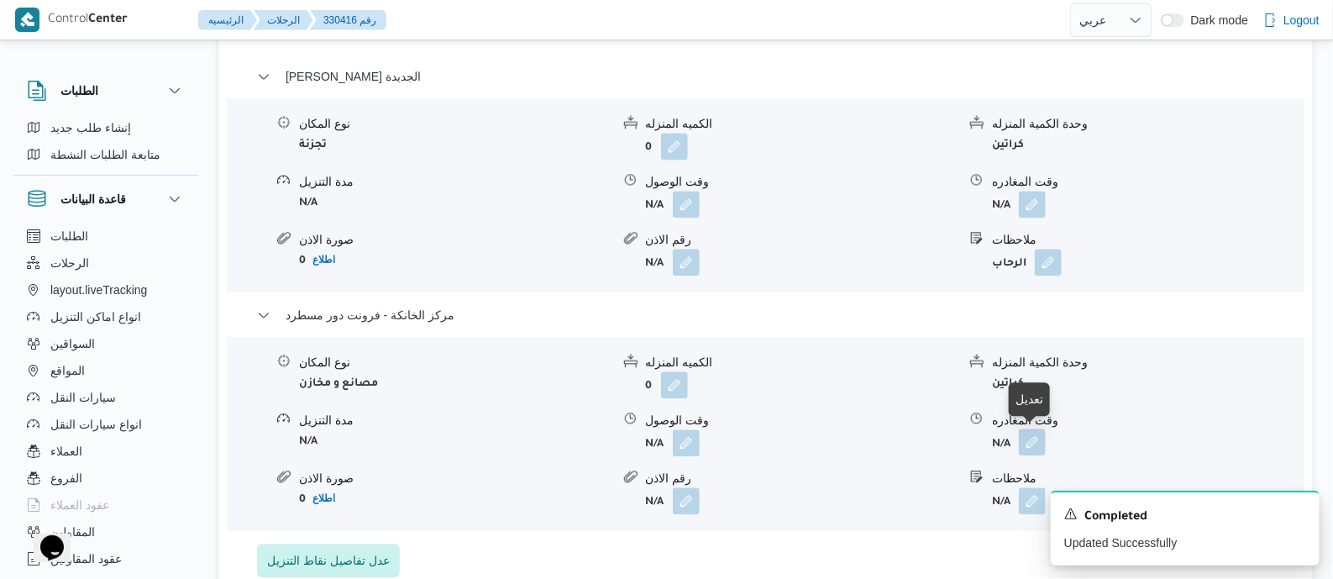
click at [1035, 434] on button "button" at bounding box center [1032, 441] width 27 height 27
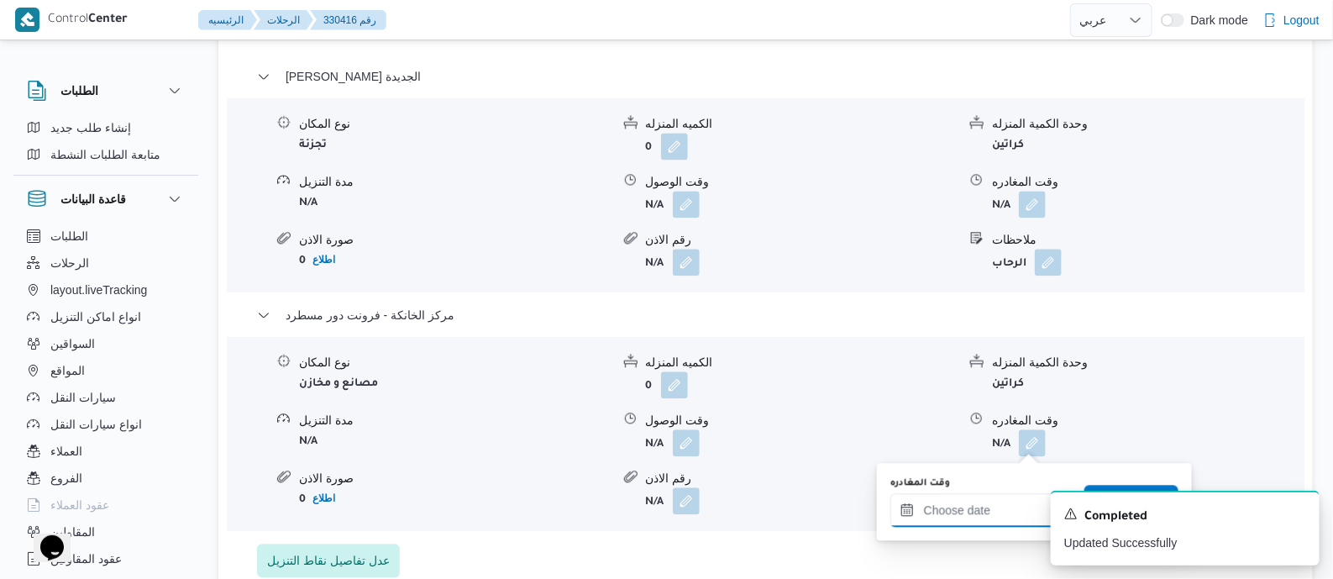
click at [932, 501] on input "وقت المغادره" at bounding box center [985, 510] width 191 height 34
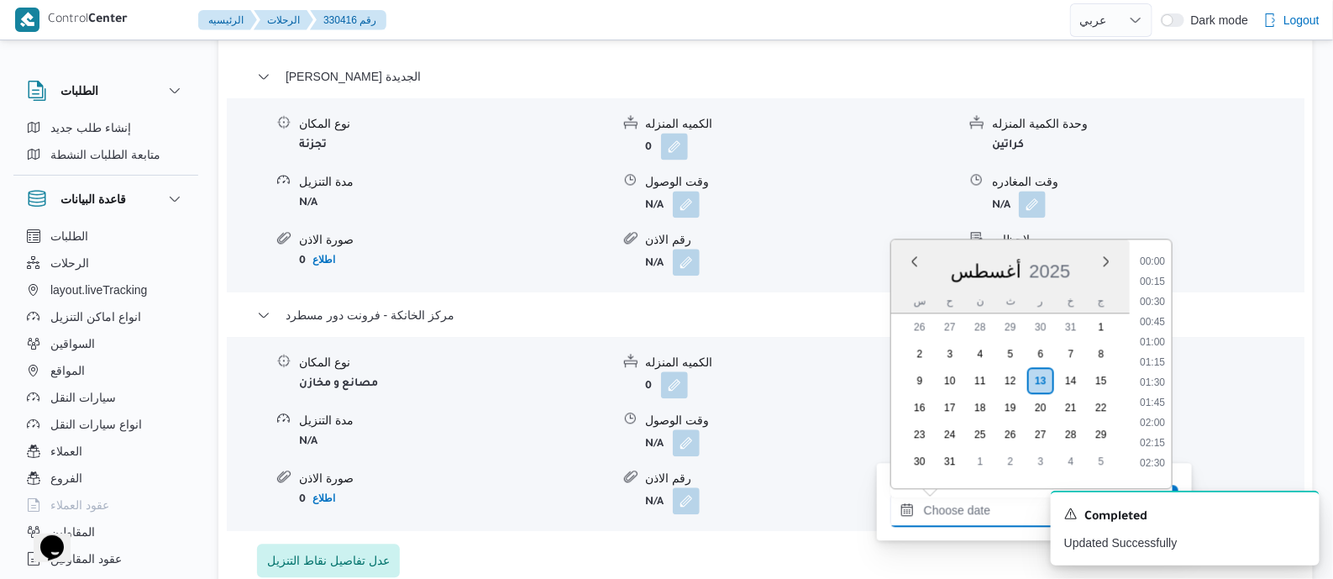
scroll to position [1498, 0]
click at [1156, 329] on li "19:30" at bounding box center [1152, 335] width 39 height 17
type input "١٣/٠٨/٢٠٢٥ ١٩:٣٠"
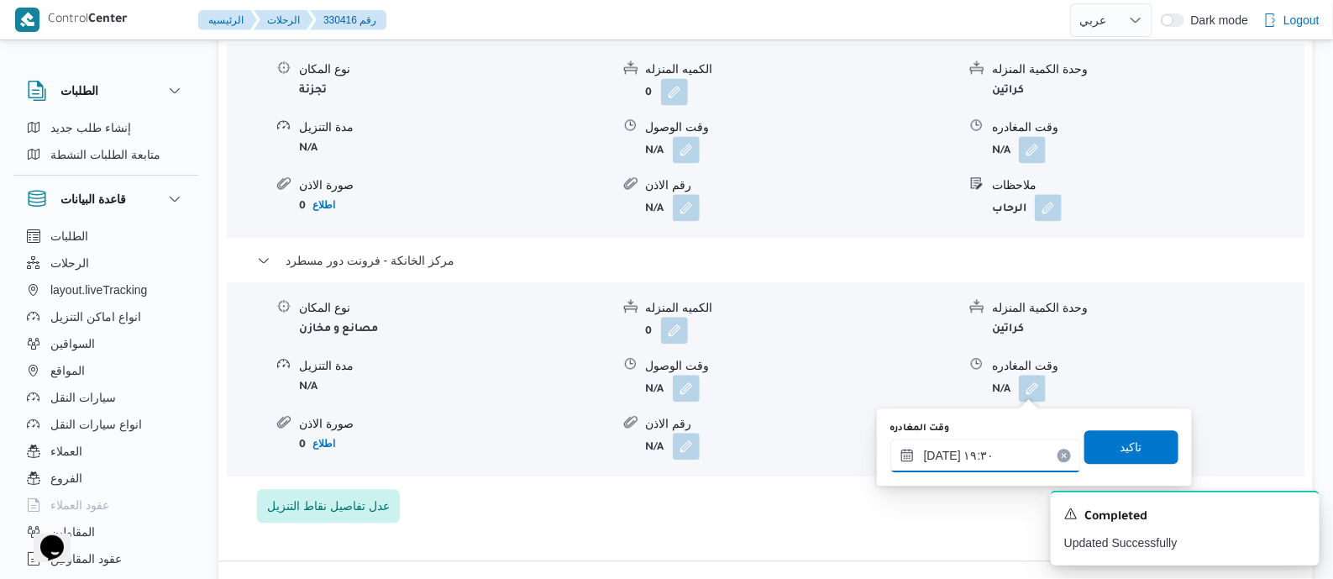
scroll to position [1679, 0]
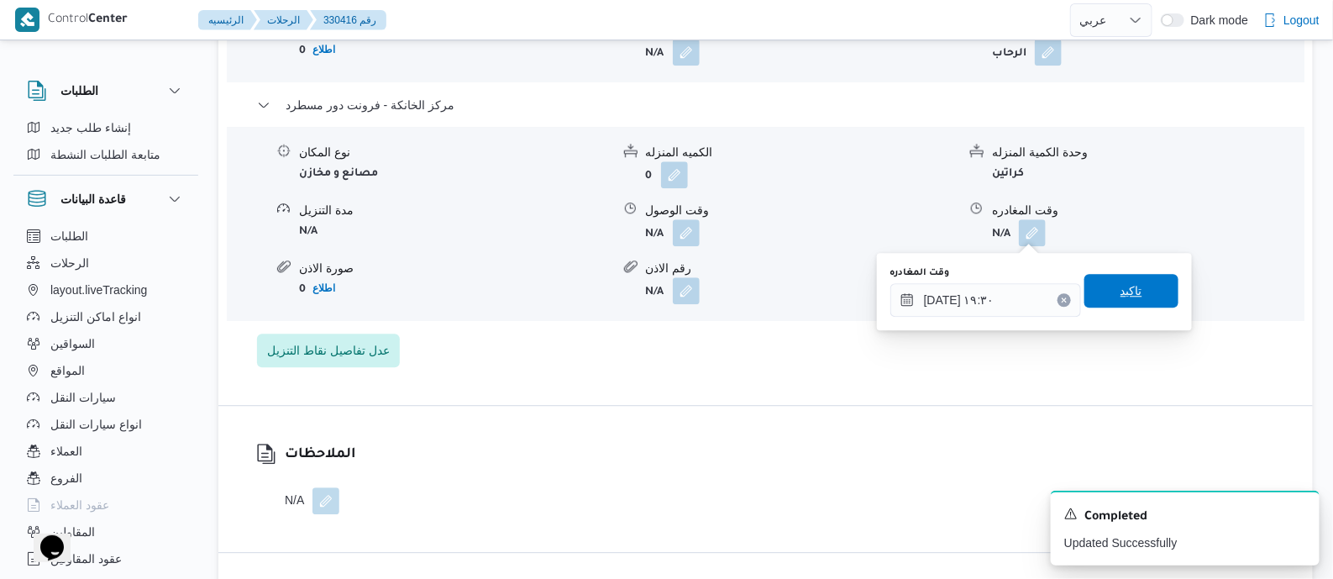
click at [1105, 294] on span "تاكيد" at bounding box center [1131, 291] width 94 height 34
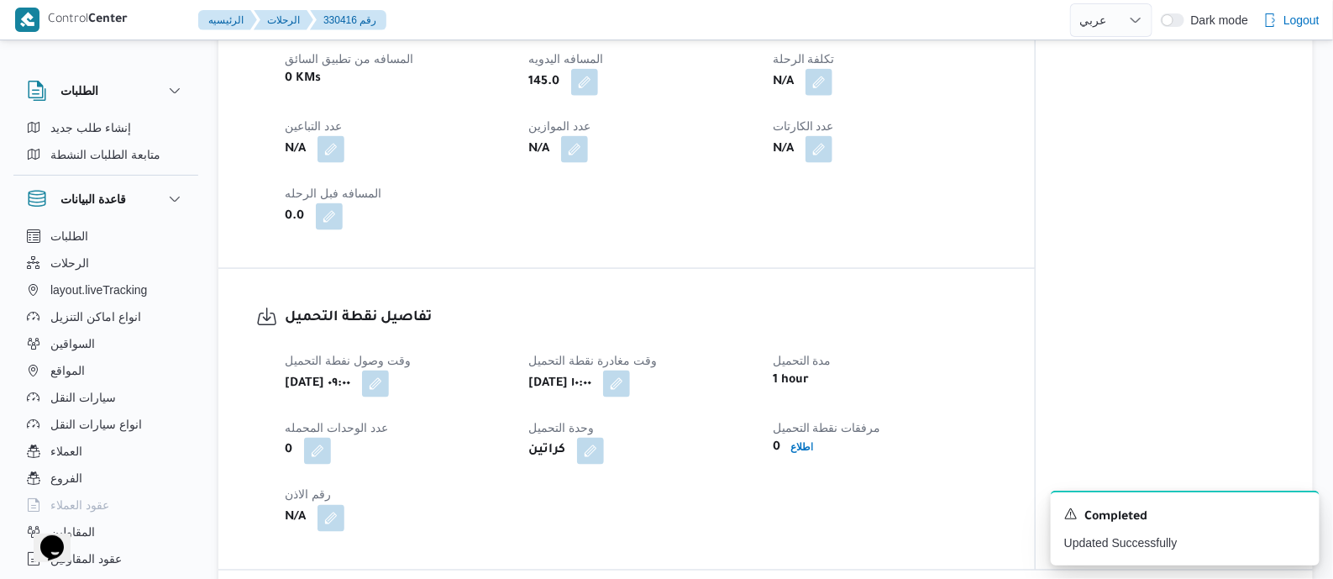
scroll to position [0, 0]
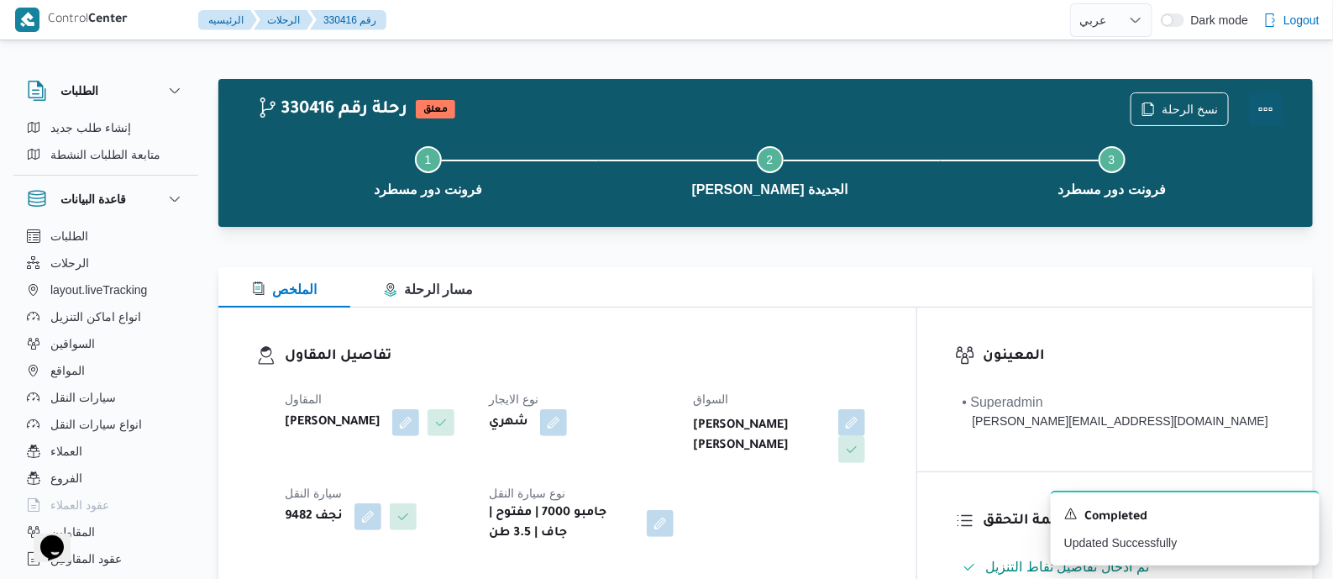
drag, startPoint x: 1259, startPoint y: 98, endPoint x: 1235, endPoint y: 102, distance: 24.6
click at [1254, 98] on button "Actions" at bounding box center [1266, 109] width 34 height 34
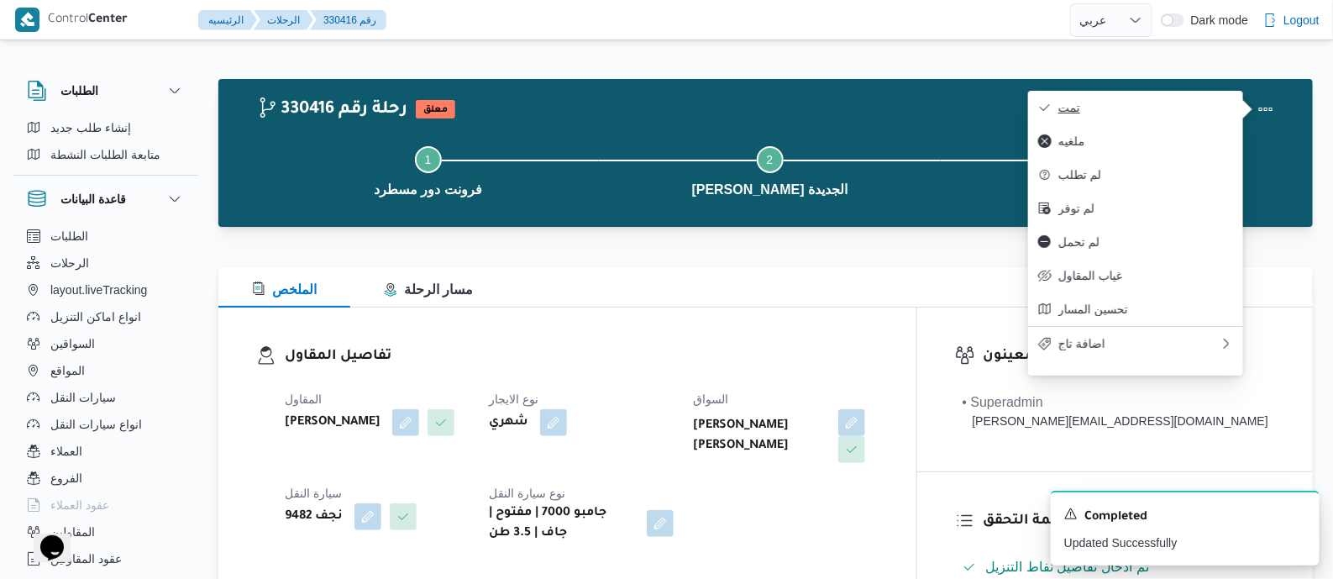
click at [1162, 107] on span "تمت" at bounding box center [1145, 107] width 175 height 13
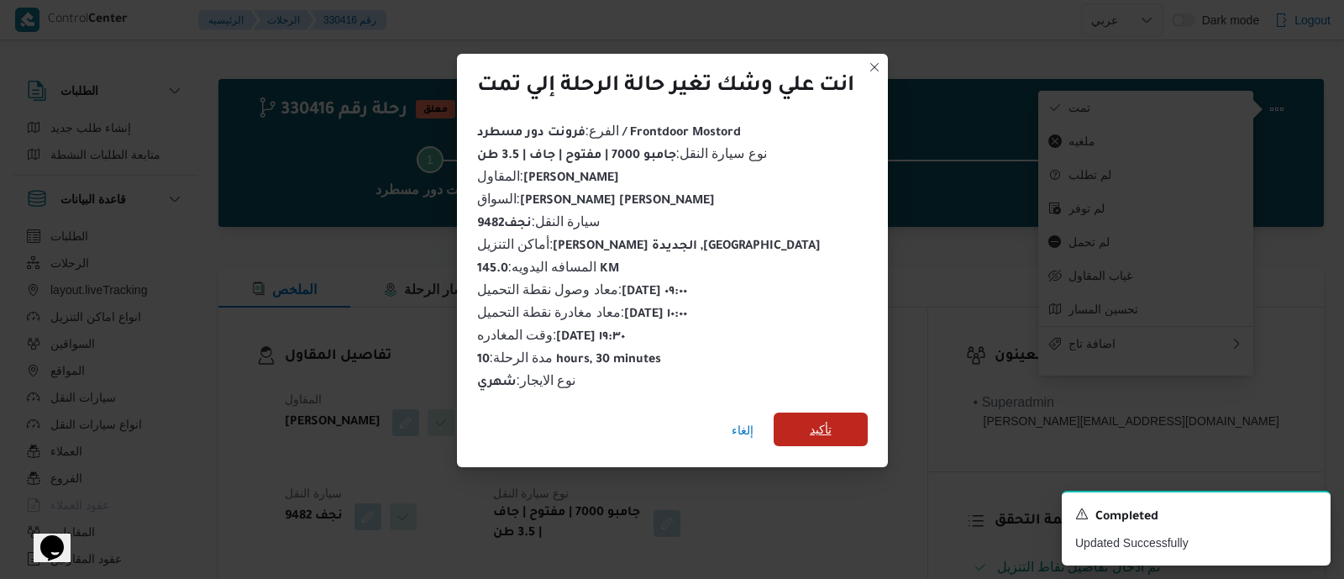
click at [836, 417] on span "تأكيد" at bounding box center [821, 429] width 94 height 34
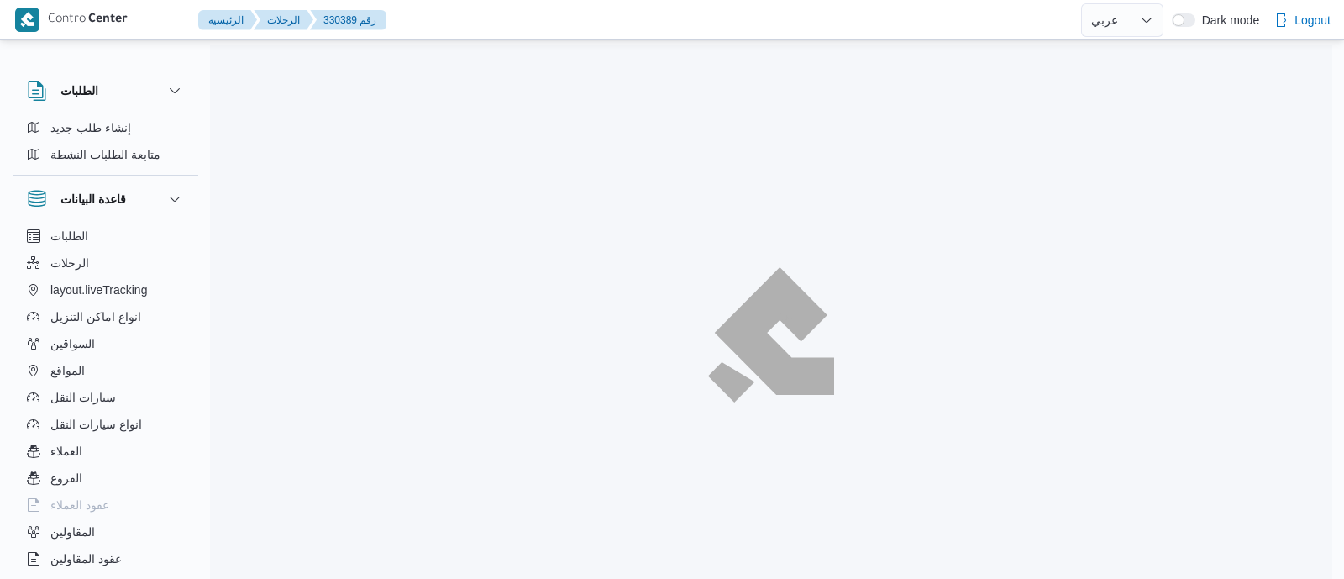
select select "ar"
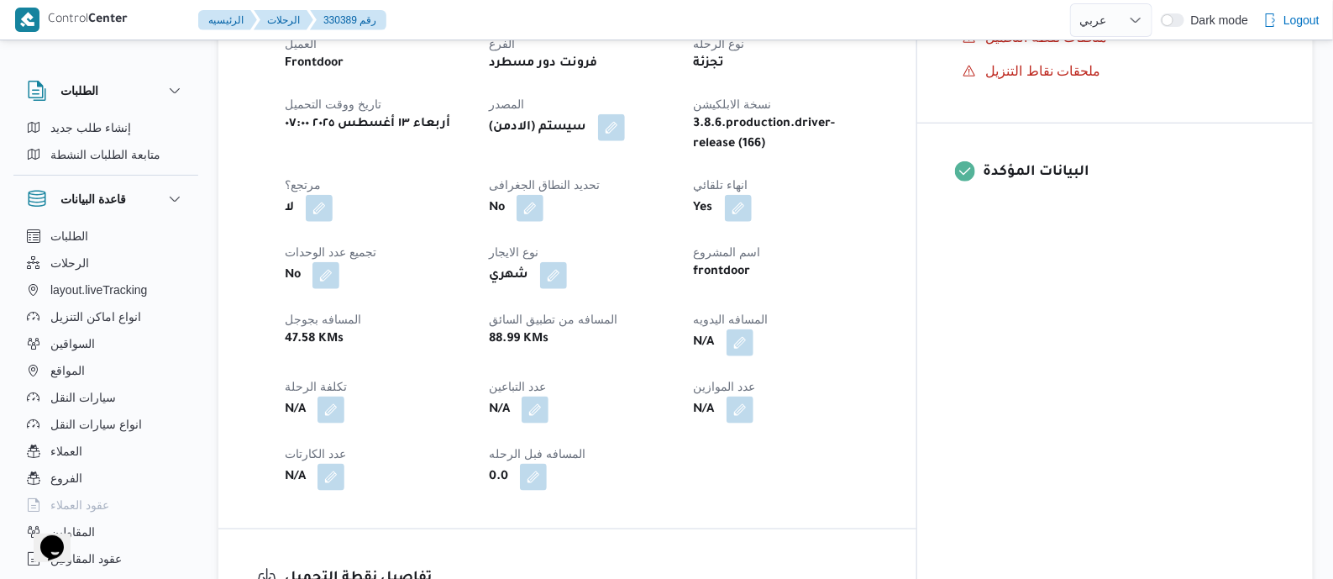
scroll to position [839, 0]
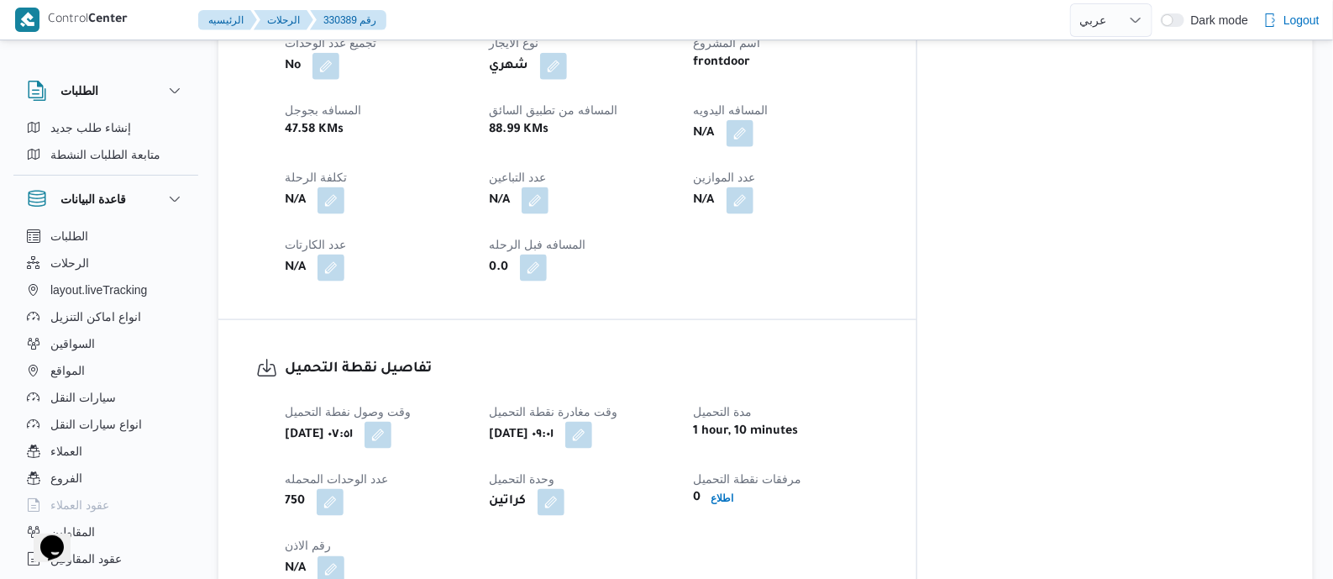
click at [753, 134] on button "button" at bounding box center [739, 133] width 27 height 27
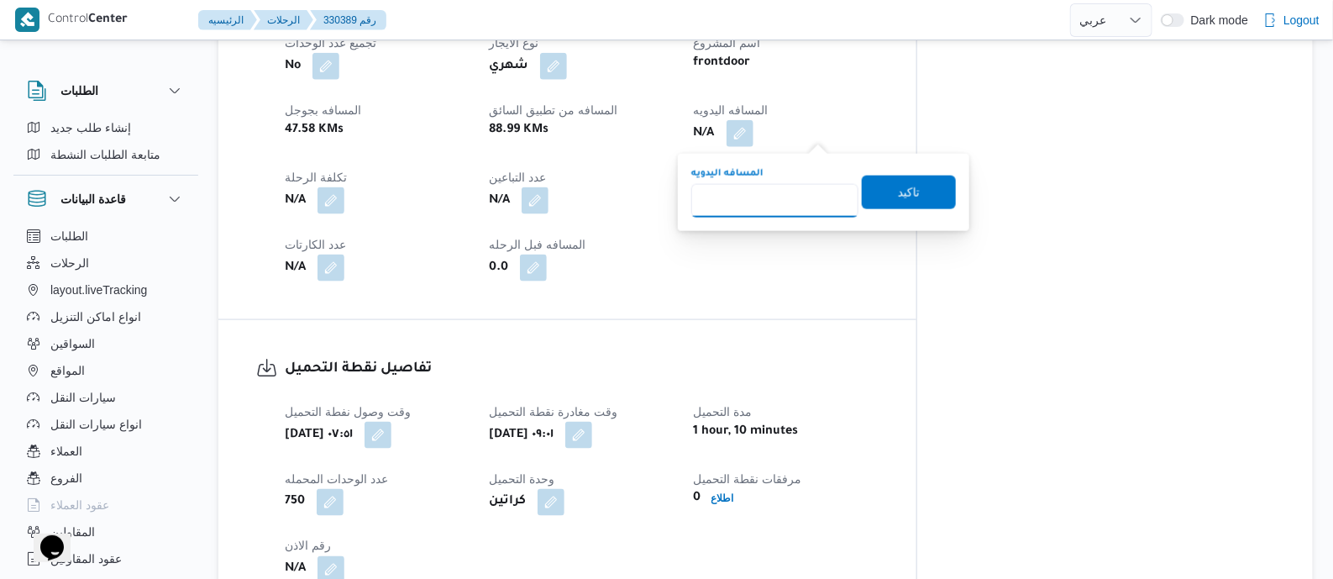
click at [787, 197] on input "المسافه اليدويه" at bounding box center [774, 201] width 167 height 34
type input "140"
click at [898, 199] on span "تاكيد" at bounding box center [909, 191] width 22 height 20
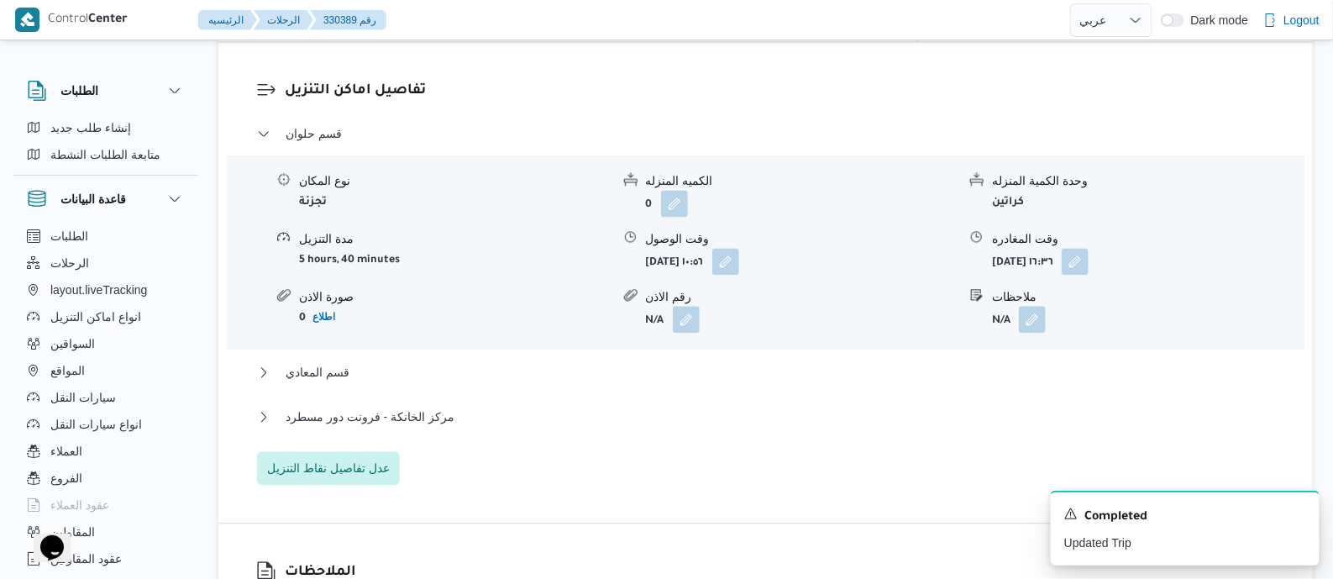
scroll to position [1469, 0]
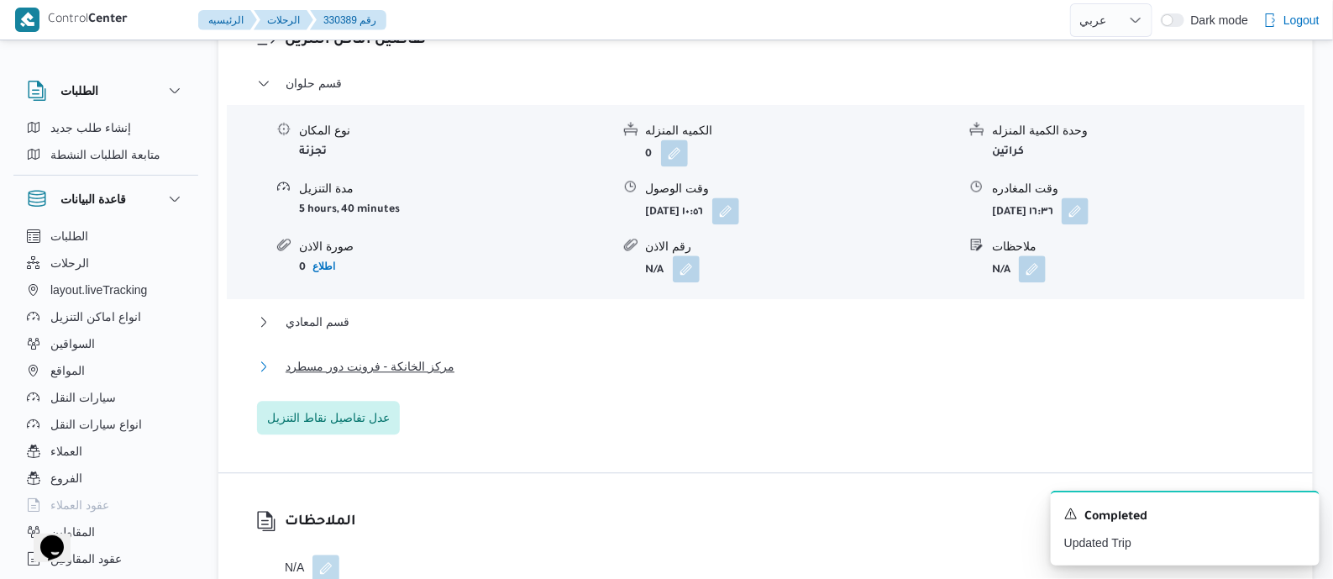
click at [376, 360] on span "مركز الخانكة - فرونت دور مسطرد" at bounding box center [370, 366] width 169 height 20
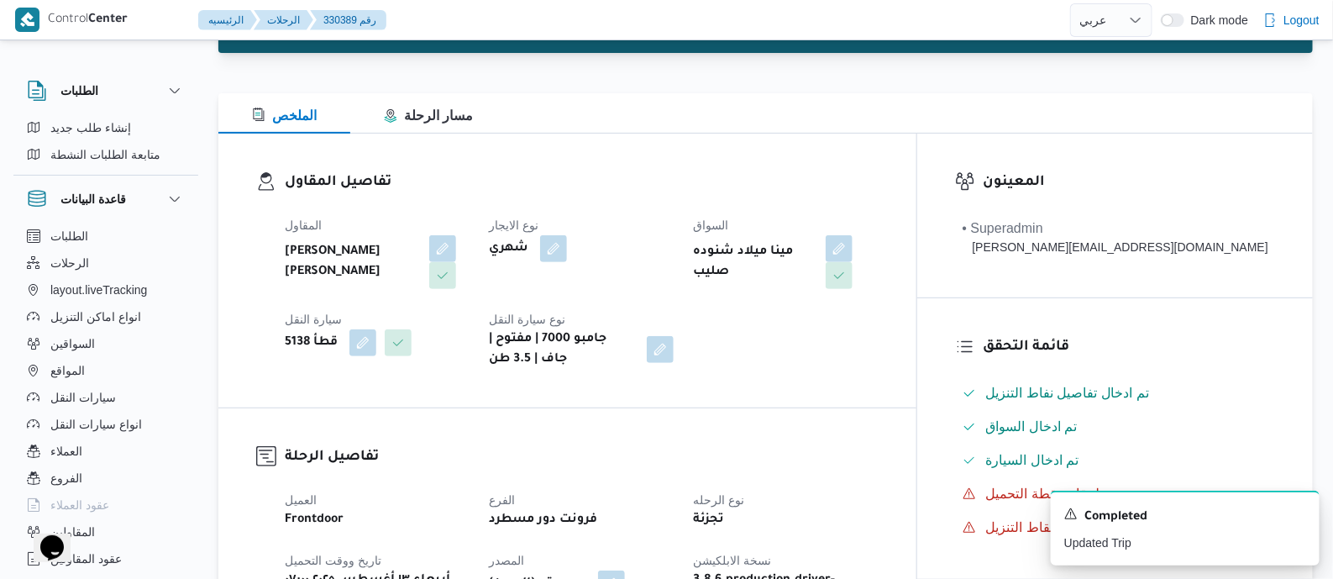
scroll to position [0, 0]
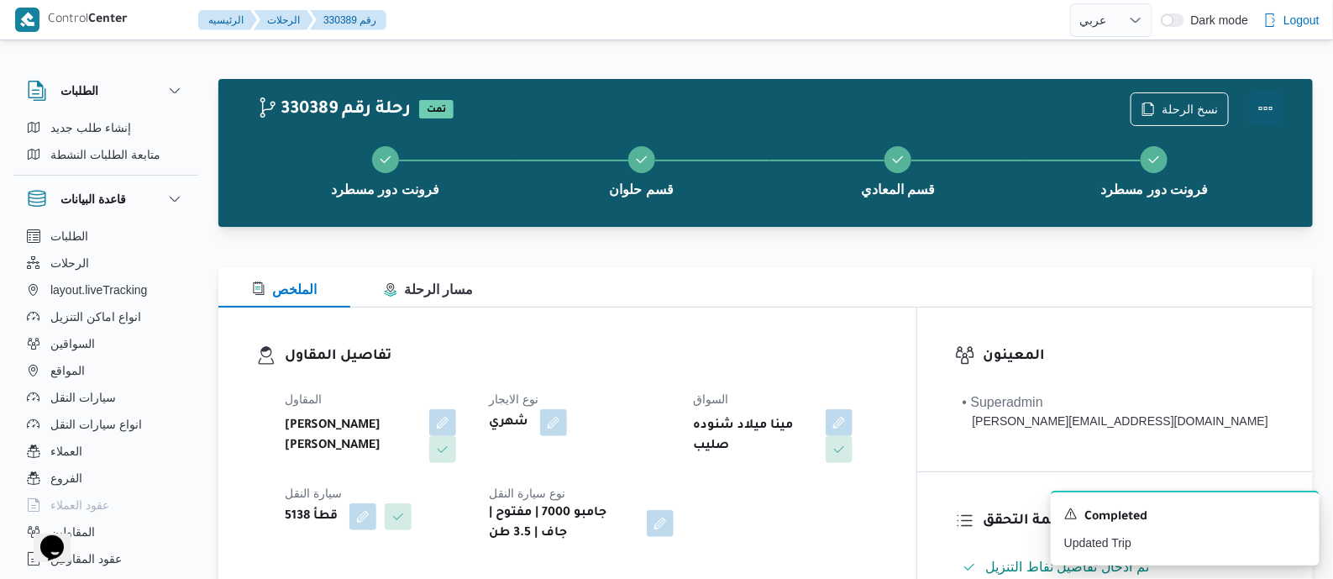
click at [1261, 100] on button "Actions" at bounding box center [1266, 109] width 34 height 34
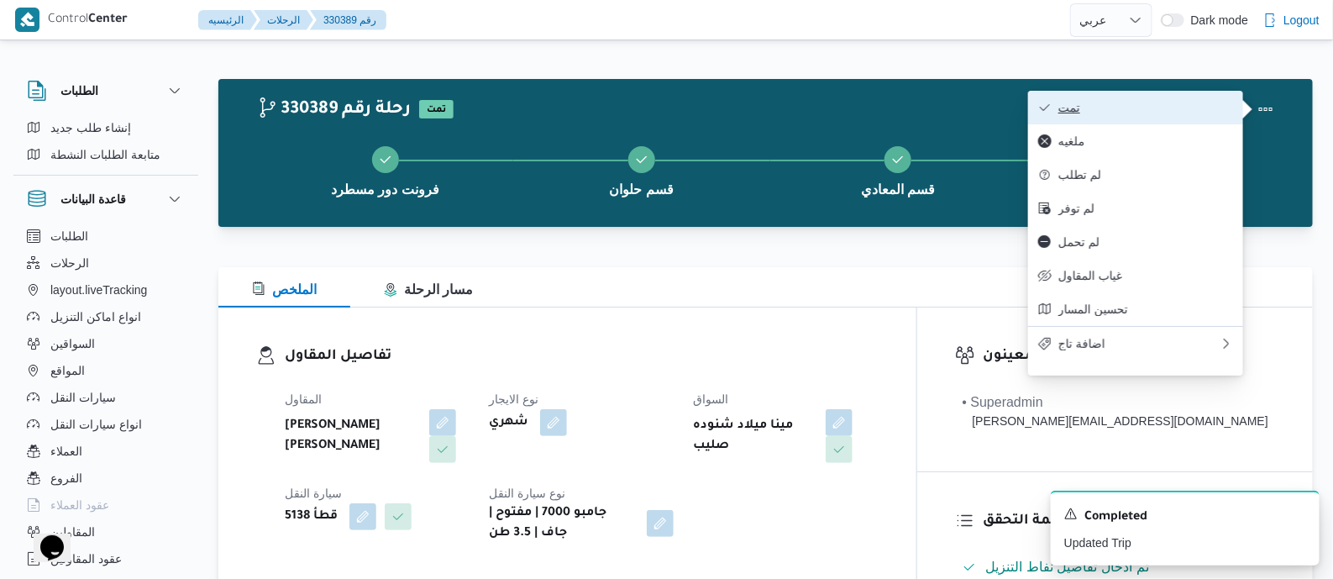
click at [1159, 106] on span "تمت" at bounding box center [1145, 107] width 175 height 13
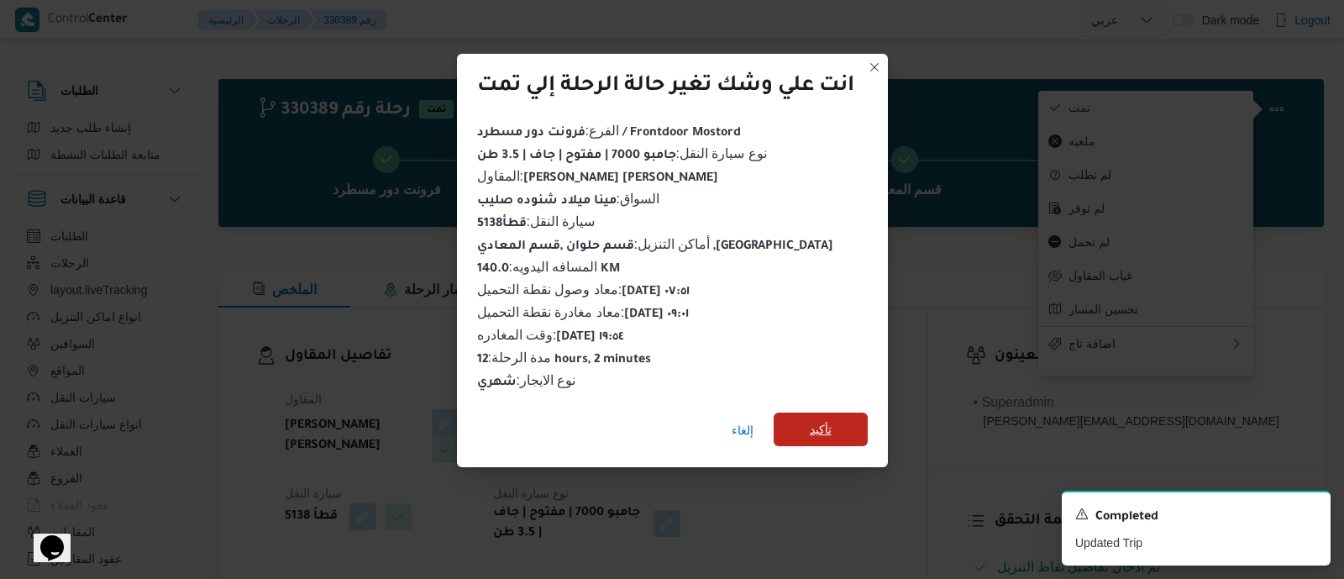
click at [836, 418] on span "تأكيد" at bounding box center [821, 429] width 94 height 34
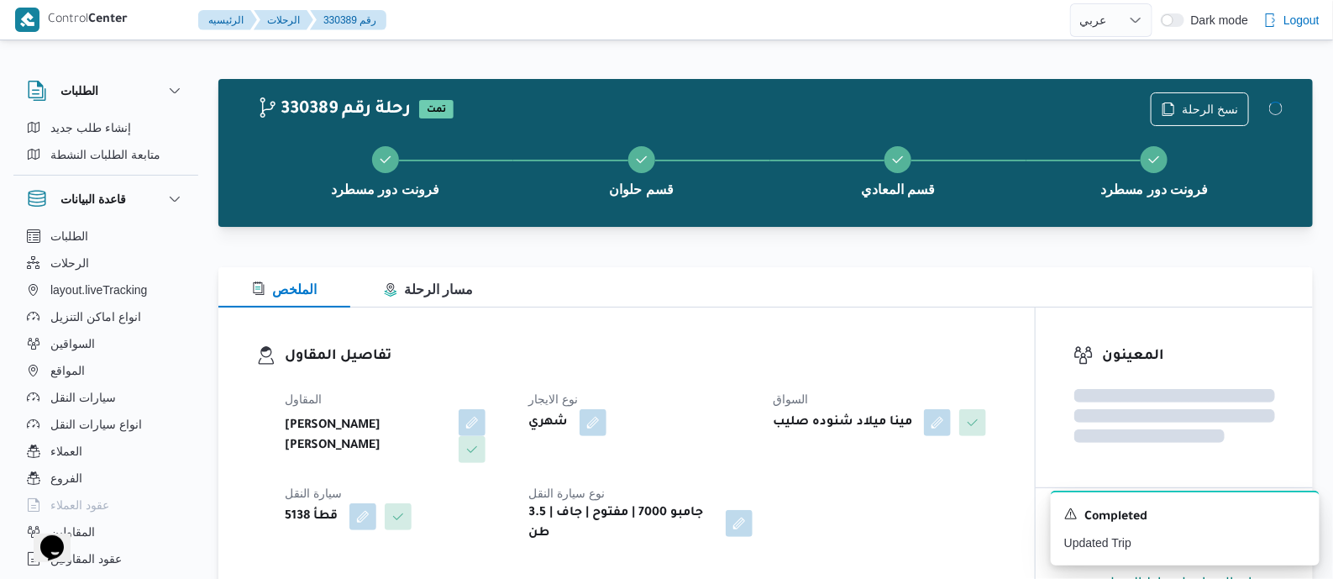
click at [723, 367] on h3 "تفاصيل المقاول" at bounding box center [641, 356] width 712 height 23
